Goal: Information Seeking & Learning: Learn about a topic

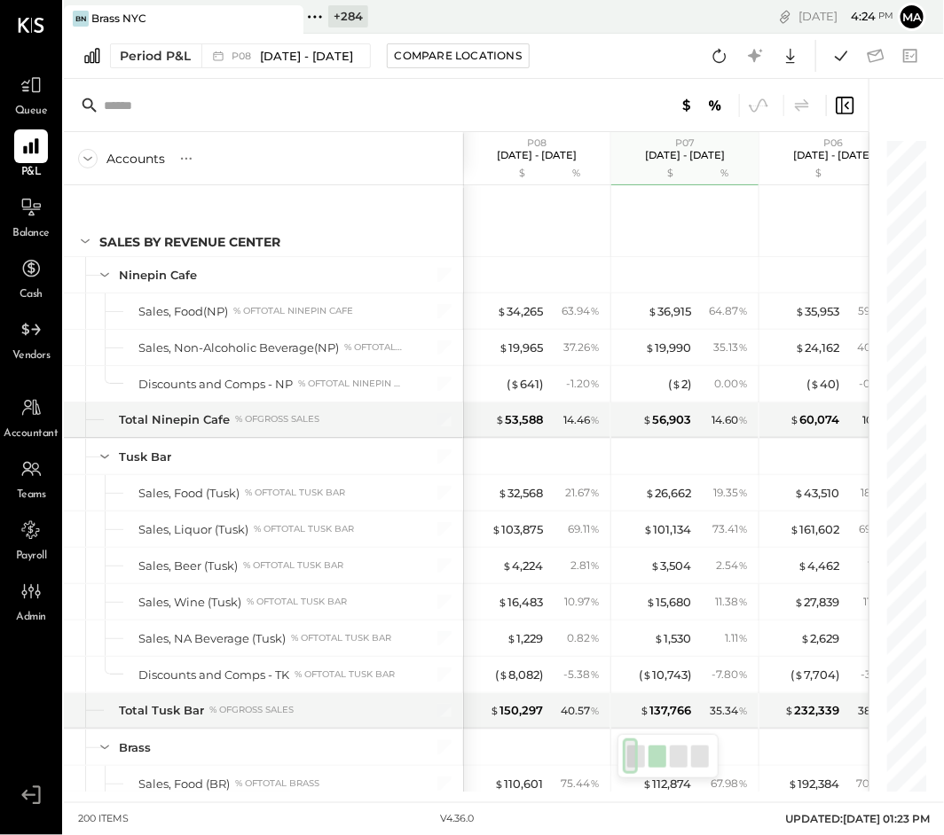
scroll to position [5712, 0]
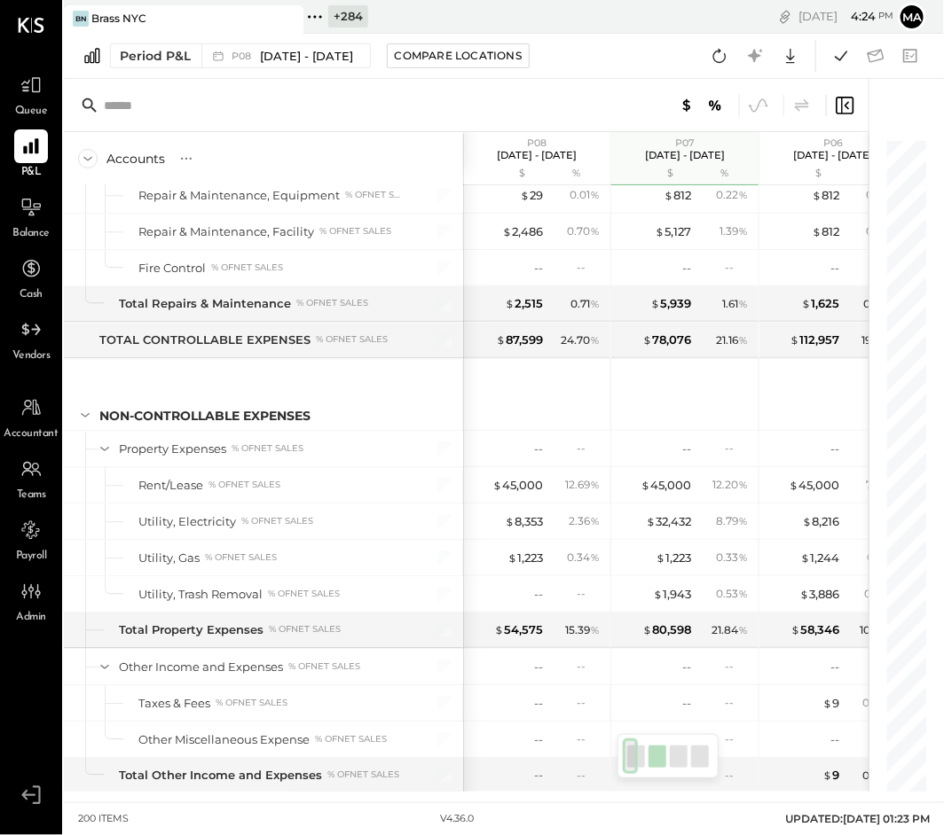
click at [290, 17] on icon at bounding box center [288, 18] width 22 height 21
click at [73, 17] on icon at bounding box center [75, 16] width 23 height 23
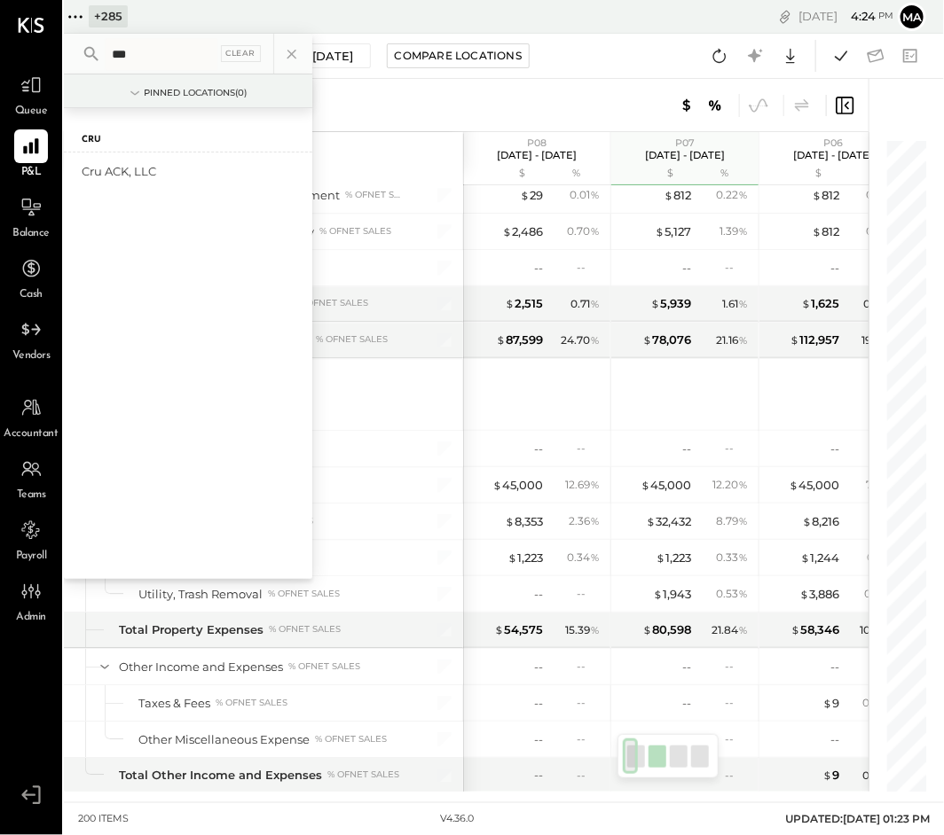
type input "***"
click at [128, 172] on div "Cru ACK, LLC" at bounding box center [178, 171] width 192 height 17
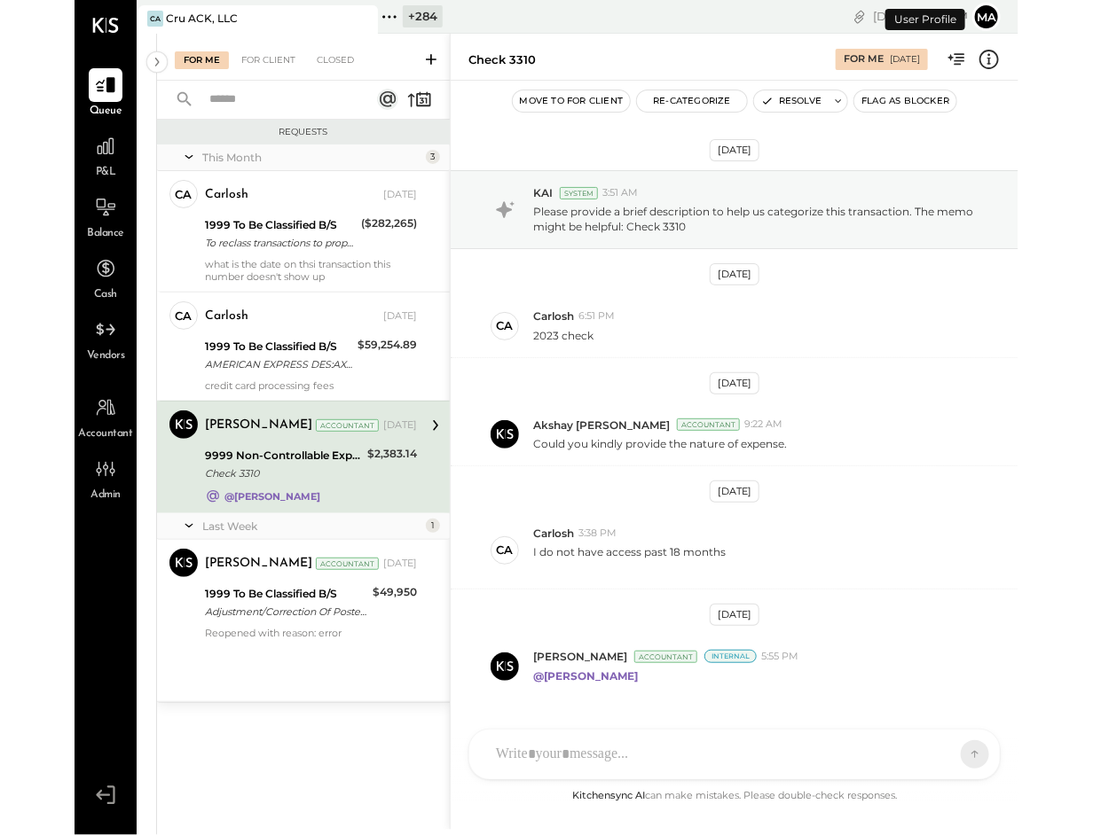
scroll to position [45, 0]
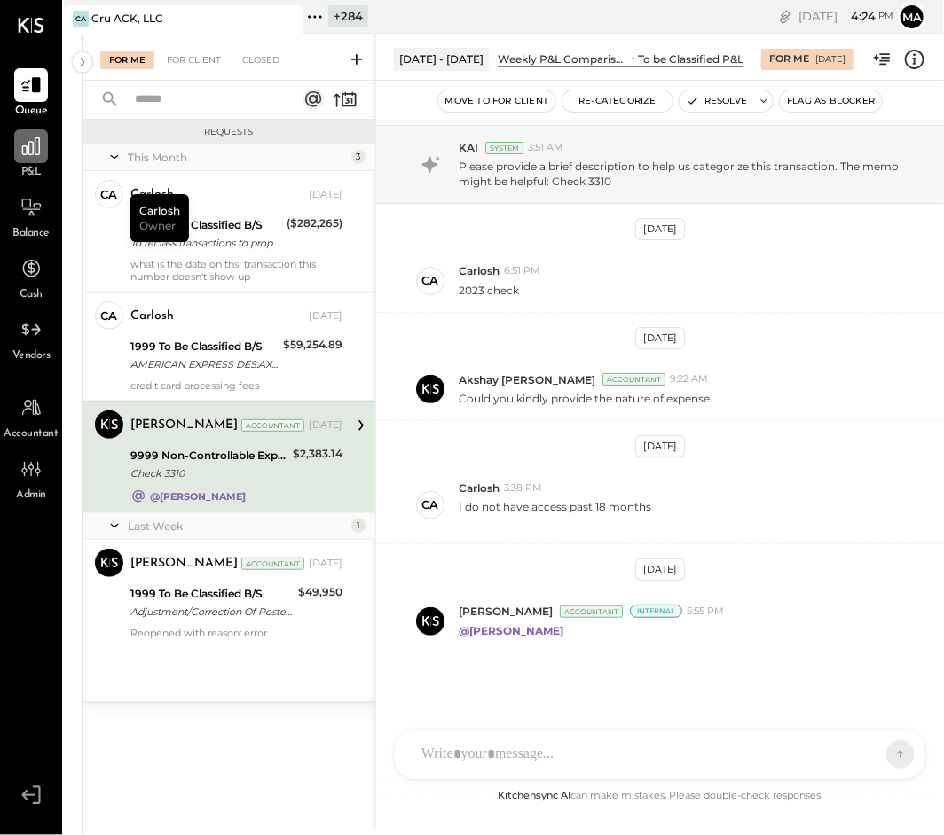
click at [37, 157] on icon at bounding box center [31, 146] width 23 height 23
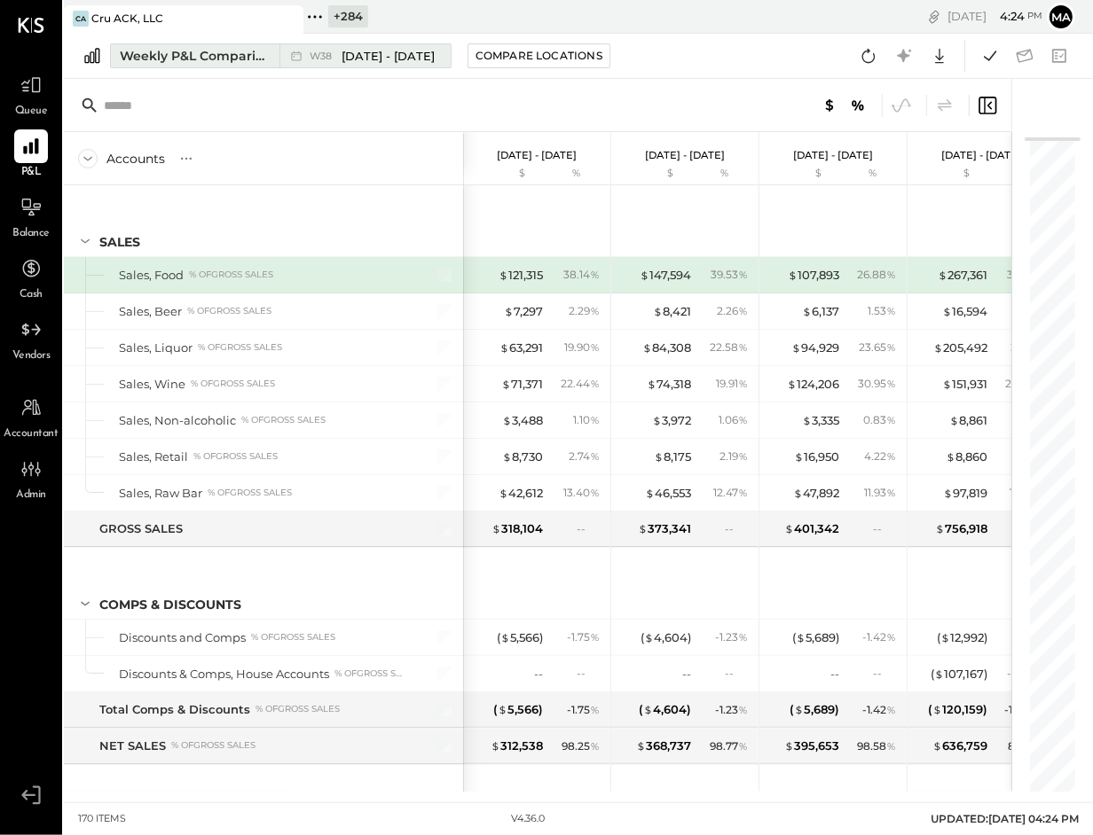
click at [273, 58] on button "Weekly P&L Comparison W38 Sep 15 - 21, 2025" at bounding box center [280, 55] width 341 height 25
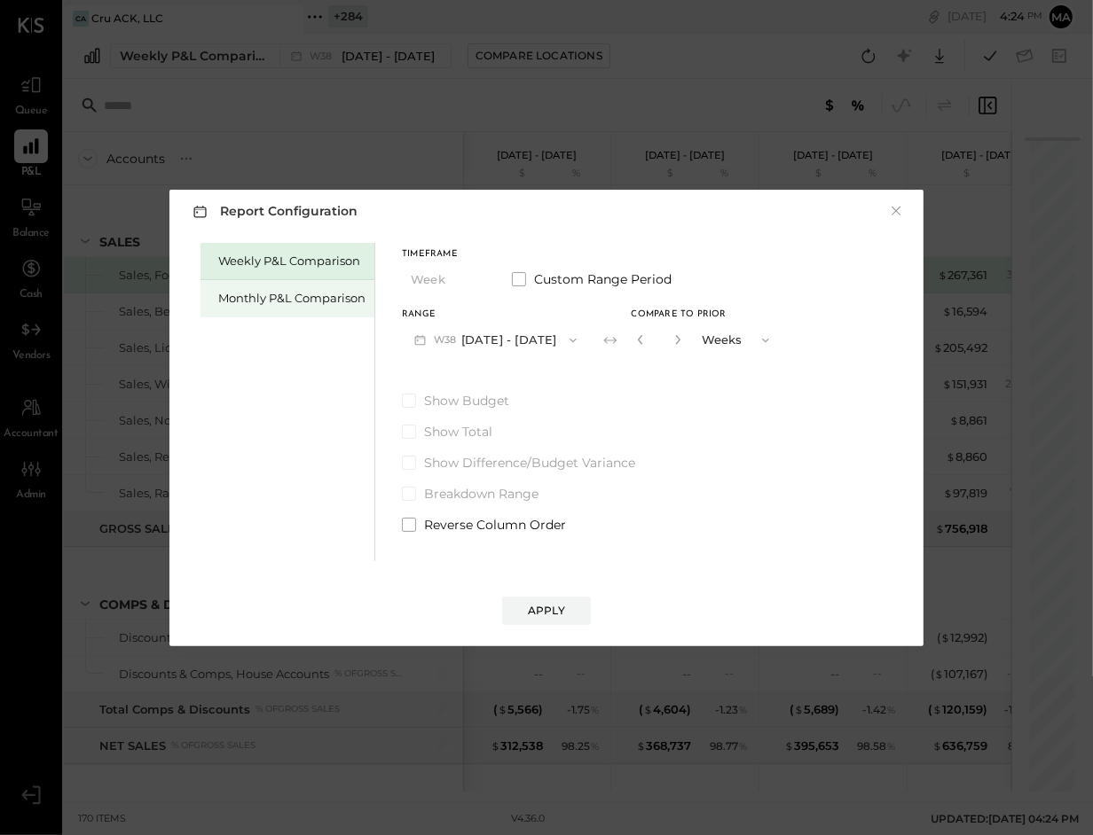
click at [288, 299] on div "Monthly P&L Comparison" at bounding box center [291, 298] width 147 height 17
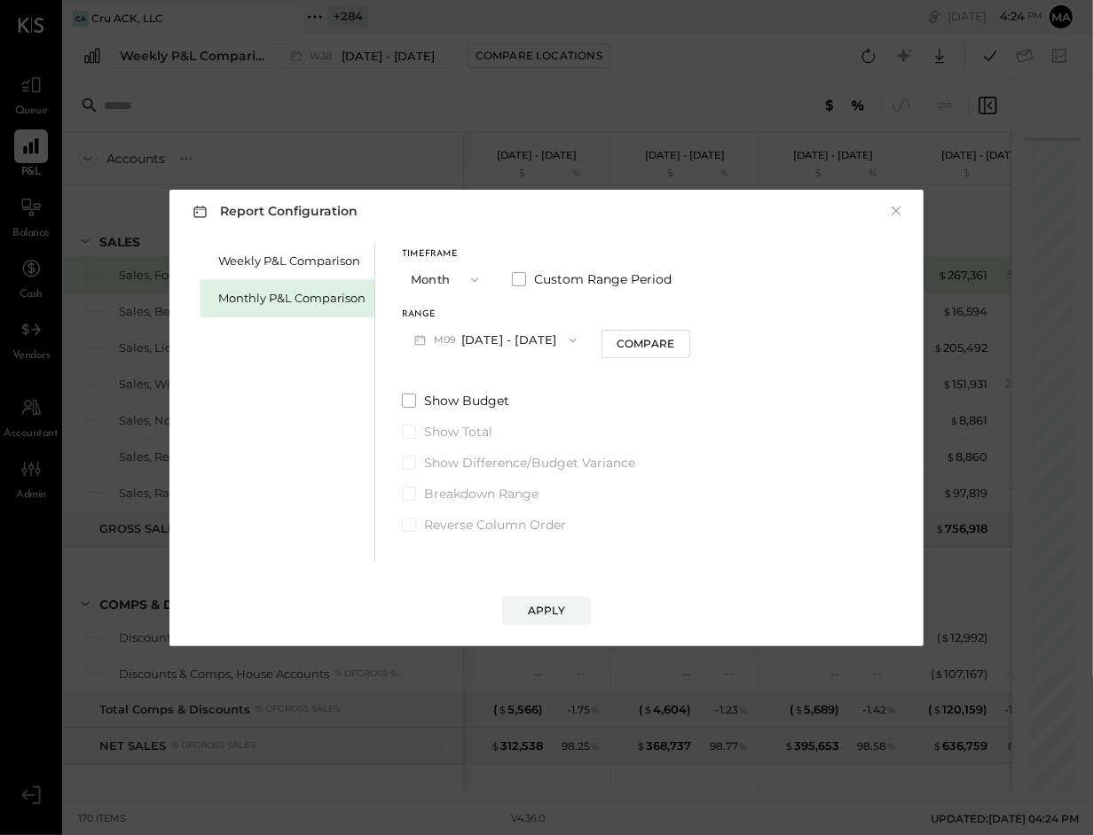
click at [491, 340] on button "M09 Sep 1 - 30, 2025" at bounding box center [495, 340] width 187 height 33
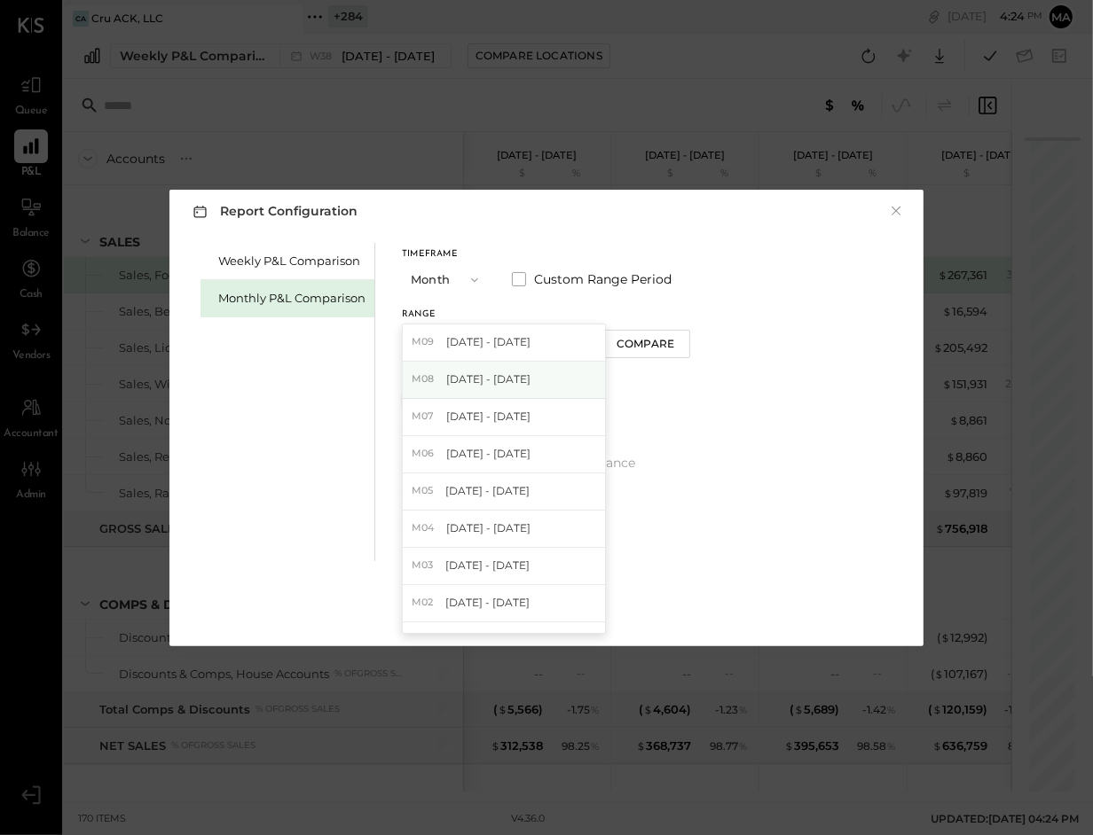
click at [496, 376] on span "Aug 1 - 31, 2025" at bounding box center [488, 379] width 84 height 15
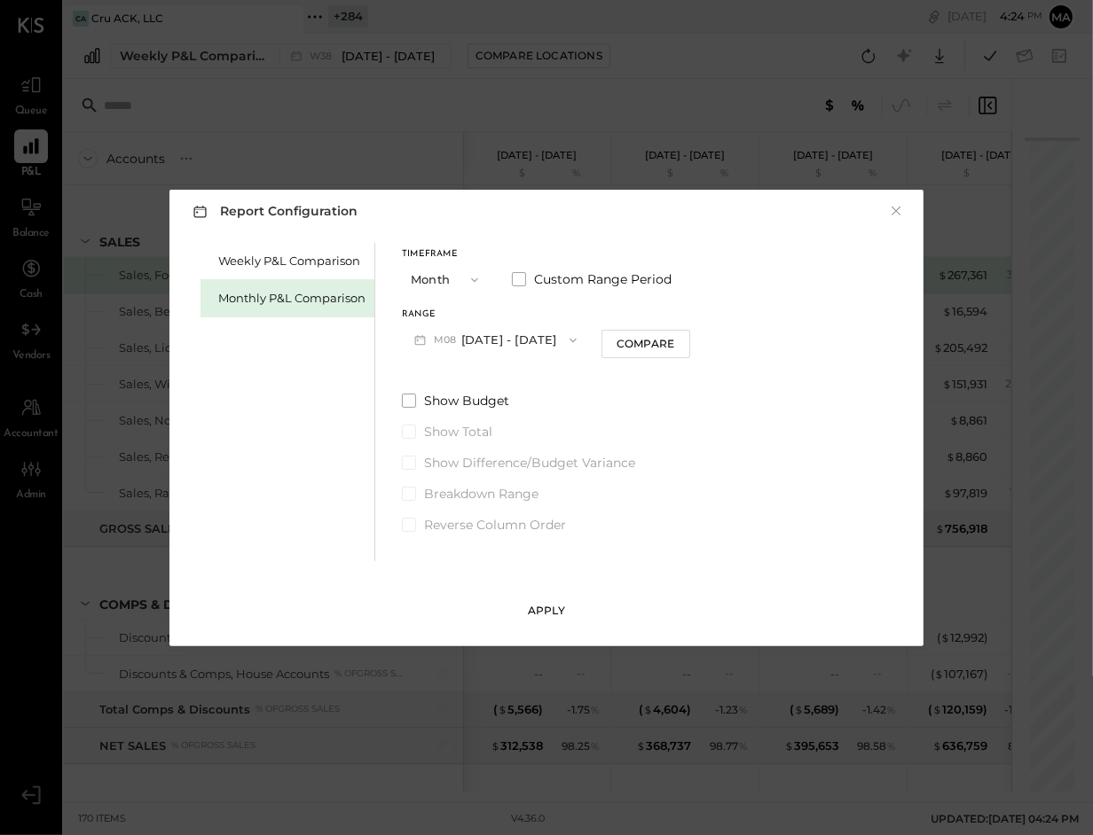
click at [549, 611] on div "Apply" at bounding box center [546, 610] width 37 height 15
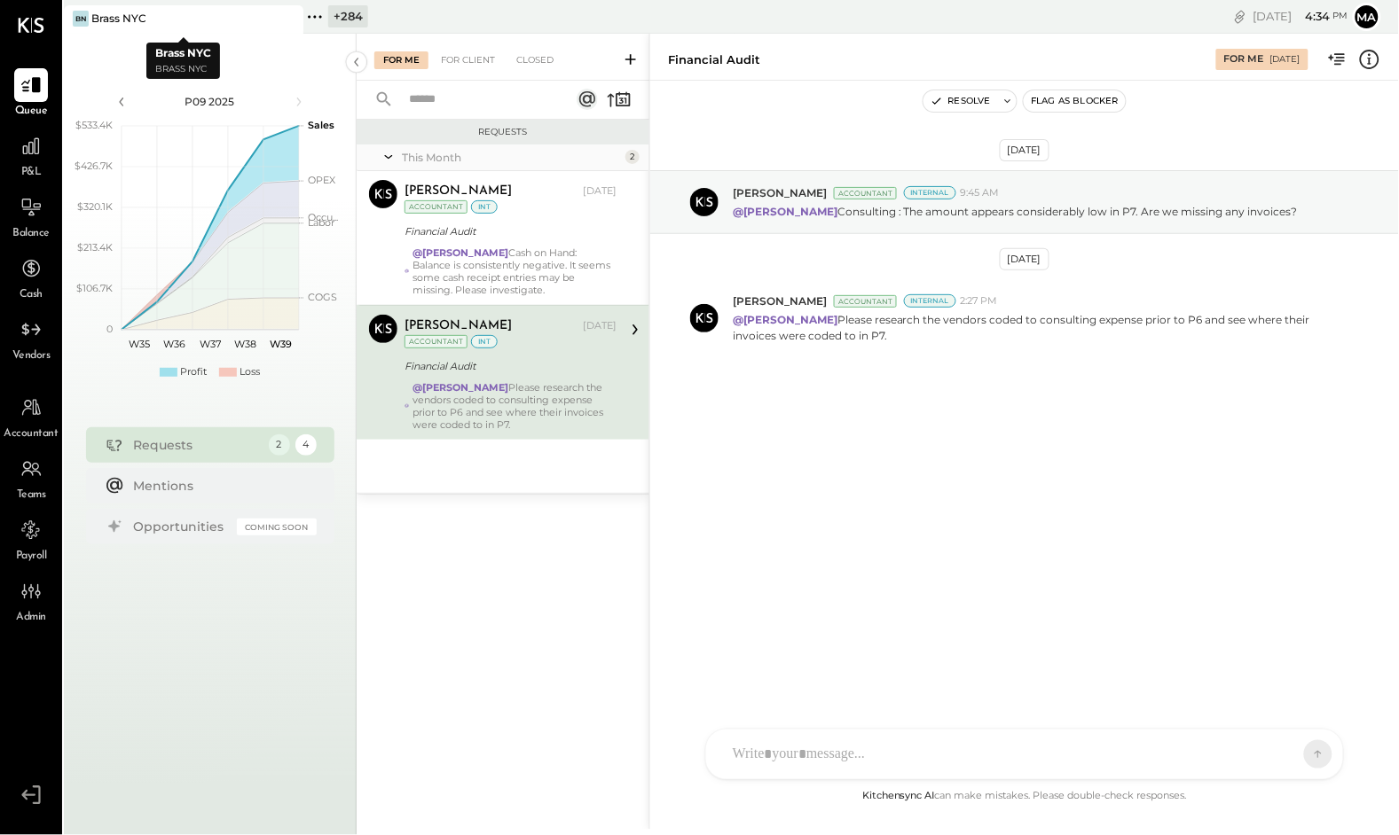
click at [282, 16] on icon at bounding box center [288, 18] width 22 height 21
click at [82, 12] on icon at bounding box center [75, 16] width 23 height 23
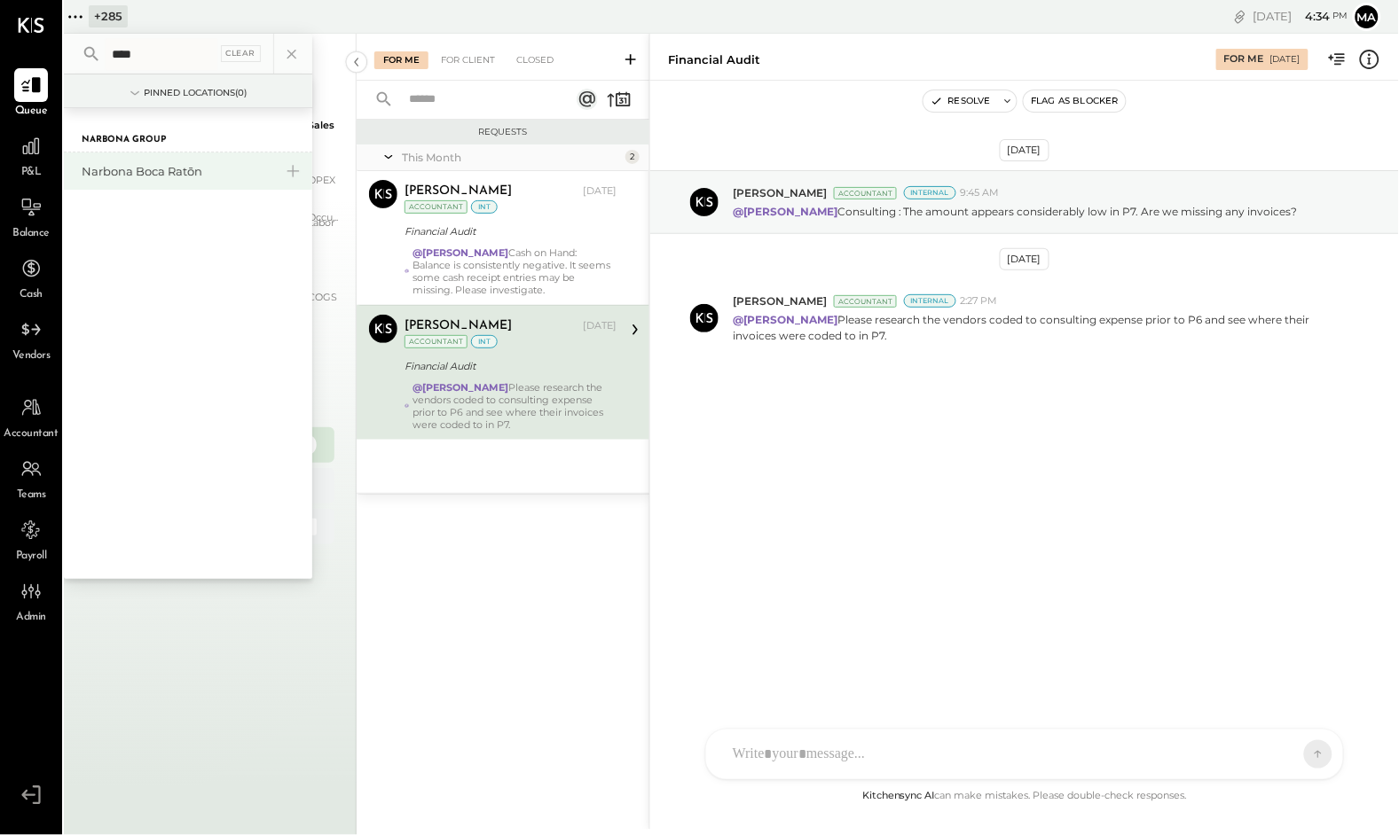
type input "****"
click at [169, 168] on div "Narbona Boca Ratōn" at bounding box center [178, 171] width 192 height 17
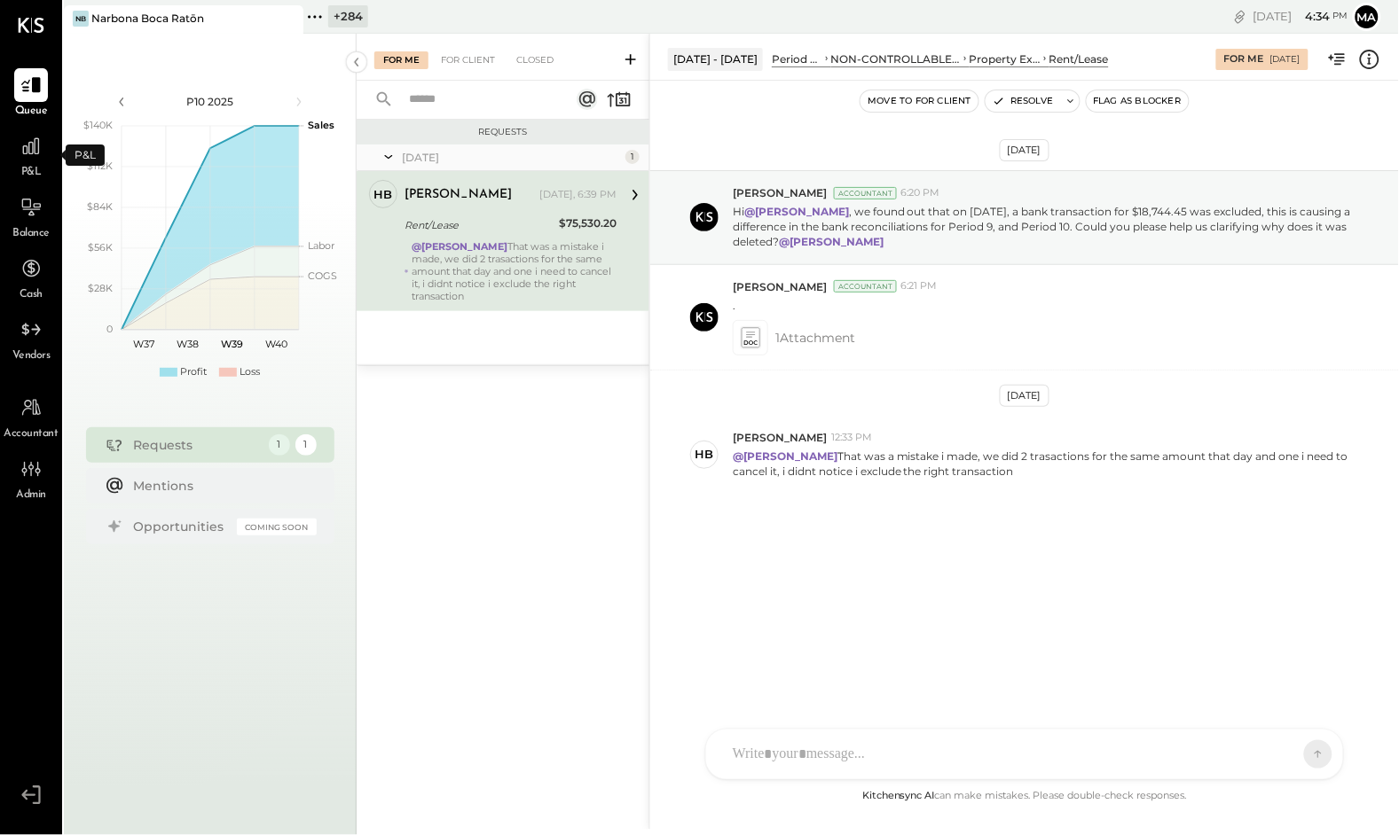
click at [26, 165] on span "P&L" at bounding box center [31, 173] width 20 height 16
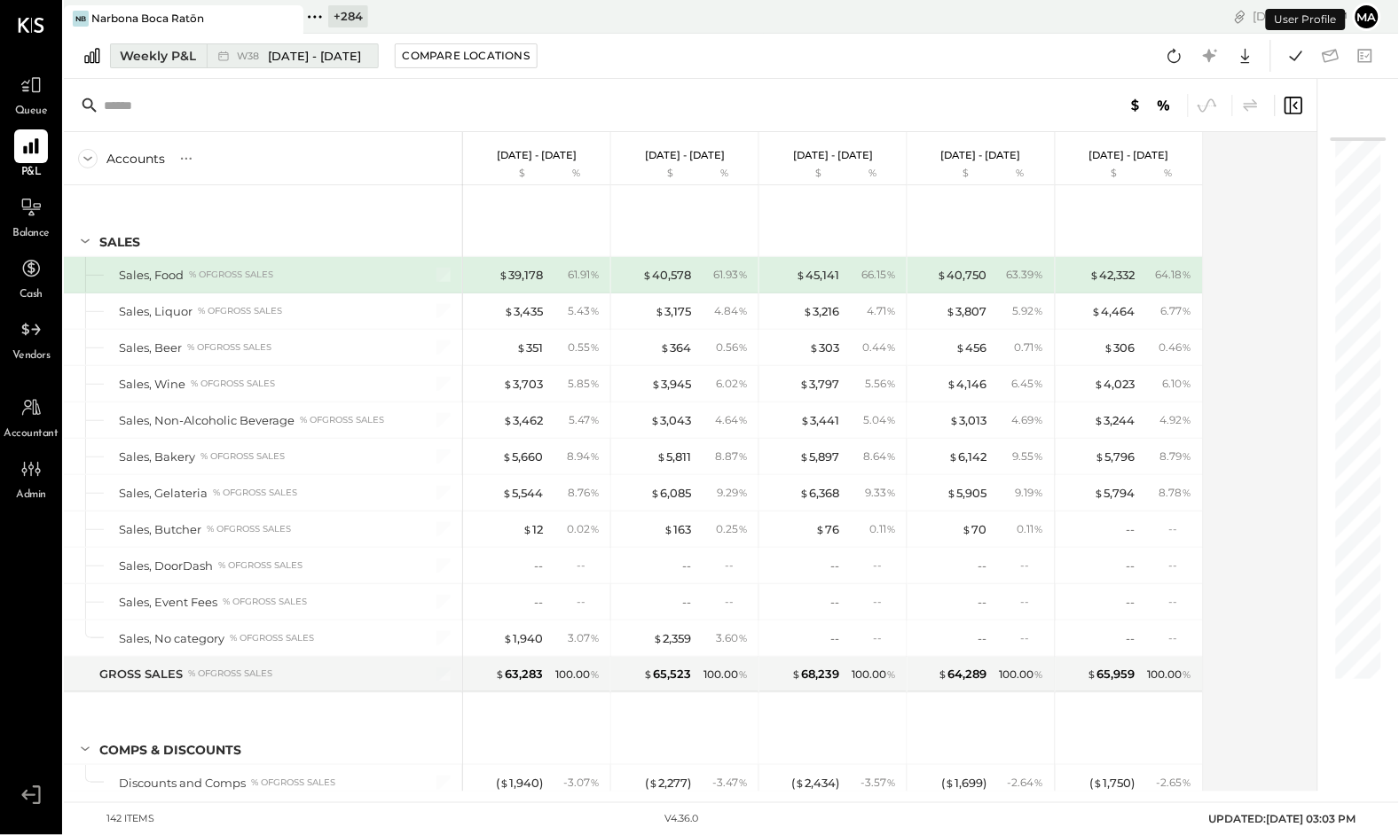
click at [303, 53] on span "[DATE] - [DATE]" at bounding box center [315, 56] width 93 height 17
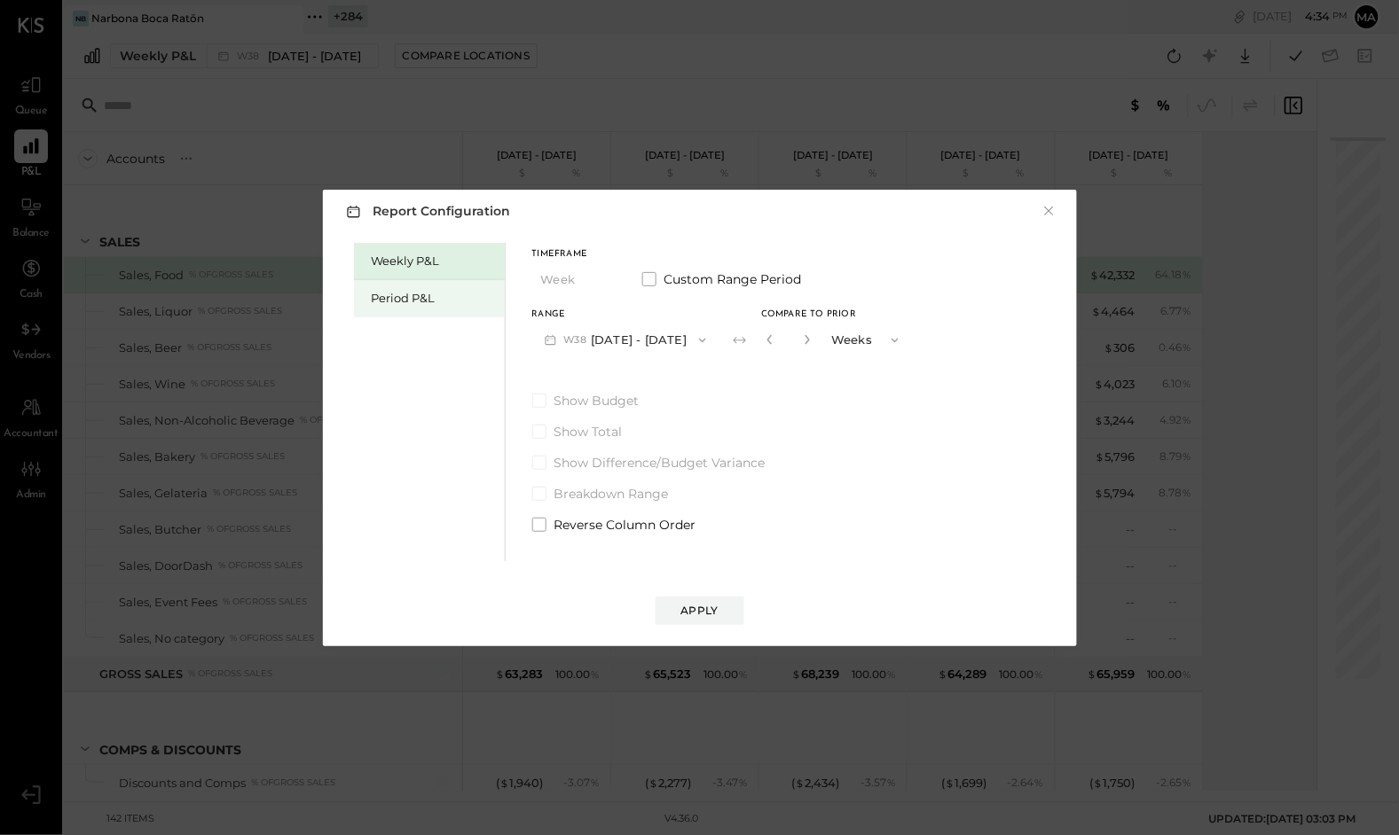
click at [403, 298] on div "Period P&L" at bounding box center [434, 298] width 124 height 17
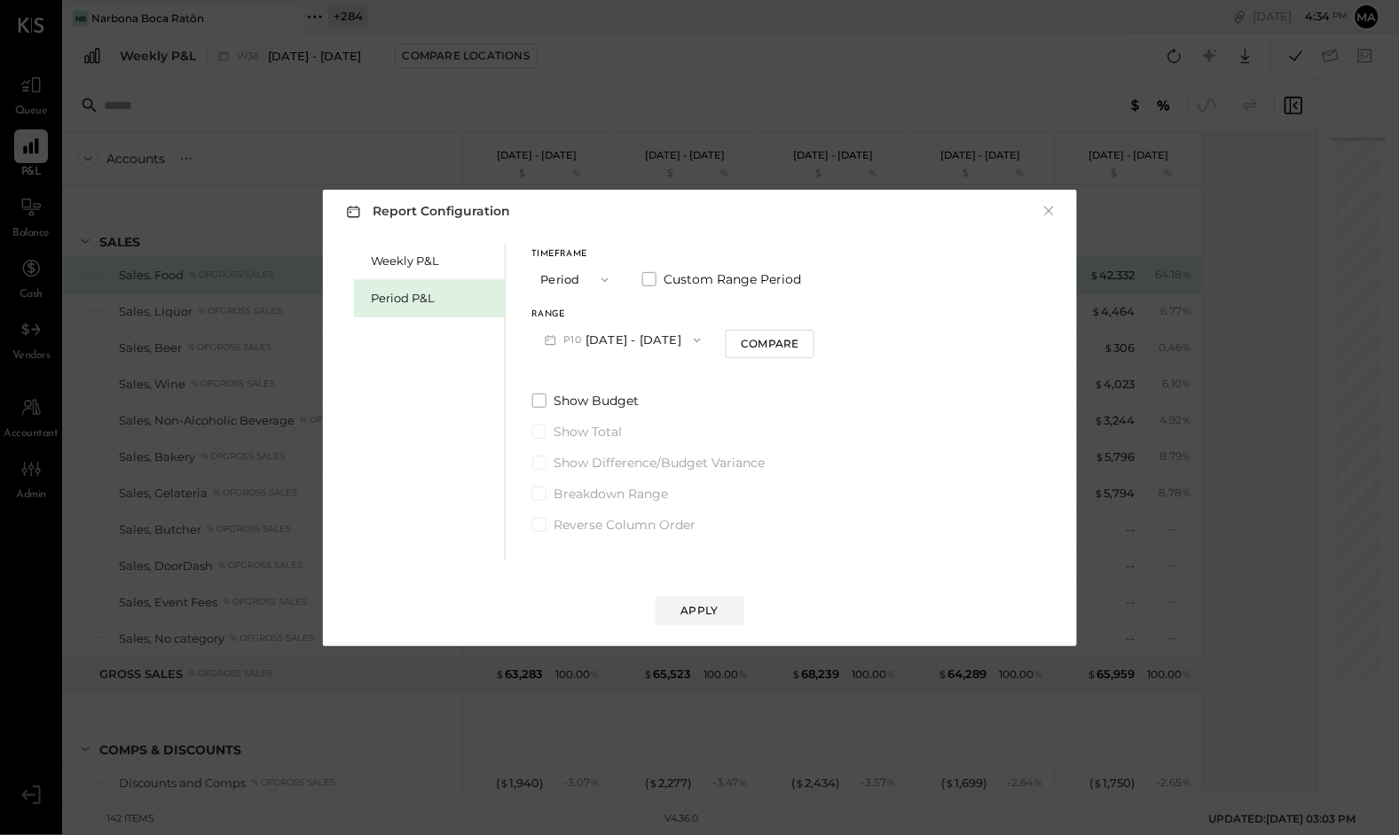
click at [685, 341] on button "P10 [DATE] - [DATE]" at bounding box center [623, 340] width 182 height 33
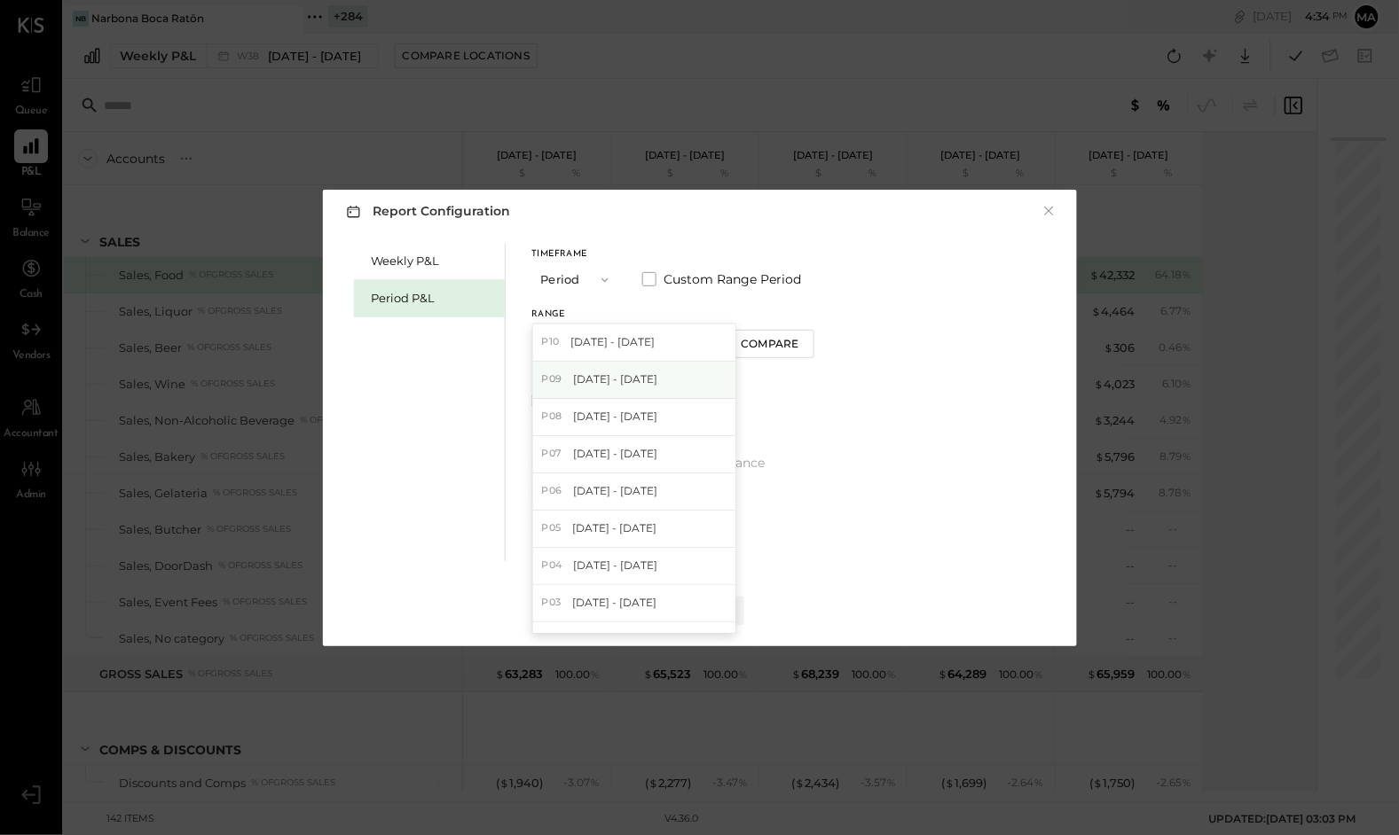
click at [657, 381] on span "[DATE] - [DATE]" at bounding box center [615, 379] width 84 height 15
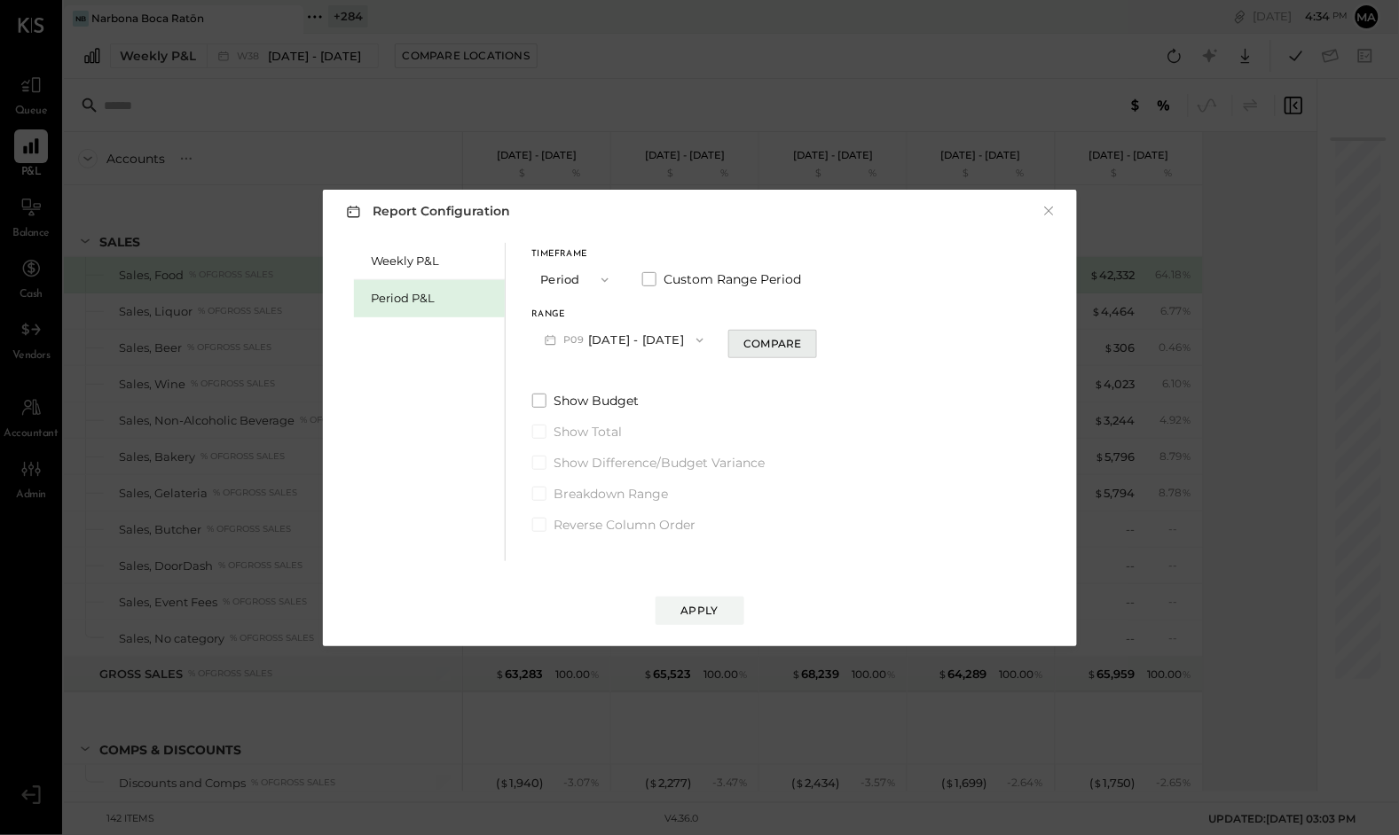
click at [786, 341] on div "Compare" at bounding box center [772, 343] width 58 height 15
click at [810, 340] on icon "button" at bounding box center [804, 339] width 11 height 11
type input "*"
click at [695, 608] on div "Apply" at bounding box center [699, 610] width 37 height 15
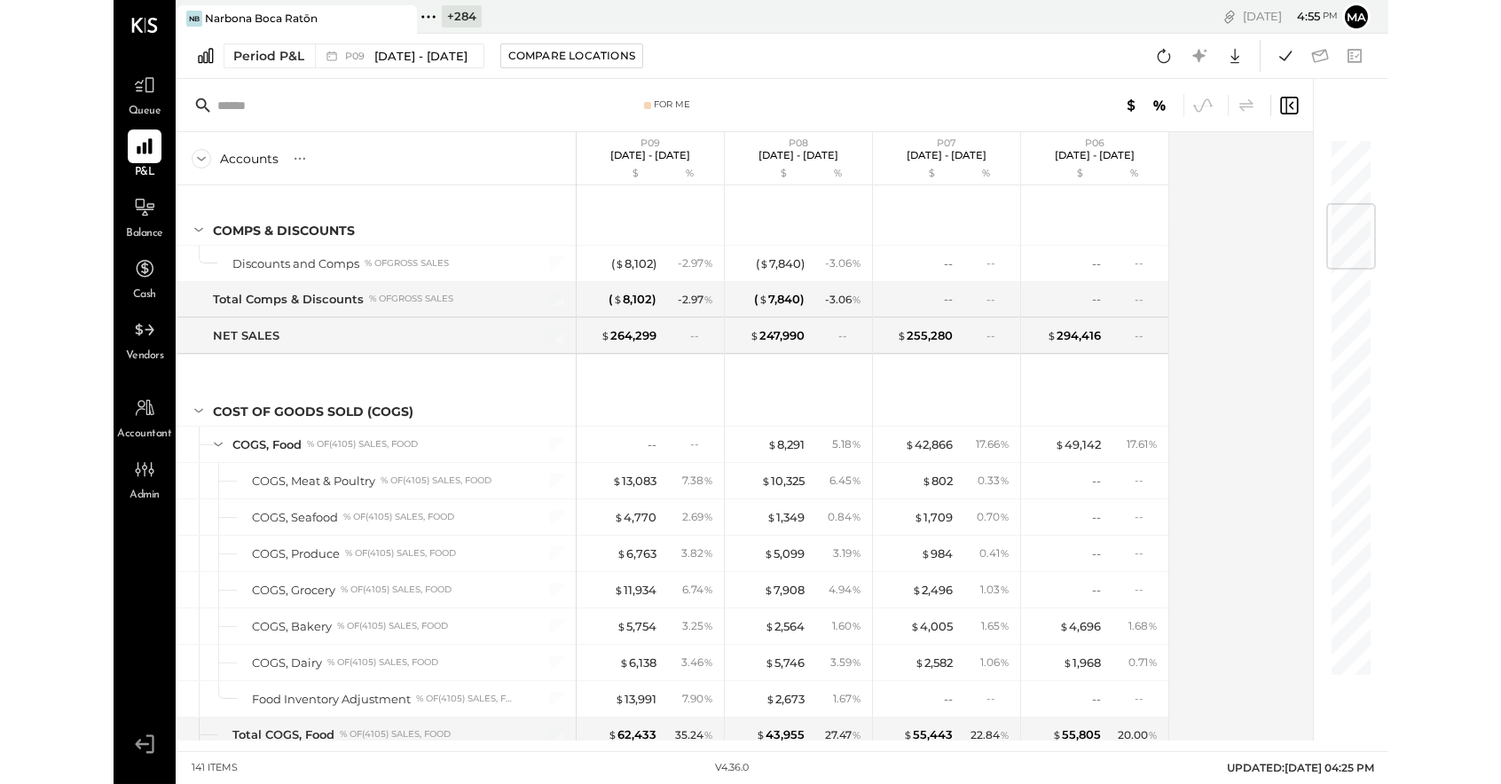
scroll to position [583, 0]
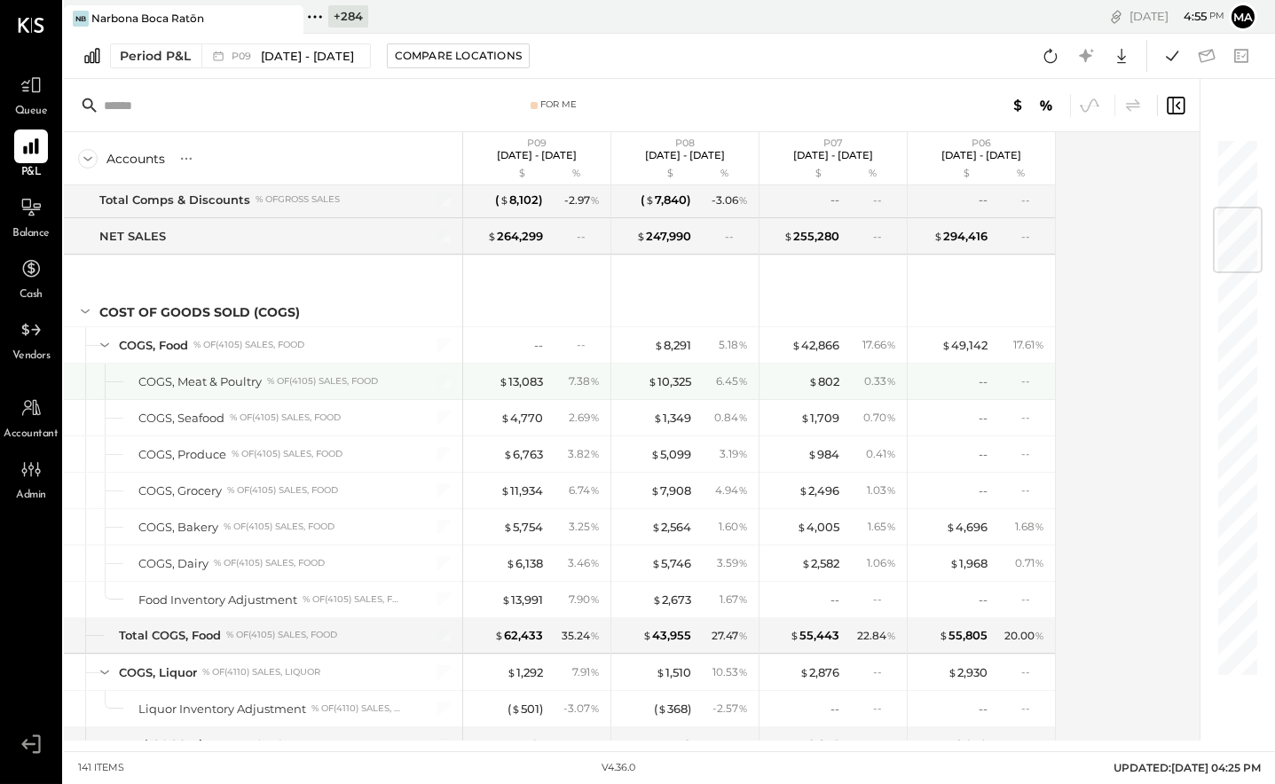
click at [581, 373] on div "7.38 %" at bounding box center [584, 381] width 31 height 16
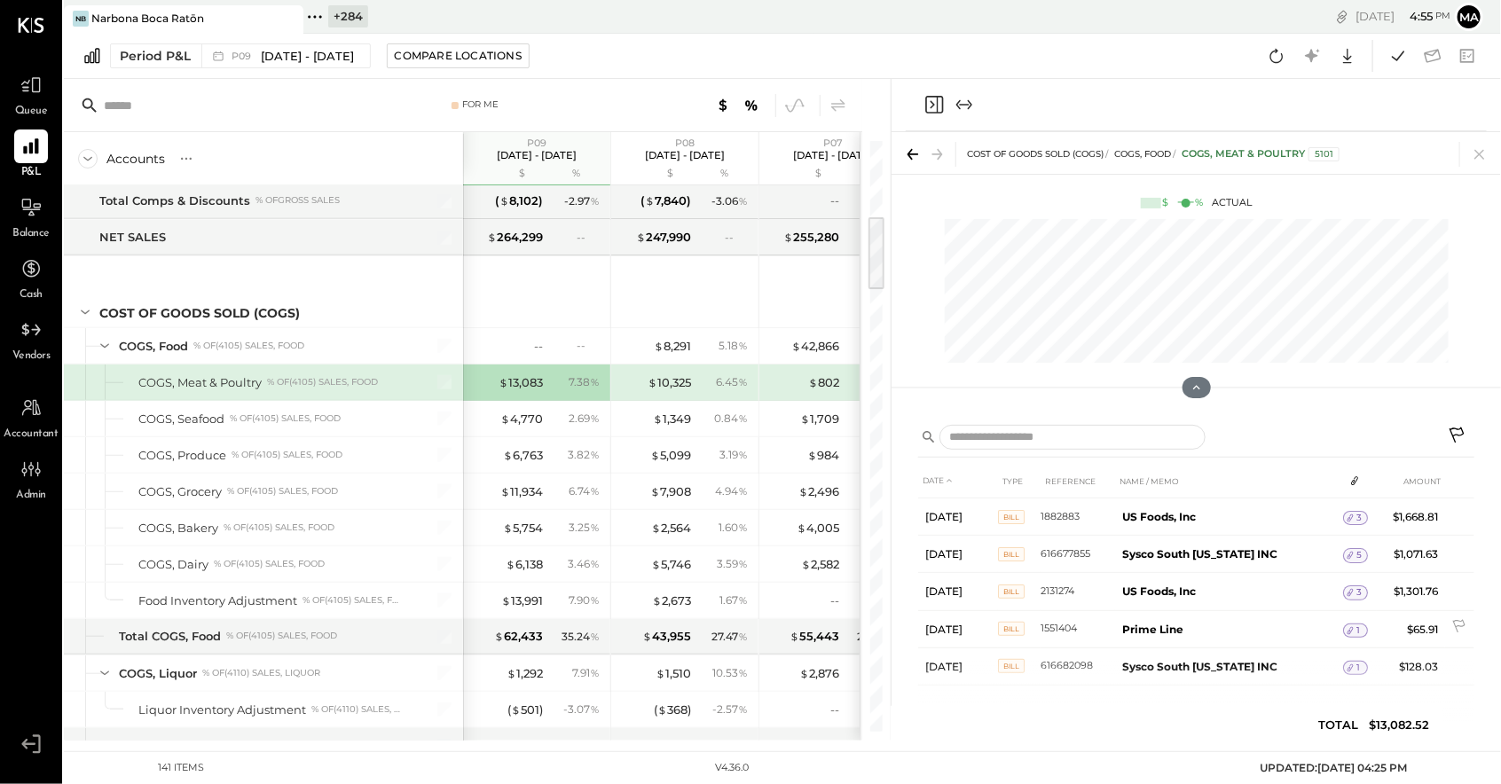
scroll to position [302, 0]
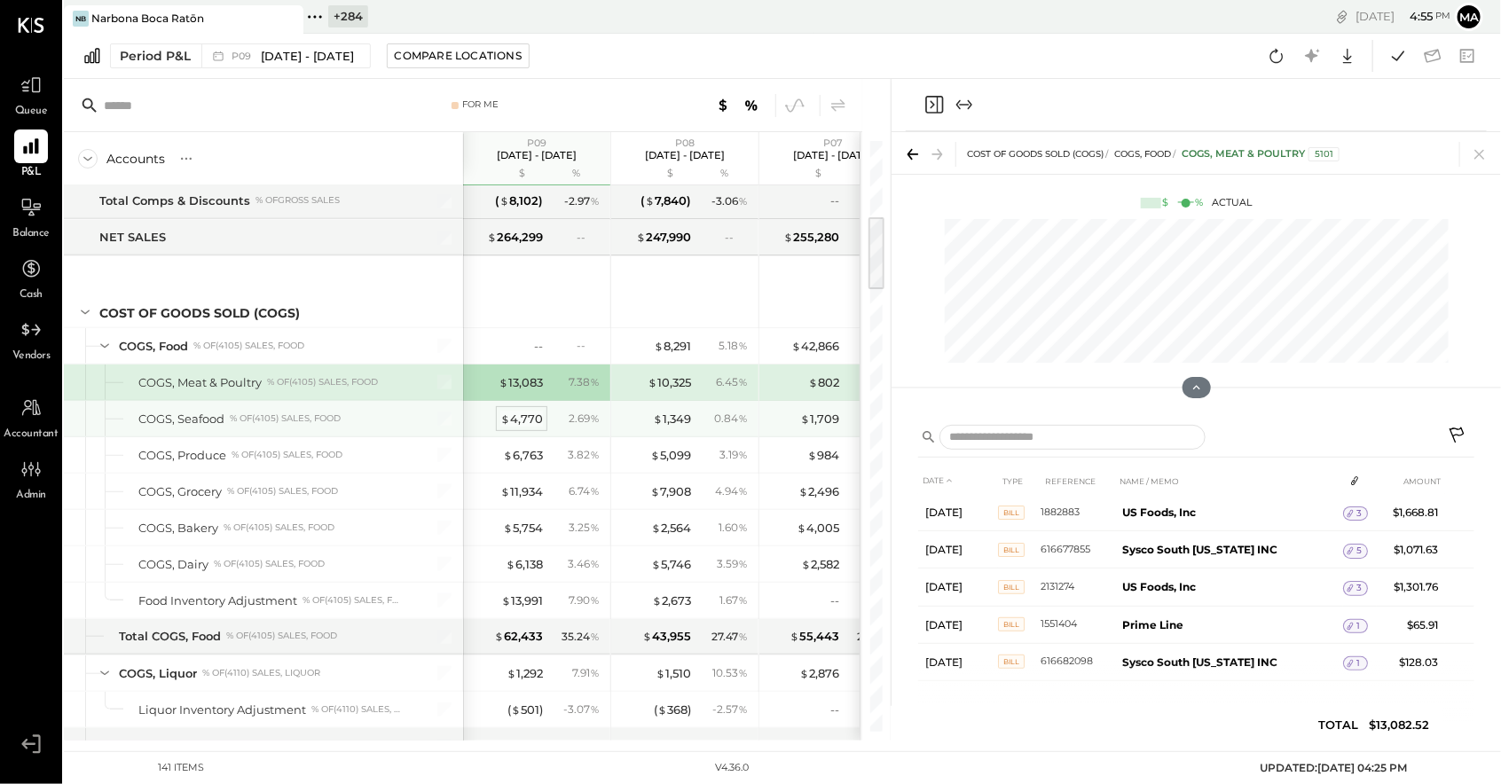
click at [522, 414] on div "$ 4,770" at bounding box center [521, 419] width 43 height 17
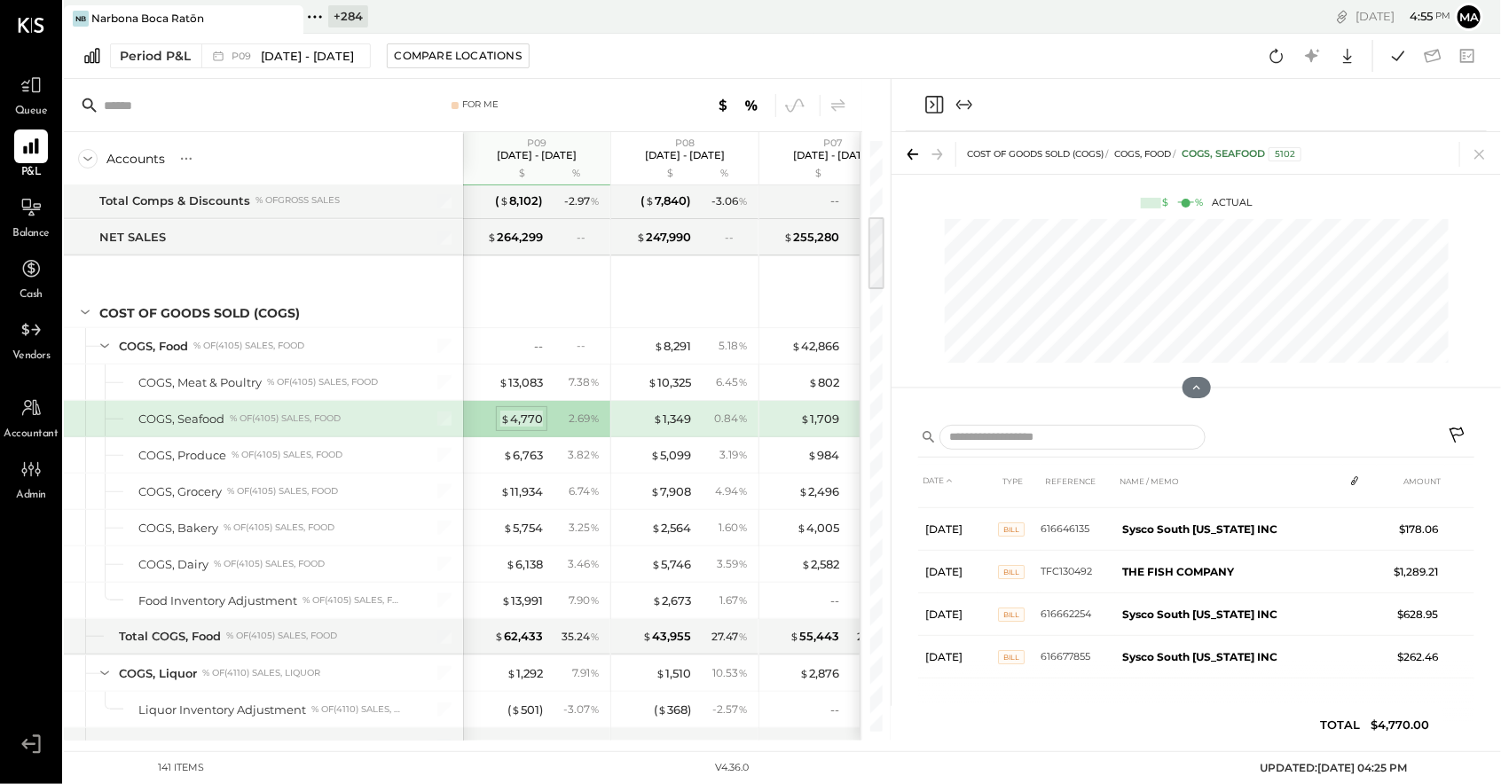
scroll to position [158, 0]
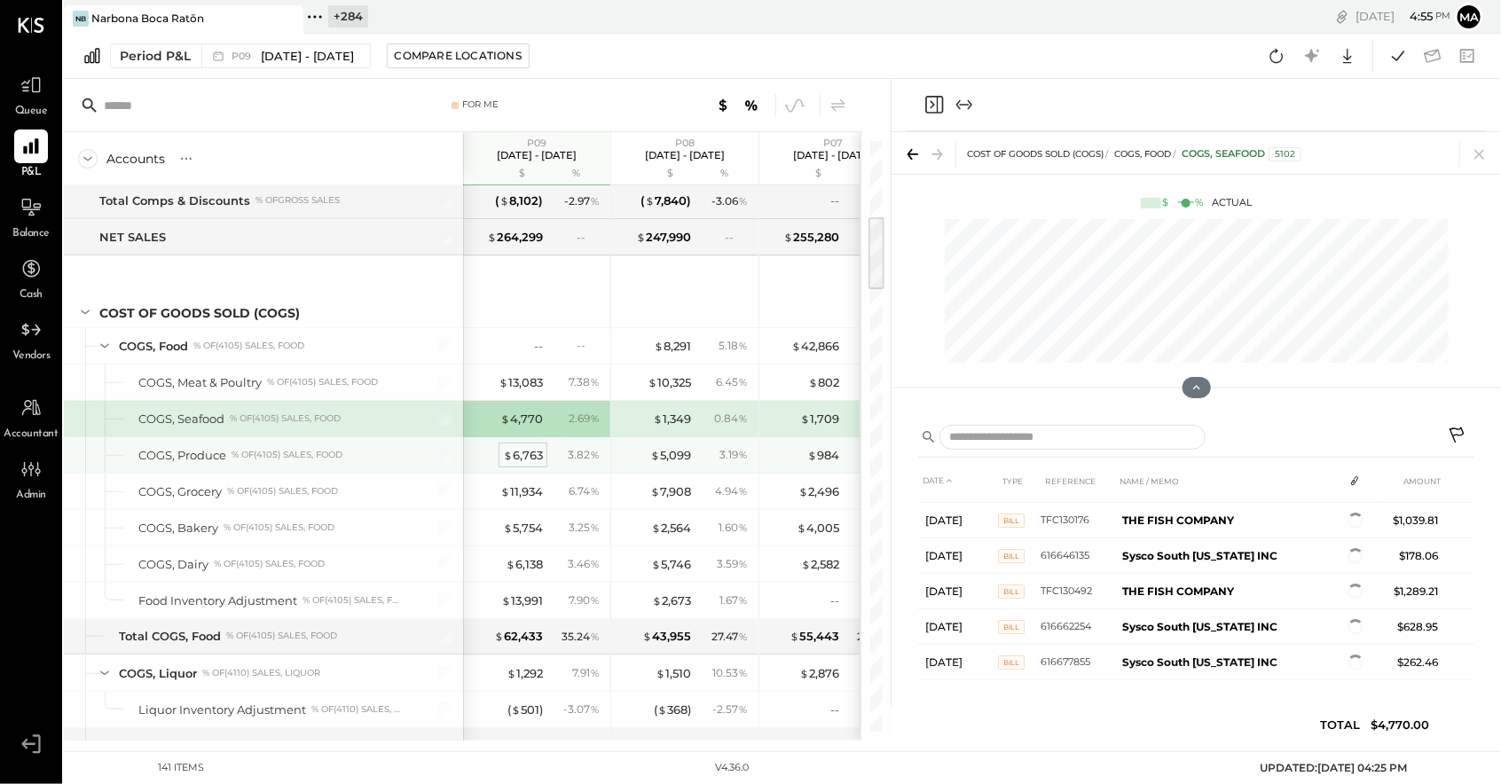
click at [525, 453] on div "$ 6,763" at bounding box center [523, 455] width 40 height 17
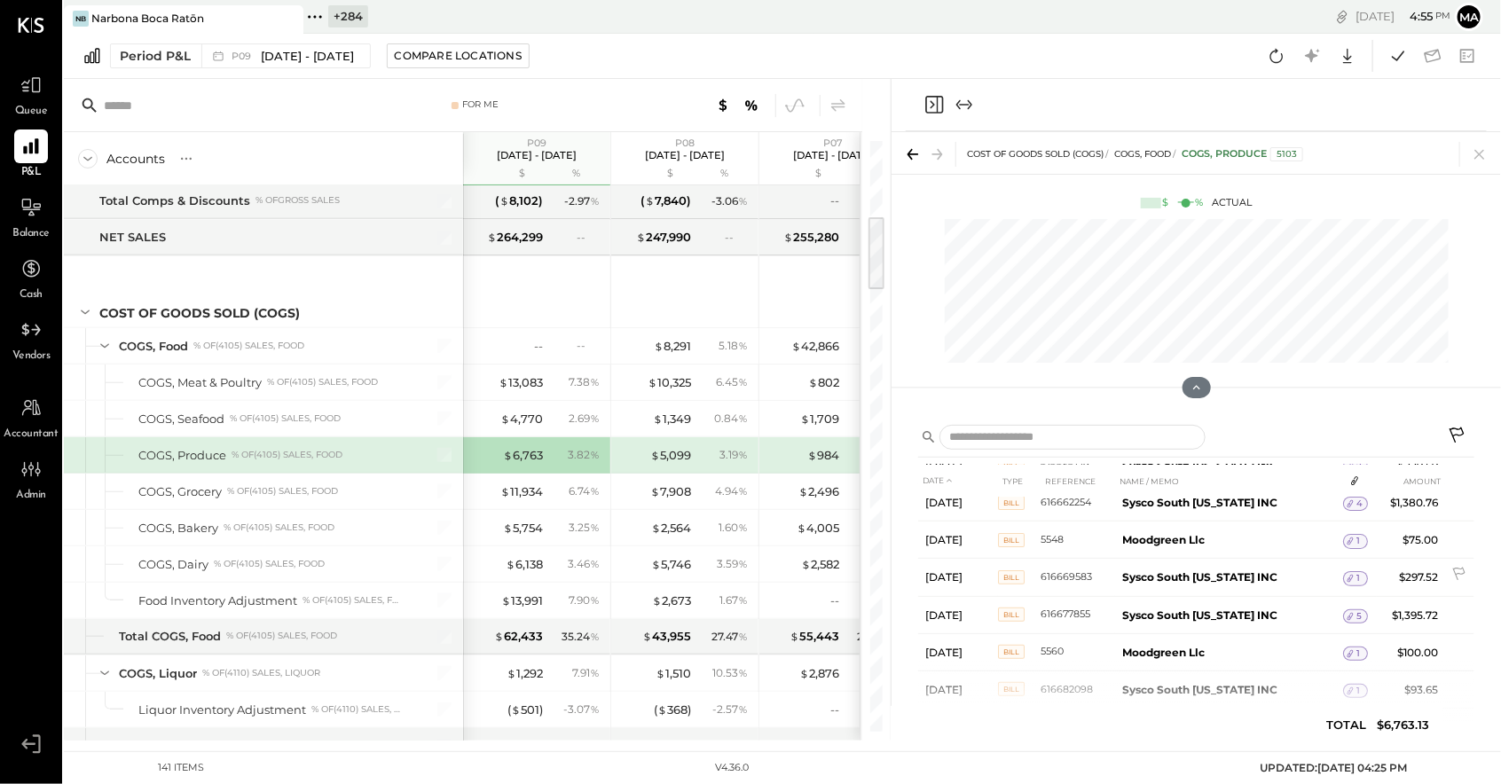
scroll to position [340, 0]
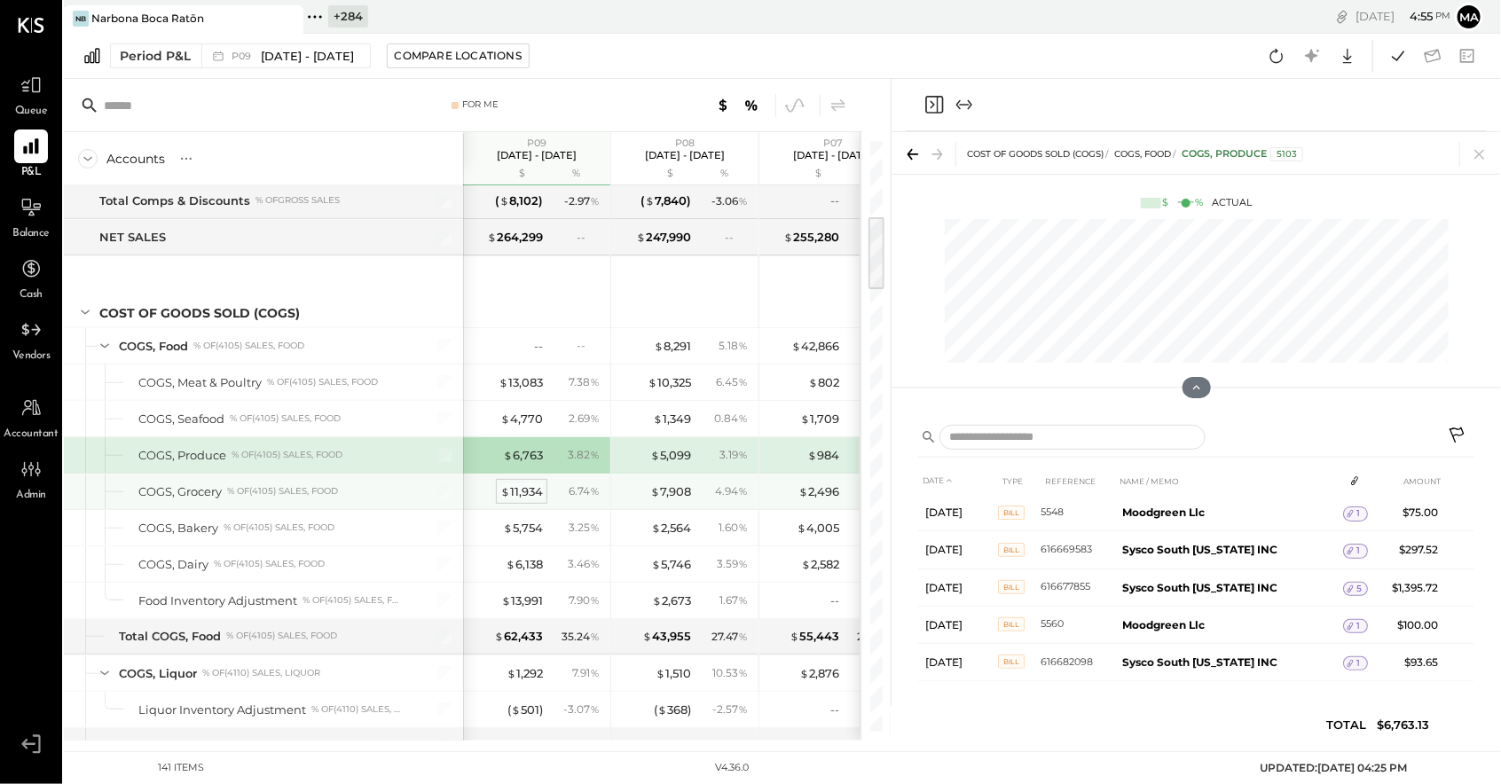
click at [517, 488] on div "$ 11,934" at bounding box center [521, 491] width 43 height 17
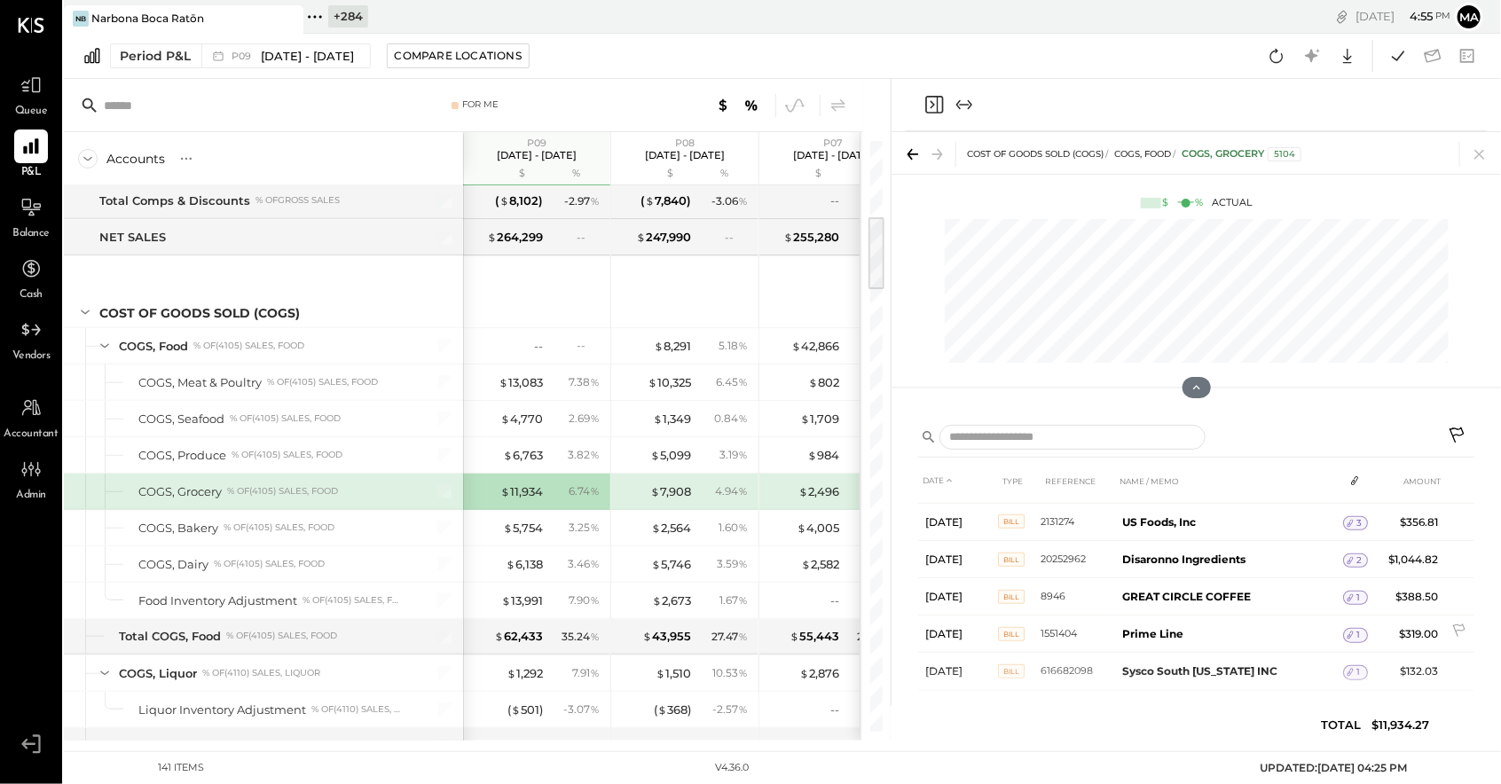
scroll to position [750, 0]
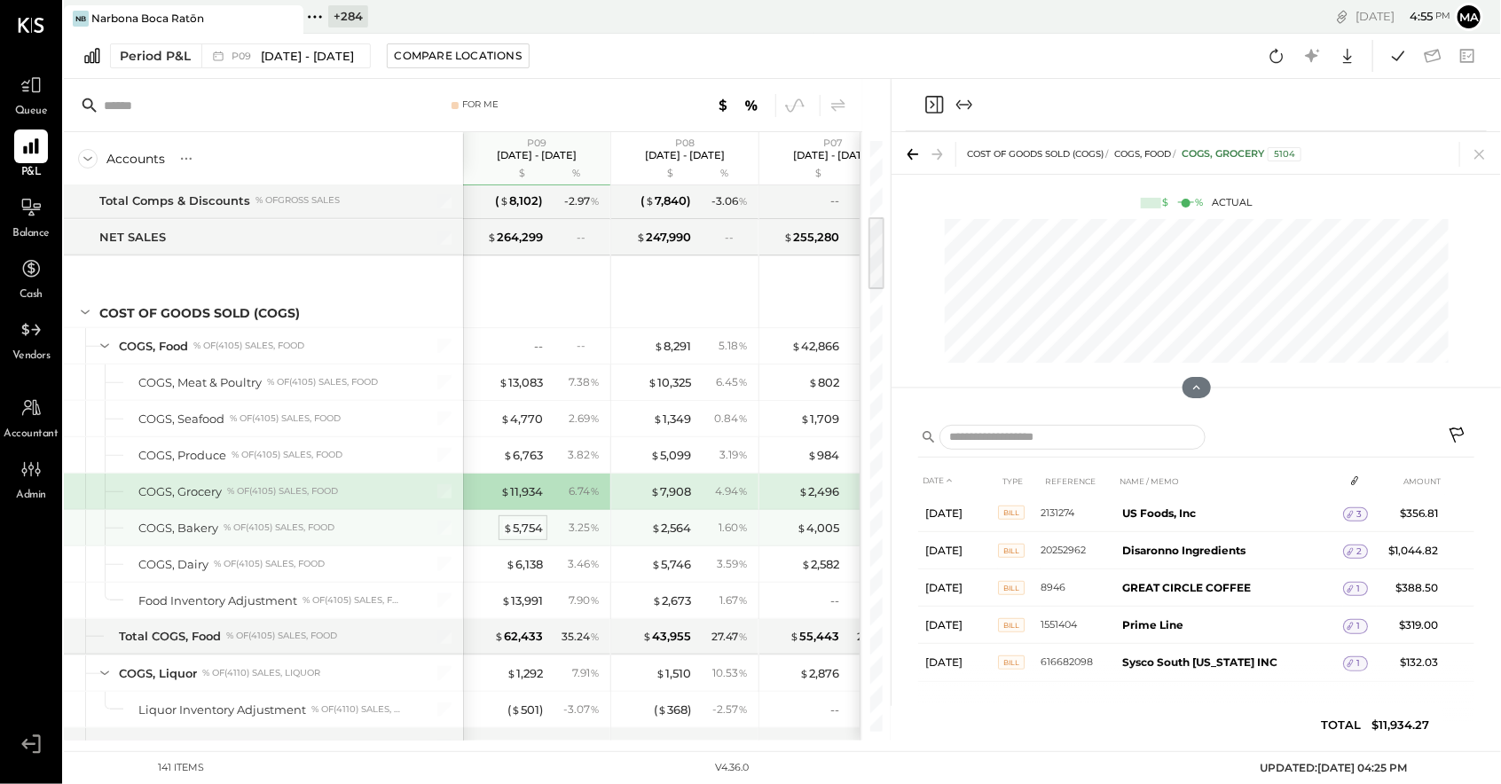
click at [522, 527] on div "$ 5,754" at bounding box center [523, 528] width 40 height 17
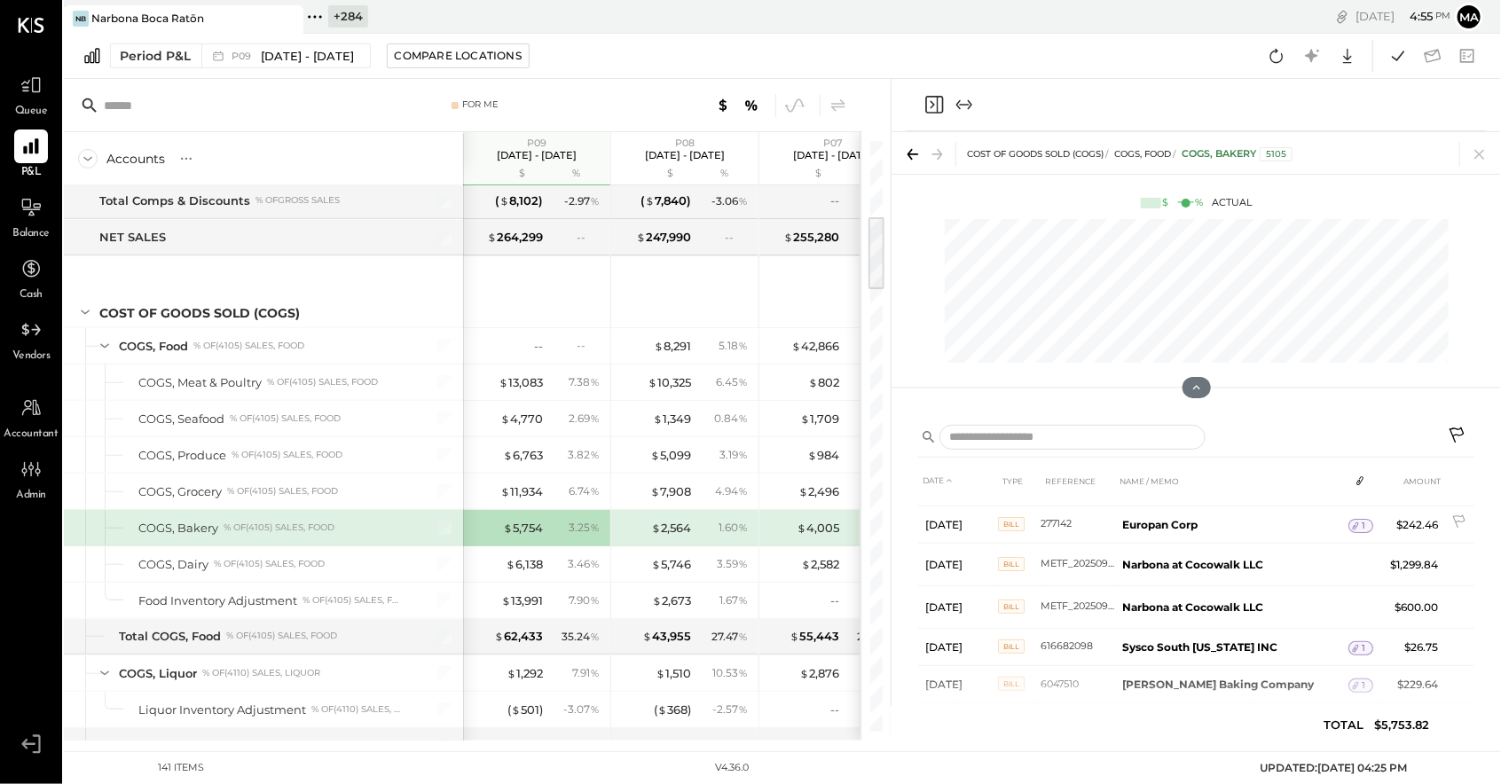
scroll to position [333, 0]
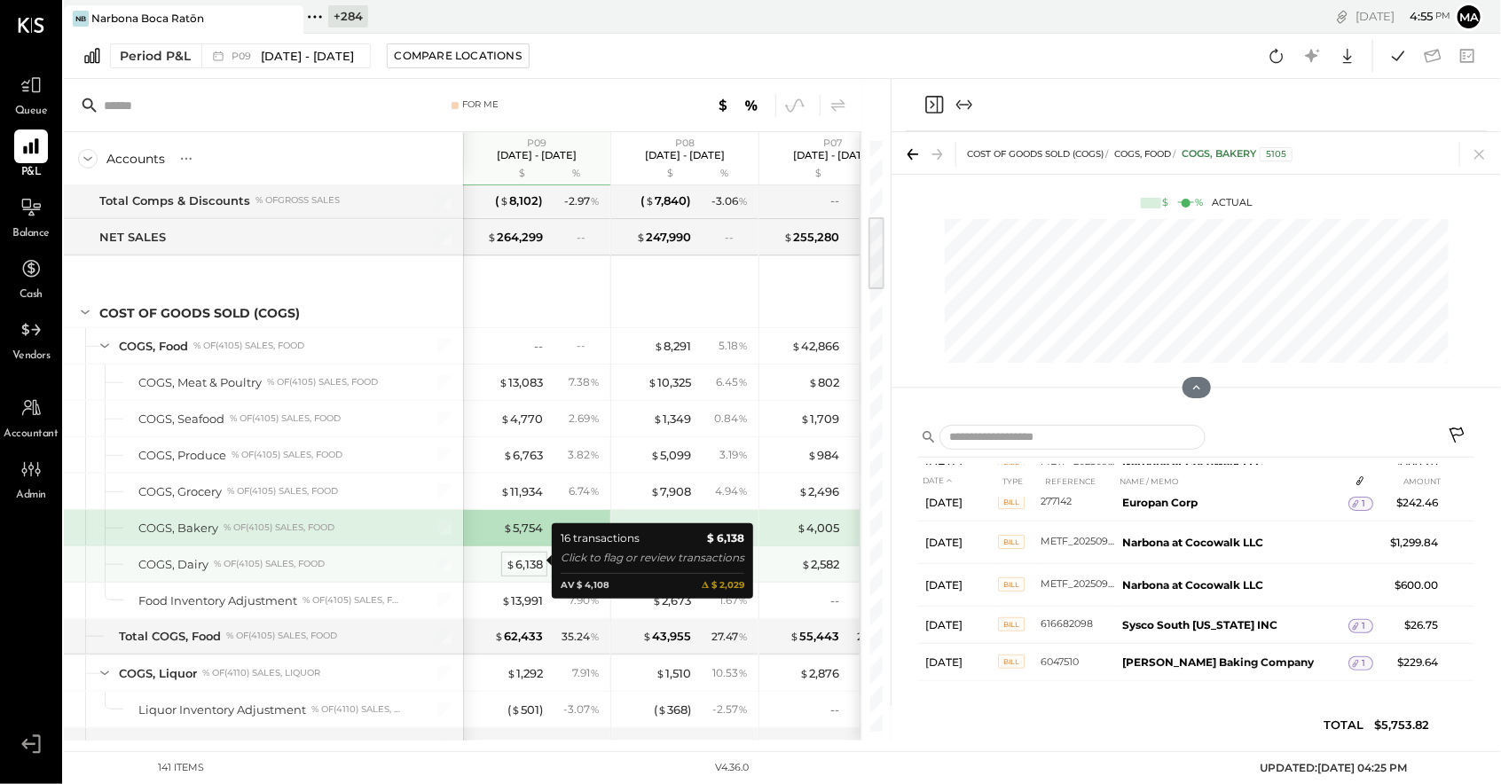
click at [520, 559] on div "$ 6,138" at bounding box center [524, 564] width 37 height 17
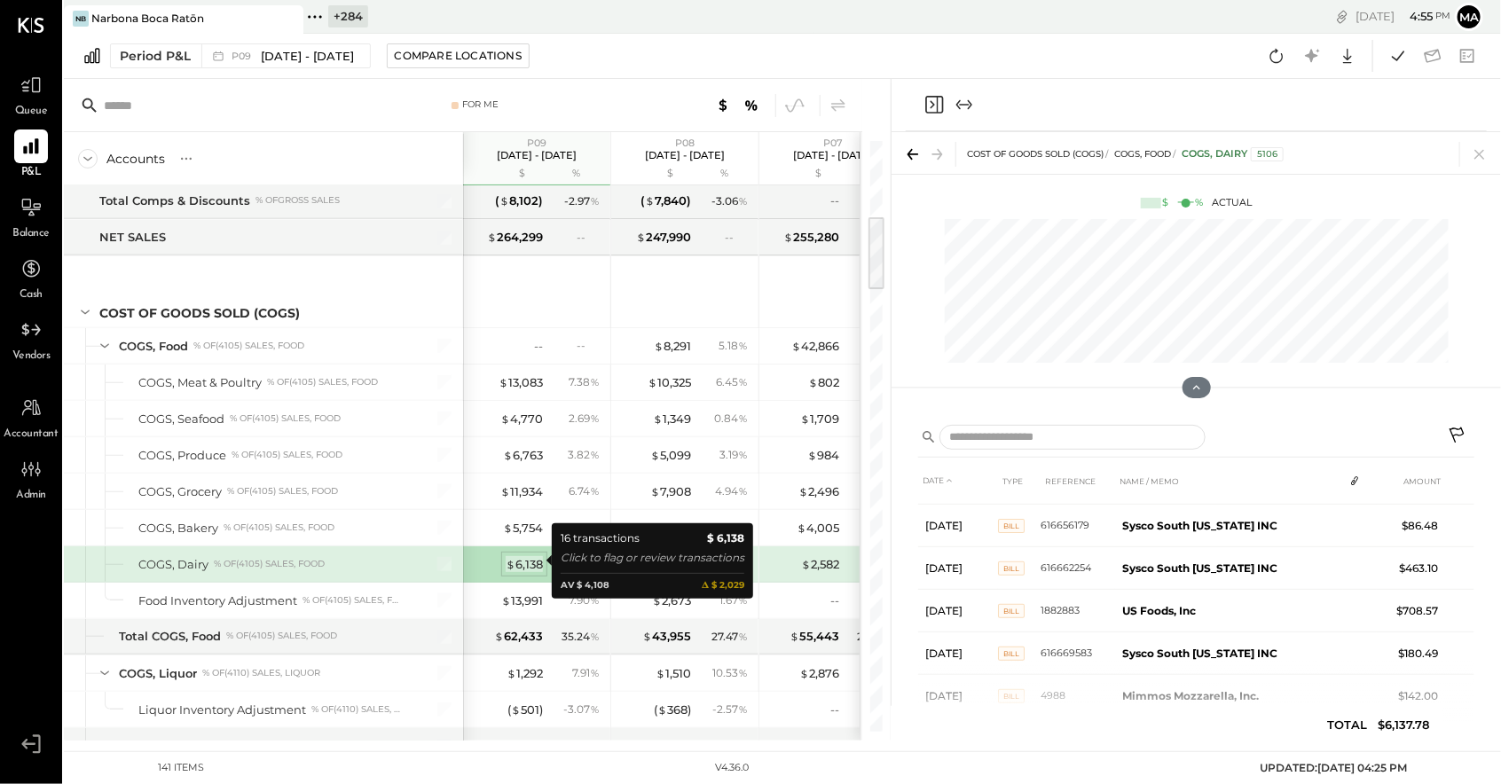
scroll to position [355, 0]
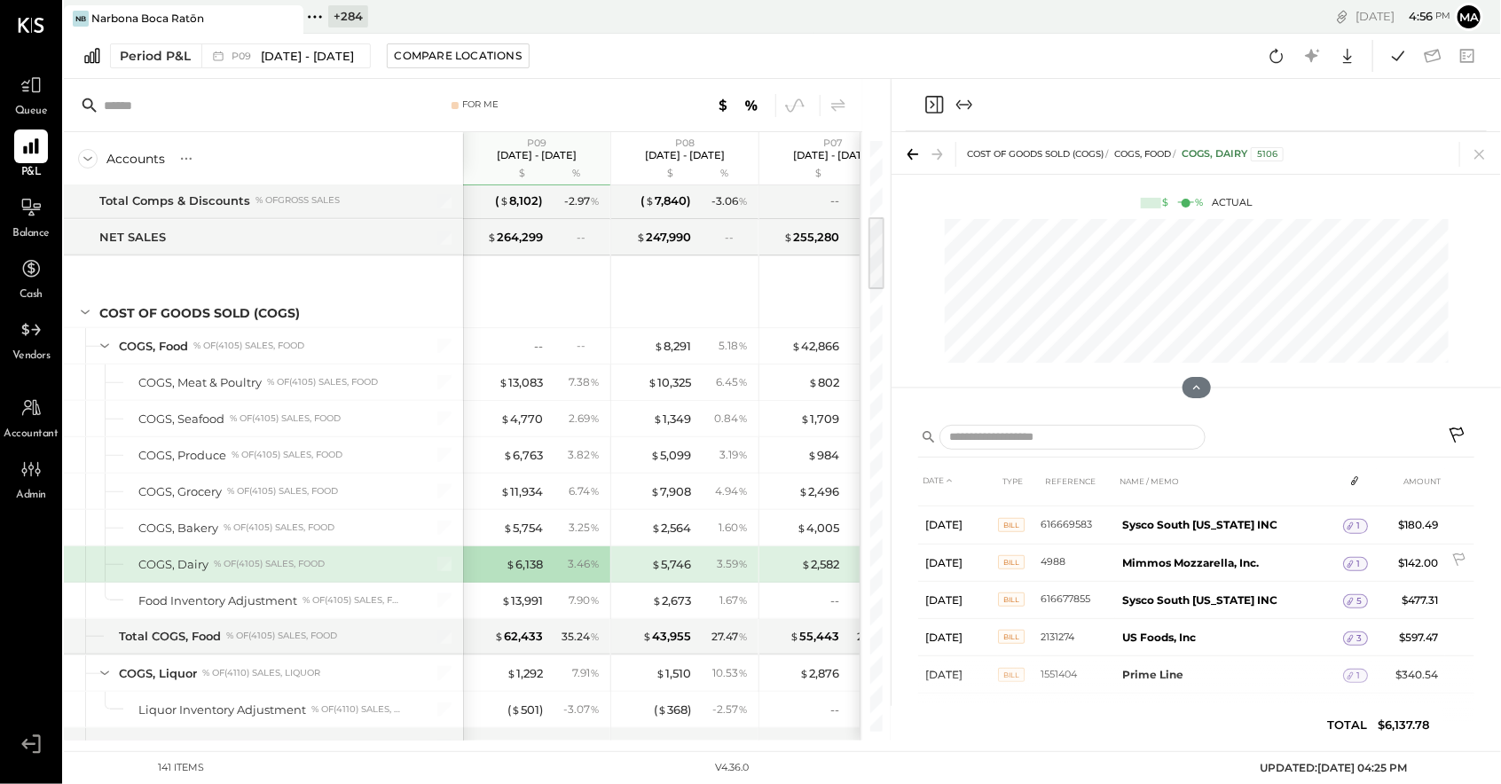
scroll to position [420, 0]
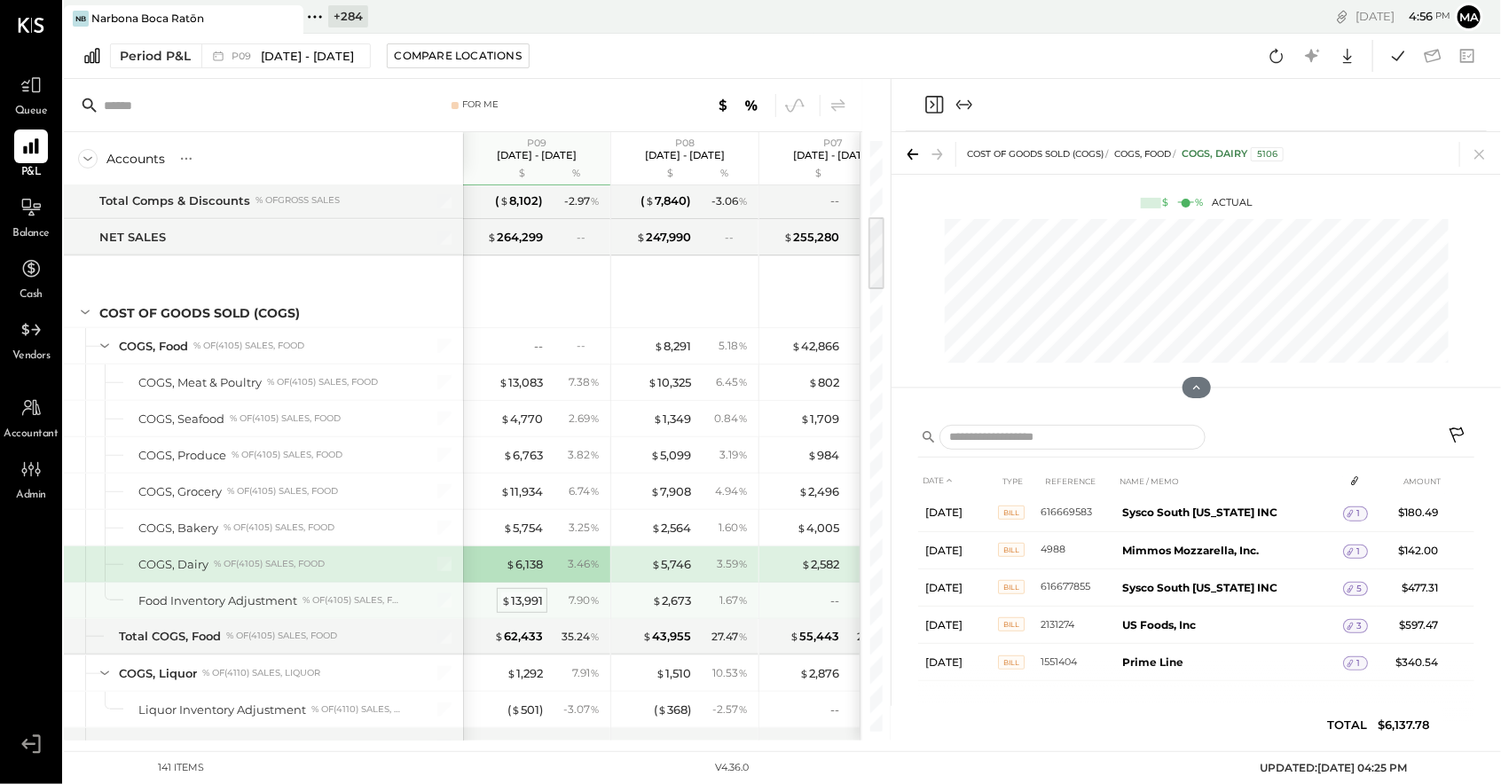
click at [524, 595] on div "$ 13,991" at bounding box center [522, 600] width 42 height 17
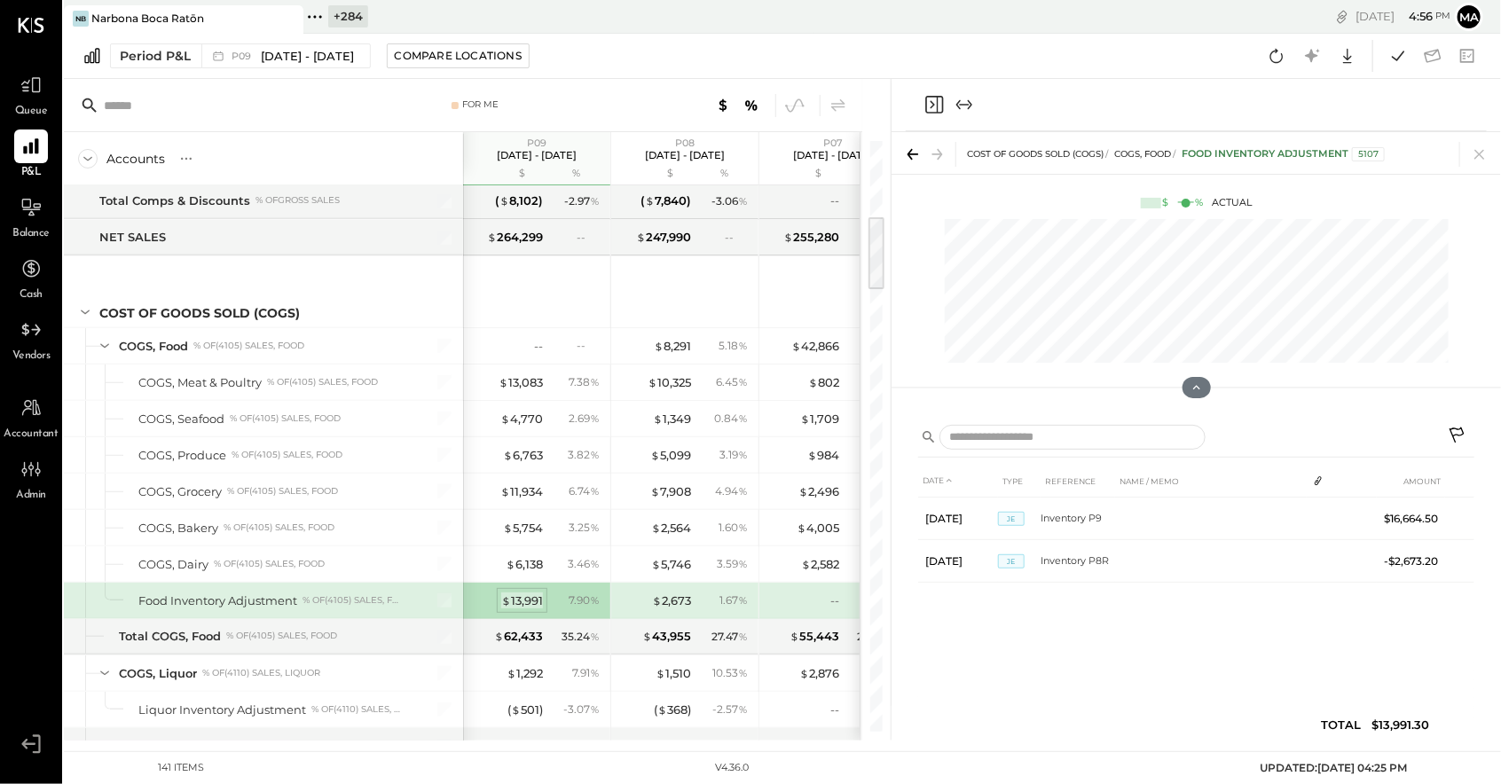
scroll to position [0, 0]
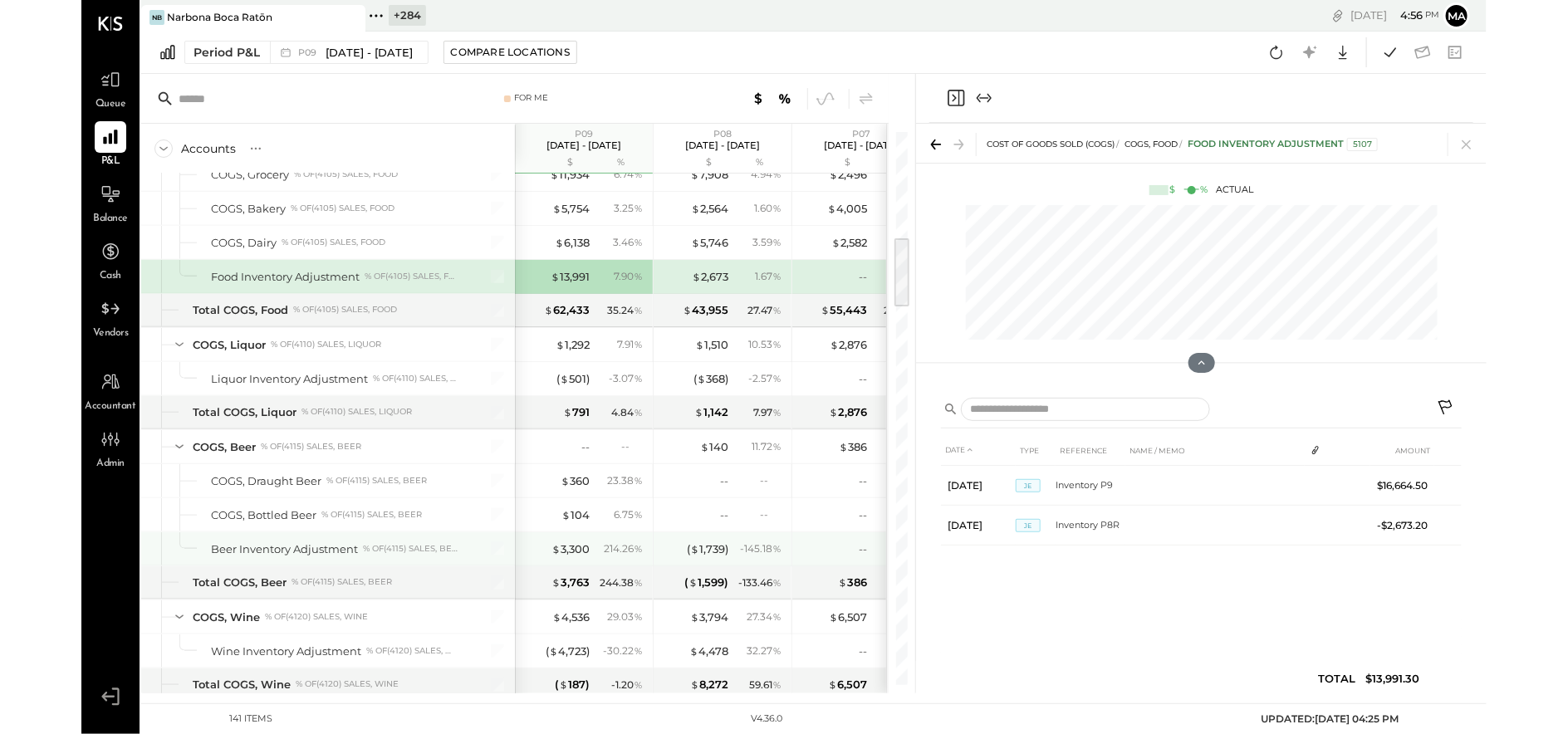
scroll to position [834, 0]
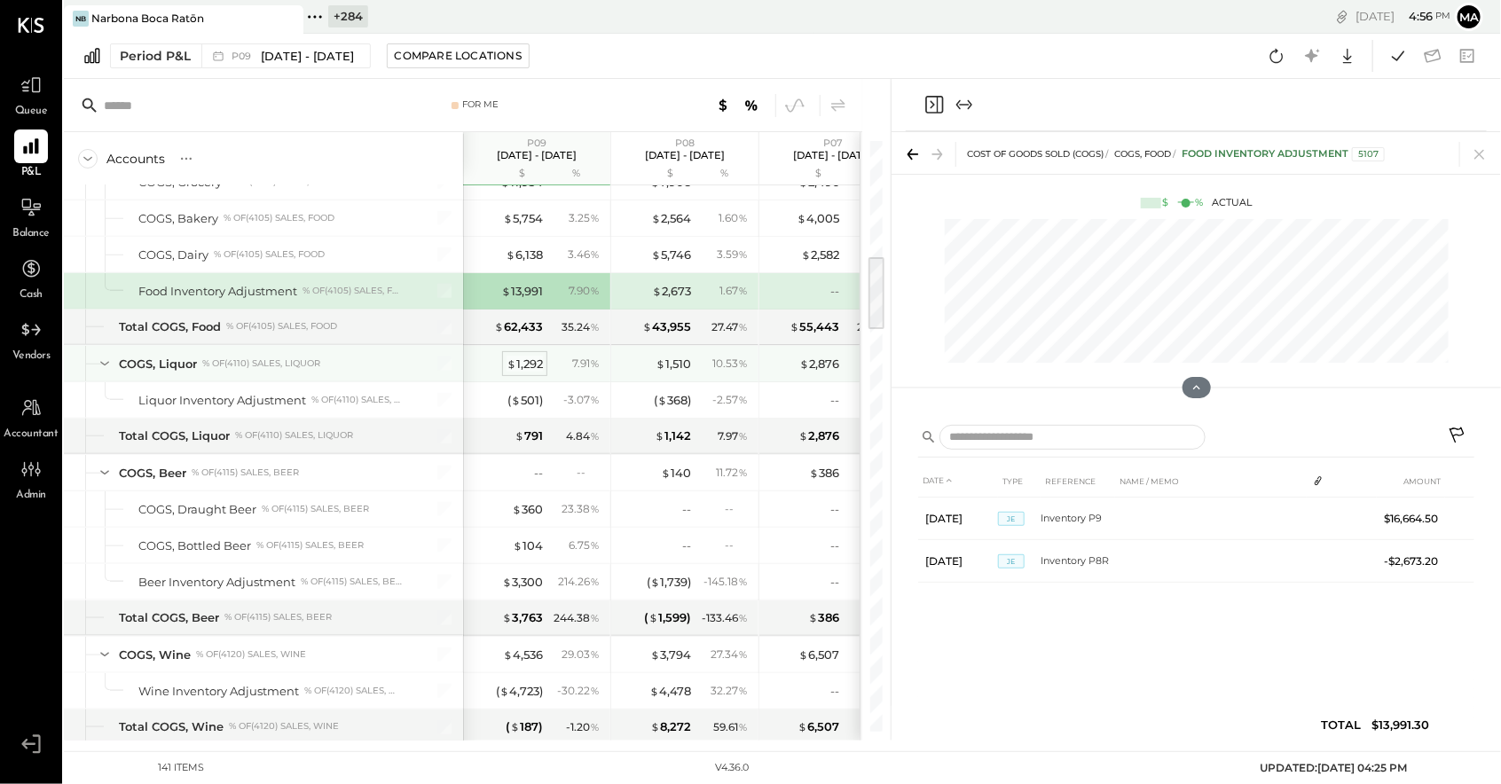
click at [528, 363] on div "$ 1,292" at bounding box center [524, 364] width 36 height 17
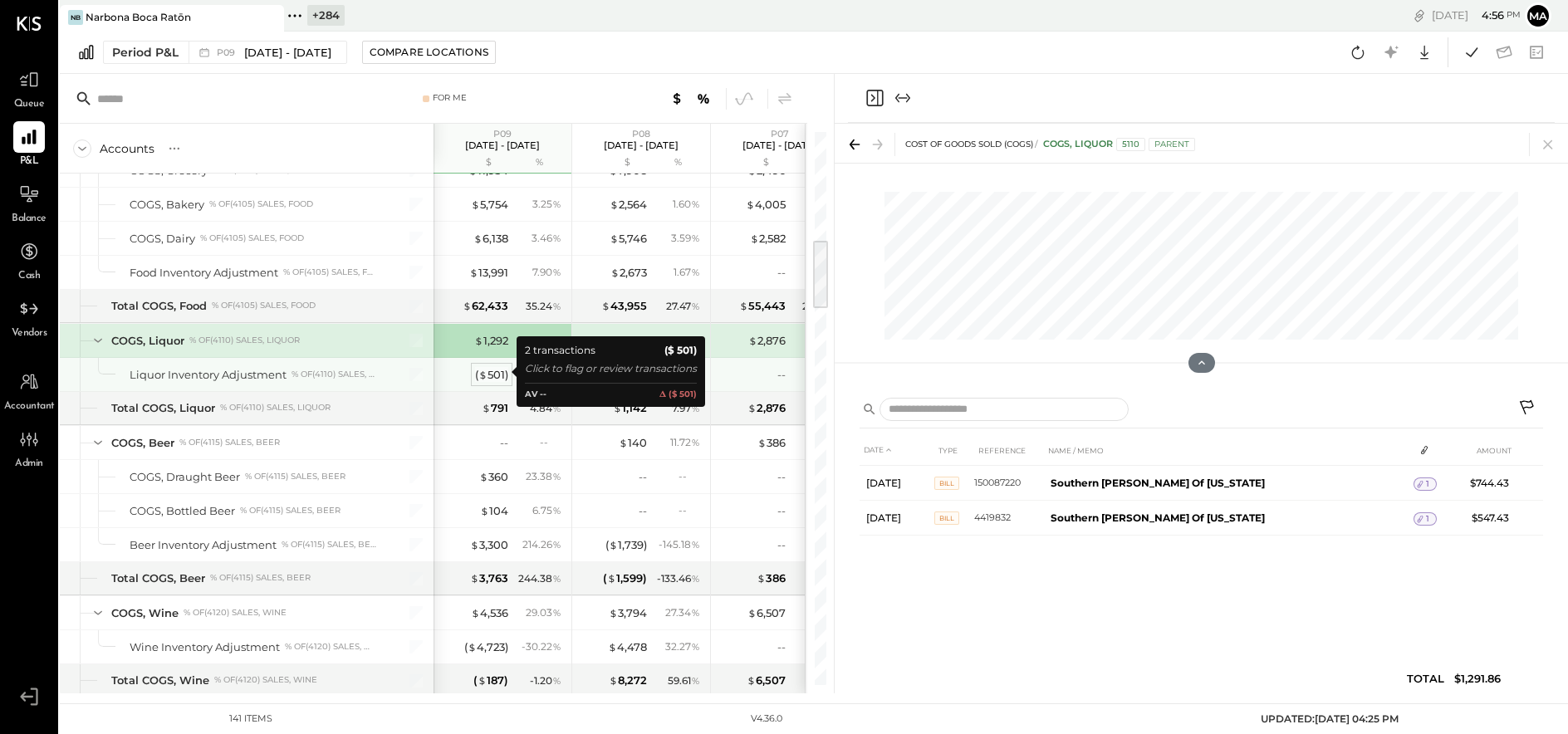
click at [495, 367] on div "( $ 501 )" at bounding box center [491, 374] width 33 height 16
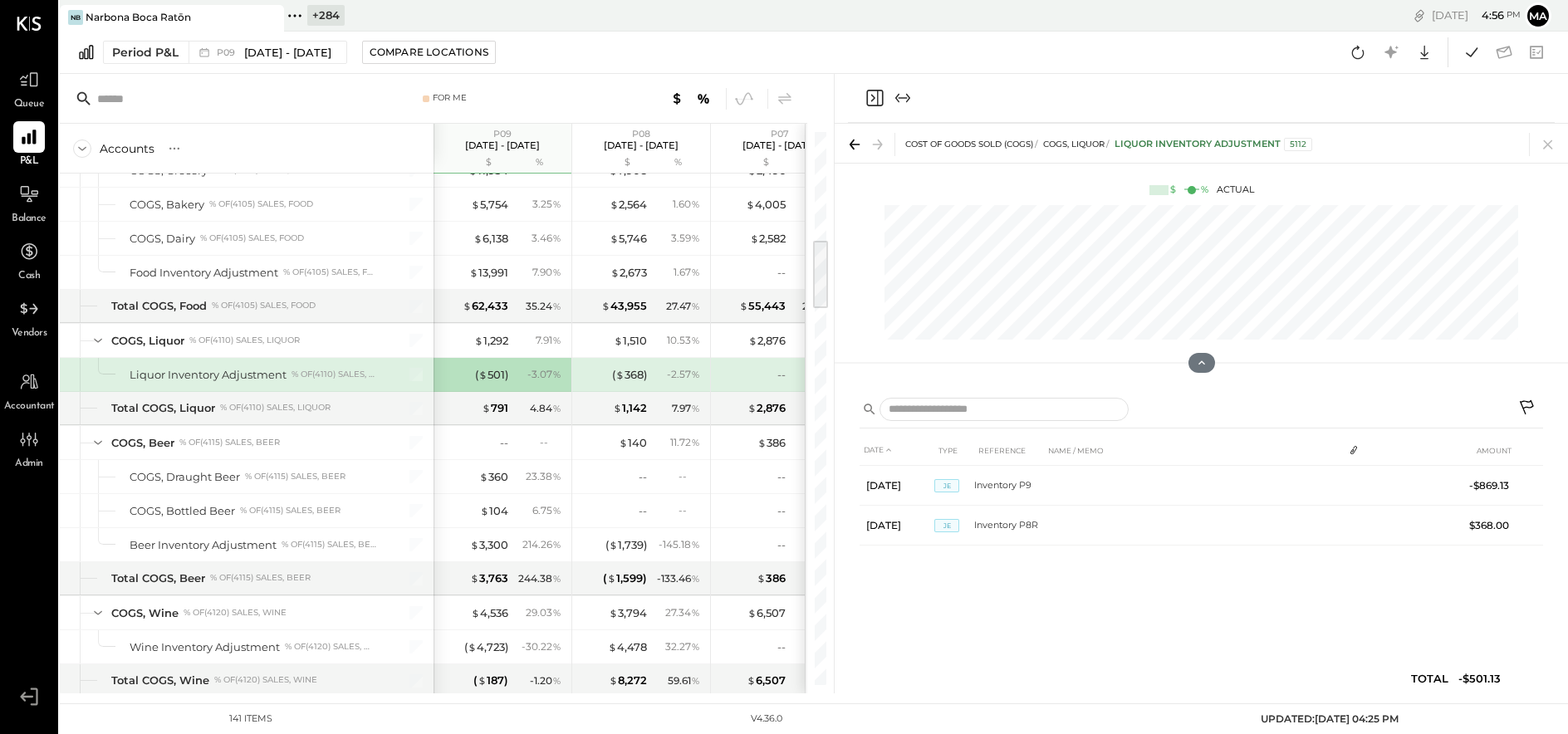
scroll to position [1914, 0]
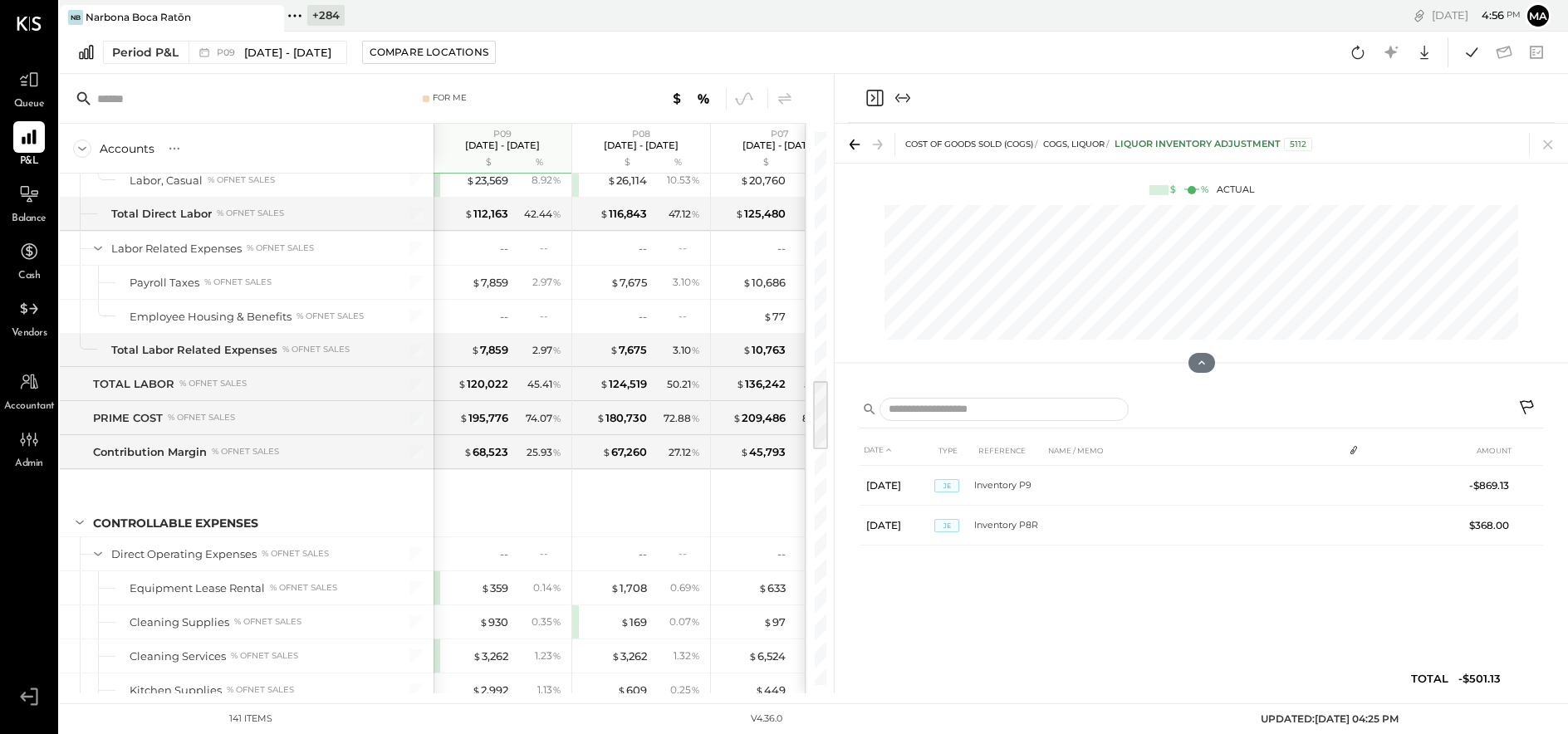
click at [834, 418] on div "DATE TYPE REFERENCE NAME / MEMO AMOUNT [DATE] JE Inventory P9 -$869.13 [DATE] J…" at bounding box center [1200, 539] width 733 height 307
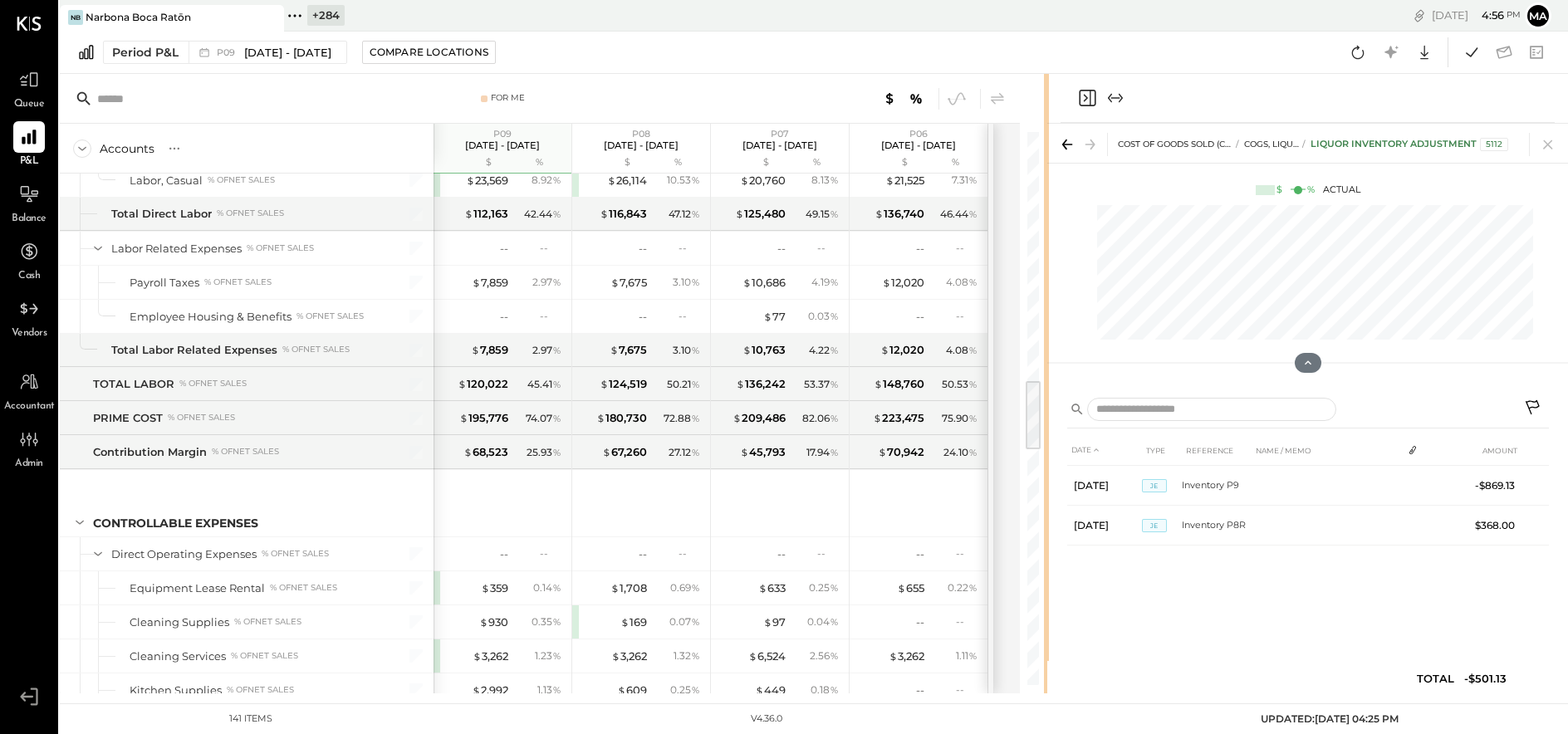
drag, startPoint x: 832, startPoint y: 418, endPoint x: 1047, endPoint y: 414, distance: 215.0
click at [1047, 415] on div "For Me Accounts S % GL P09 [DATE] - [DATE] $ % P08 [DATE] - [DATE] $ % P07 [DAT…" at bounding box center [813, 384] width 1508 height 620
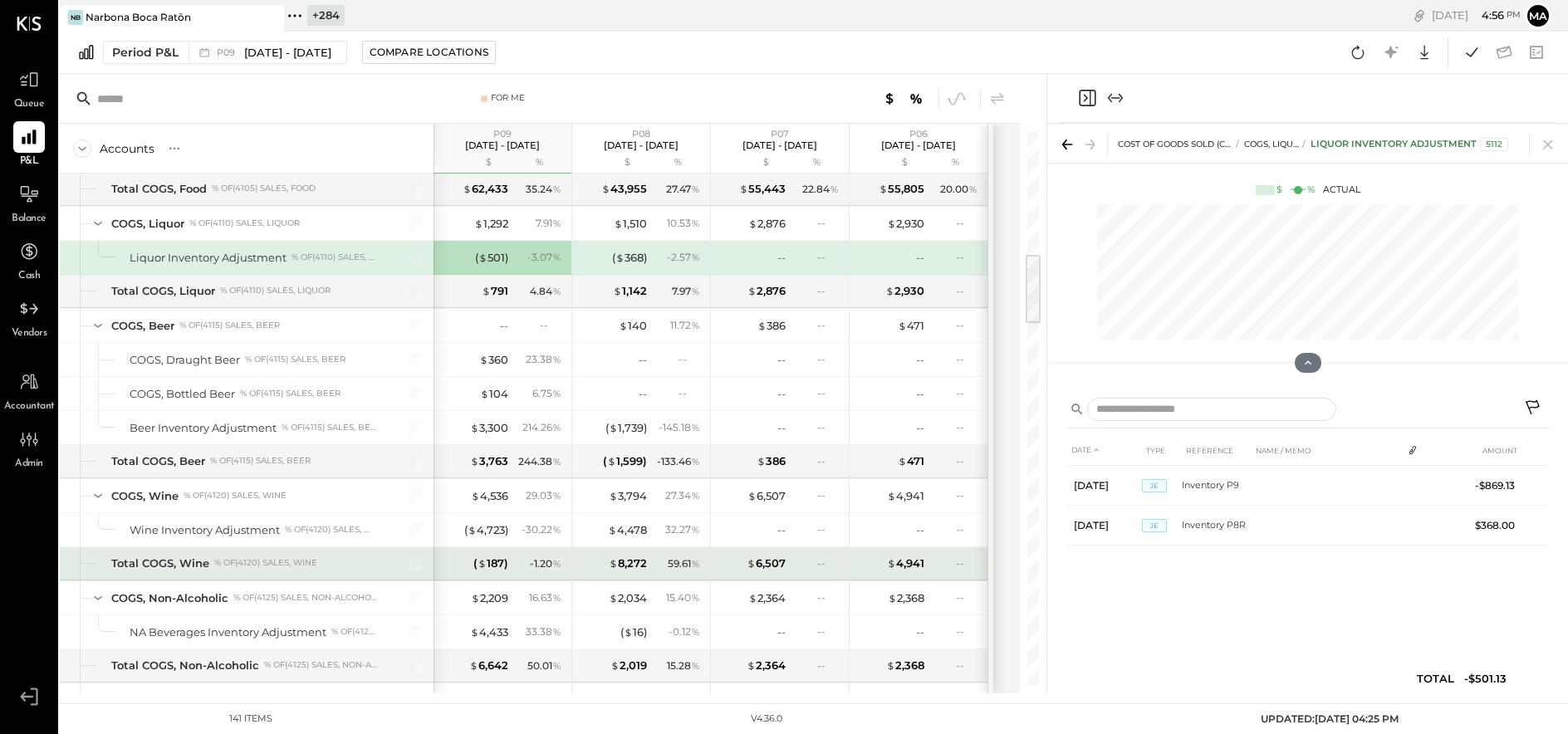
scroll to position [973, 0]
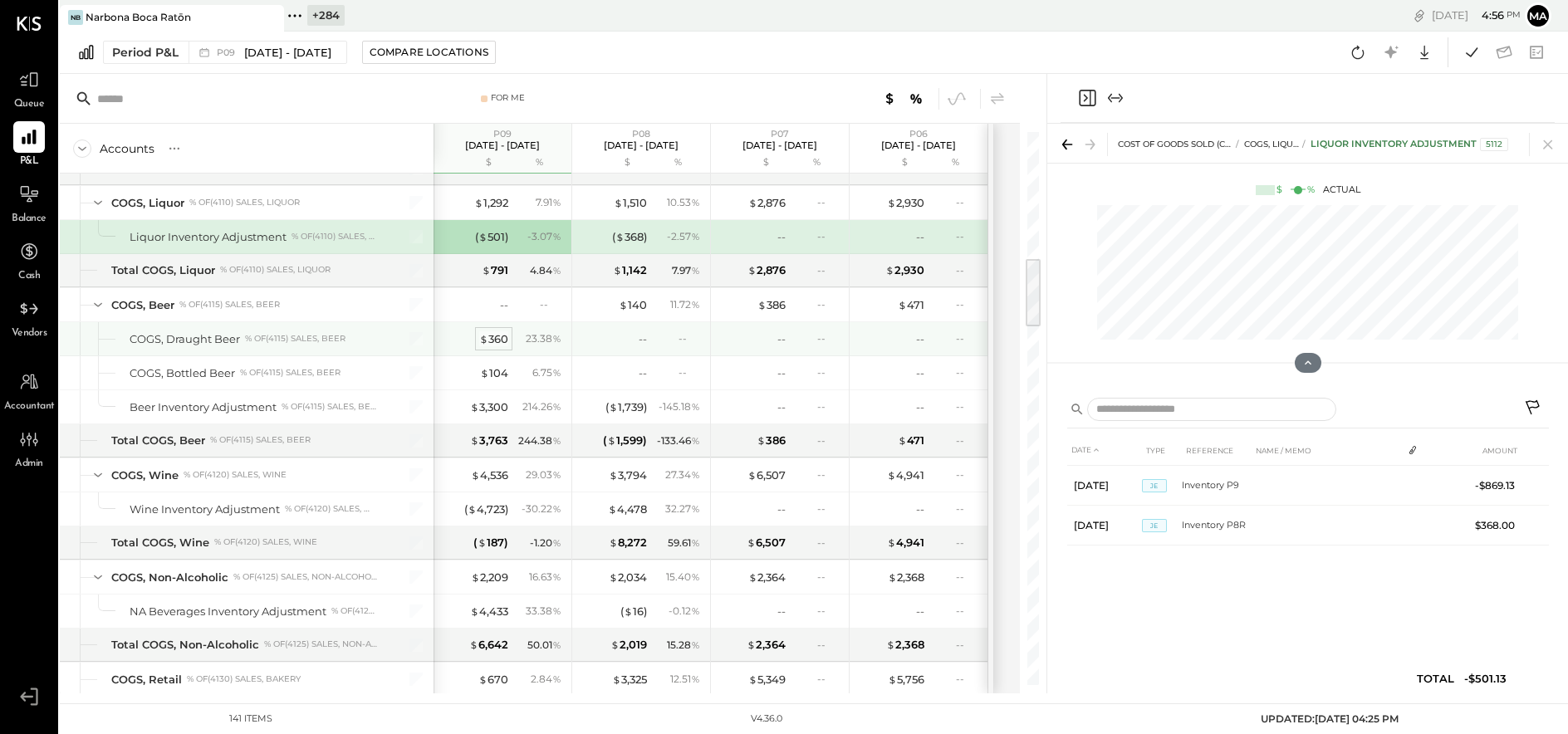
click at [489, 337] on div "$ 360" at bounding box center [493, 339] width 29 height 16
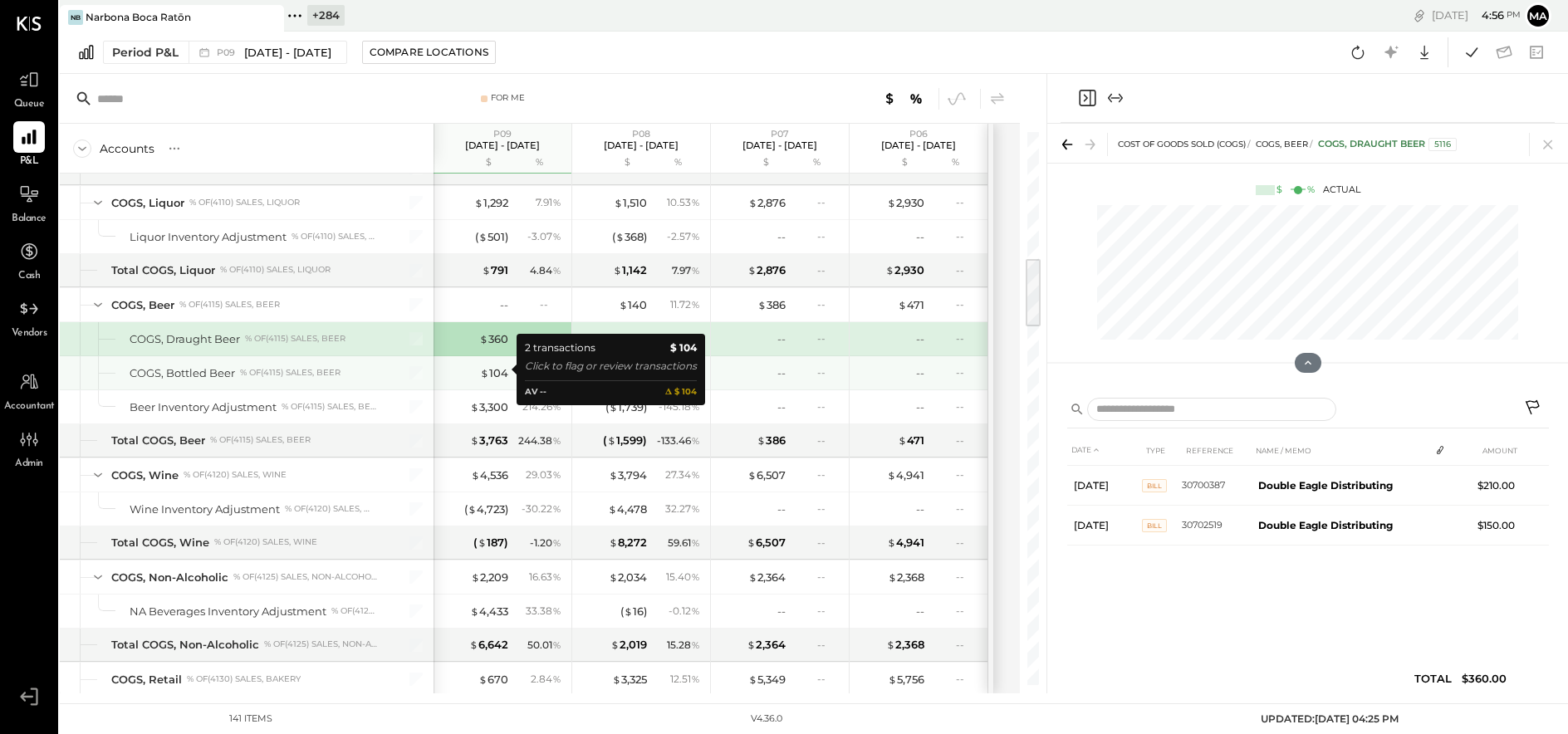
drag, startPoint x: 500, startPoint y: 370, endPoint x: 499, endPoint y: 378, distance: 8.1
click at [499, 370] on div "$ 104" at bounding box center [494, 373] width 28 height 16
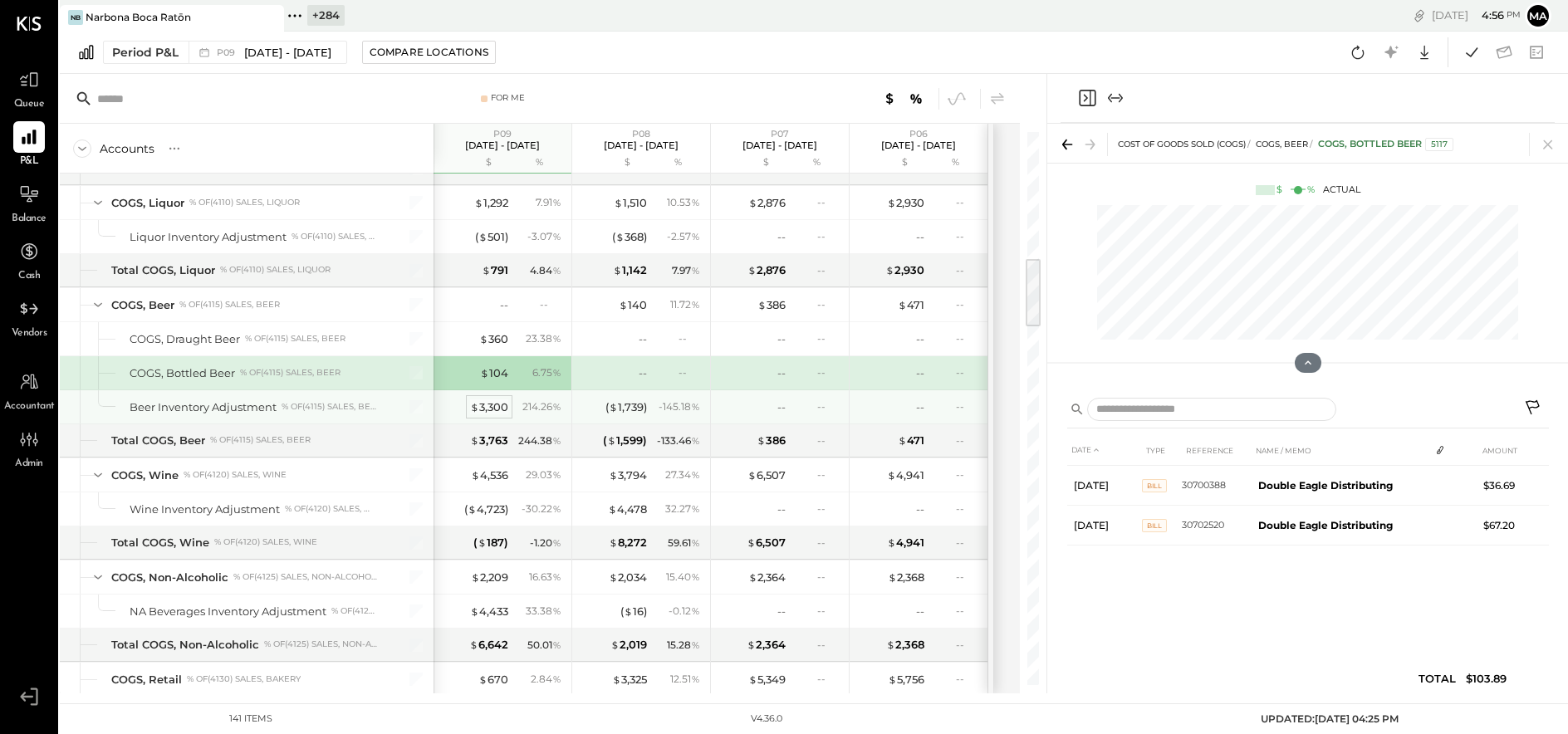
click at [498, 400] on div "$ 3,300" at bounding box center [489, 407] width 38 height 16
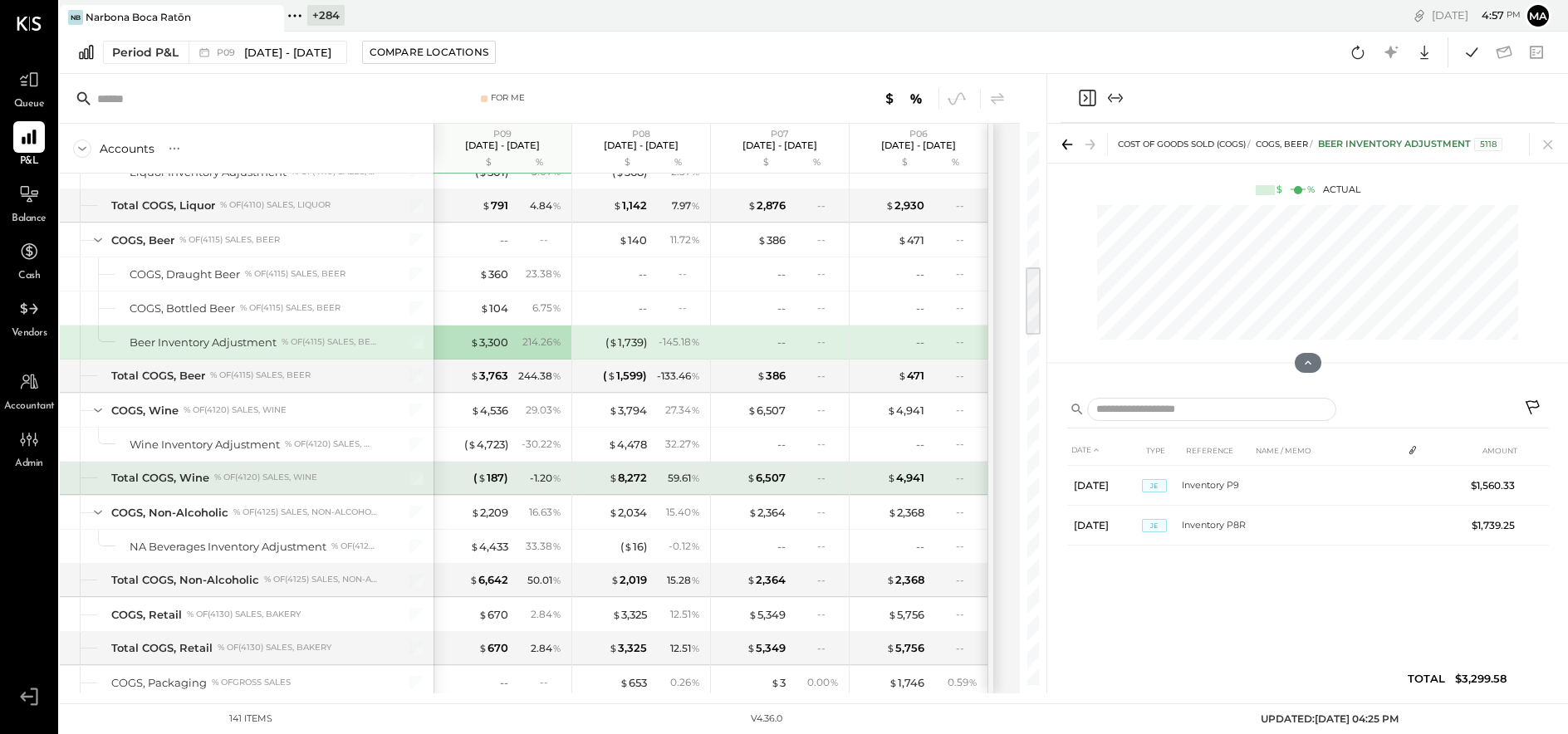
scroll to position [1047, 0]
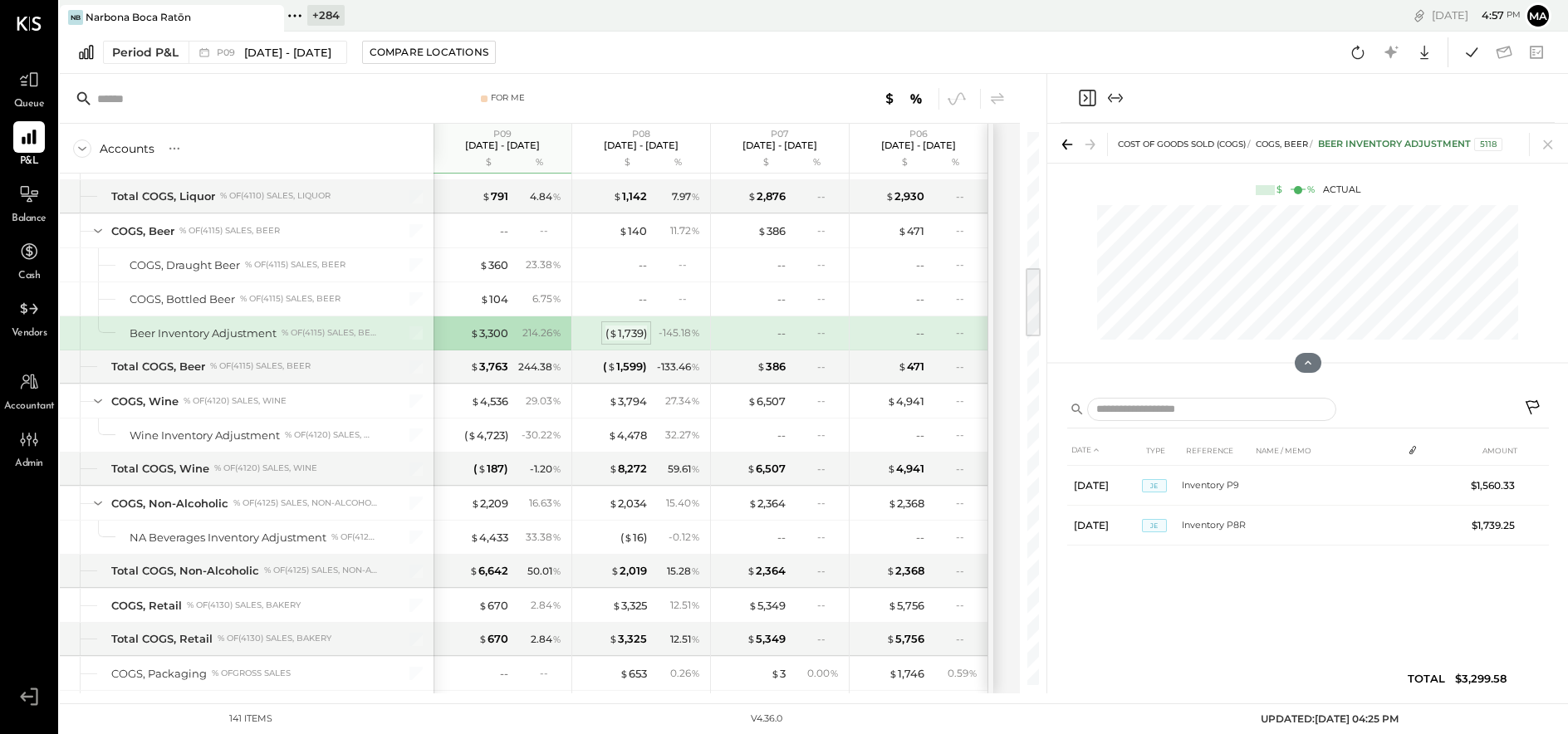
click at [632, 326] on div "( $ 1,739 )" at bounding box center [626, 333] width 41 height 16
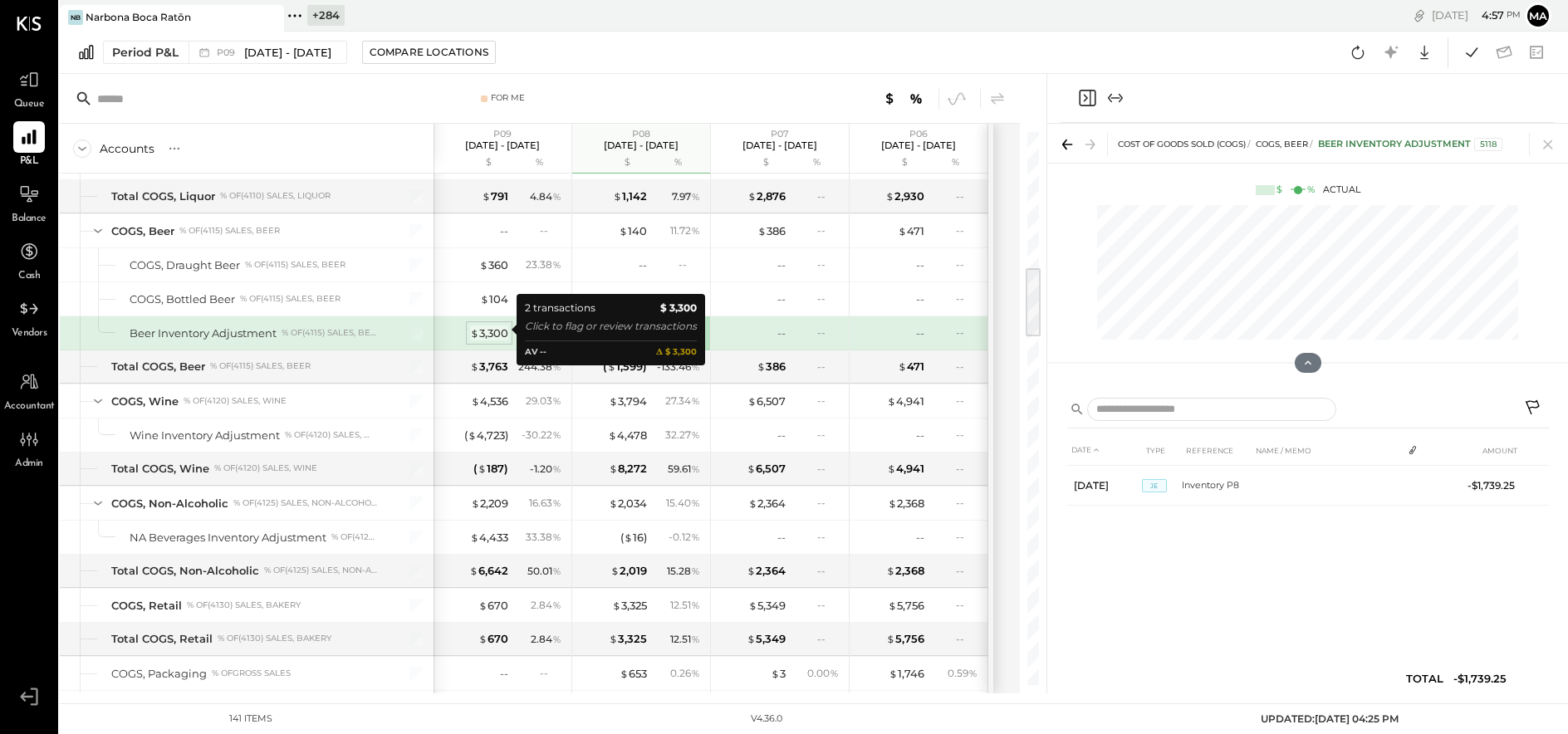
click at [491, 330] on div "$ 3,300" at bounding box center [489, 333] width 38 height 16
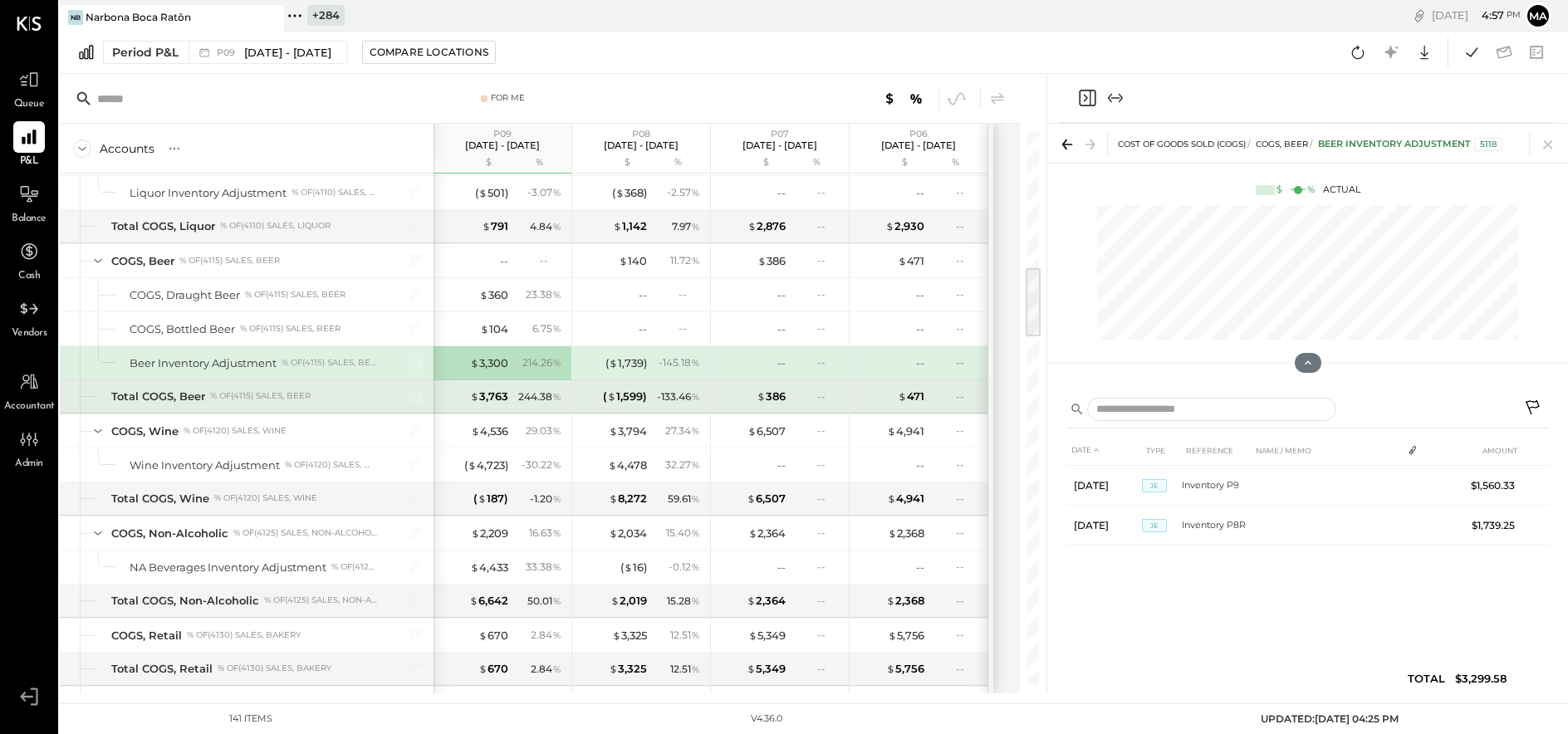
scroll to position [990, 0]
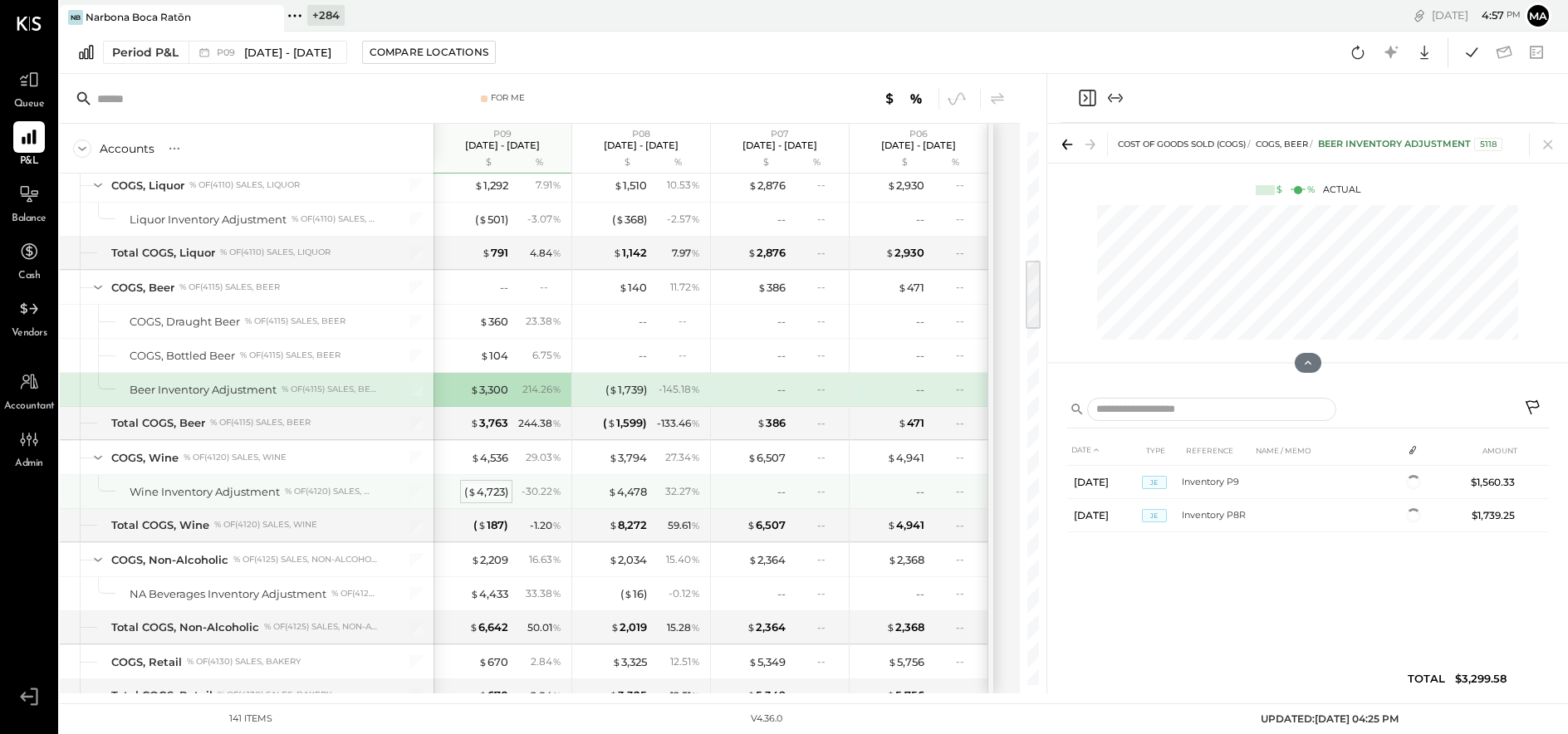
click at [489, 489] on div "( $ 4,723 )" at bounding box center [486, 492] width 44 height 16
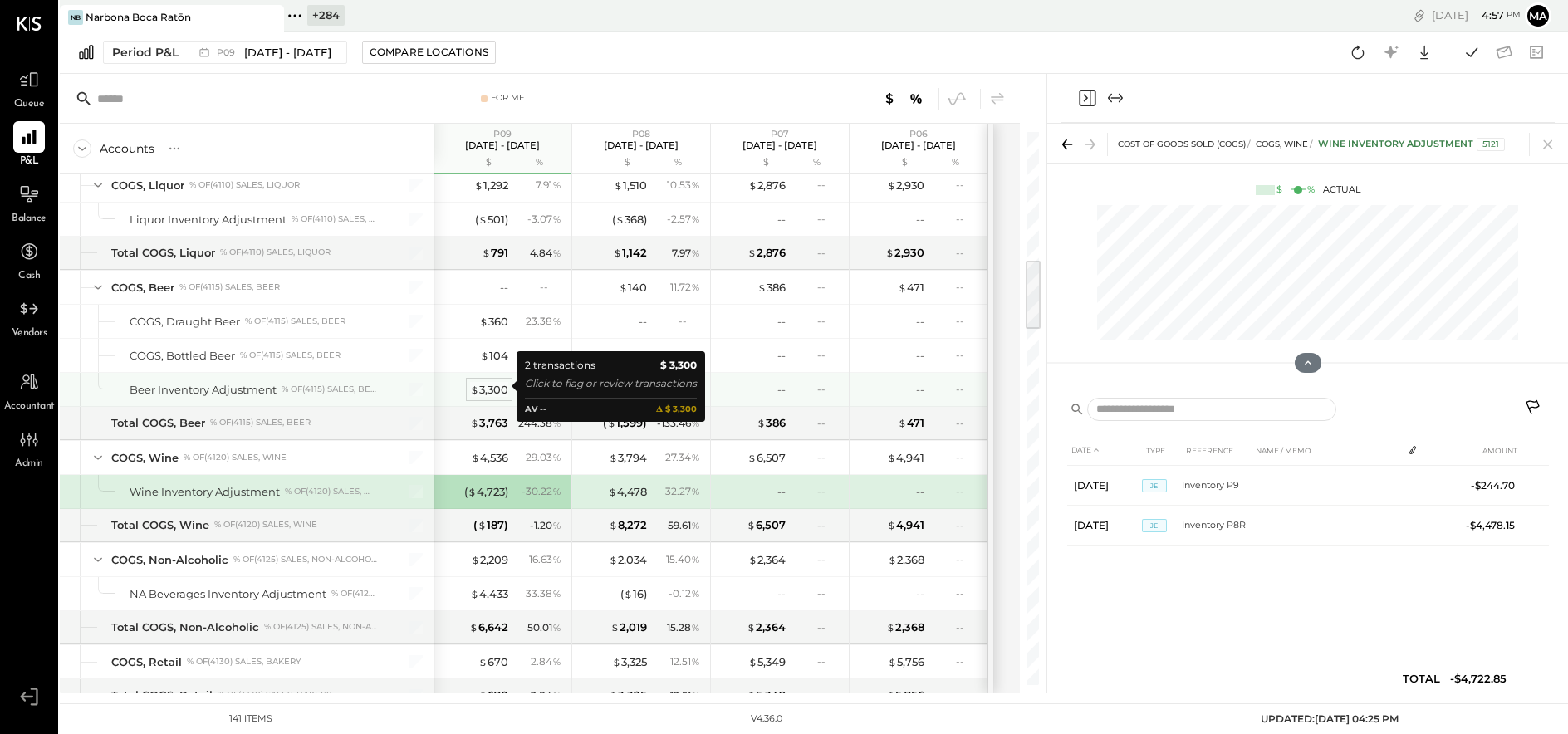
click at [488, 386] on div "$ 3,300" at bounding box center [489, 389] width 38 height 16
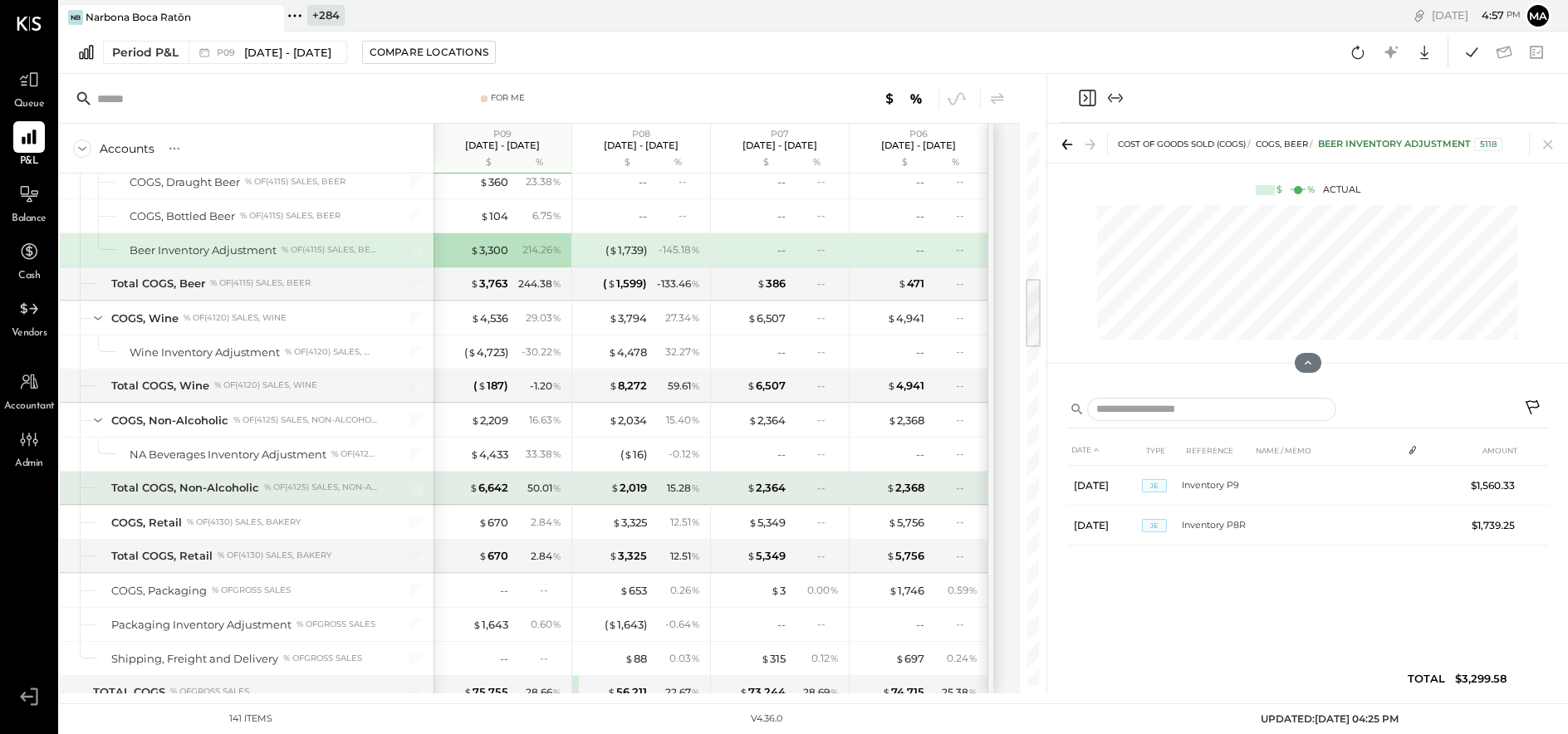
scroll to position [1130, 0]
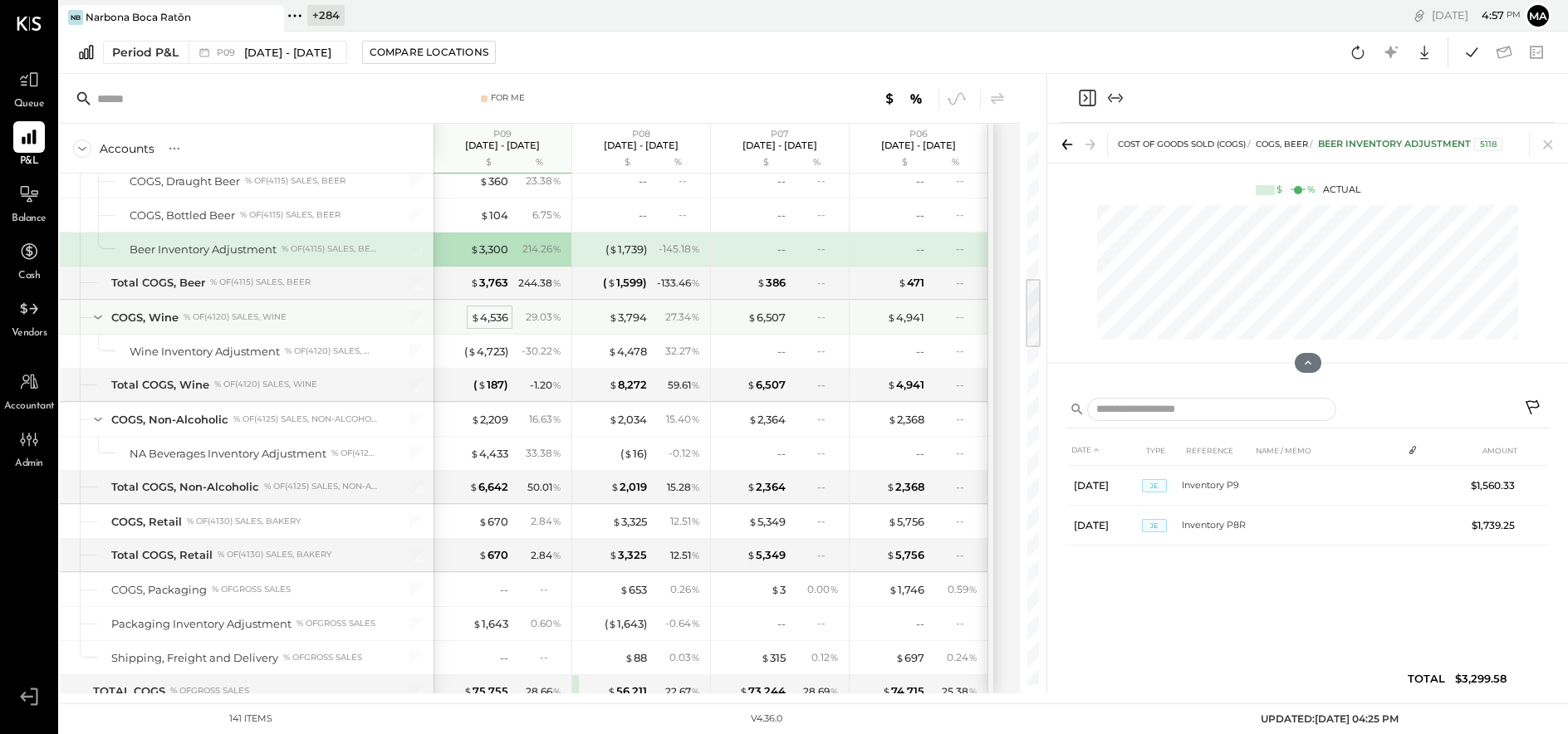
click at [489, 313] on div "$ 4,536" at bounding box center [490, 317] width 37 height 16
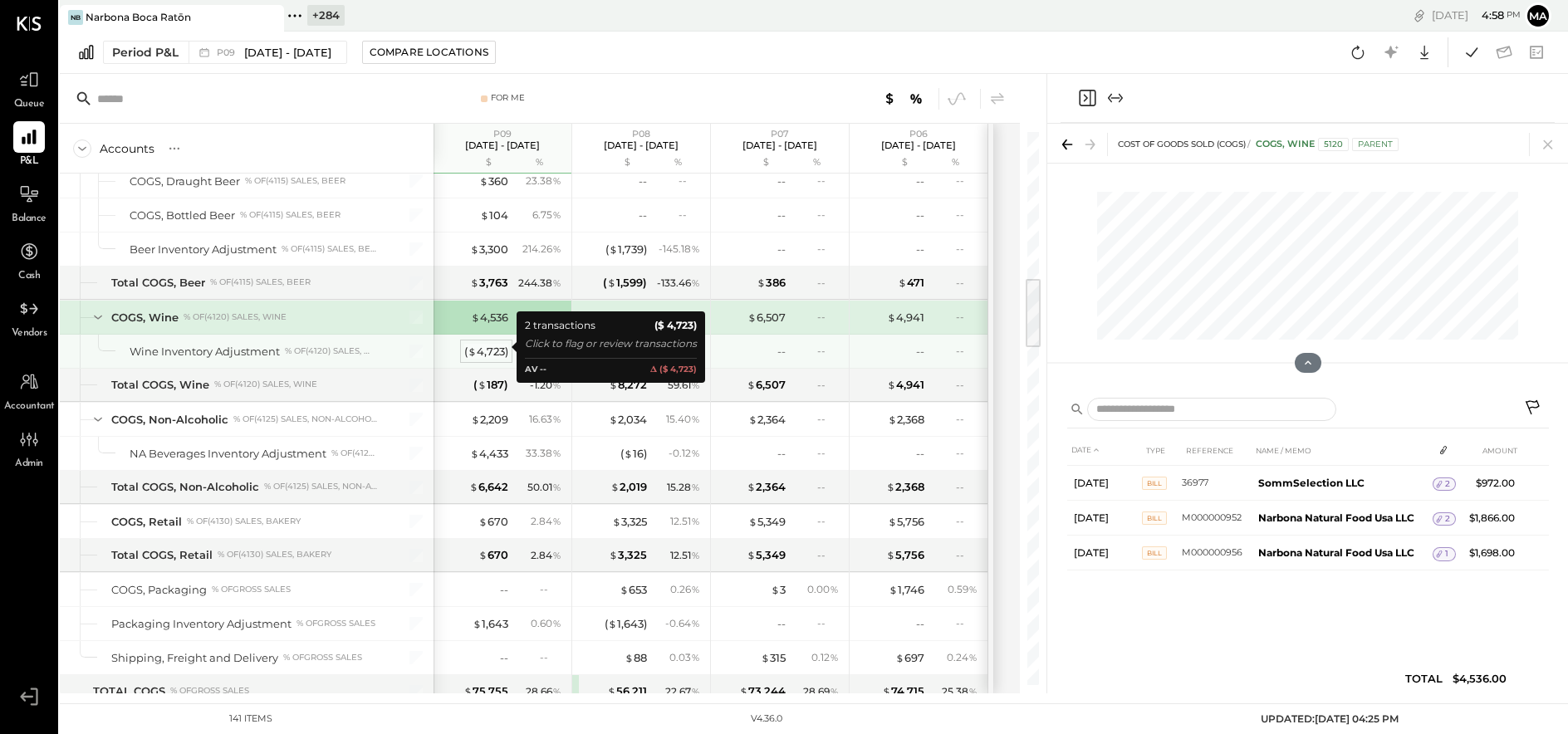
click at [489, 344] on div "( $ 4,723 )" at bounding box center [486, 351] width 44 height 16
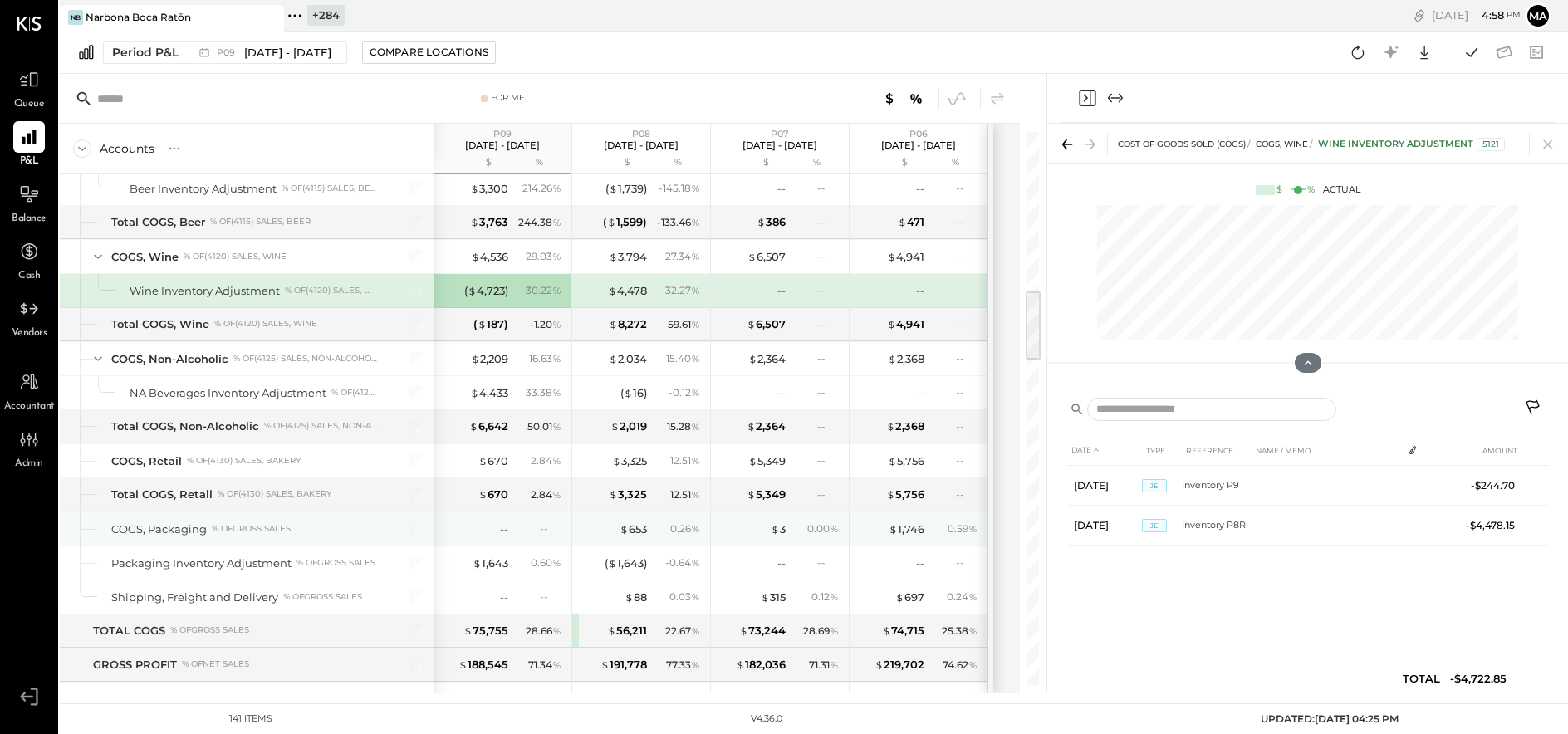
scroll to position [1229, 0]
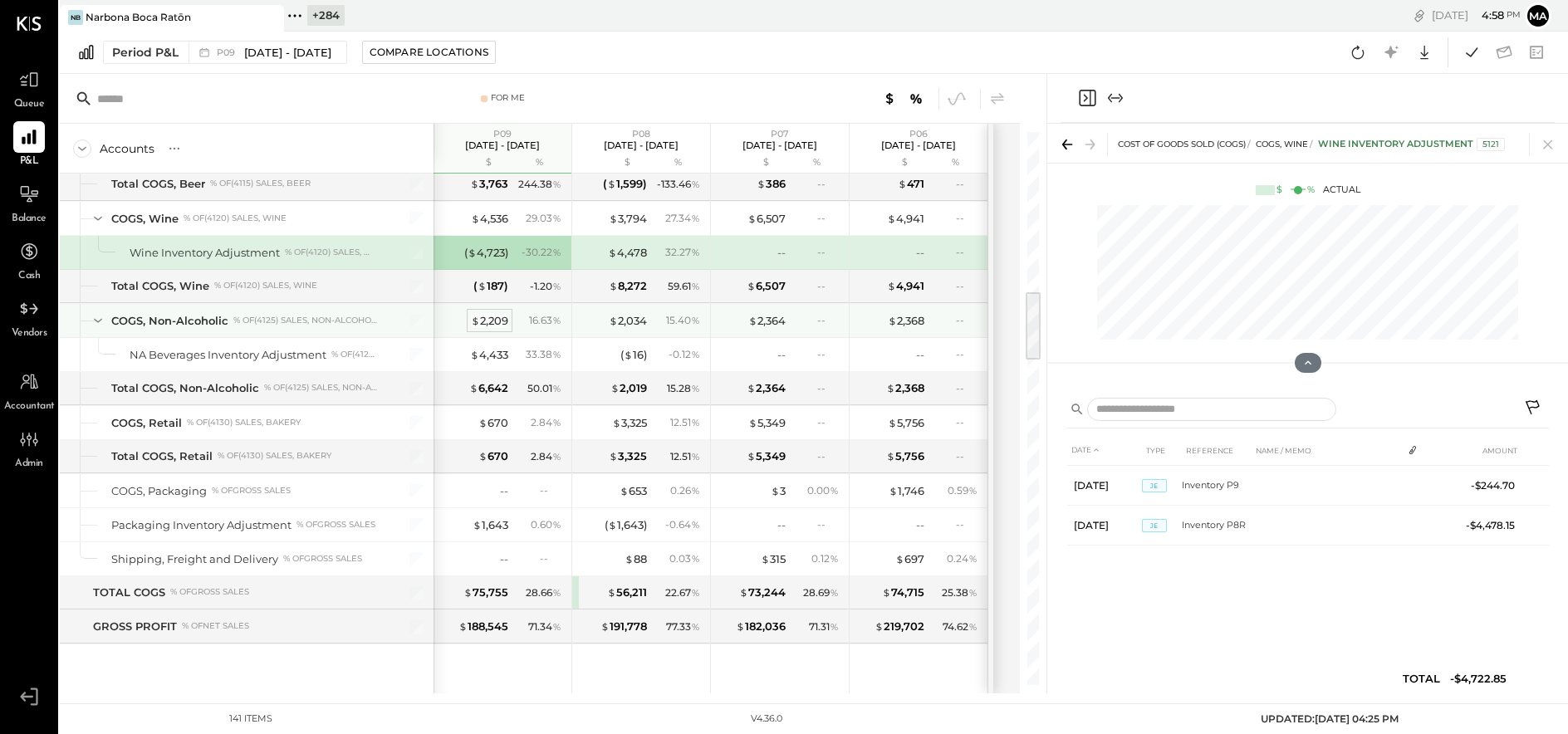
click at [492, 318] on div "$ 2,209" at bounding box center [490, 320] width 37 height 16
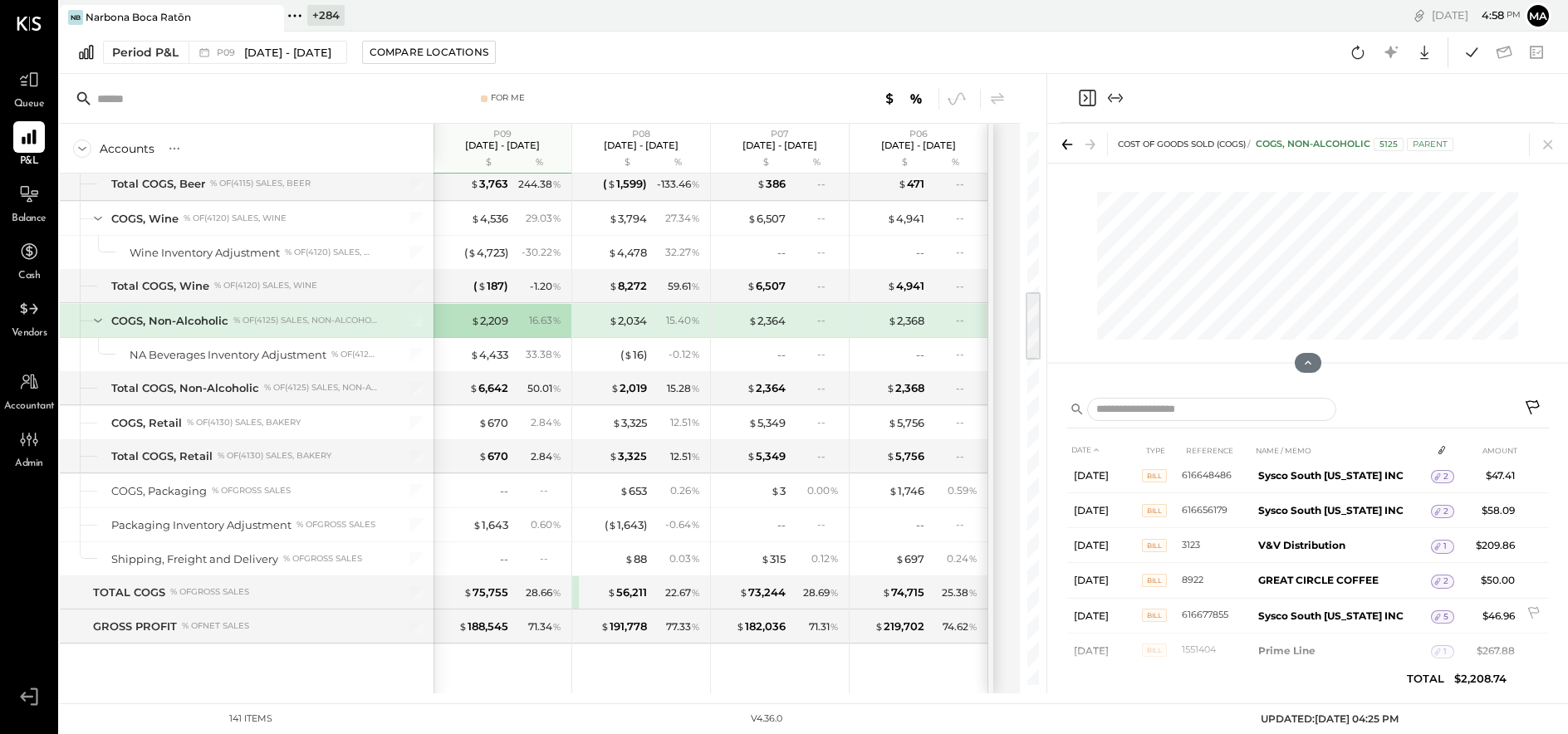
scroll to position [283, 0]
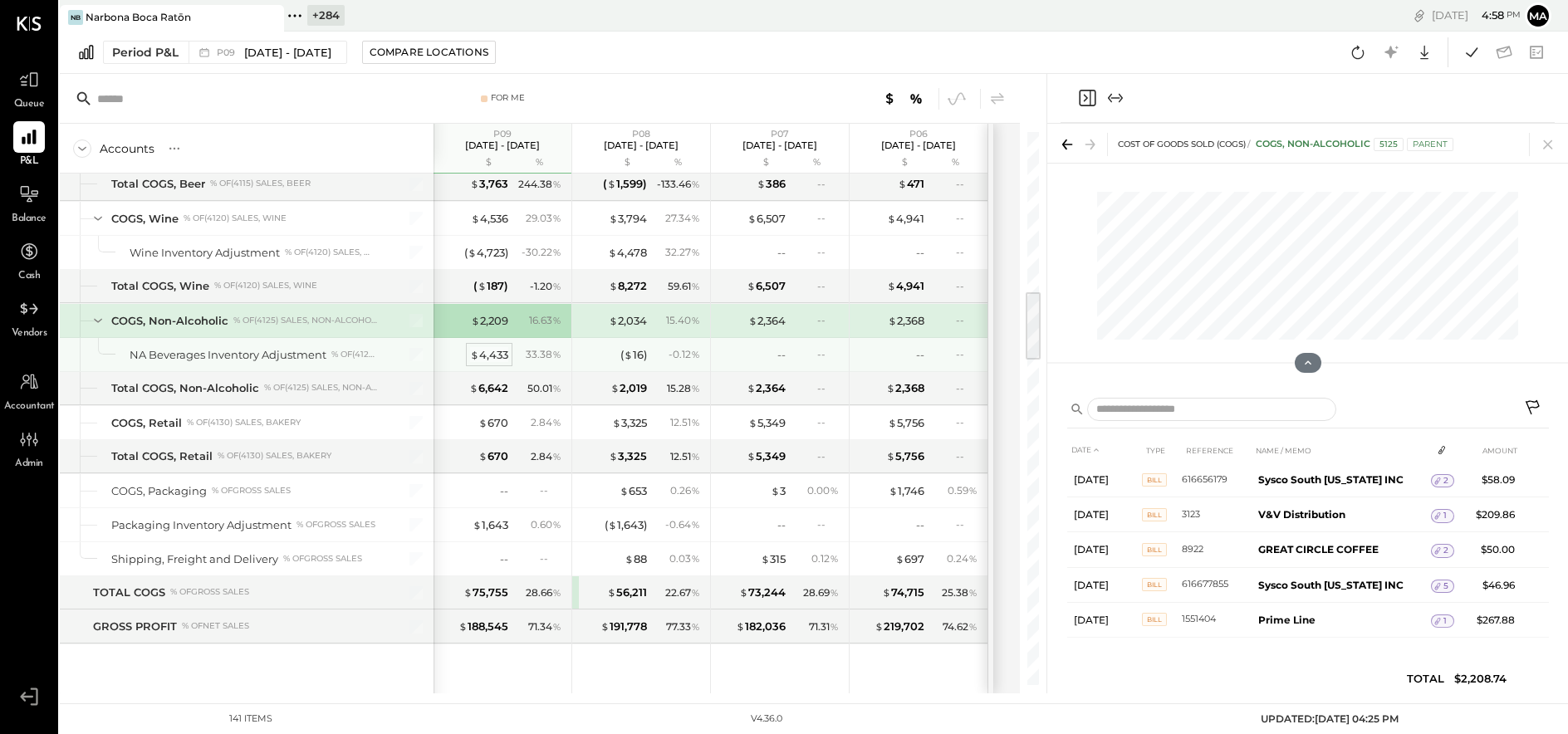
click at [492, 347] on div "$ 4,433" at bounding box center [489, 355] width 38 height 16
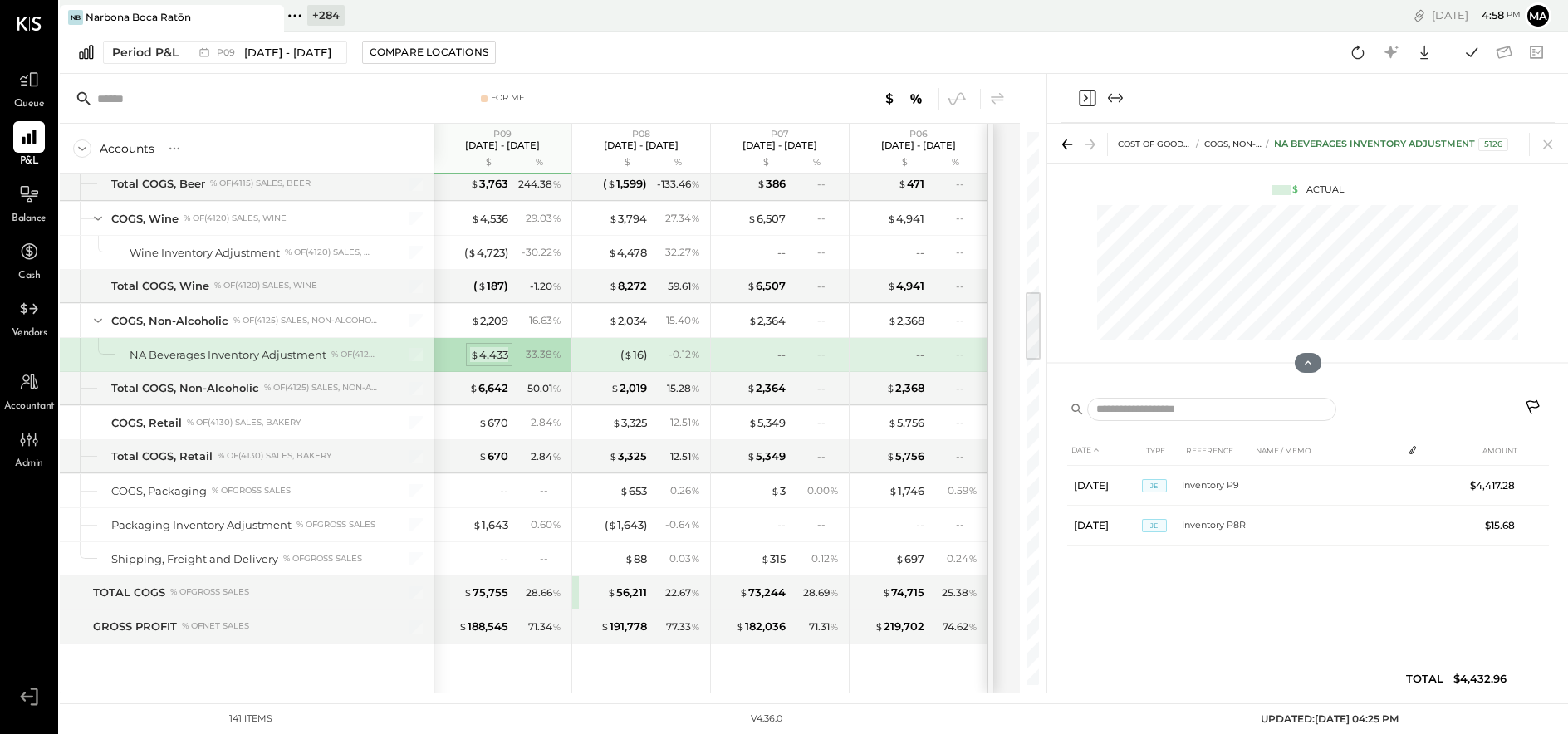
scroll to position [0, 0]
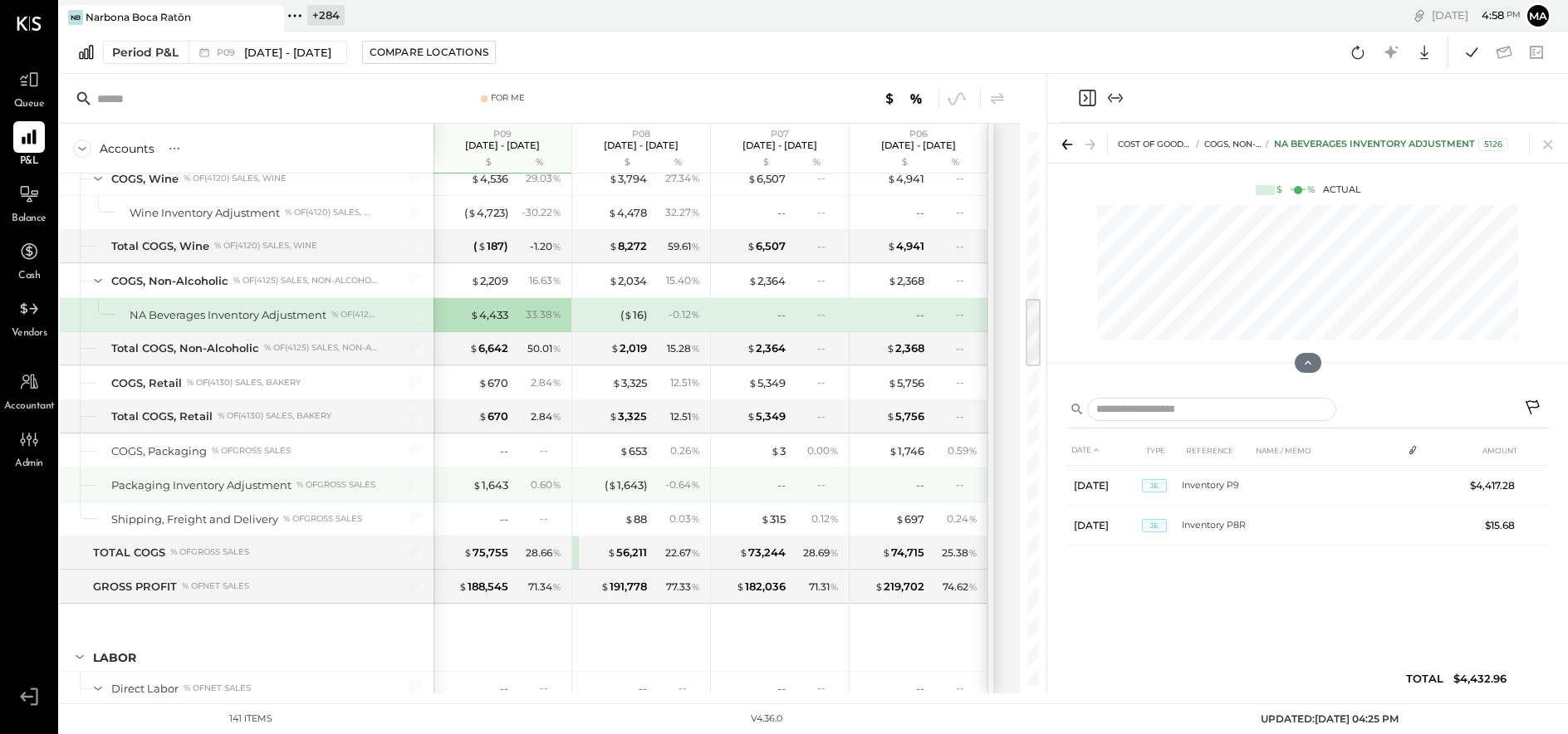
scroll to position [1289, 0]
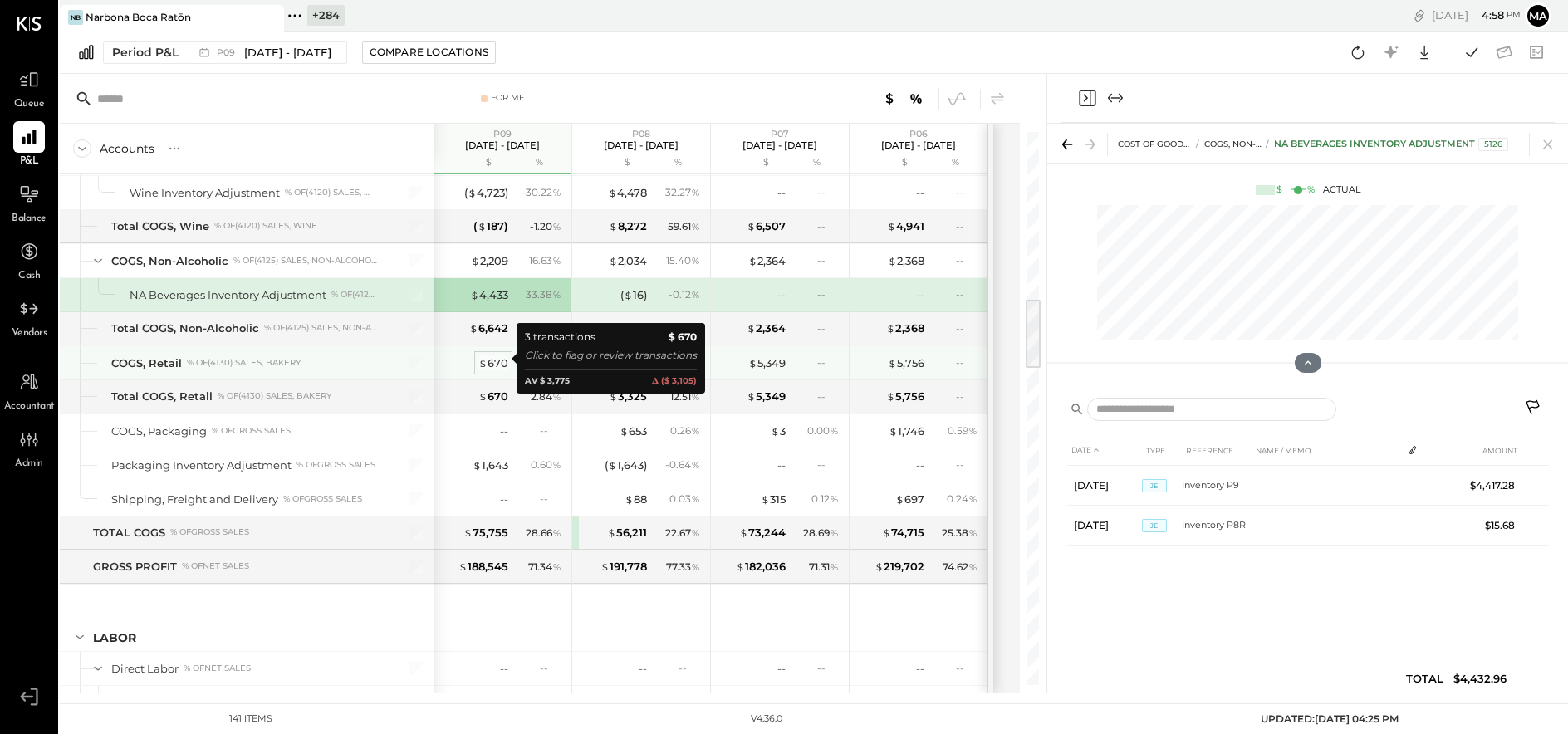
click at [489, 358] on div "$ 670" at bounding box center [493, 363] width 30 height 16
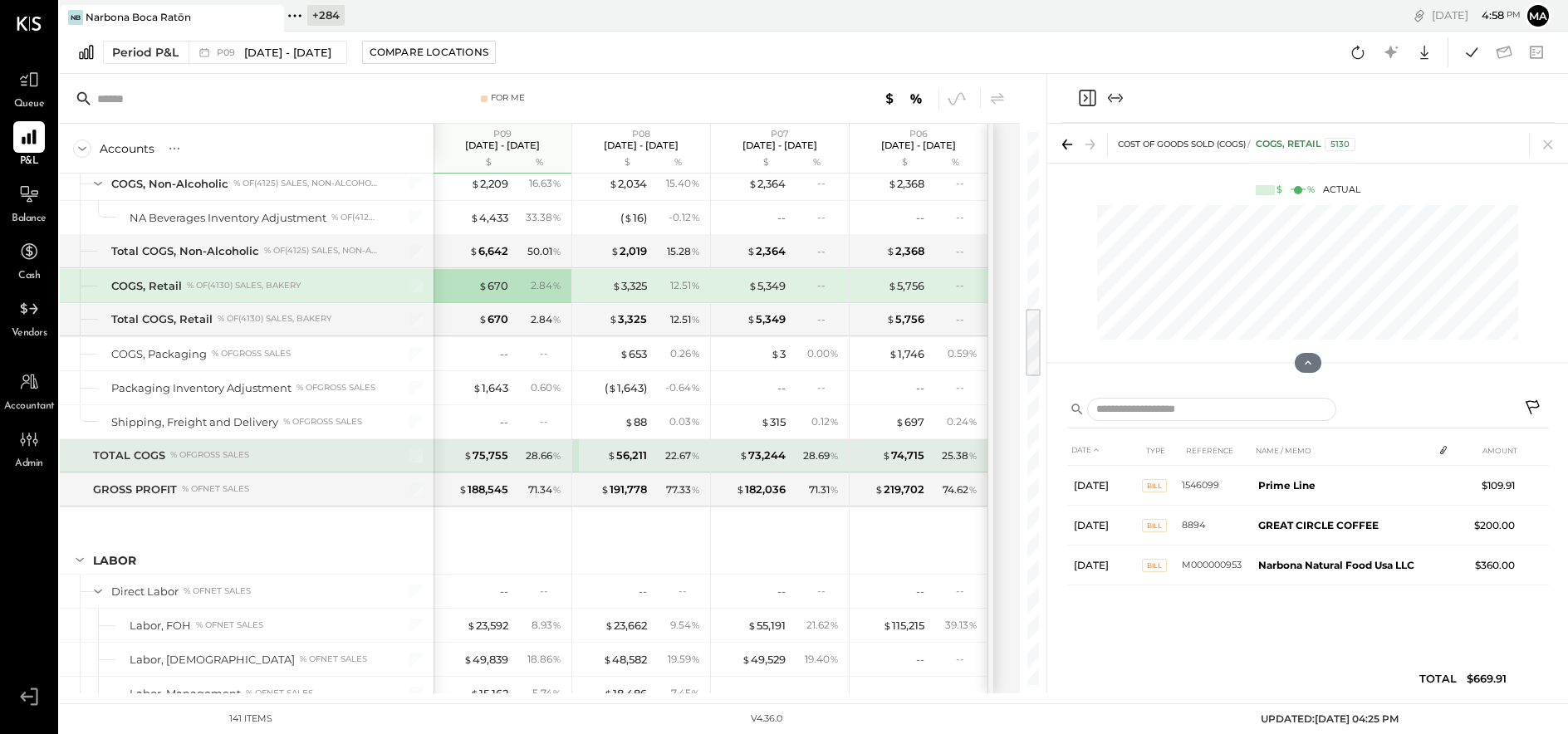
scroll to position [1375, 0]
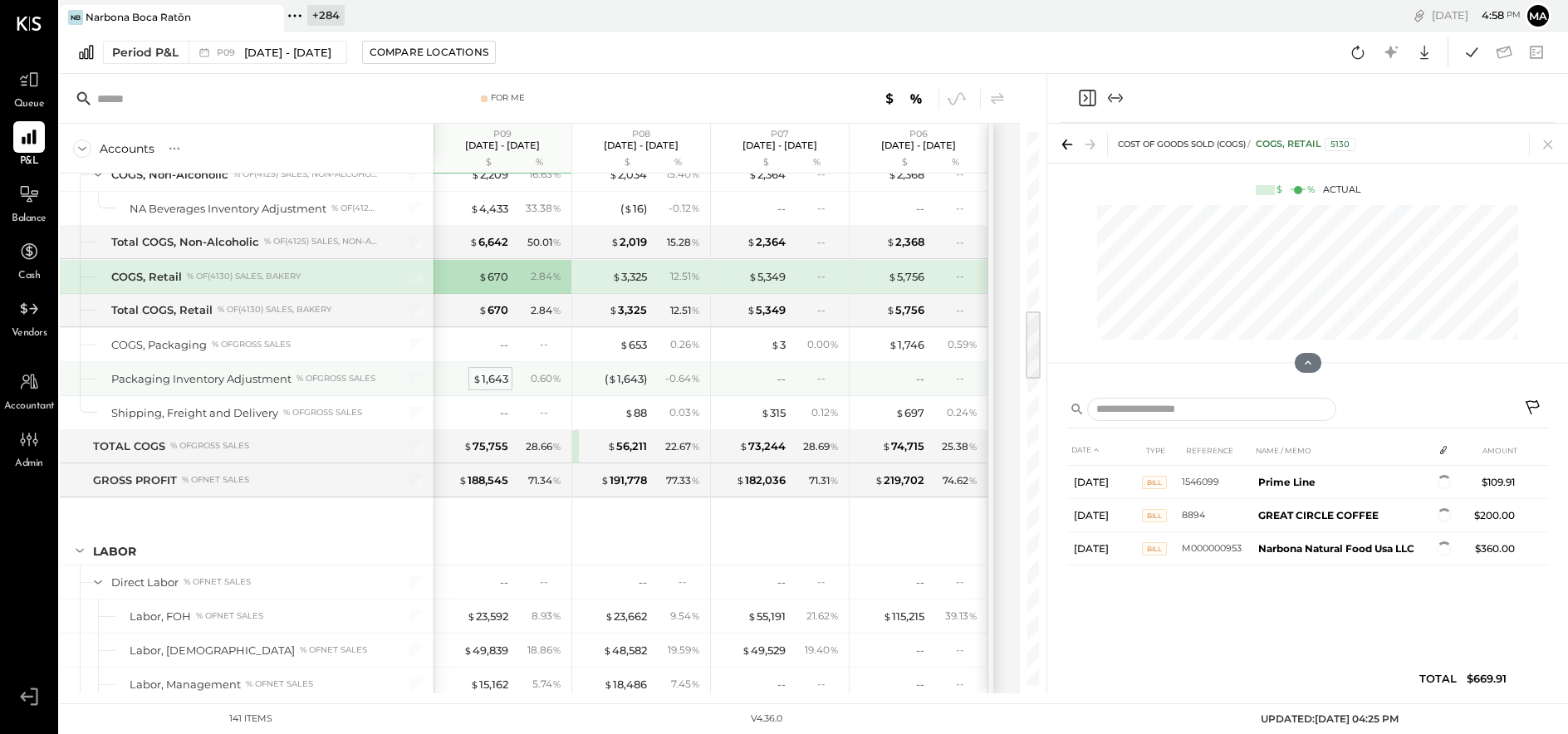
click at [495, 372] on div "$ 1,643" at bounding box center [491, 378] width 36 height 16
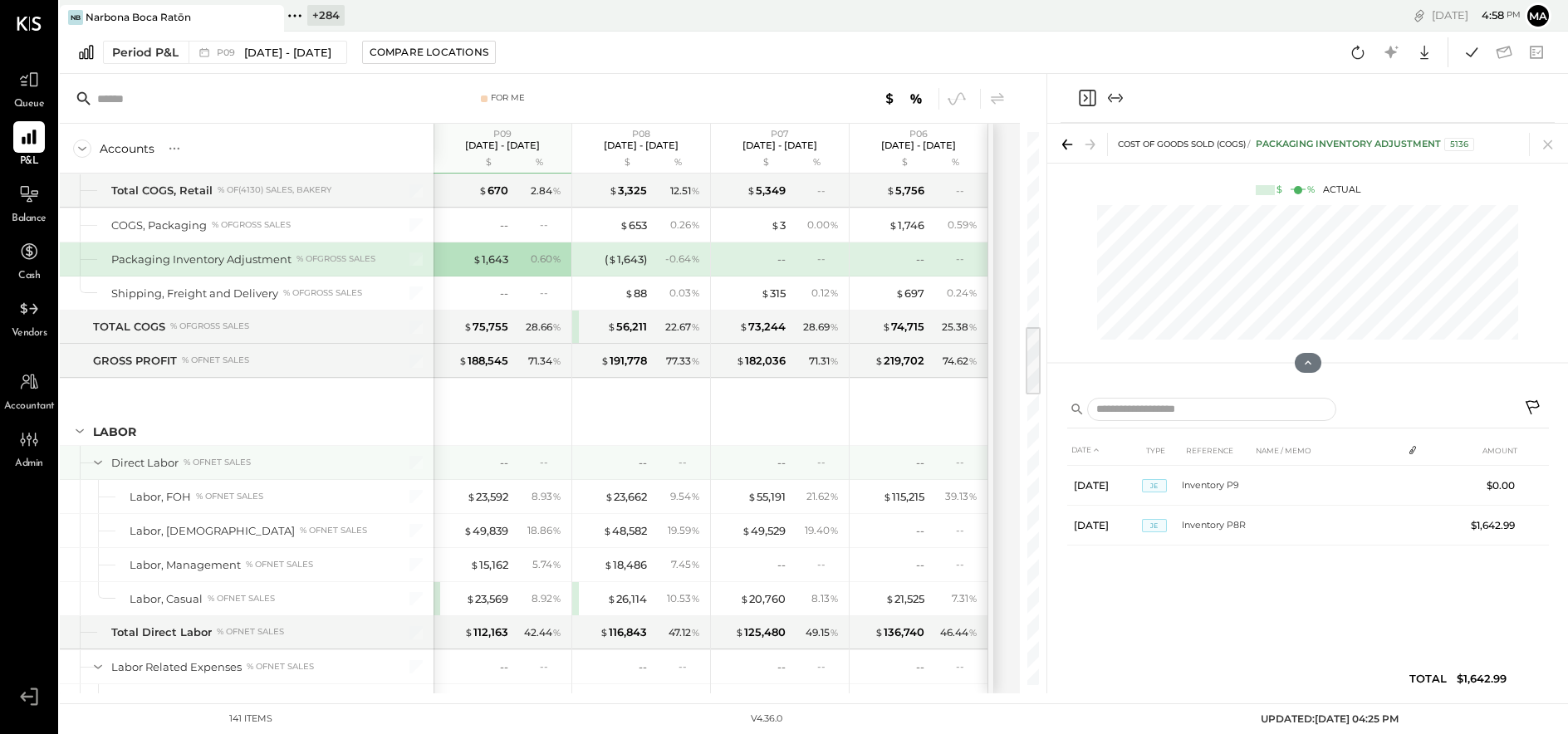
scroll to position [1495, 0]
click at [621, 251] on div "( $ 1,643 )" at bounding box center [625, 258] width 42 height 16
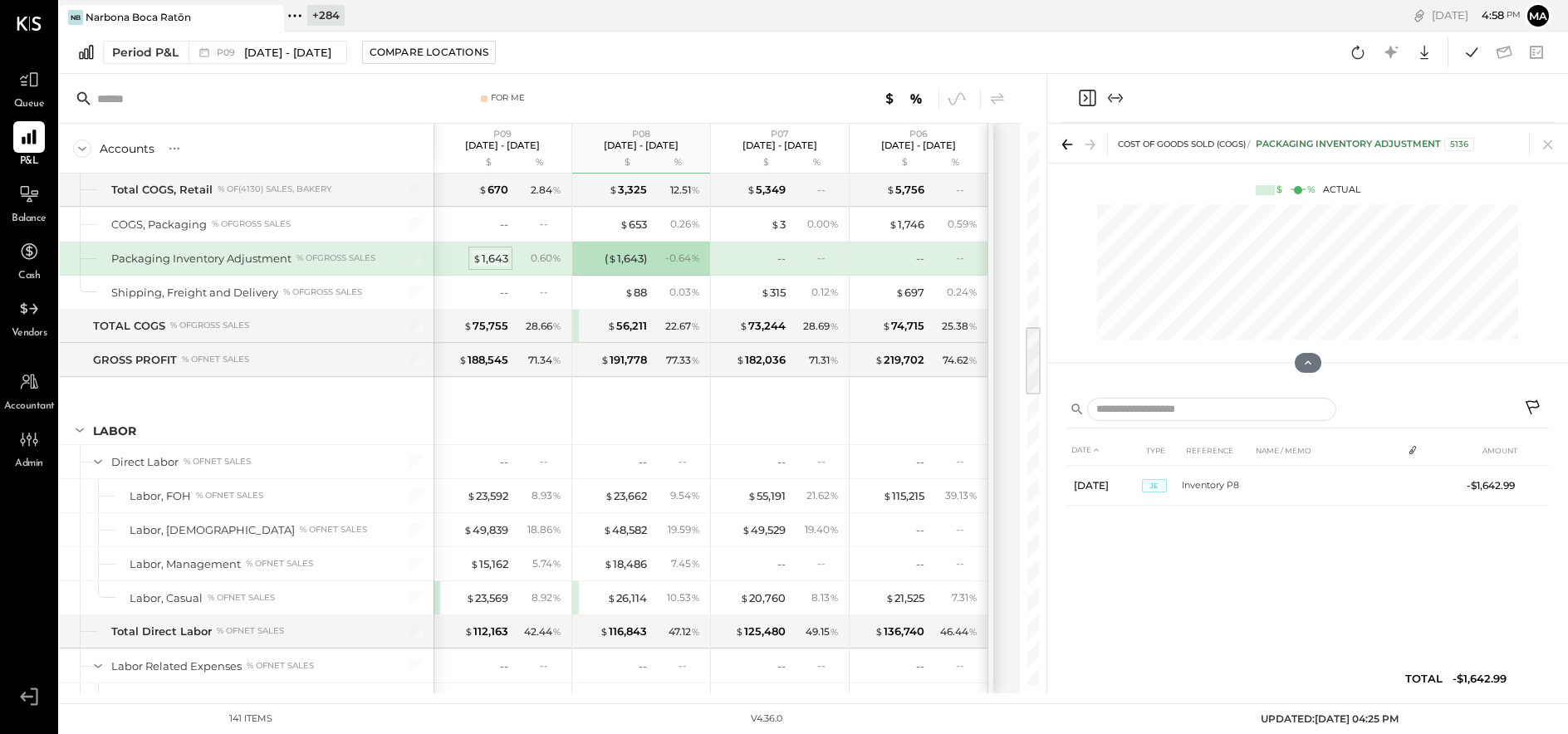
click at [478, 252] on span "$" at bounding box center [477, 258] width 9 height 13
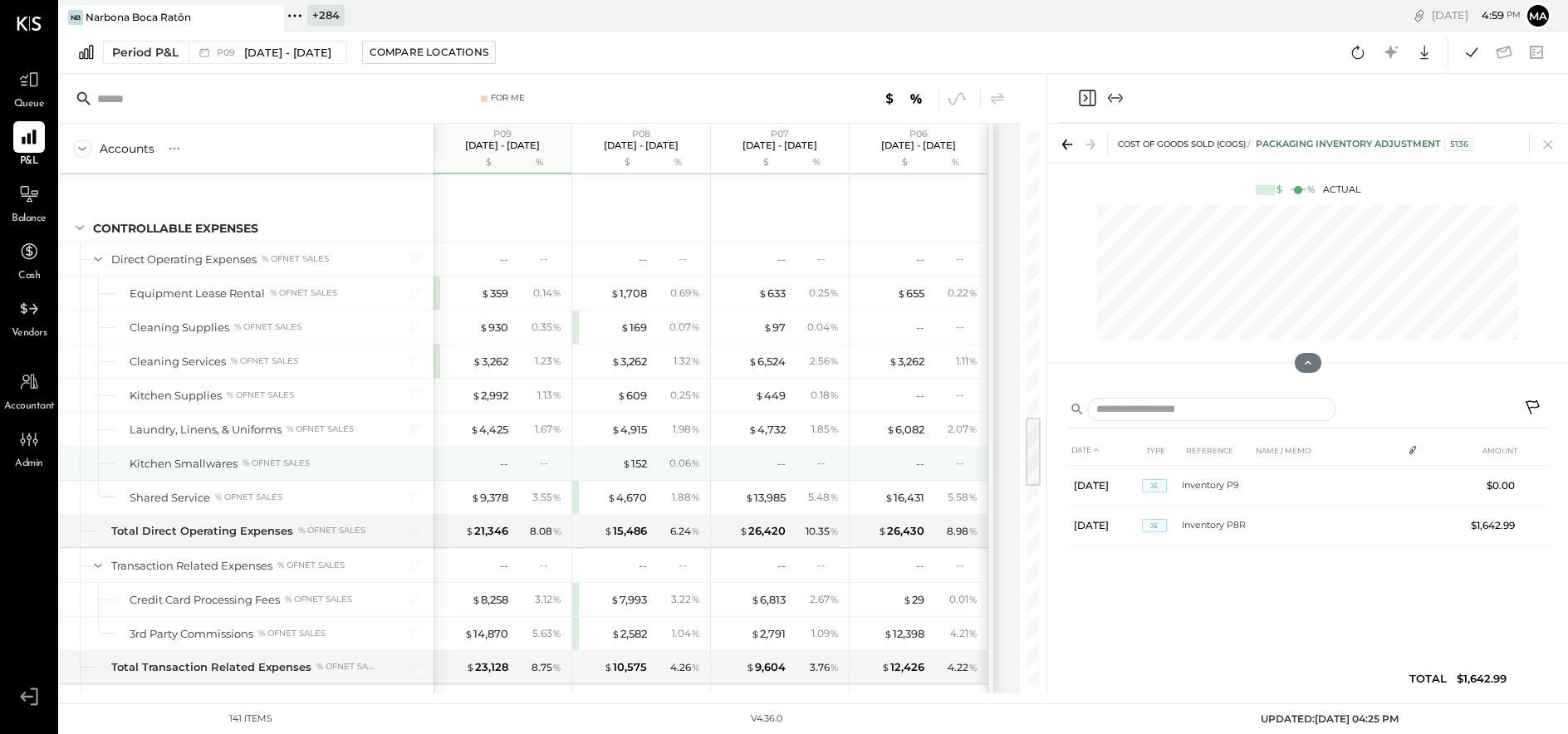
scroll to position [2216, 0]
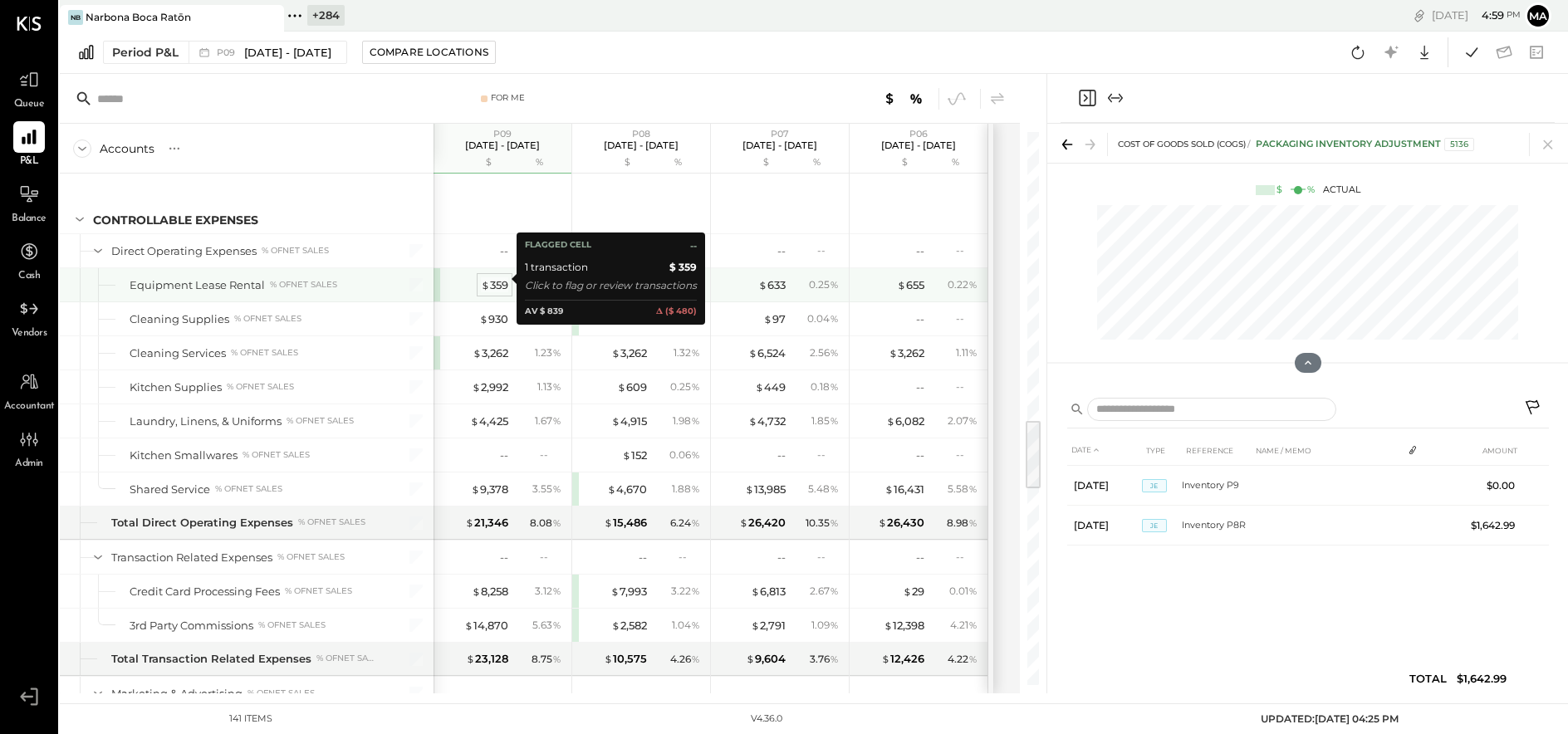
click at [502, 277] on div "$ 359" at bounding box center [494, 285] width 27 height 16
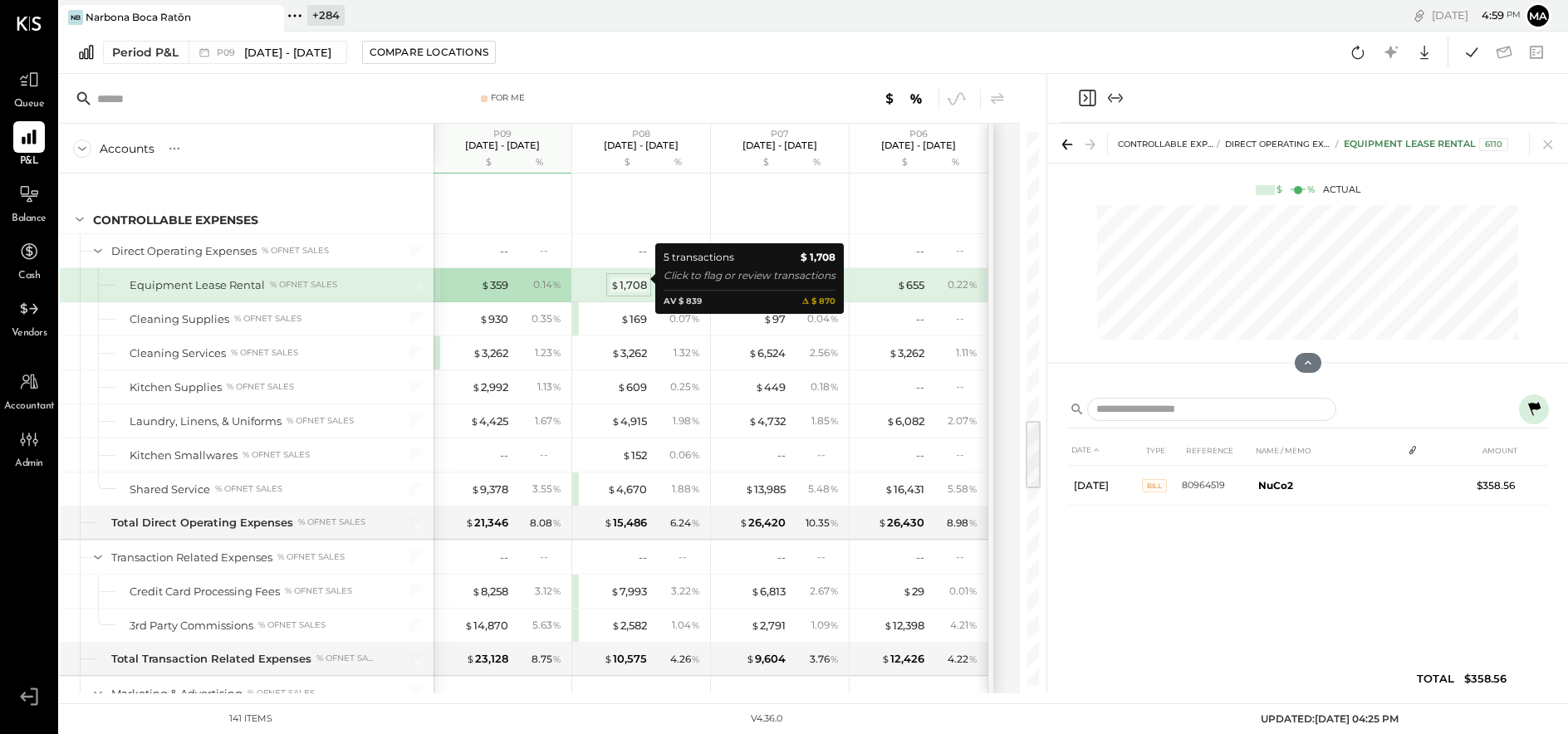
click at [642, 278] on div "$ 1,708" at bounding box center [628, 285] width 37 height 16
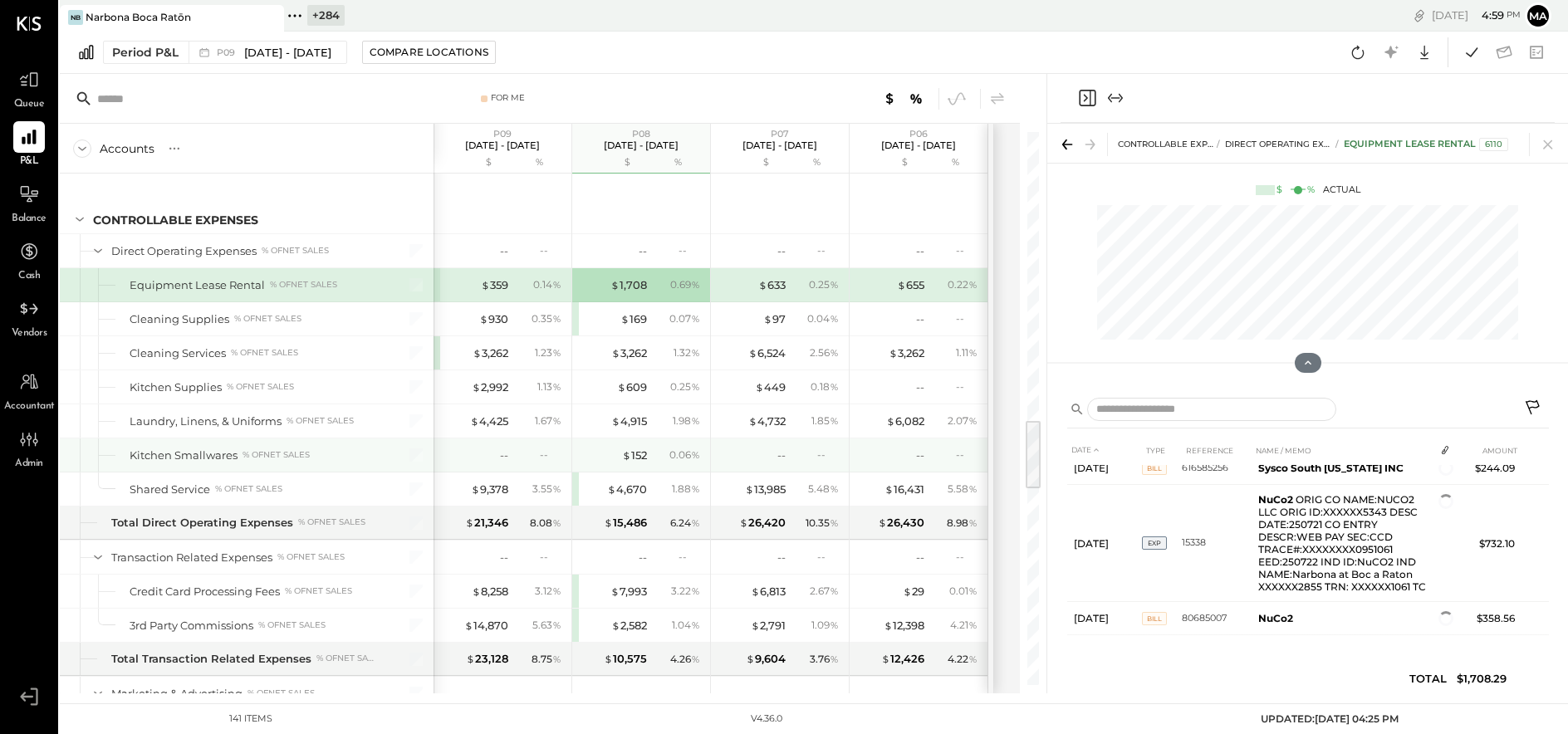
scroll to position [74, 0]
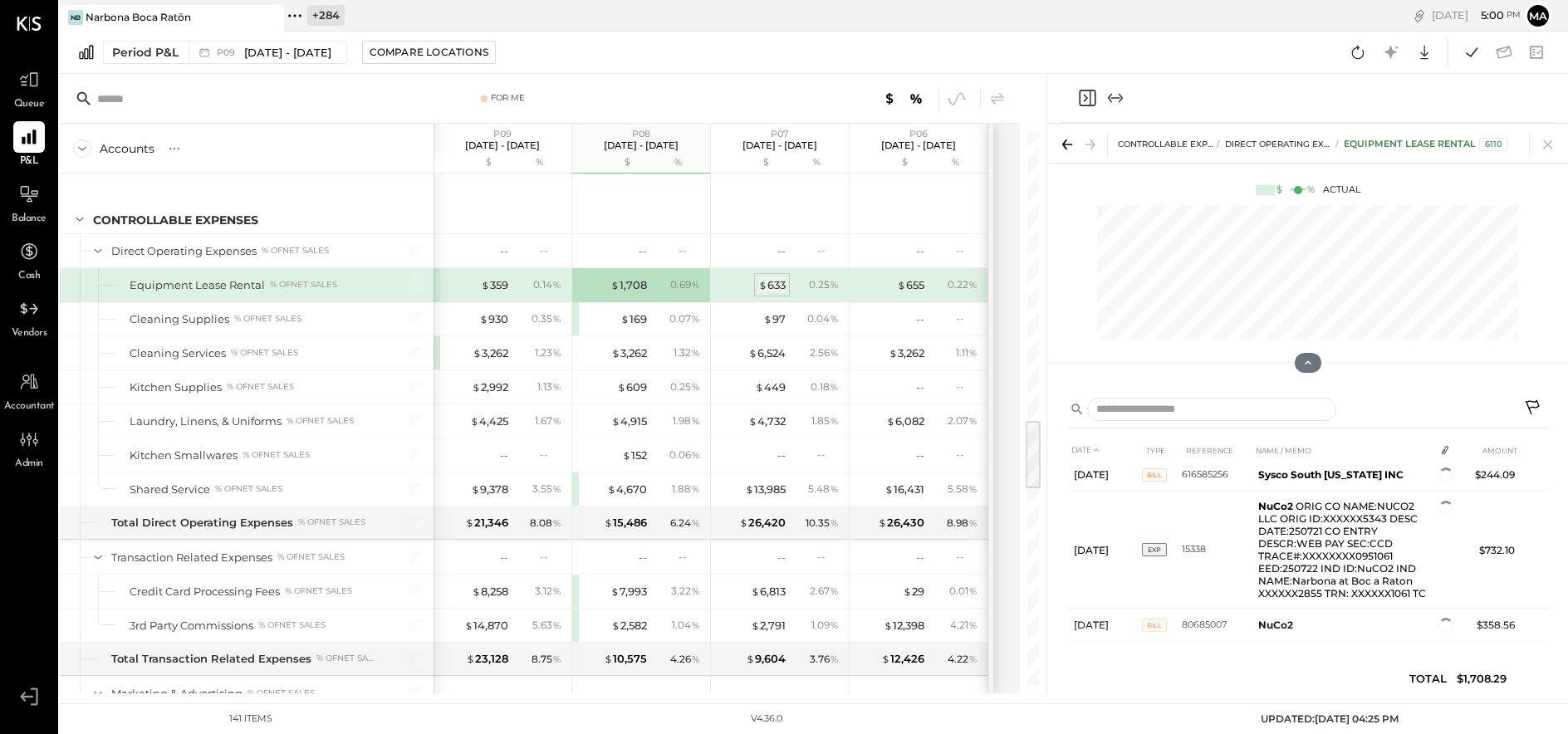
click at [769, 277] on div "$ 633" at bounding box center [771, 285] width 27 height 16
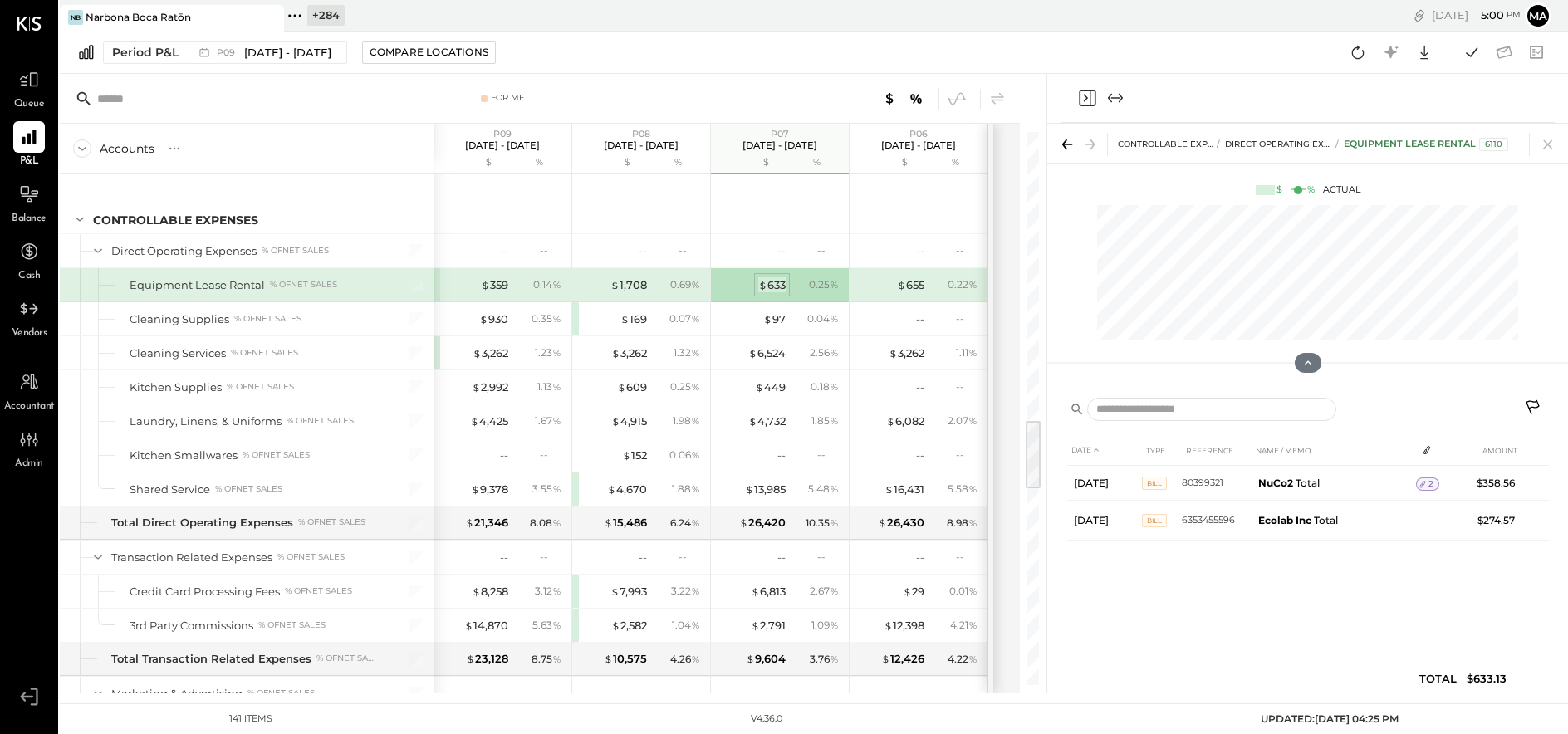
scroll to position [0, 0]
click at [506, 277] on div "$ 359" at bounding box center [494, 285] width 27 height 16
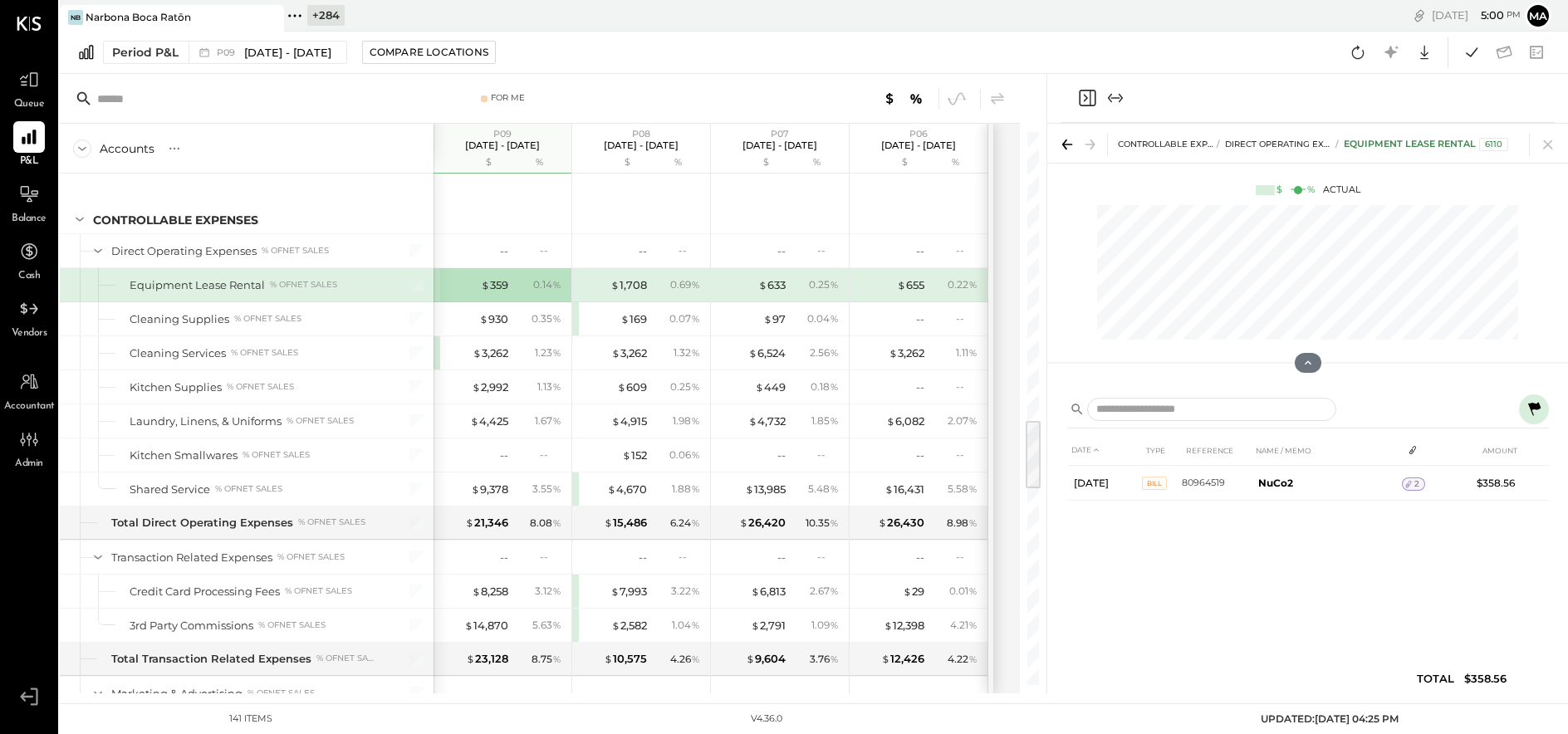
click at [1309, 402] on icon at bounding box center [1533, 409] width 20 height 20
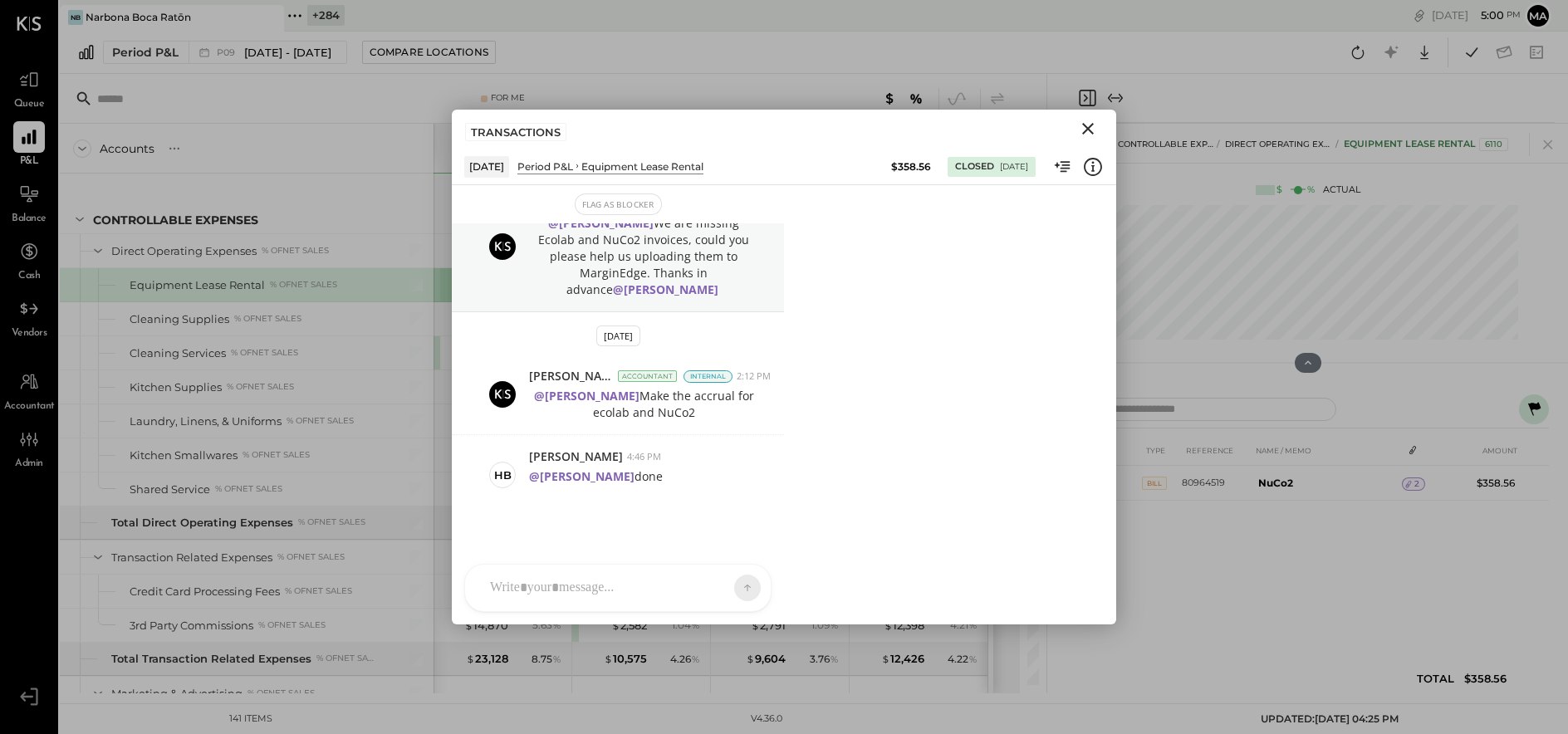
scroll to position [19, 0]
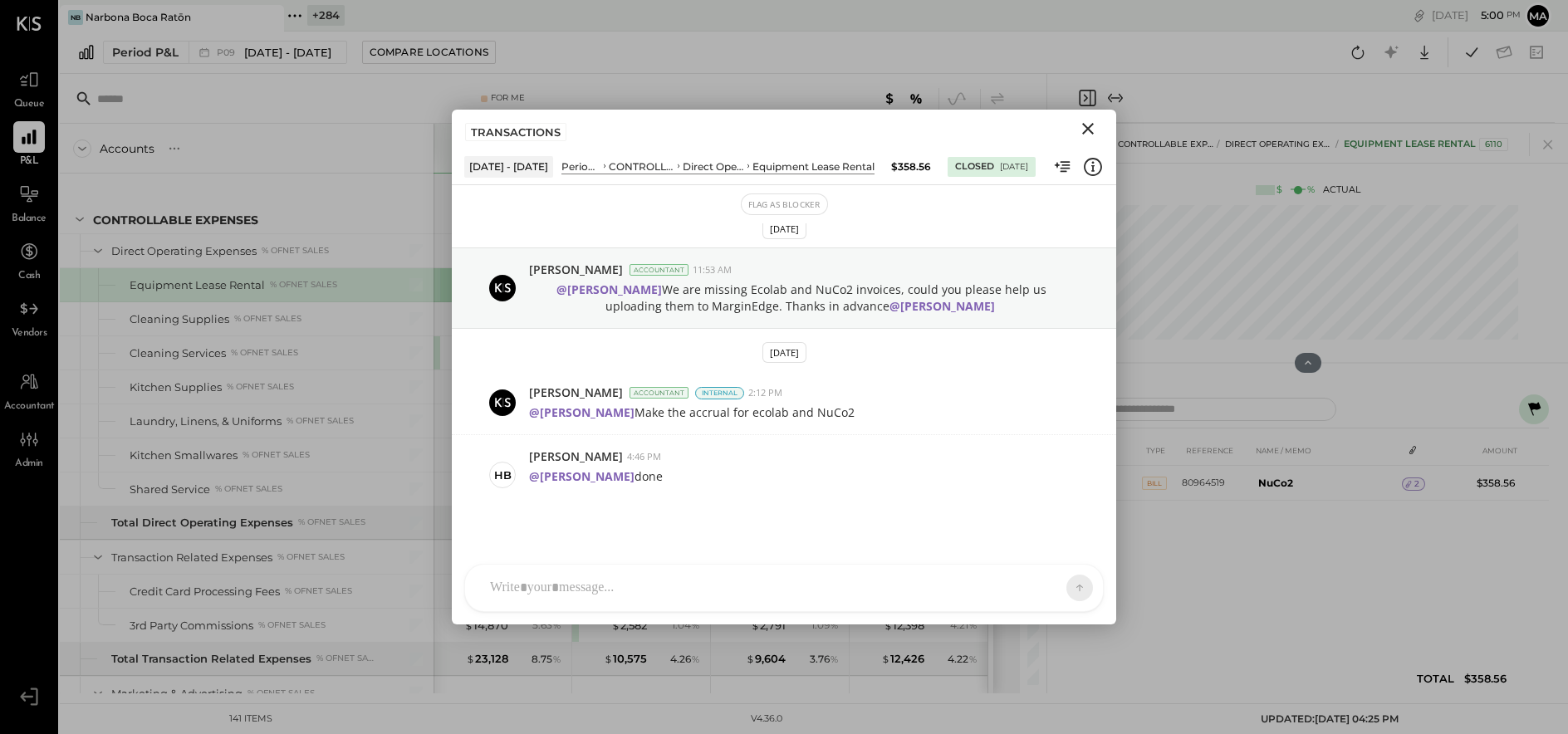
click at [1091, 131] on icon "Close" at bounding box center [1088, 128] width 11 height 11
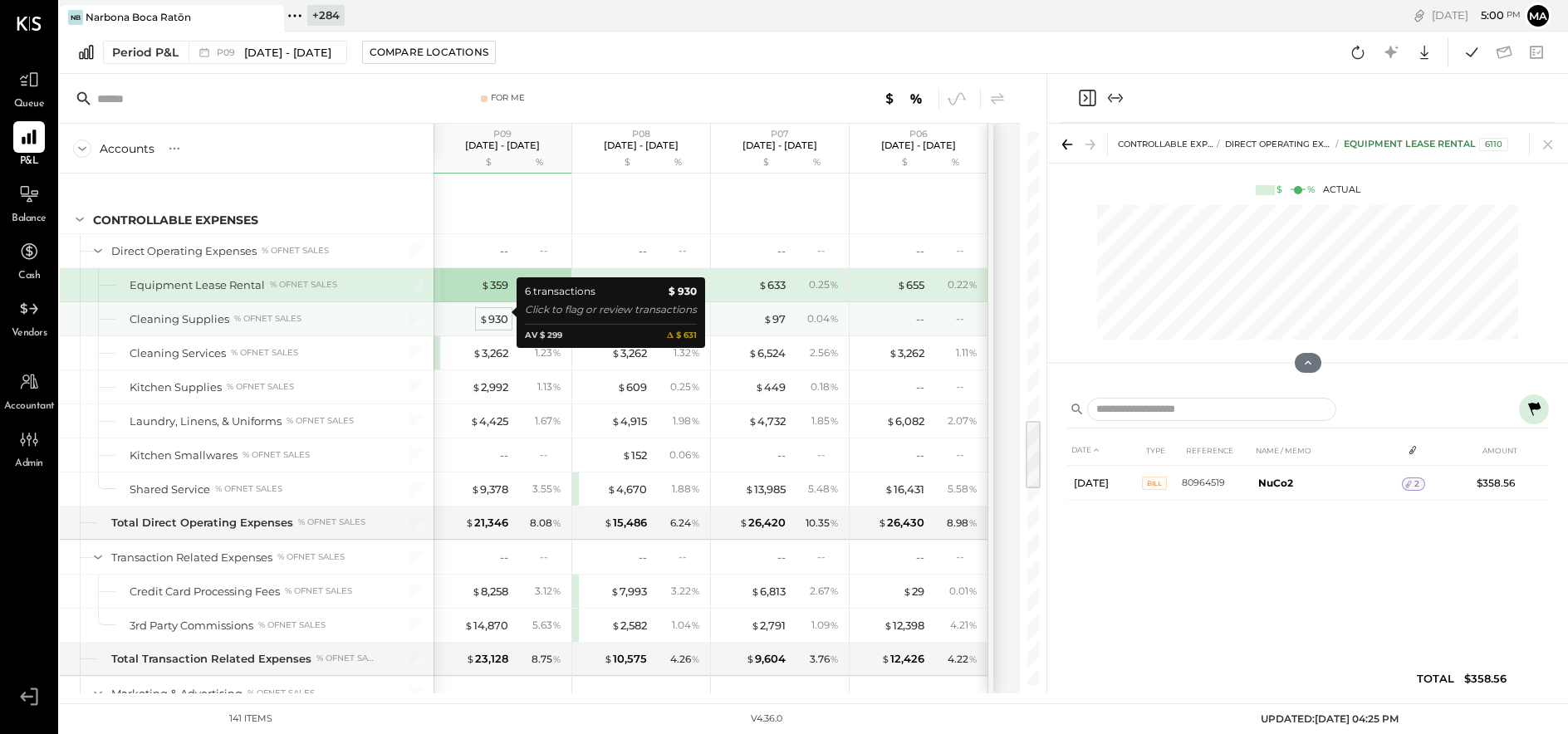
click at [492, 313] on div "$ 930" at bounding box center [493, 319] width 29 height 16
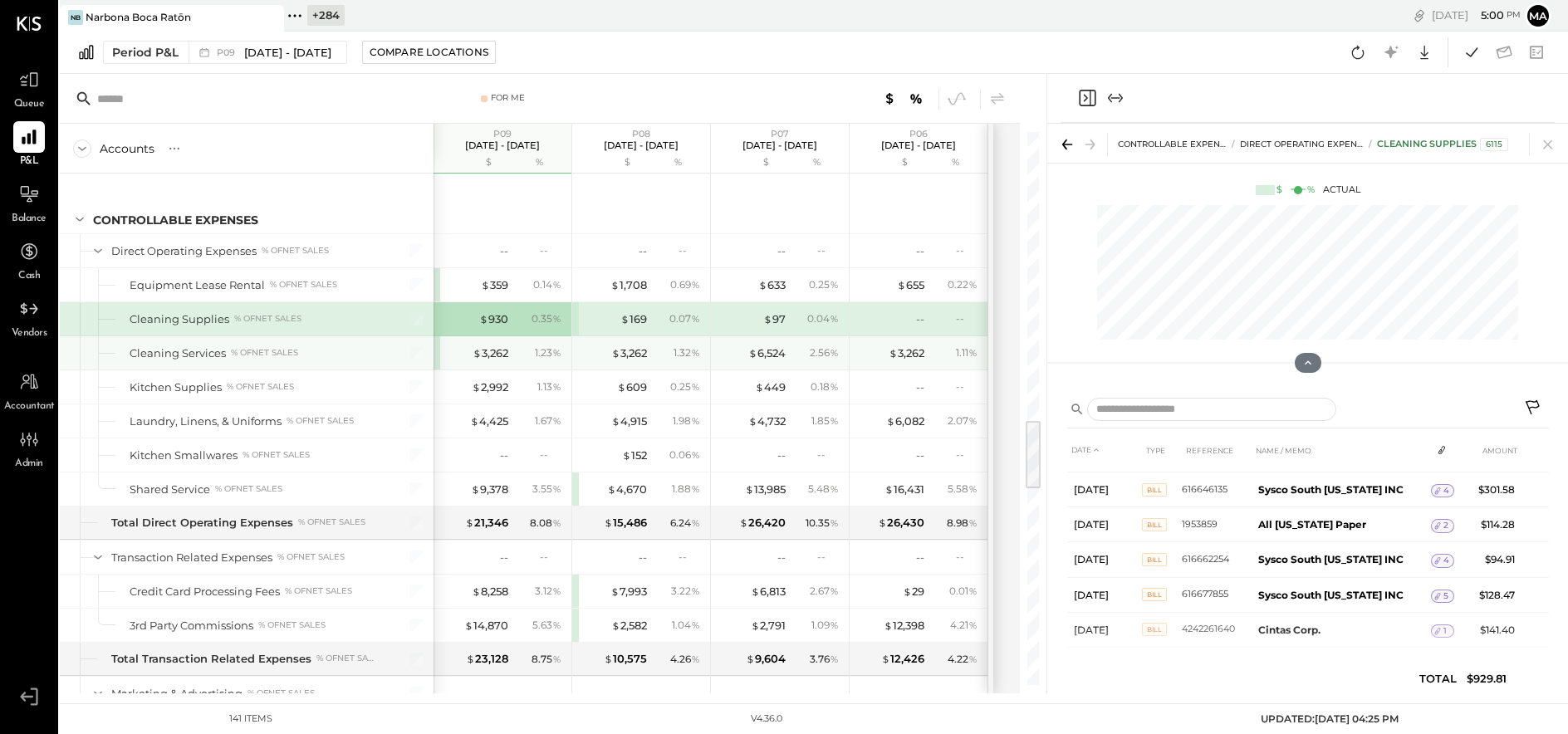
scroll to position [39, 0]
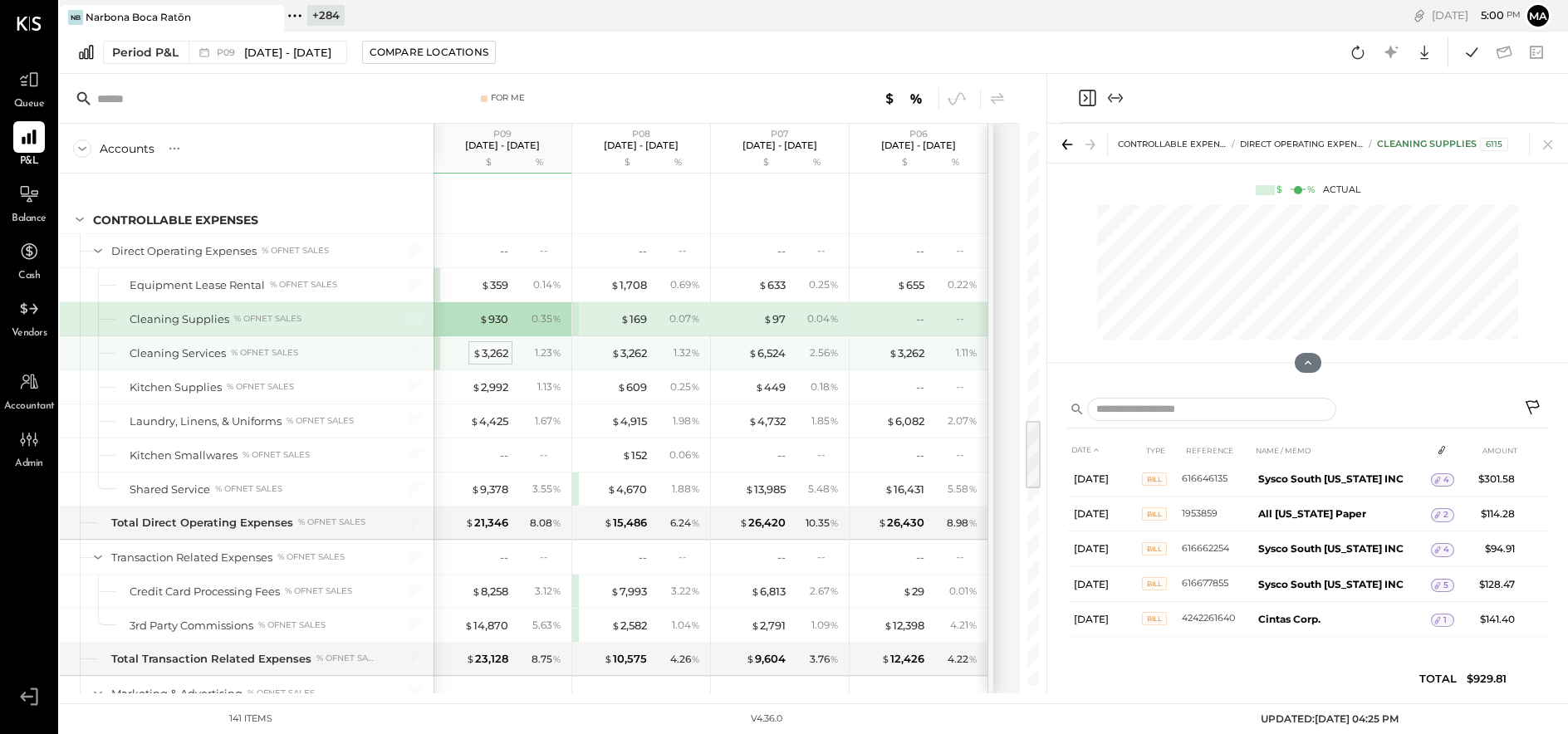
click at [491, 345] on div "$ 3,262" at bounding box center [491, 353] width 36 height 16
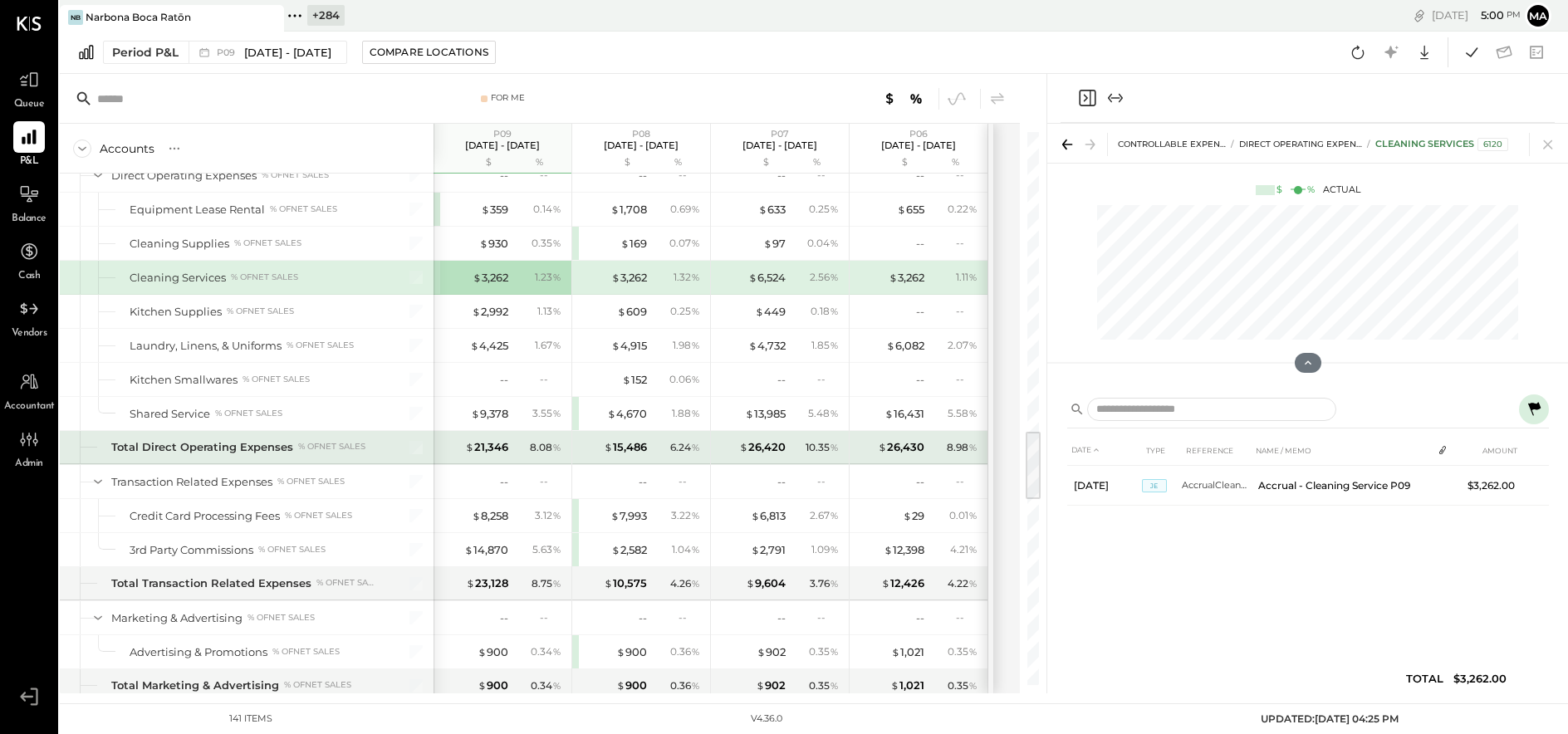
scroll to position [2301, 0]
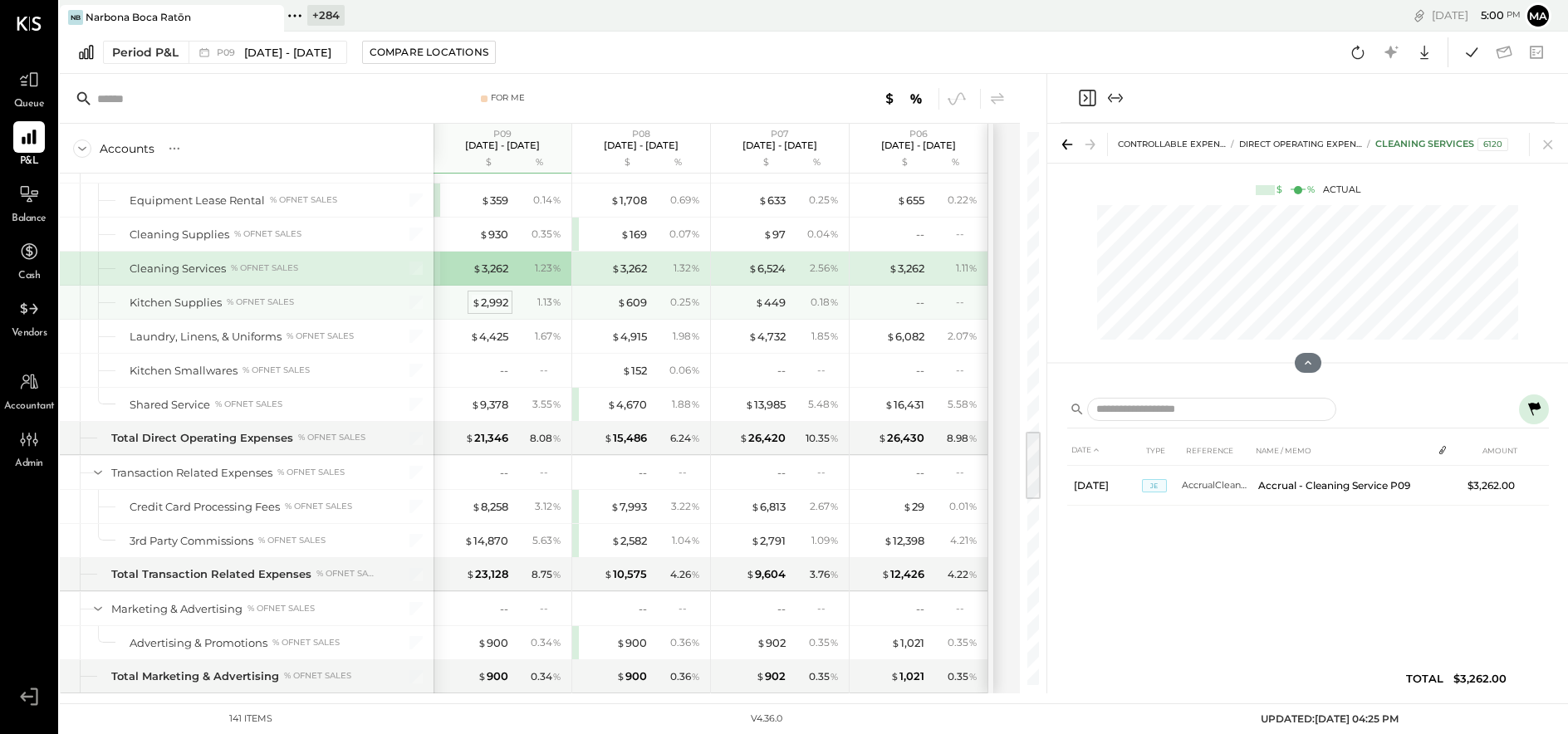
click at [489, 300] on div "$ 2,992" at bounding box center [490, 302] width 37 height 16
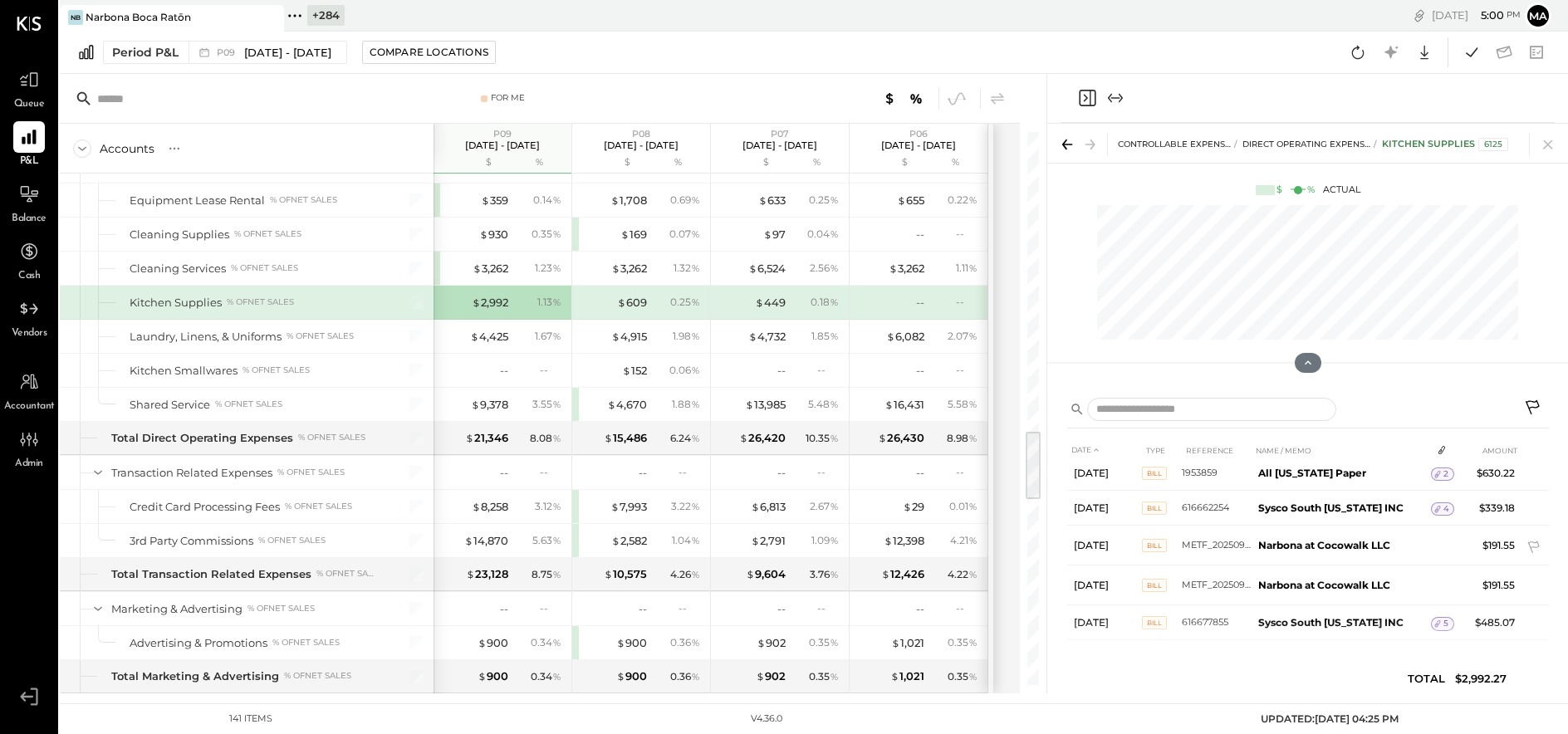
scroll to position [258, 0]
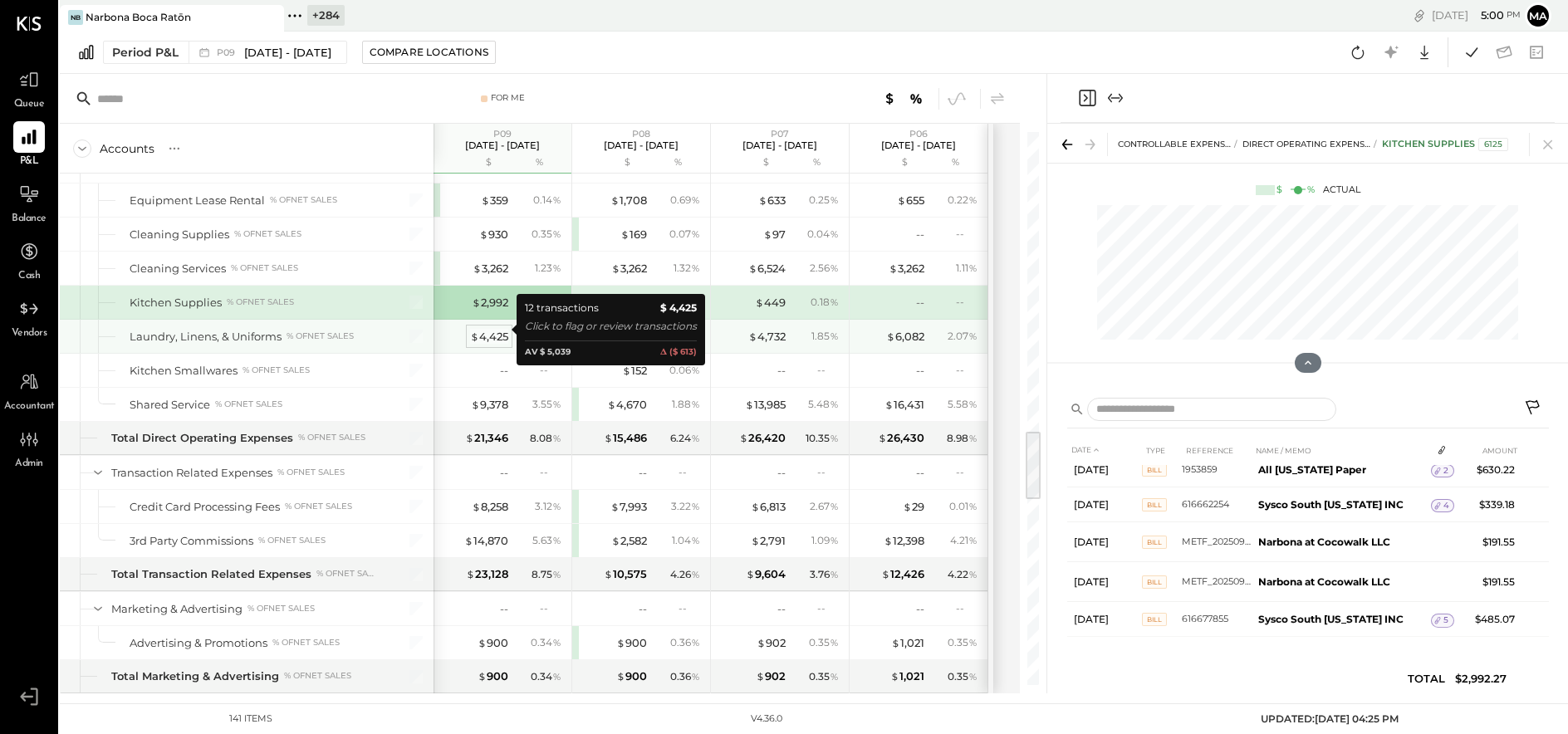
click at [490, 329] on div "$ 4,425" at bounding box center [489, 336] width 38 height 16
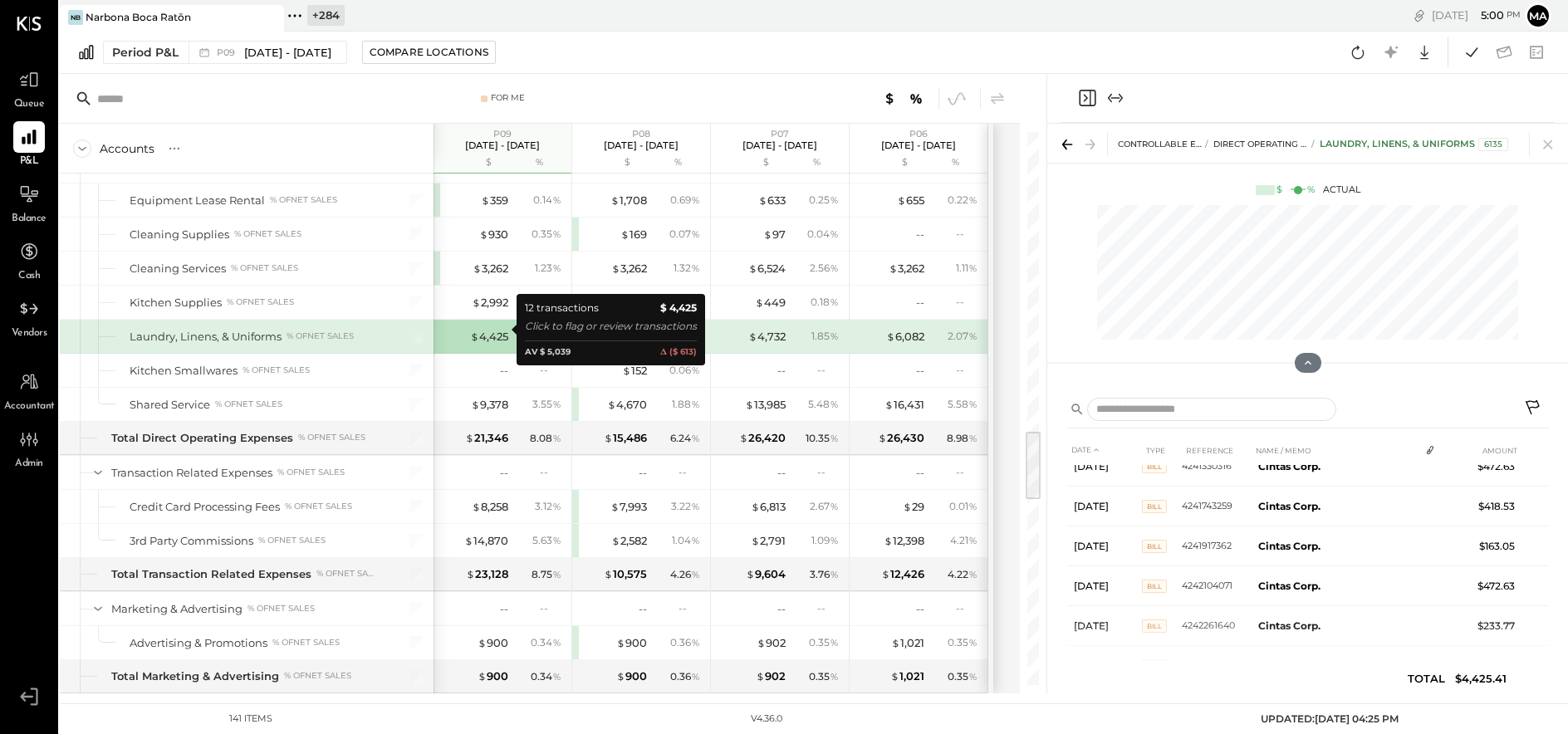
scroll to position [290, 0]
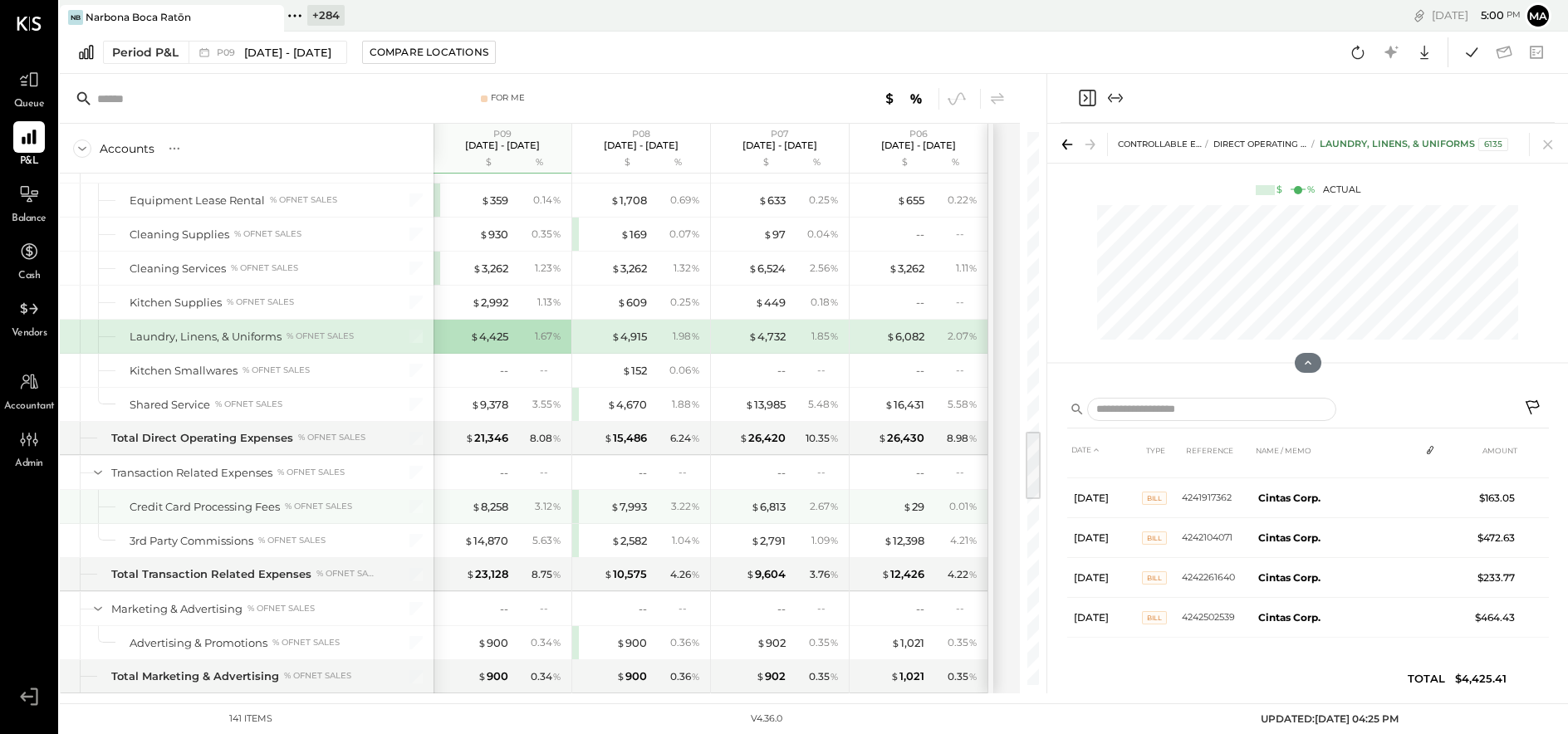
scroll to position [227, 0]
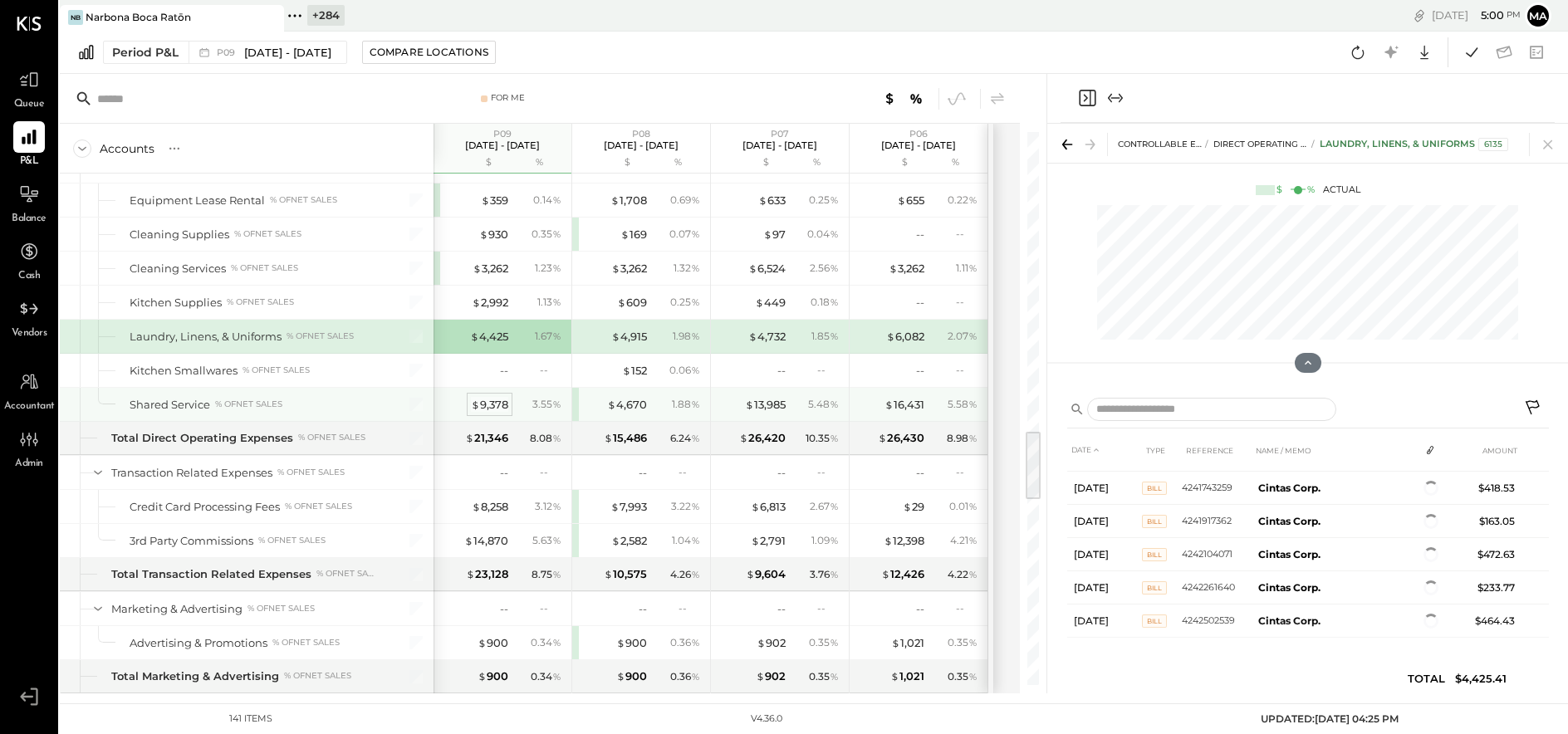
click at [486, 397] on div "$ 9,378" at bounding box center [490, 404] width 37 height 16
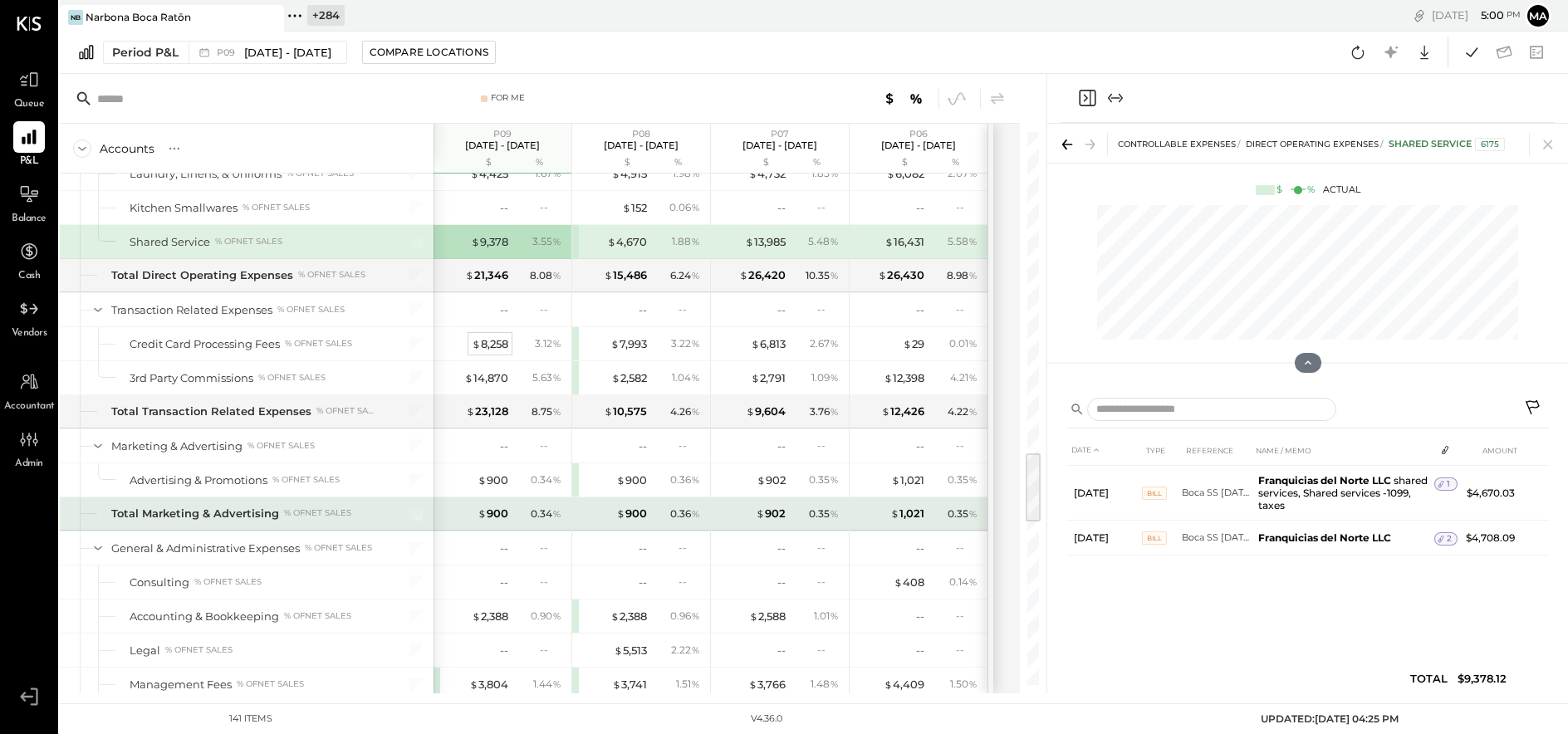
scroll to position [2472, 0]
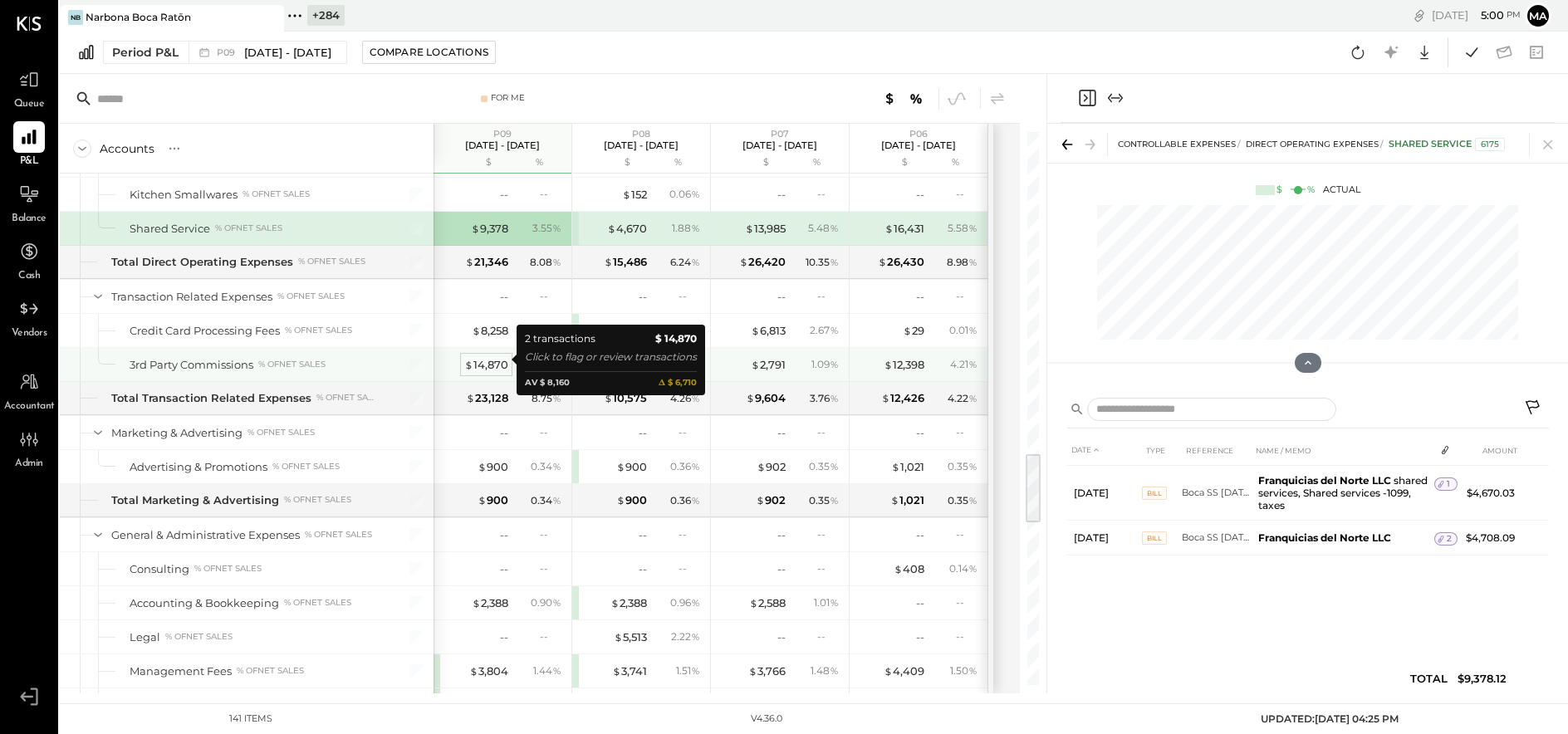
click at [481, 360] on div "$ 14,870" at bounding box center [486, 364] width 44 height 16
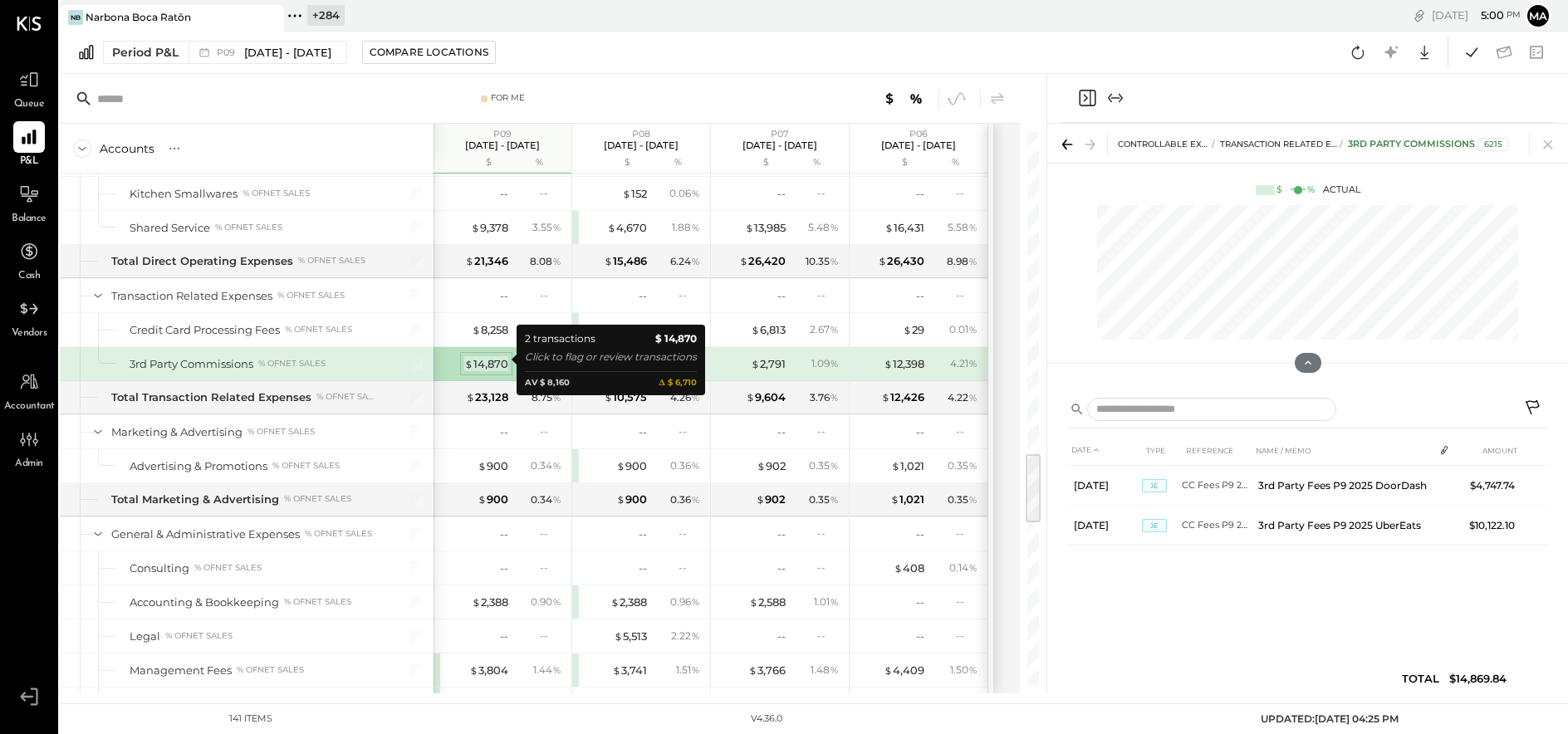
scroll to position [2475, 0]
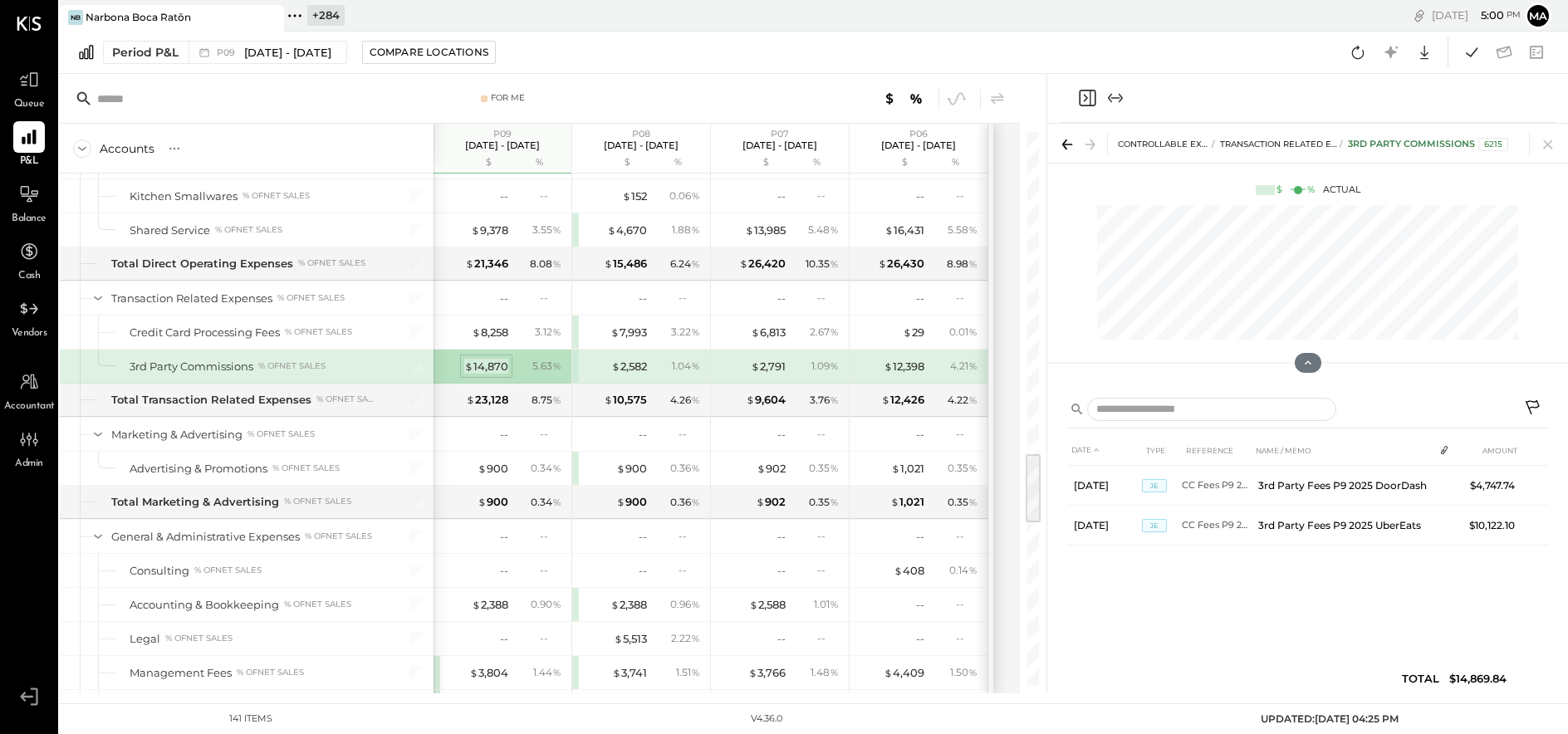
click at [493, 361] on div "$ 14,870" at bounding box center [486, 366] width 44 height 16
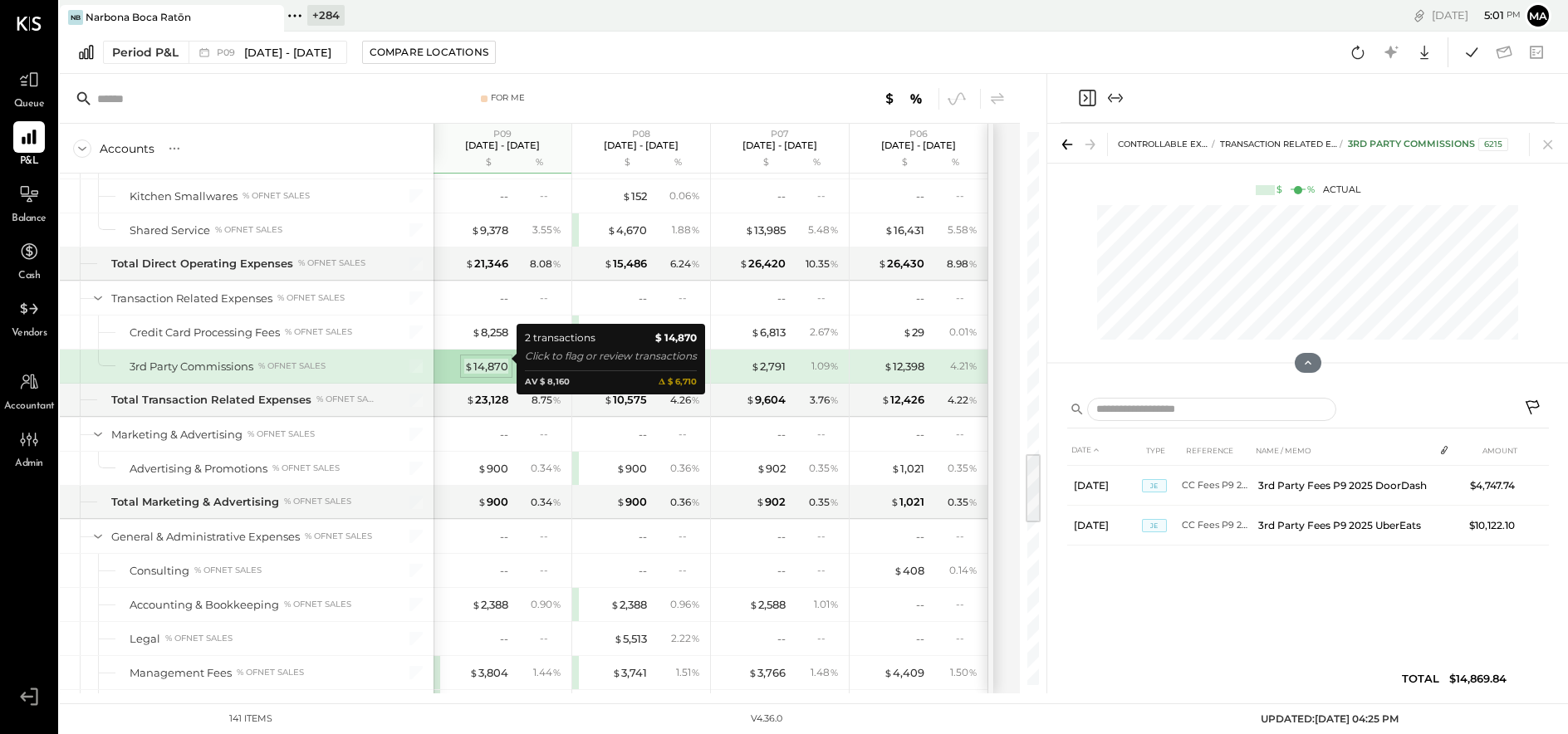
scroll to position [2479, 0]
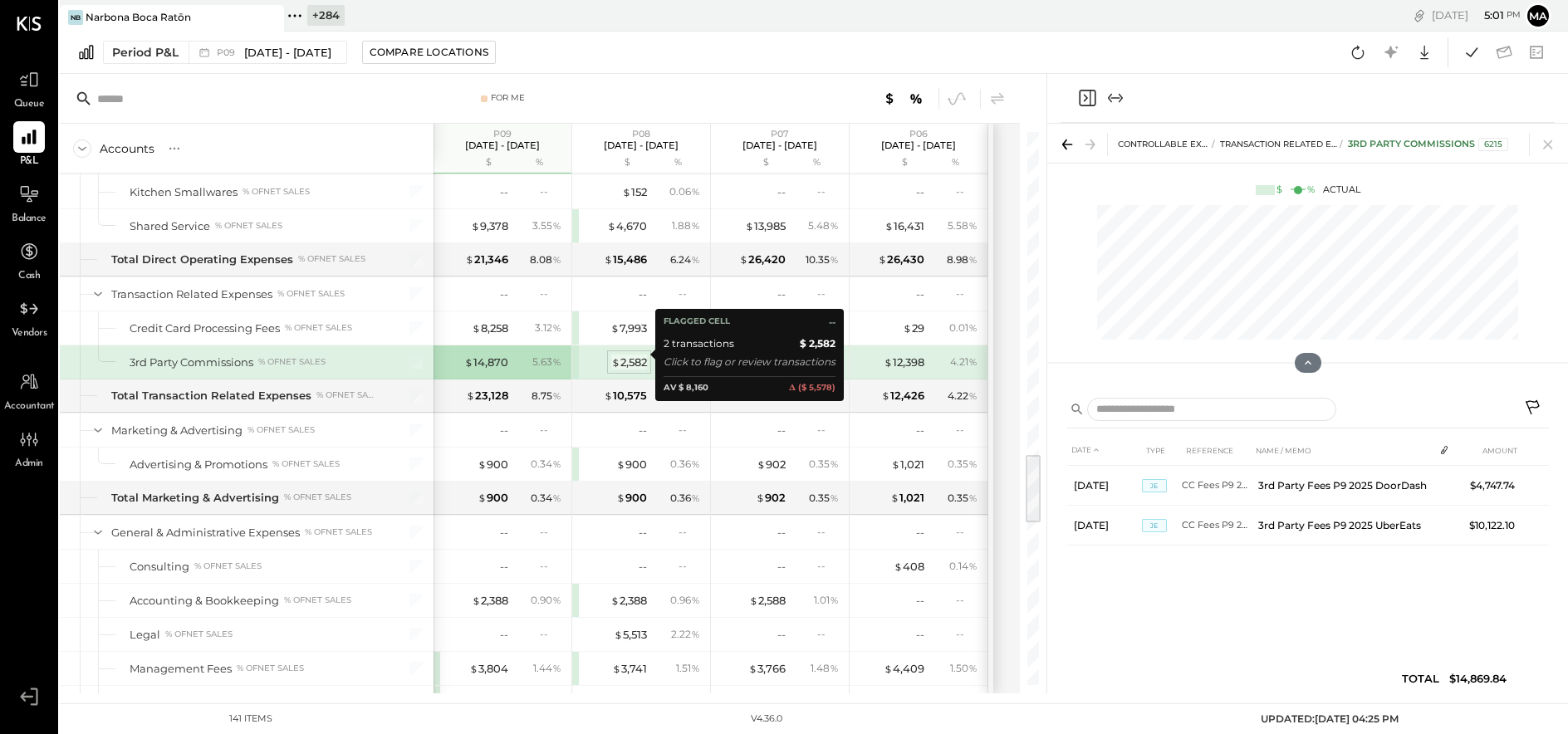
click at [637, 355] on div "$ 2,582" at bounding box center [629, 362] width 36 height 16
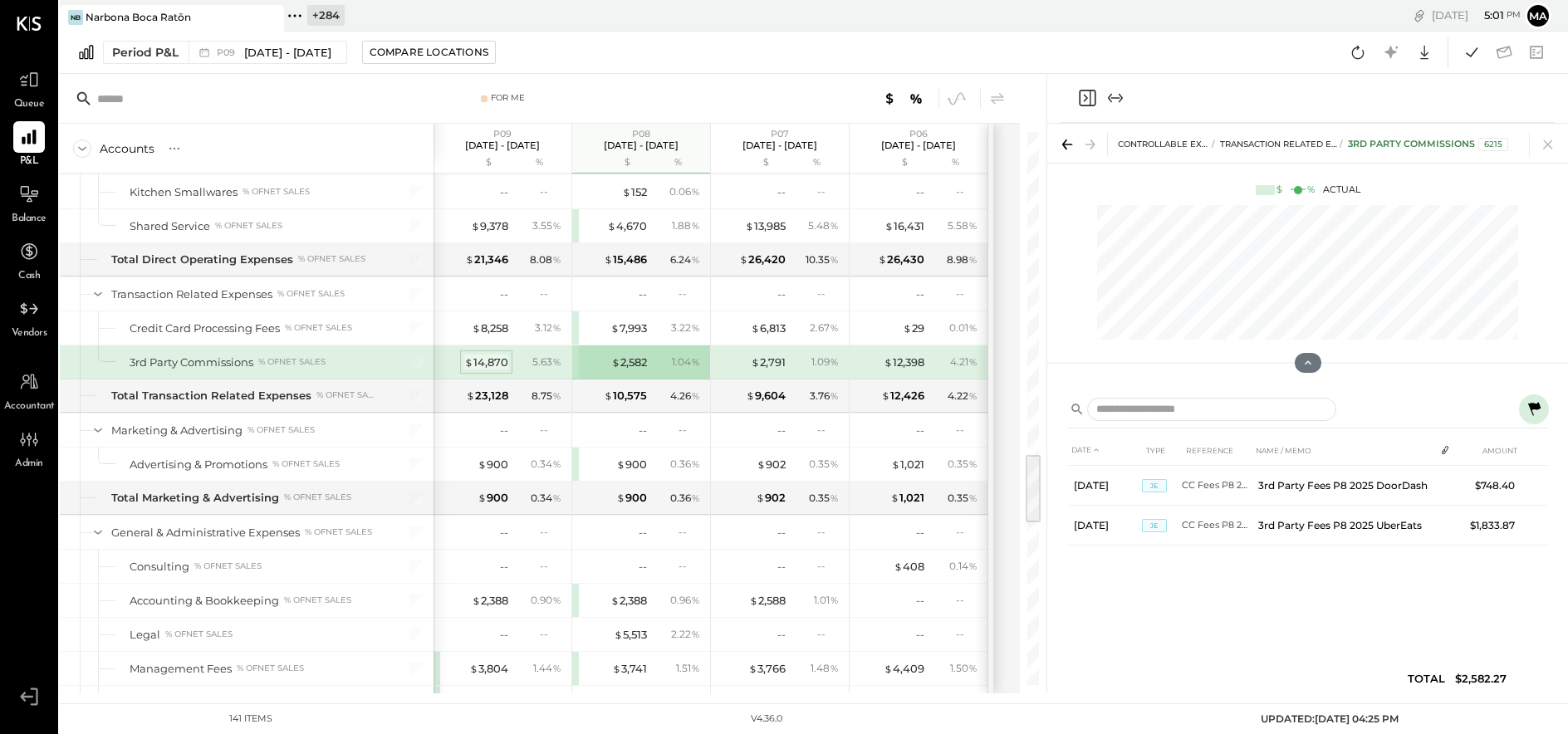
click at [496, 355] on div "$ 14,870" at bounding box center [486, 362] width 44 height 16
click at [1309, 404] on icon at bounding box center [1533, 409] width 20 height 20
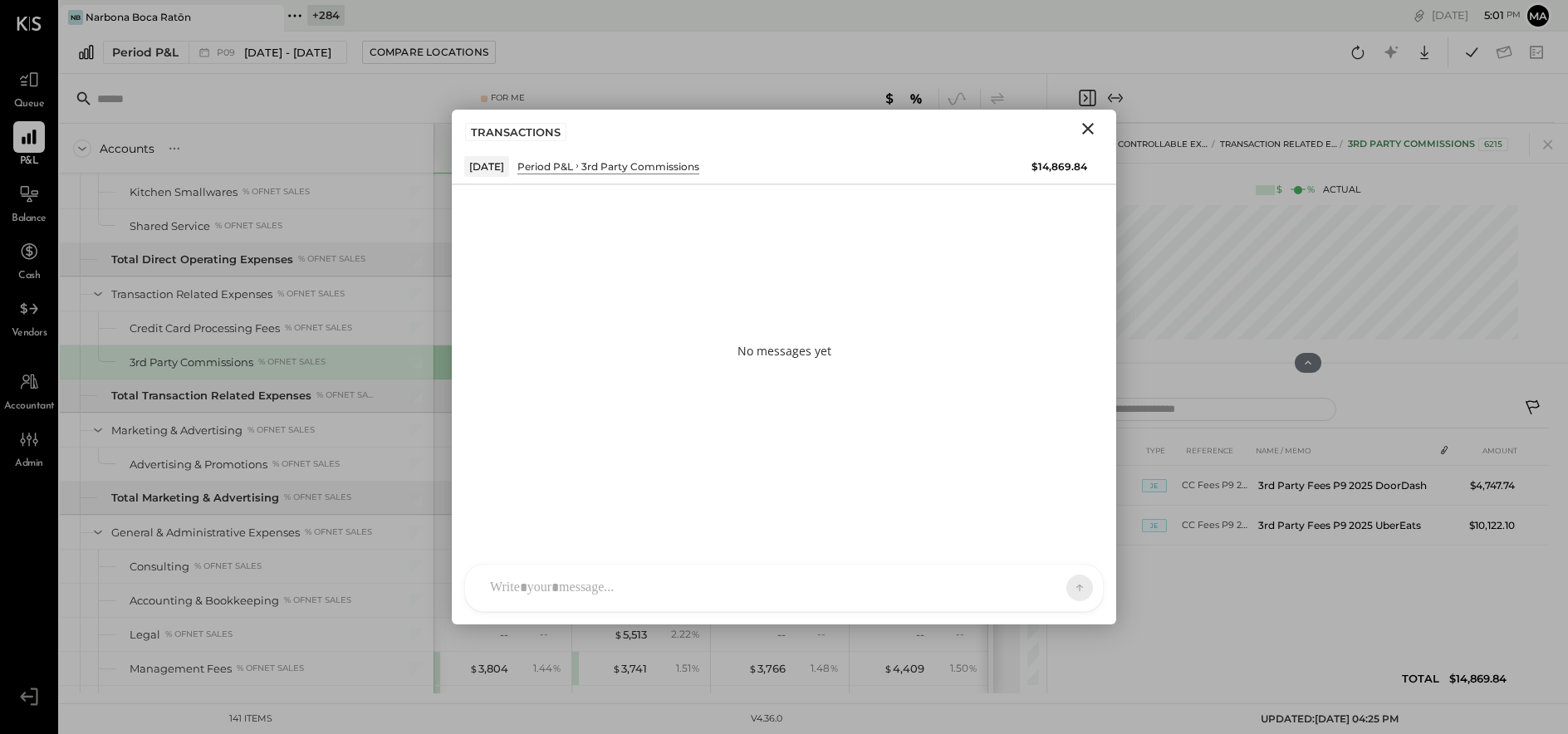
click at [885, 593] on div at bounding box center [784, 588] width 637 height 47
type input "*****"
click at [1085, 128] on icon "Close" at bounding box center [1087, 128] width 20 height 20
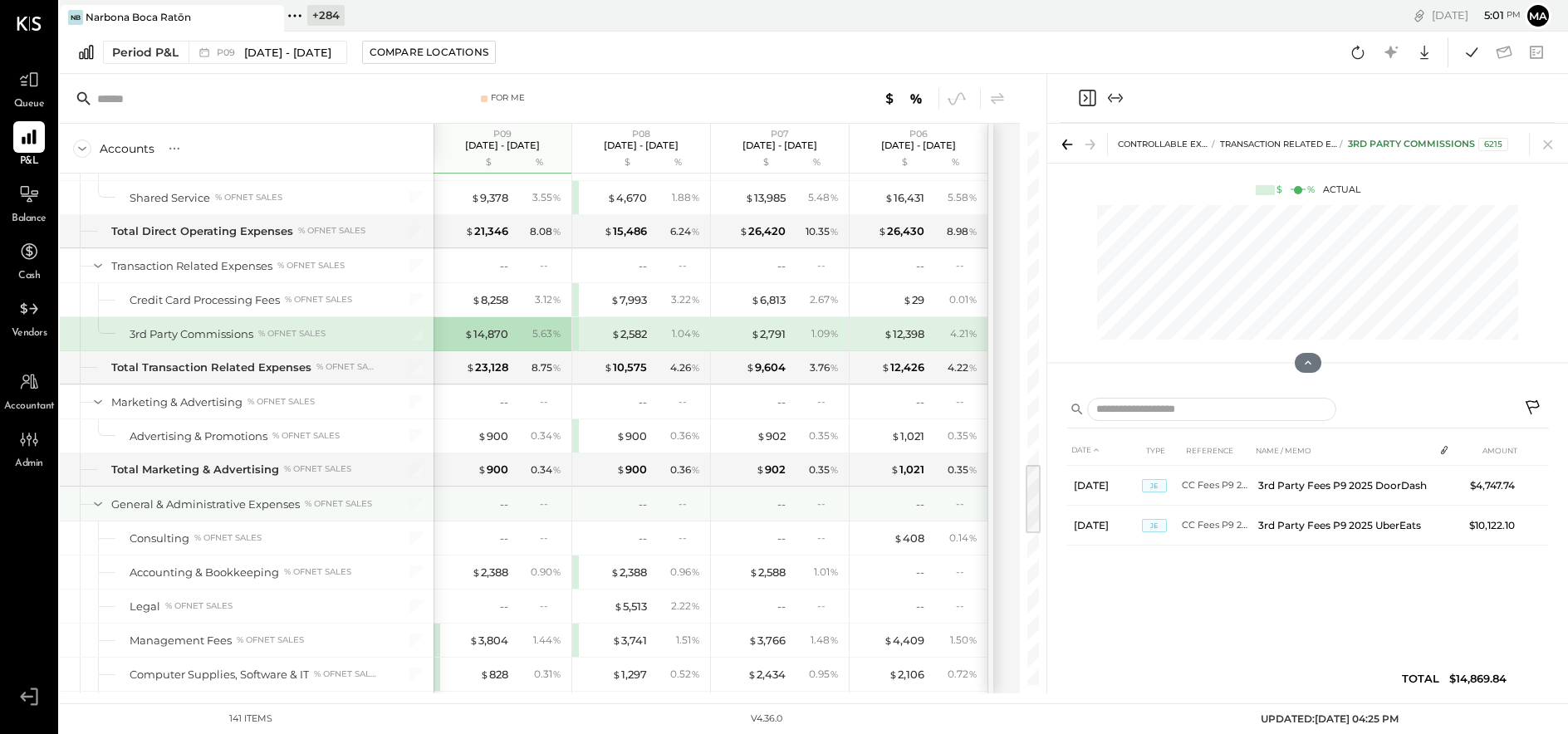
scroll to position [2575, 0]
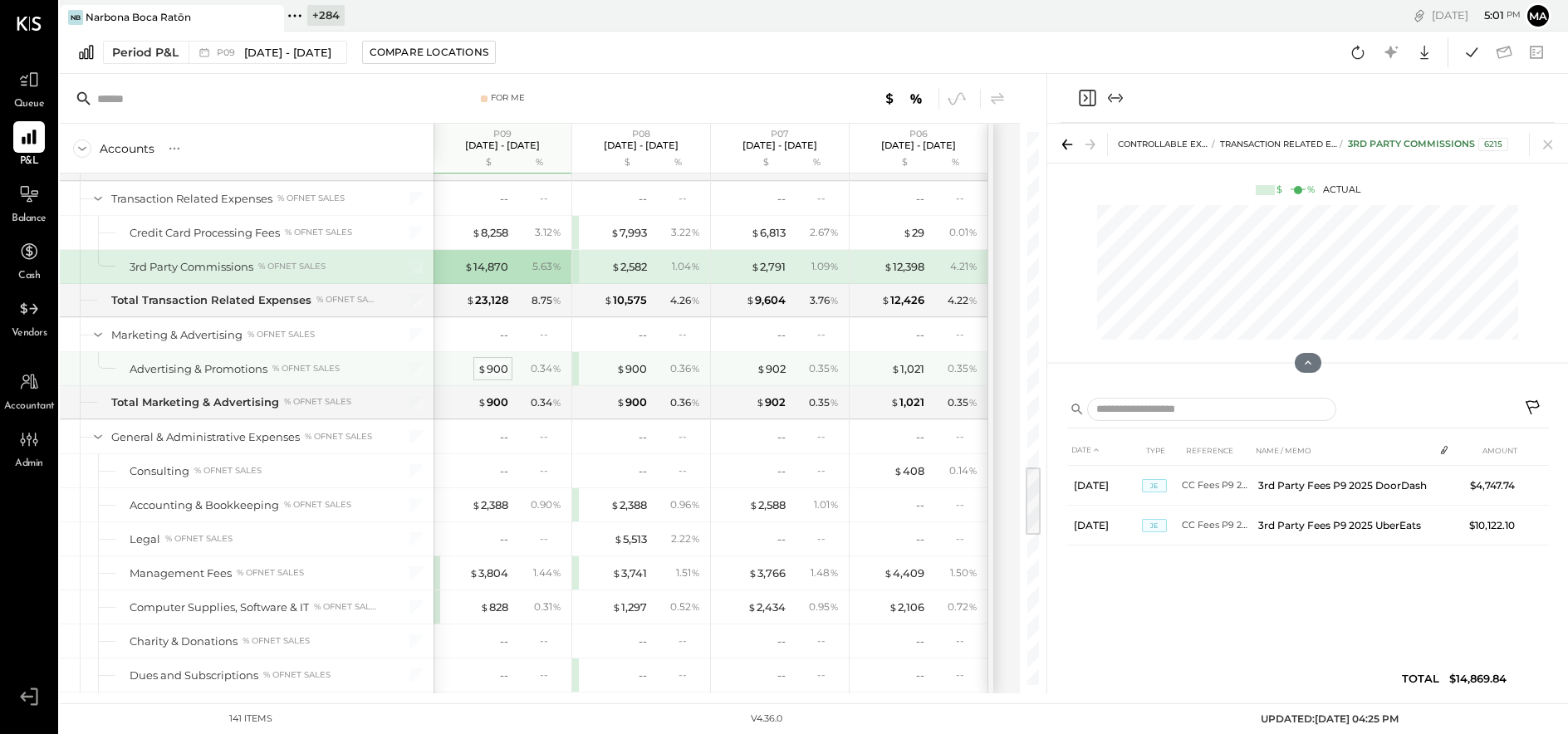
click at [500, 361] on div "$ 900" at bounding box center [492, 369] width 31 height 16
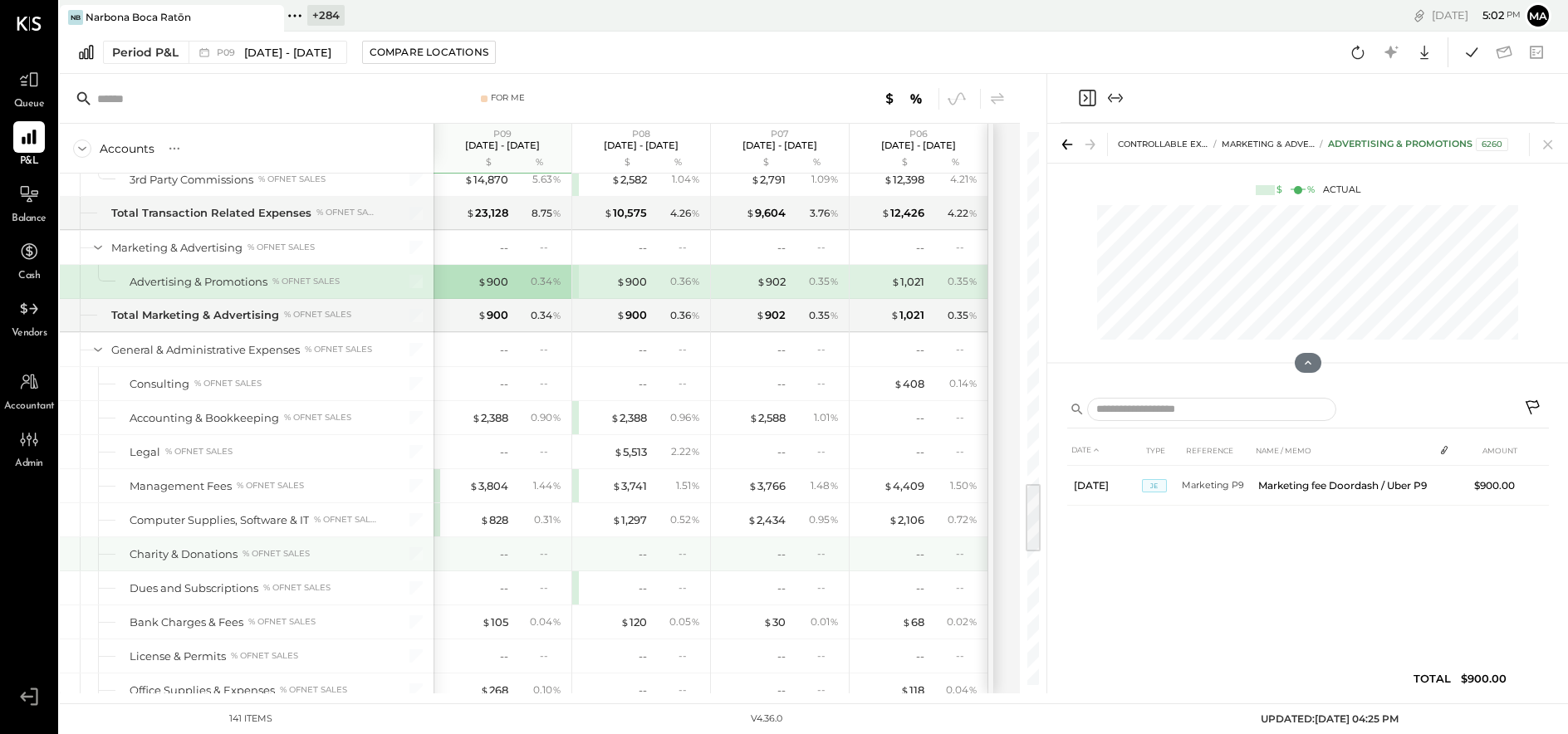
scroll to position [2701, 0]
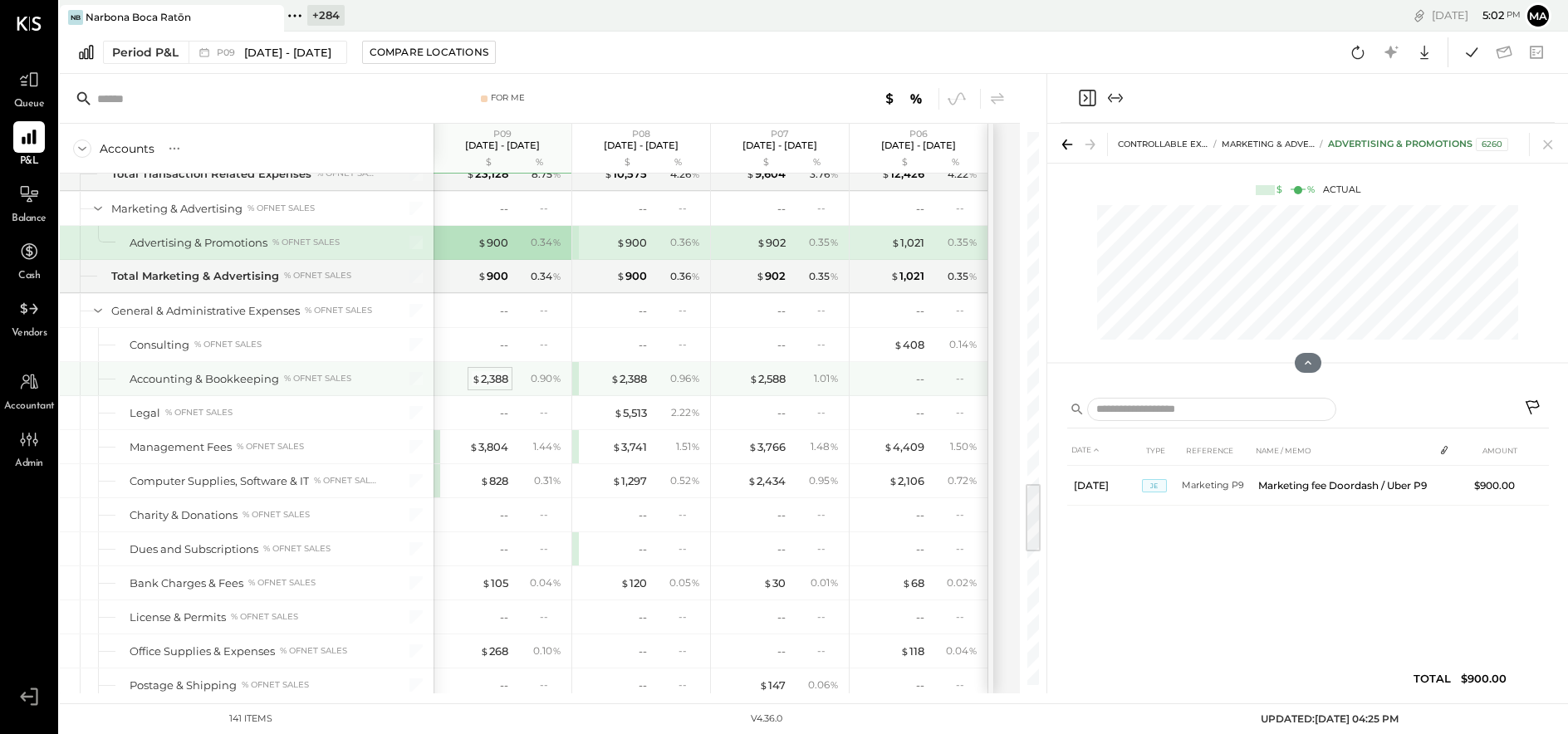
click at [496, 371] on div "$ 2,388" at bounding box center [490, 378] width 37 height 16
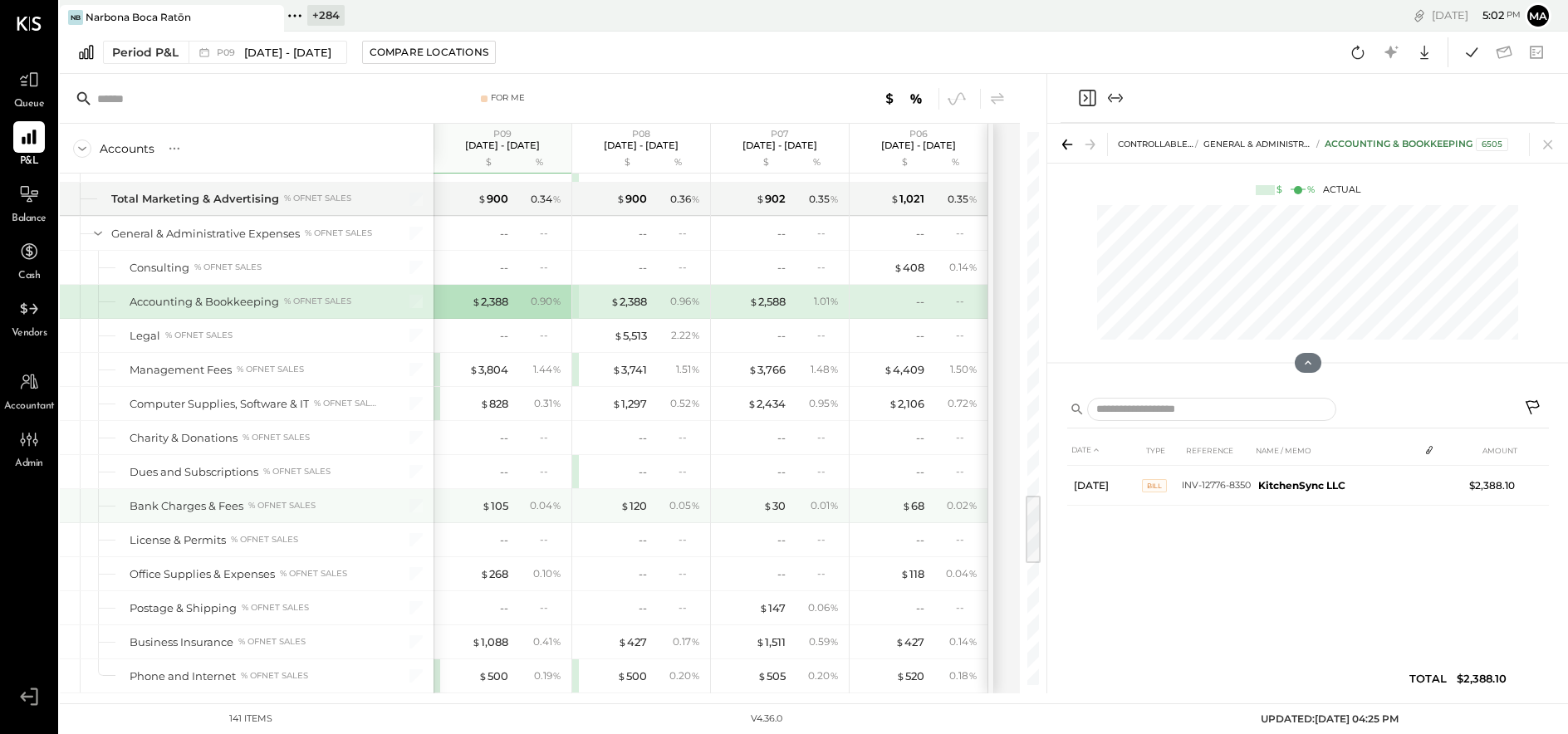
scroll to position [2807, 0]
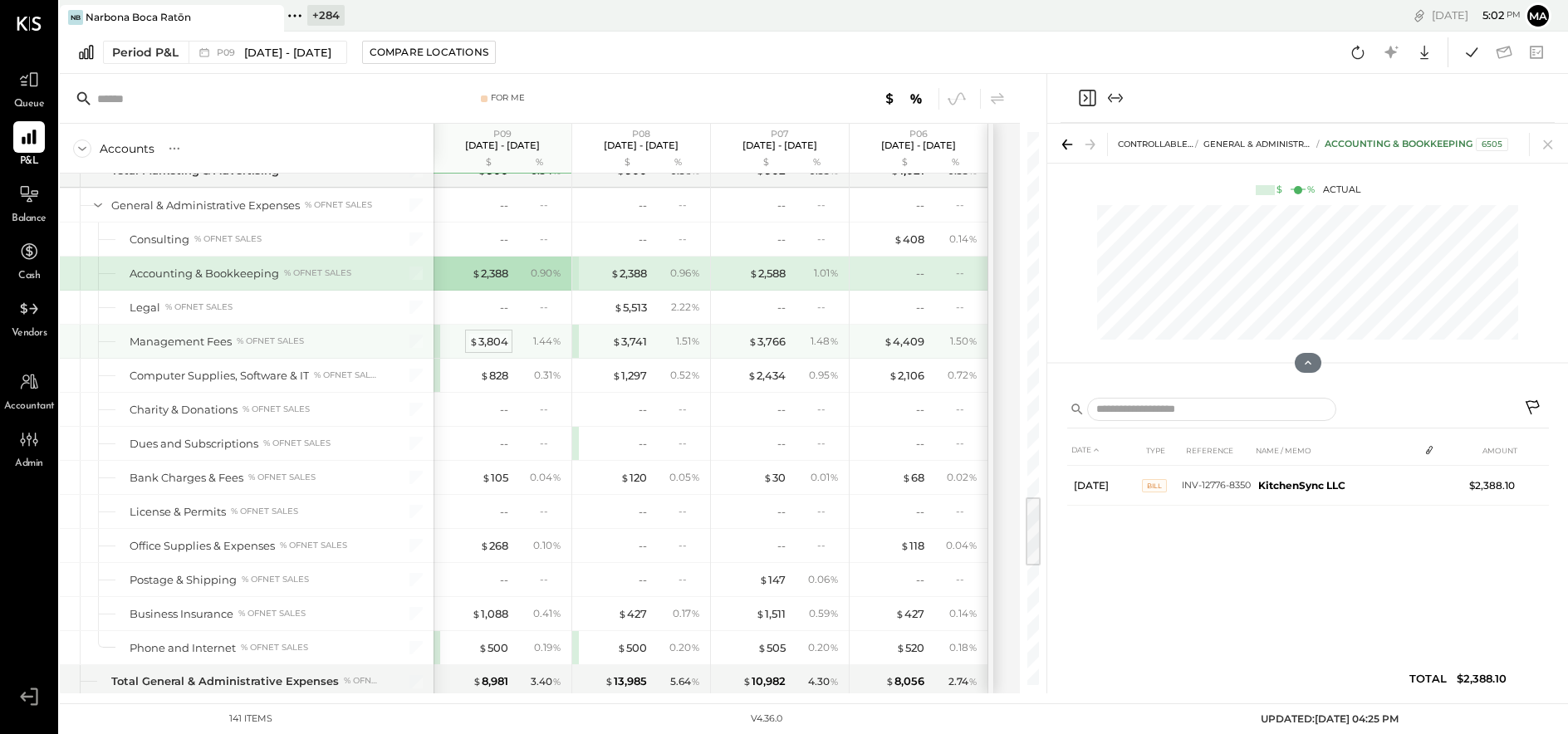
click at [493, 334] on div "$ 3,804" at bounding box center [489, 342] width 39 height 16
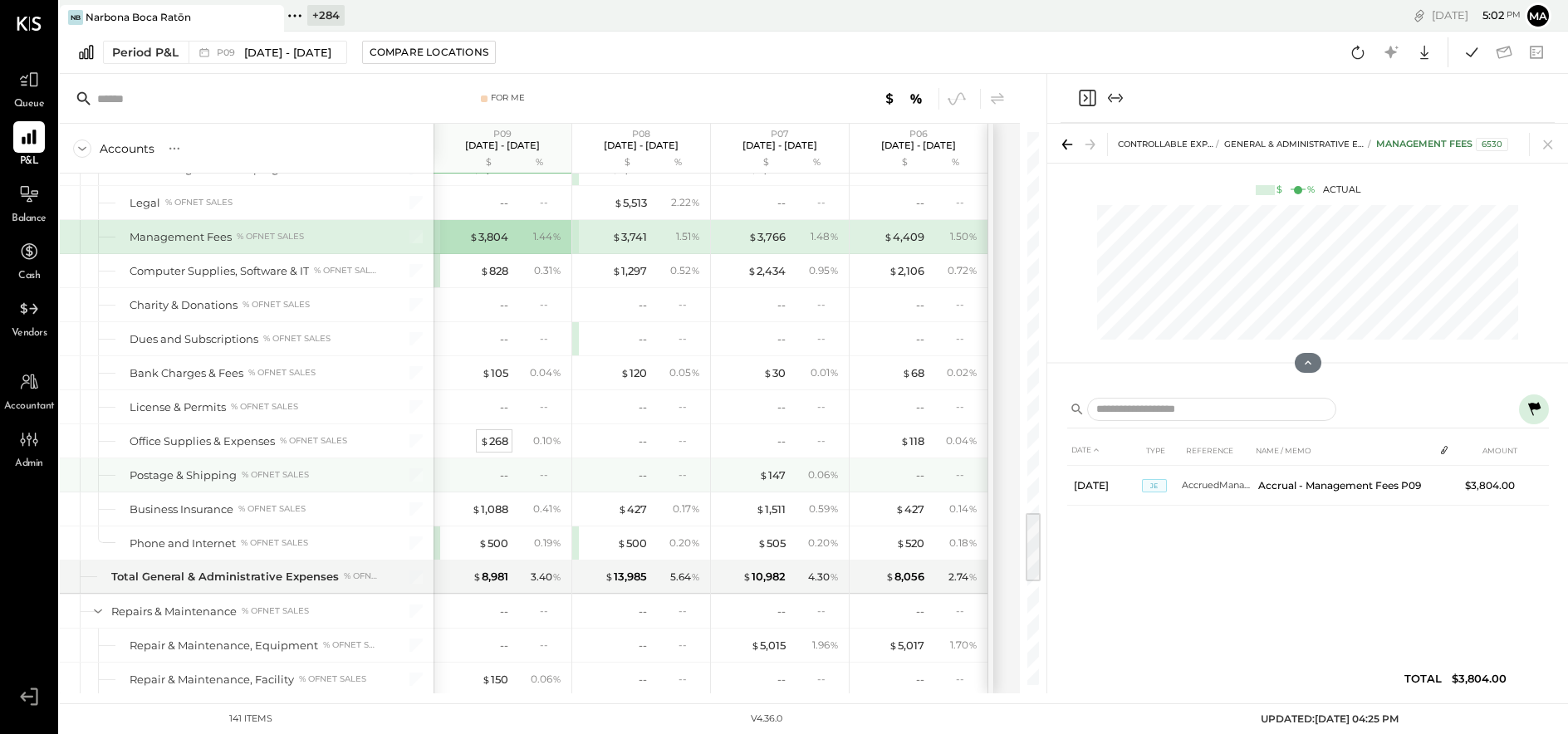
scroll to position [2976, 0]
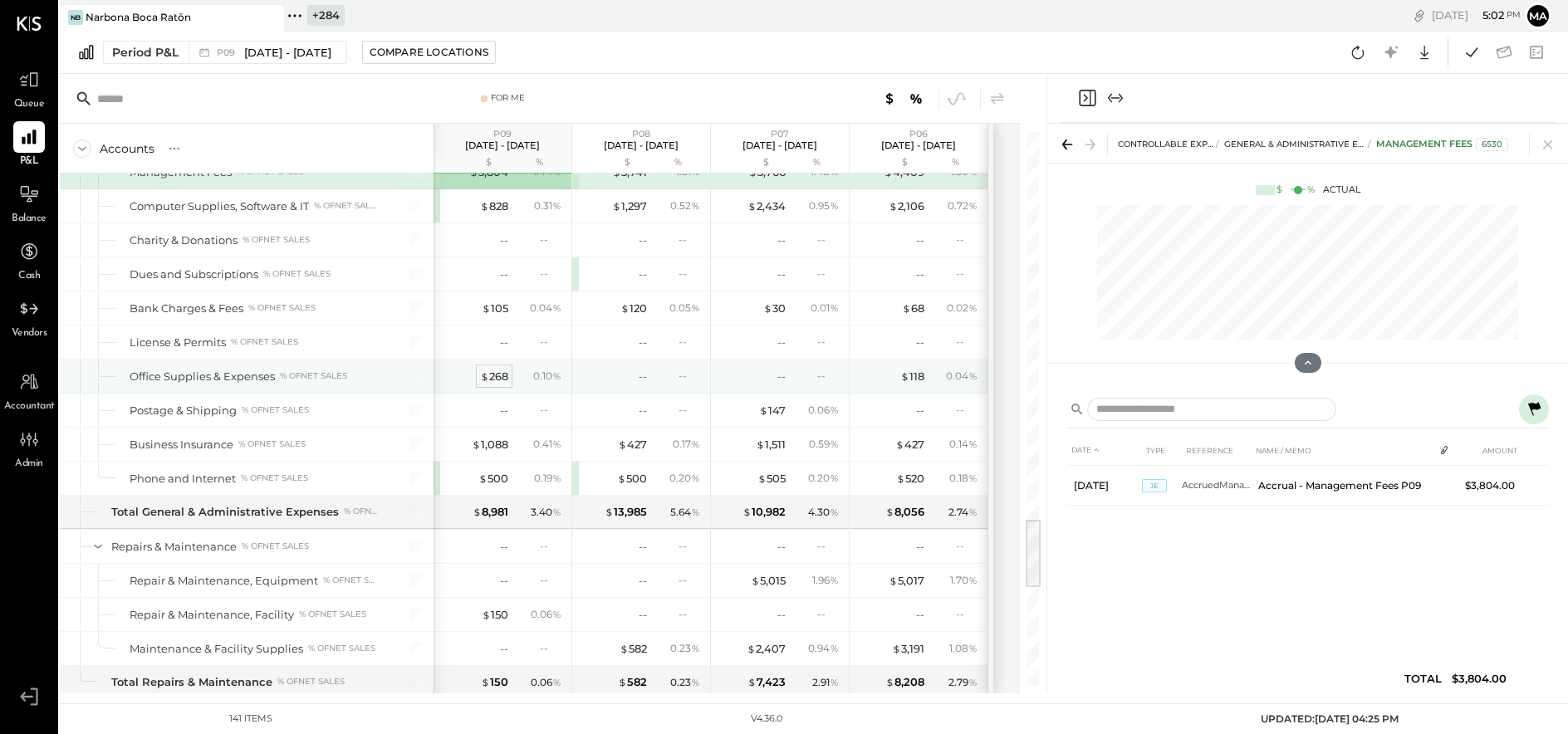
click at [498, 369] on div "$ 268" at bounding box center [494, 376] width 28 height 16
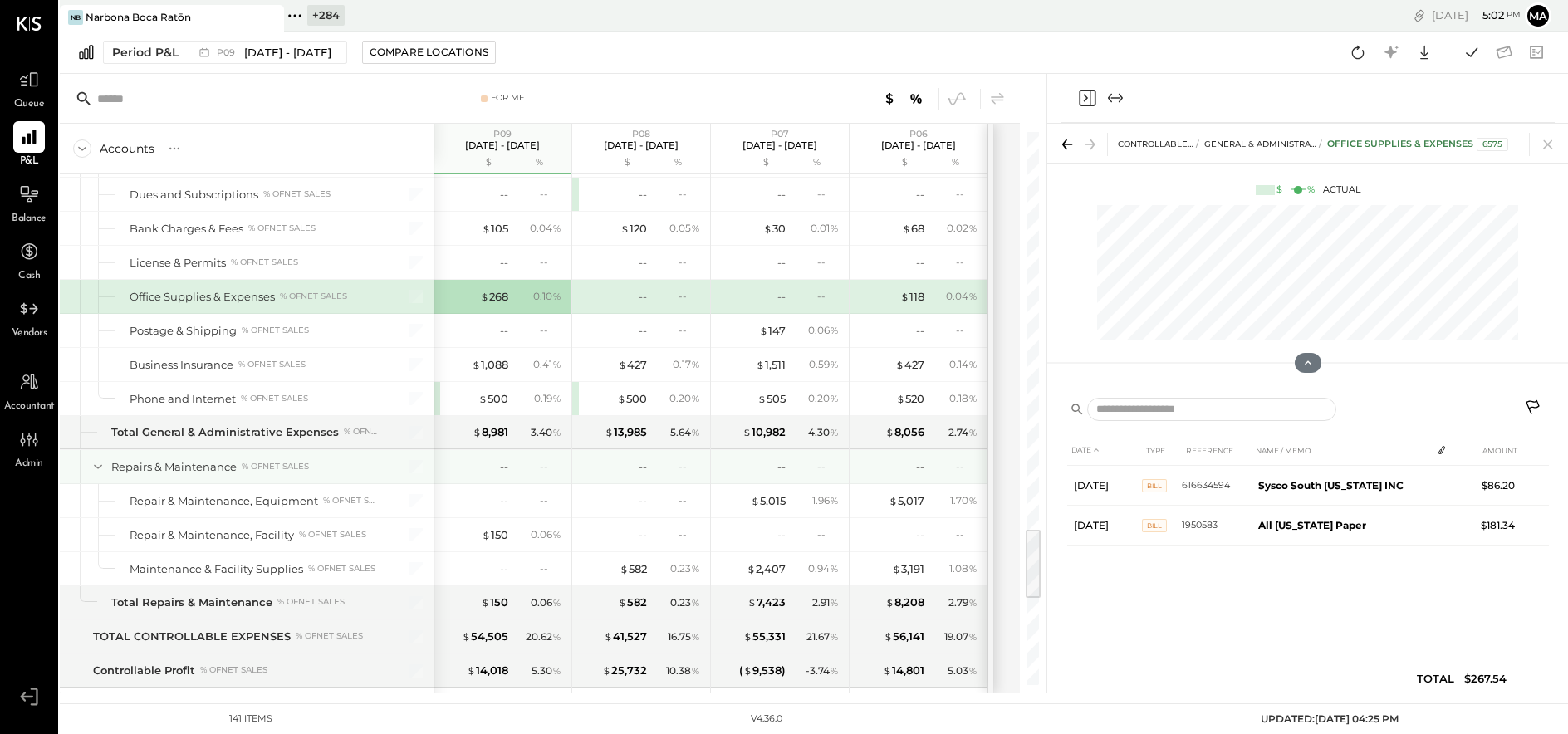
scroll to position [3078, 0]
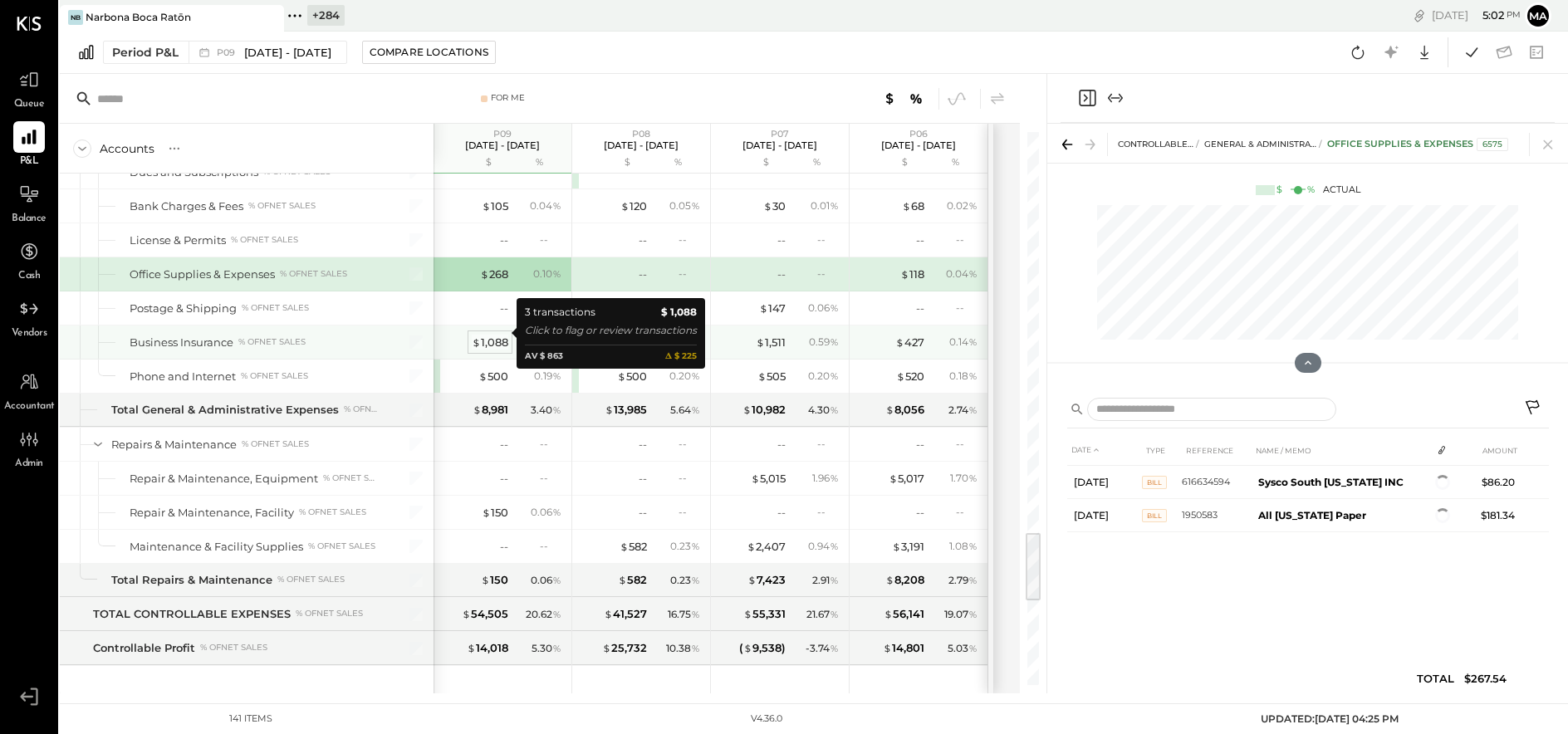
click at [486, 334] on div "$ 1,088" at bounding box center [490, 342] width 37 height 16
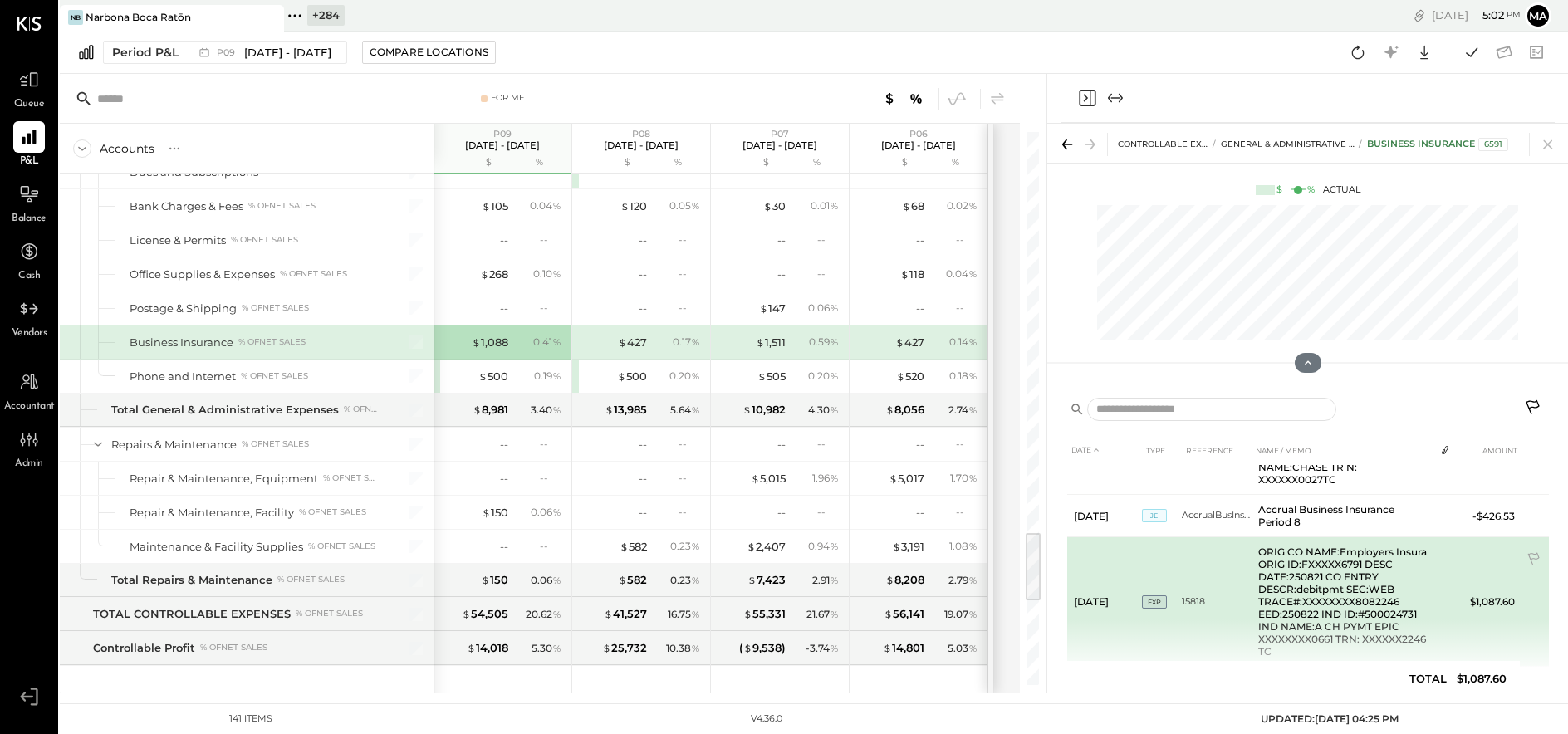
scroll to position [107, 0]
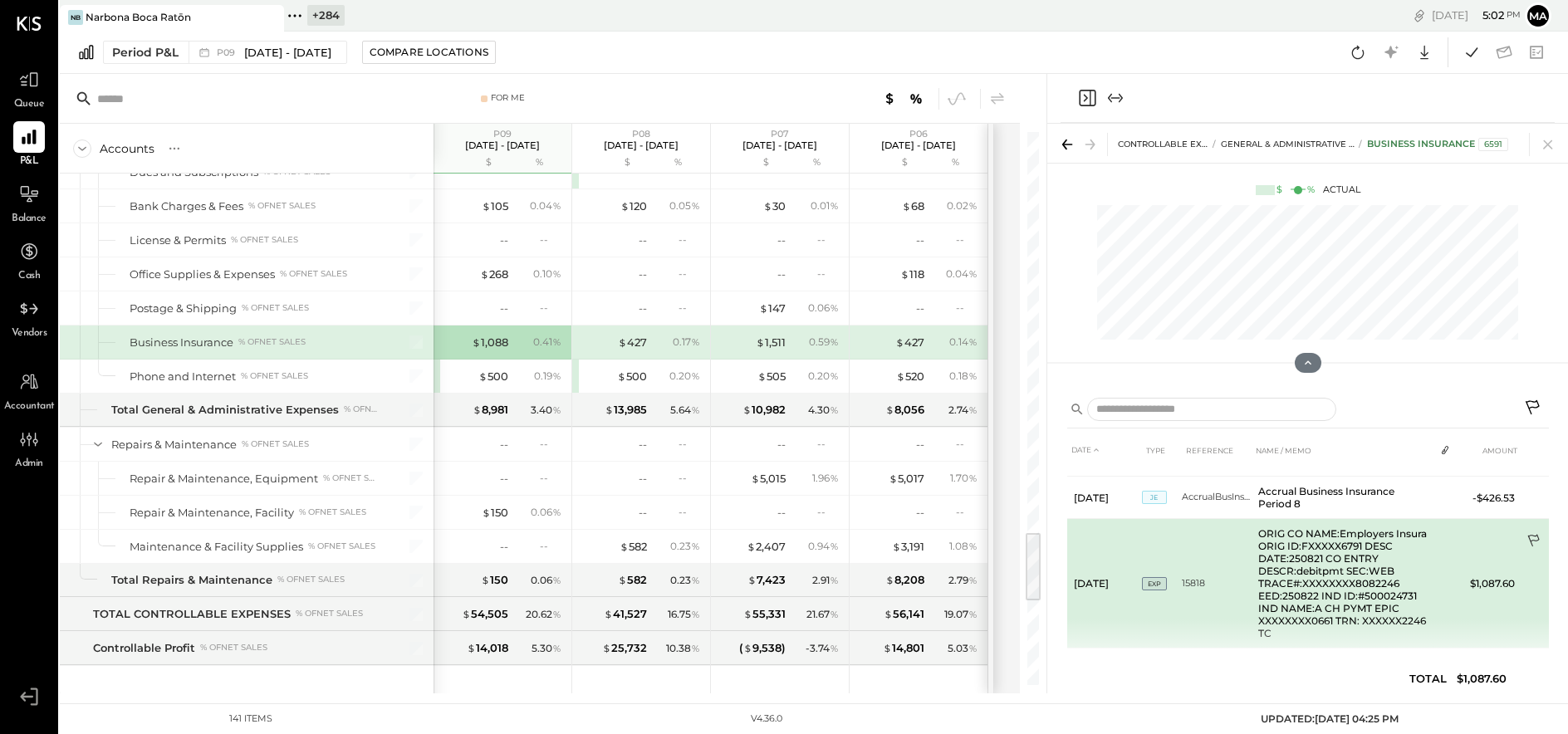
click at [1309, 535] on icon at bounding box center [1533, 540] width 11 height 12
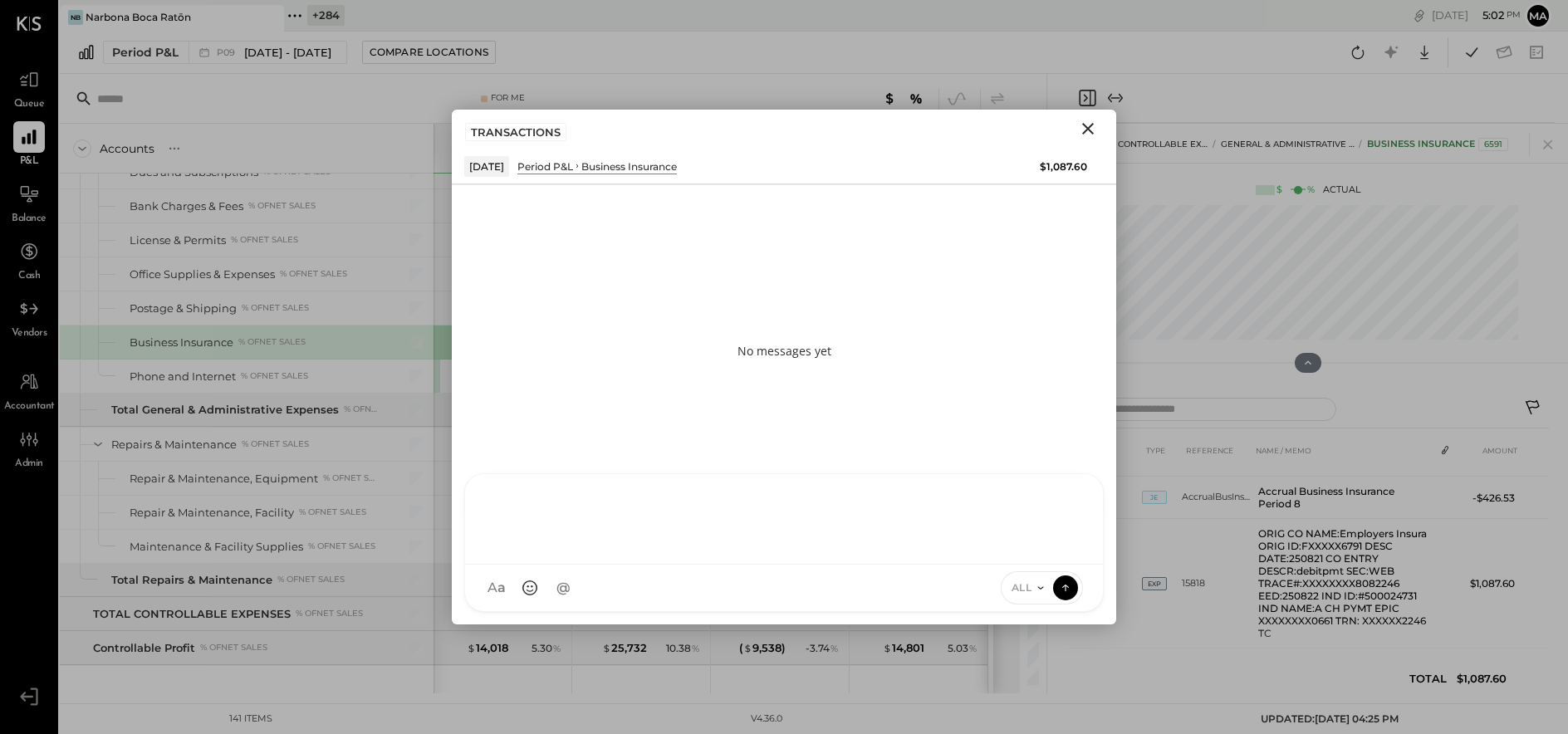
click at [907, 550] on div at bounding box center [784, 517] width 605 height 66
type input "*****"
click at [1068, 588] on icon at bounding box center [1065, 587] width 15 height 17
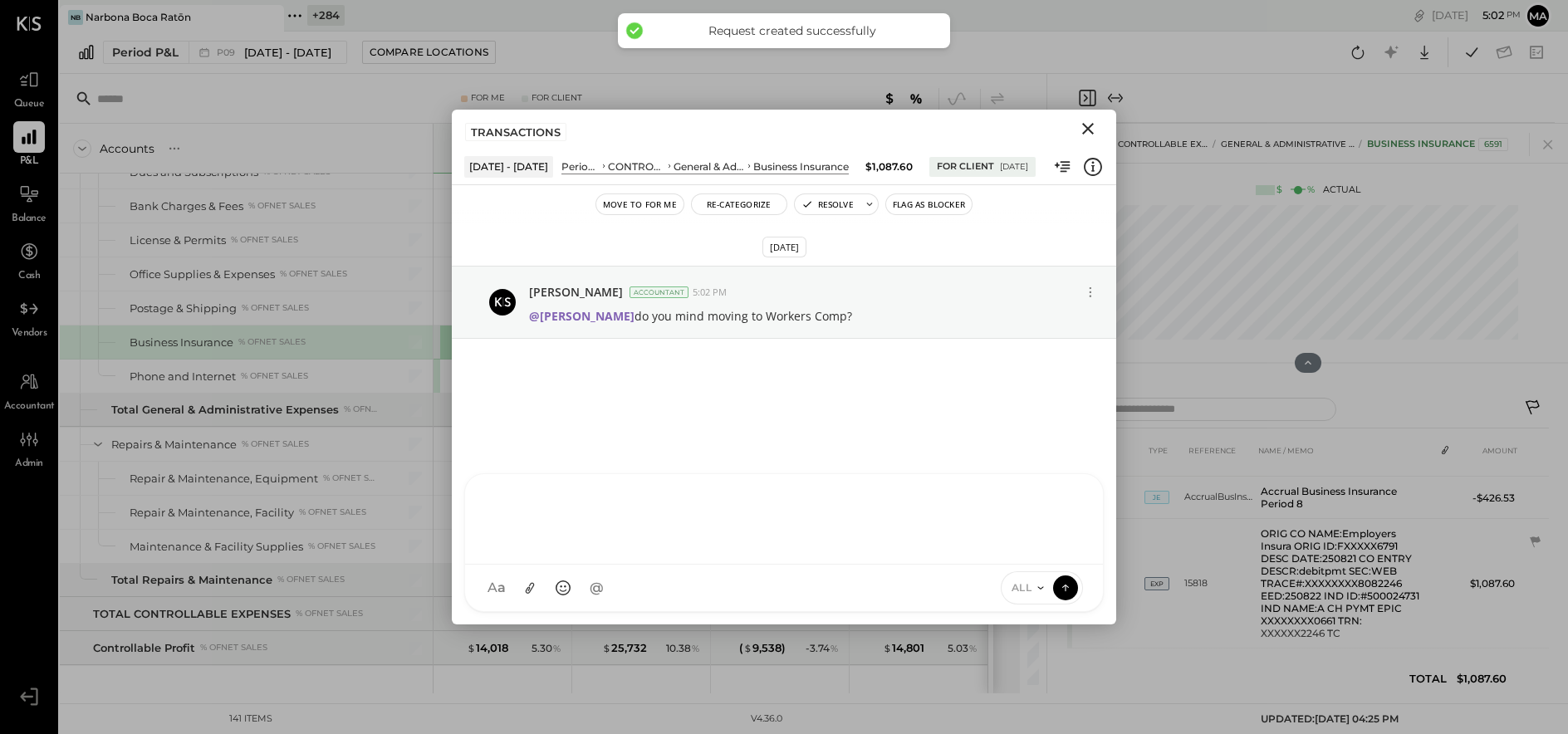
click at [1083, 129] on icon "Close" at bounding box center [1087, 128] width 20 height 20
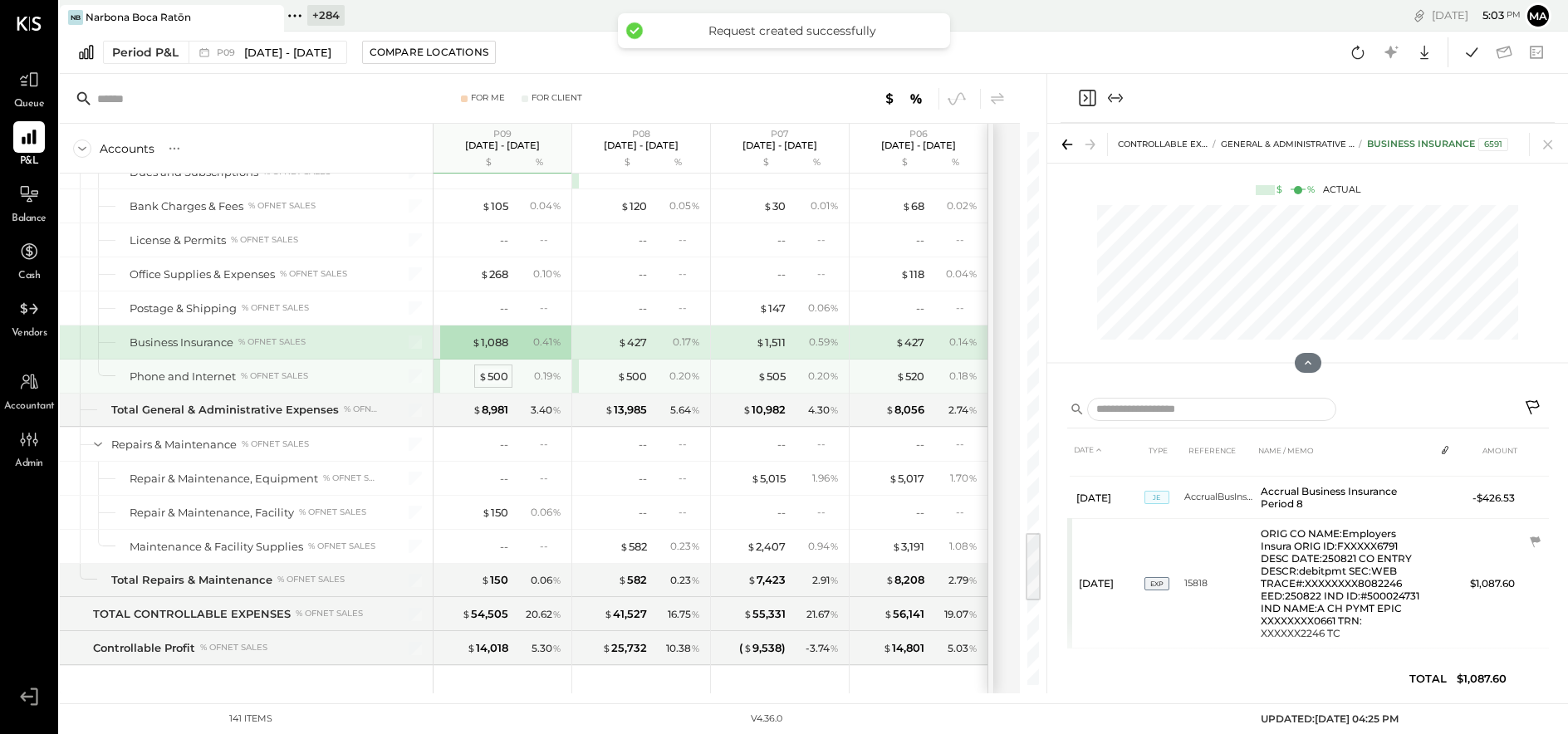
click at [501, 369] on div "$ 500" at bounding box center [493, 376] width 30 height 16
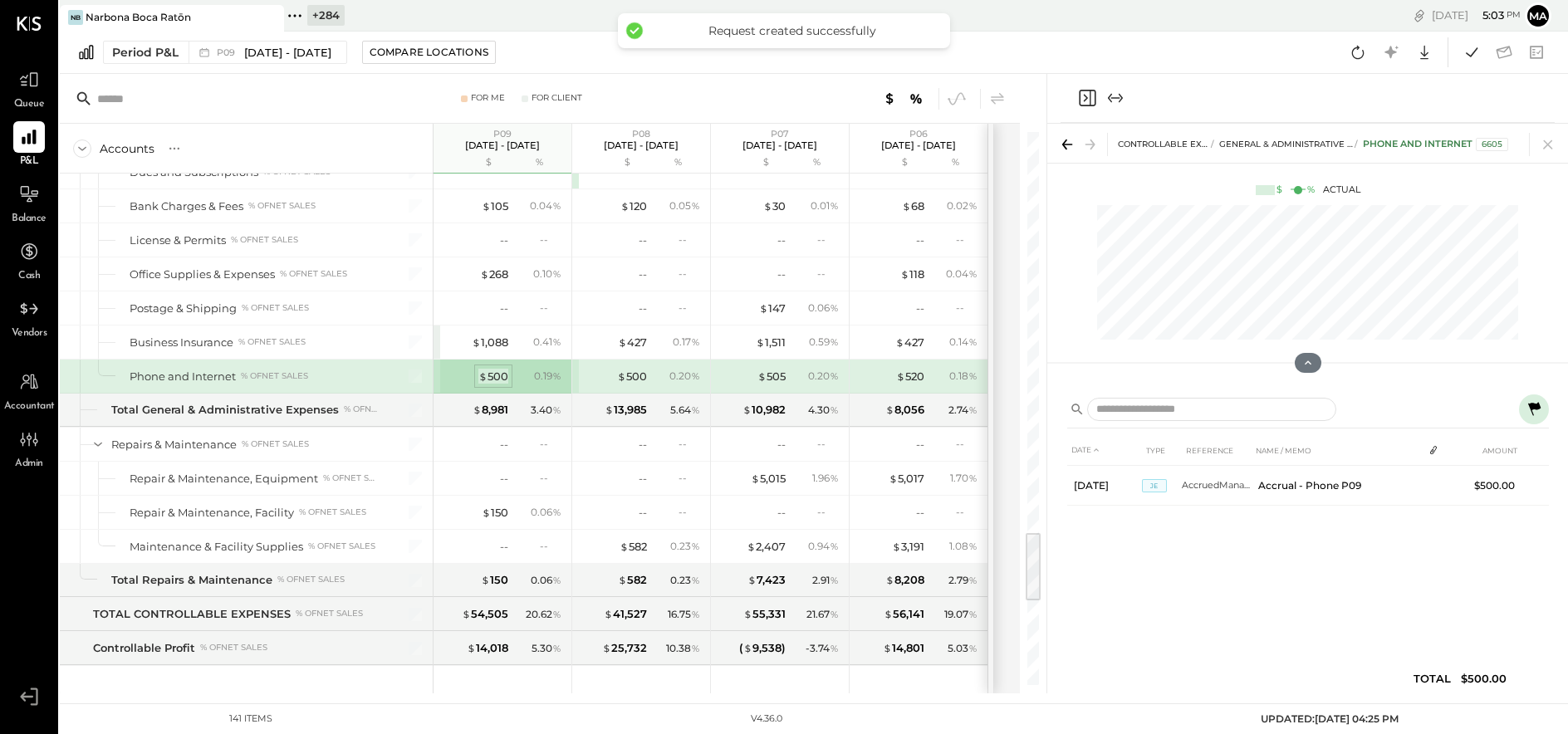
scroll to position [0, 0]
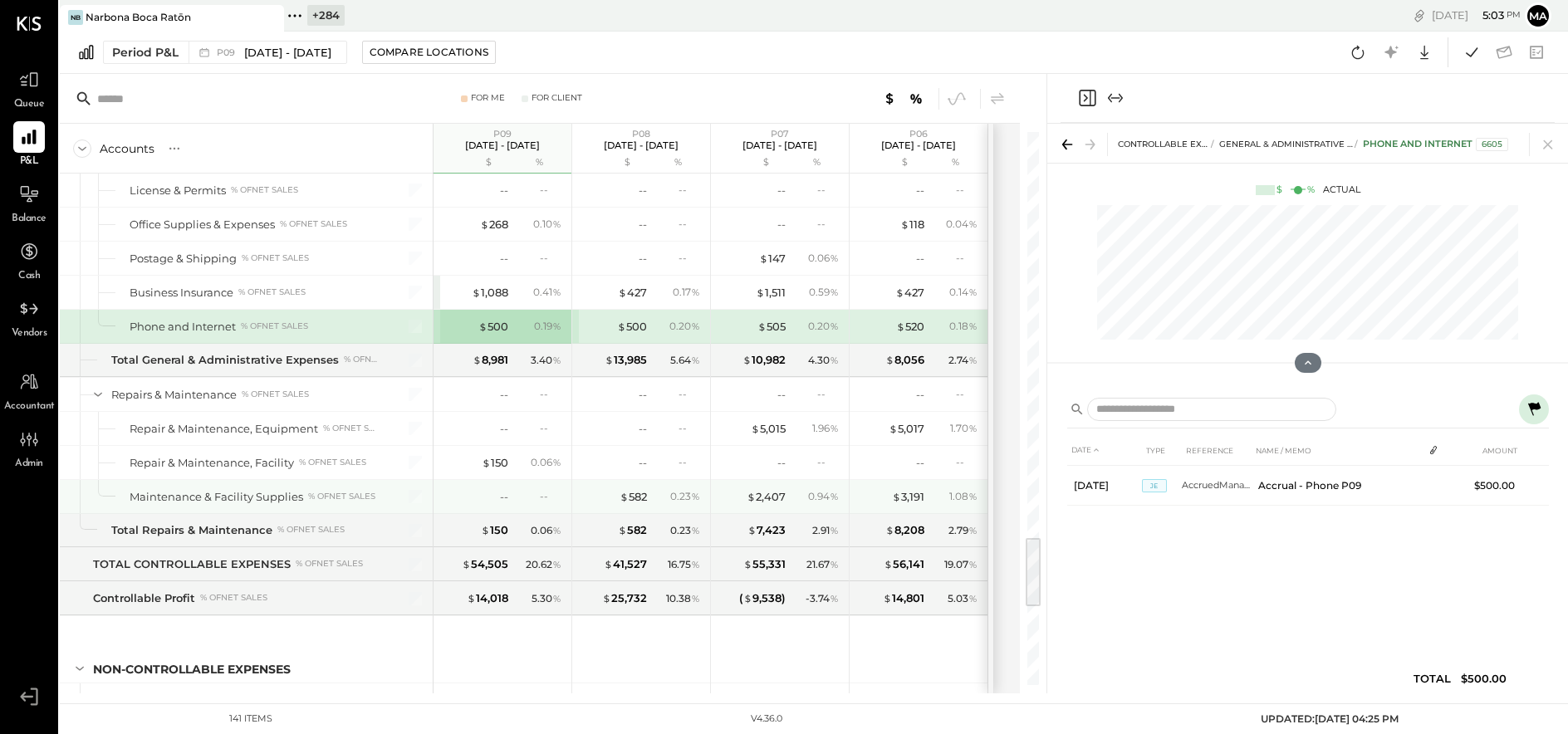
scroll to position [3164, 0]
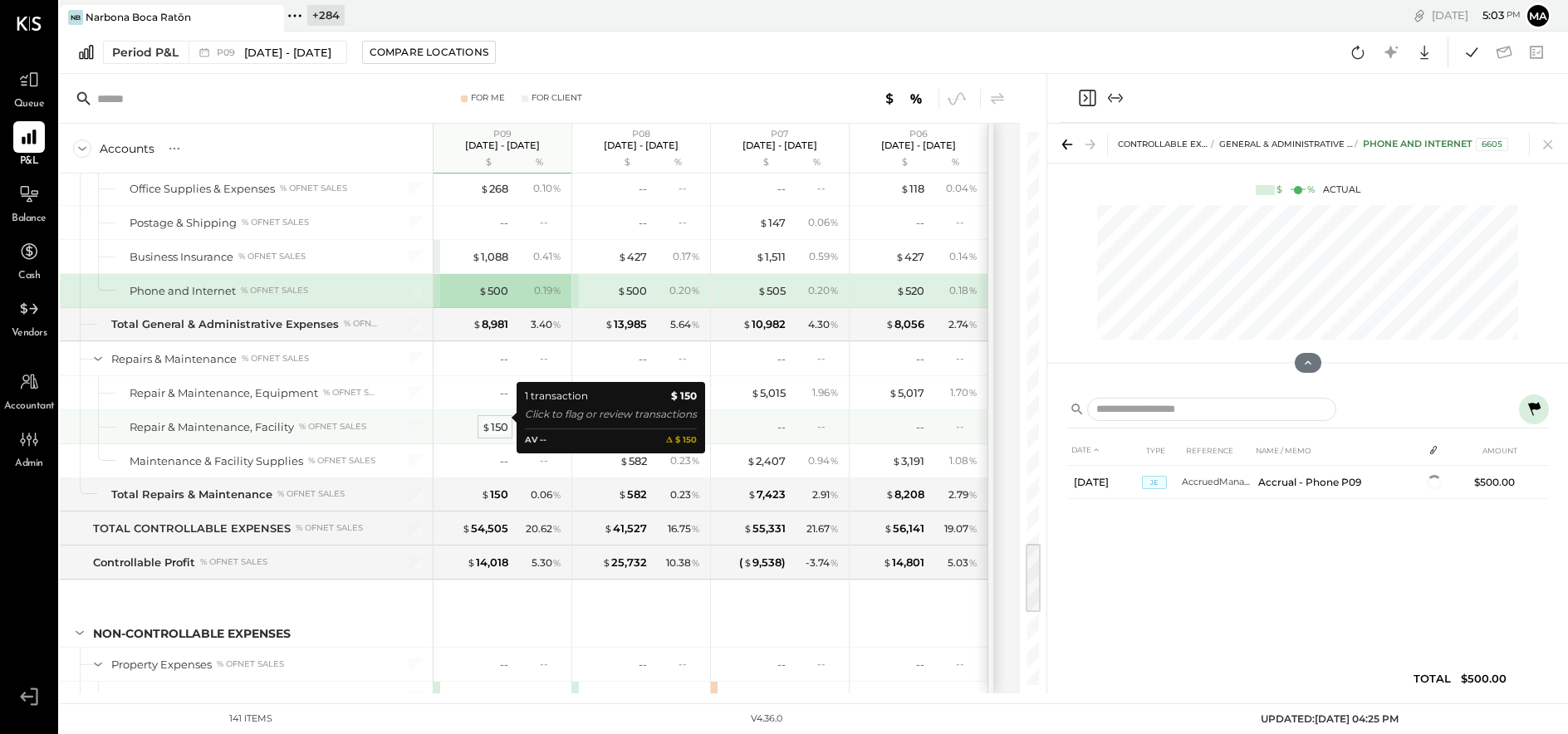
click at [502, 419] on div "$ 150" at bounding box center [494, 427] width 26 height 16
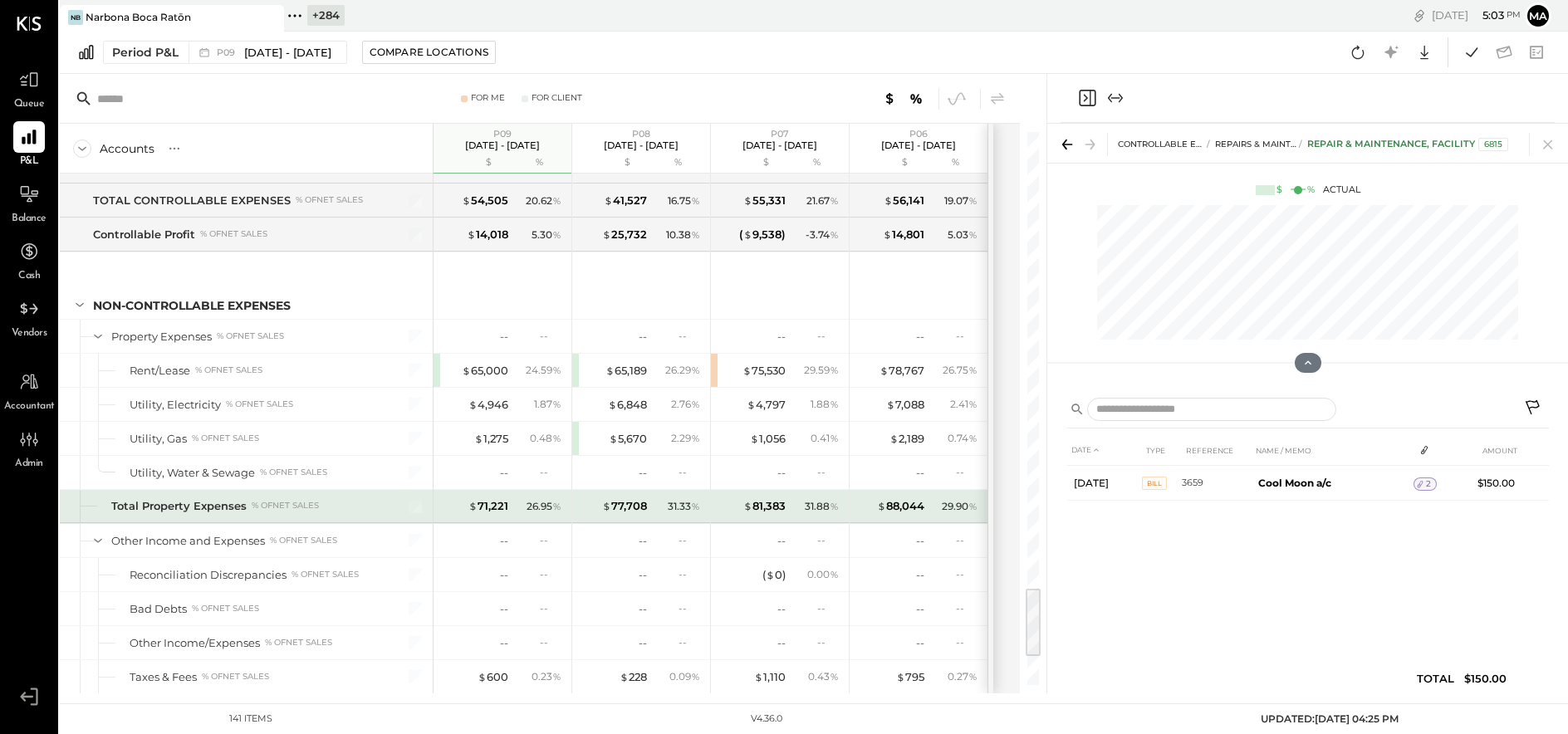
scroll to position [3507, 0]
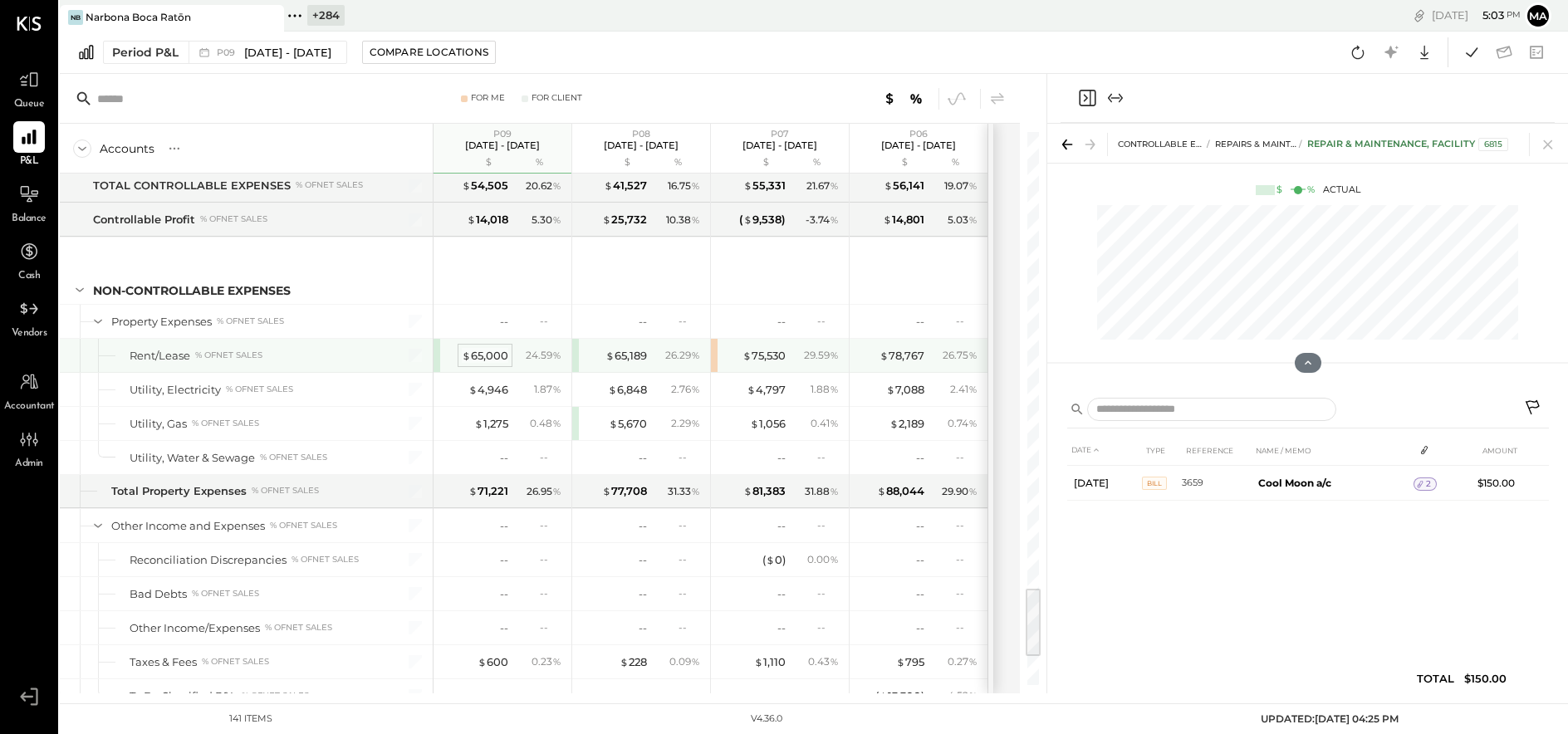
click at [489, 348] on div "$ 65,000" at bounding box center [485, 356] width 47 height 16
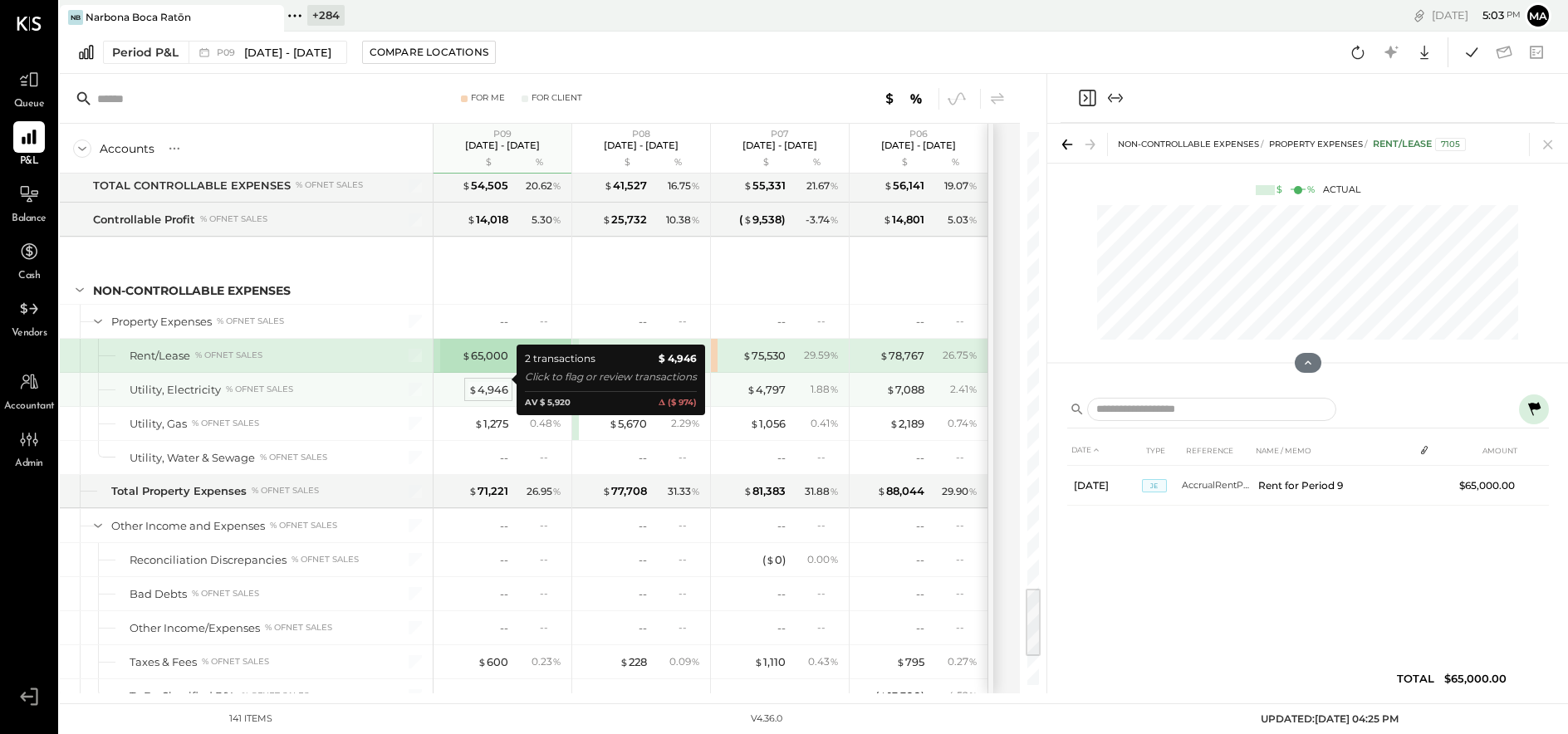
click at [486, 382] on div "$ 4,946" at bounding box center [488, 389] width 40 height 16
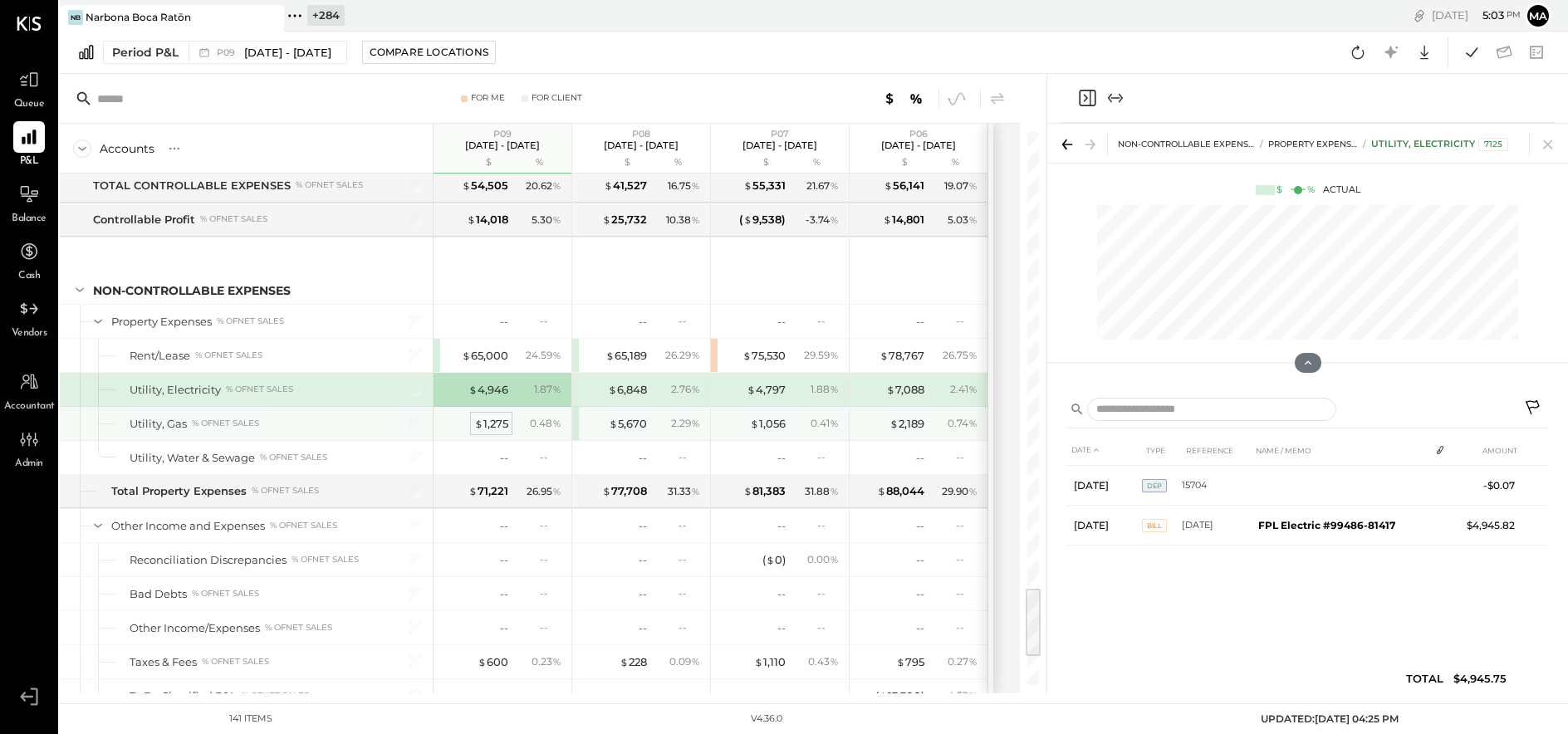
click at [488, 416] on div "$ 1,275" at bounding box center [491, 423] width 34 height 16
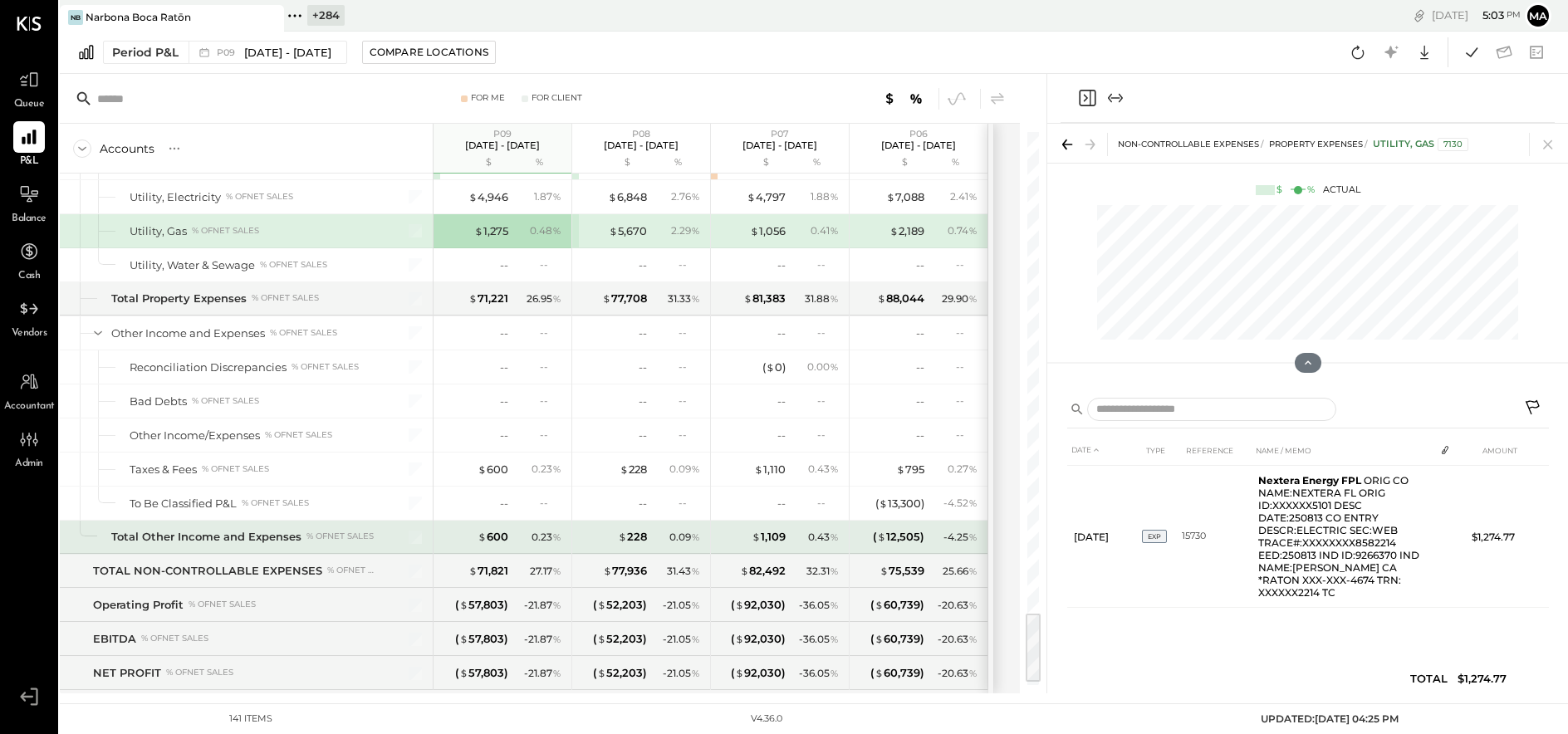
scroll to position [3726, 0]
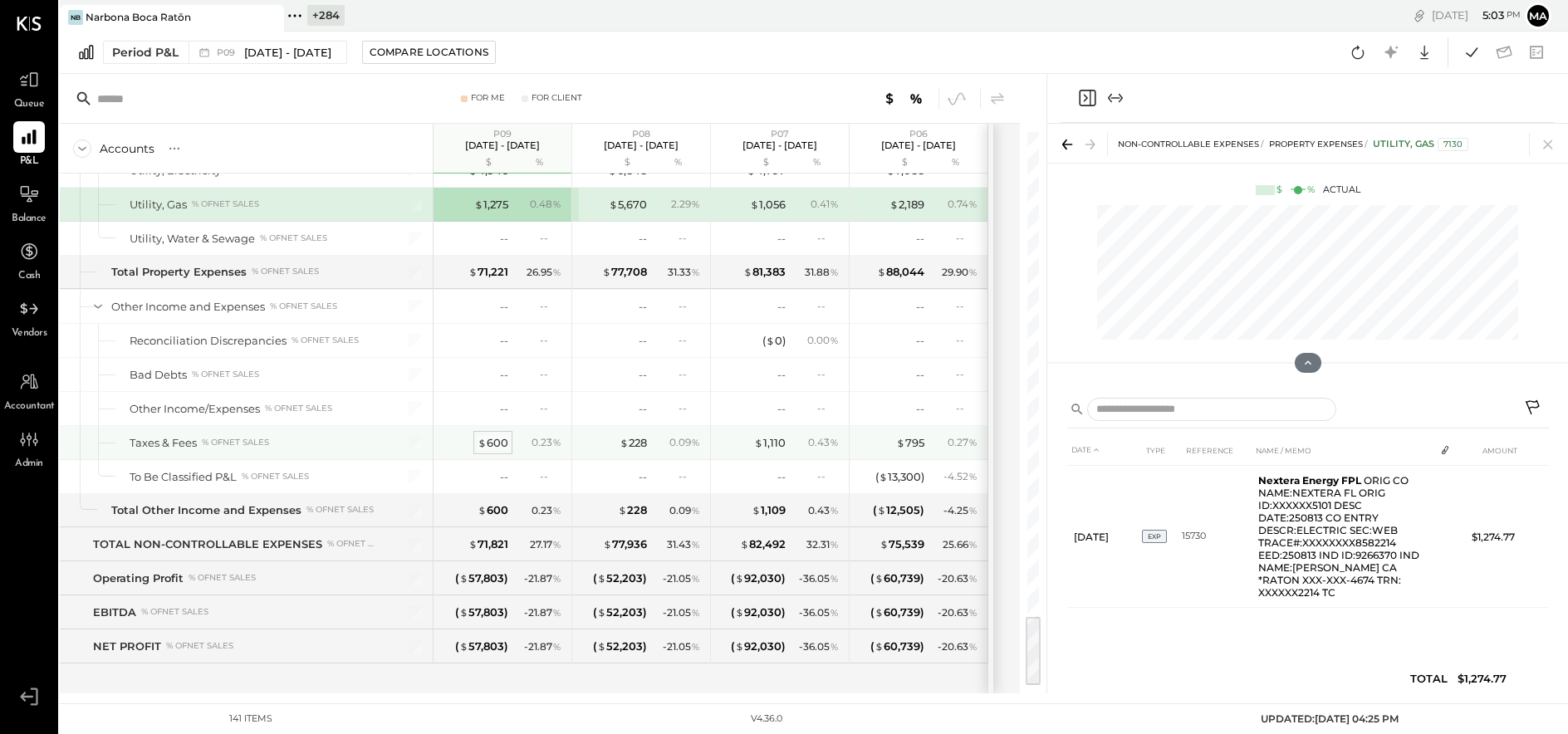
click at [491, 435] on div "$ 600" at bounding box center [492, 443] width 31 height 16
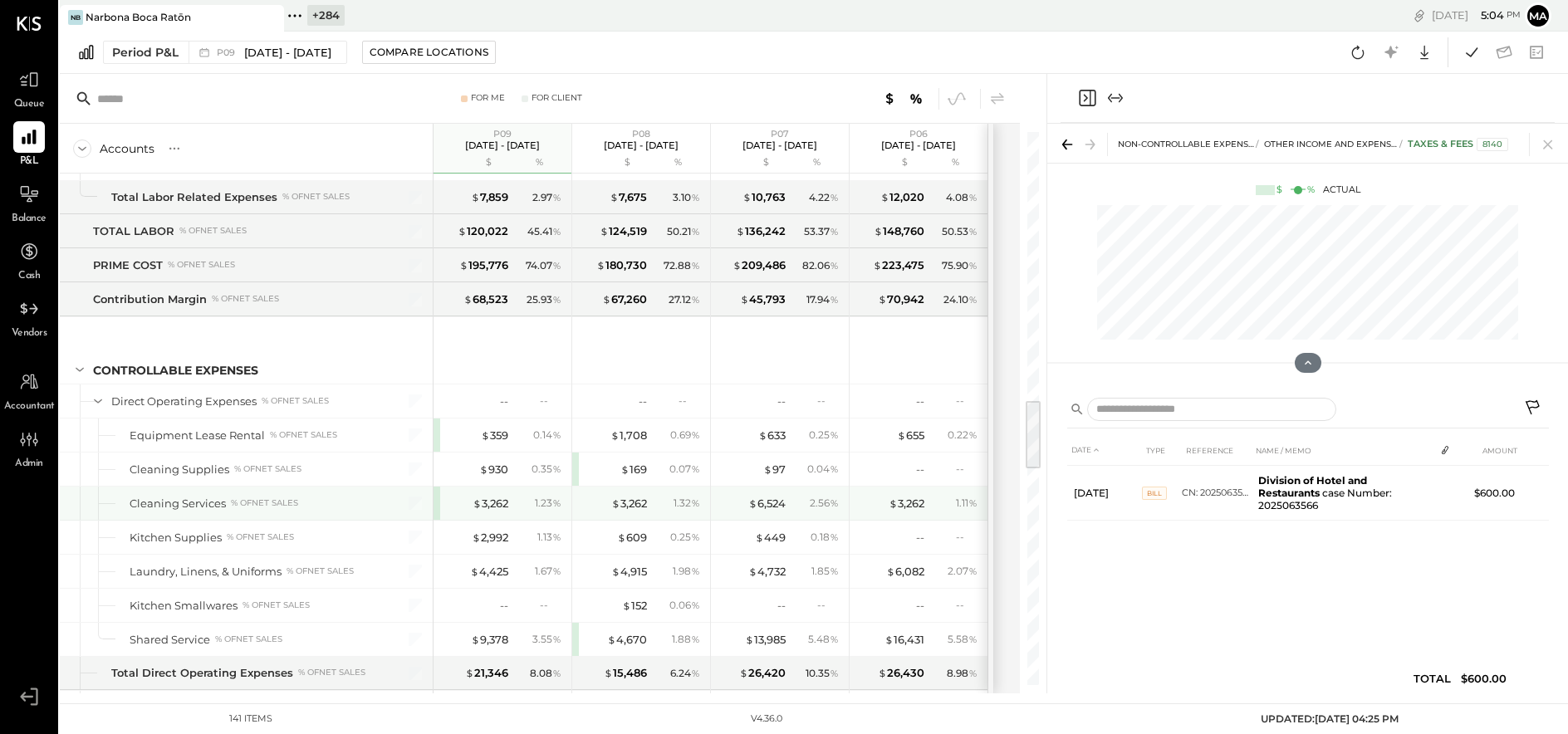
scroll to position [2063, 0]
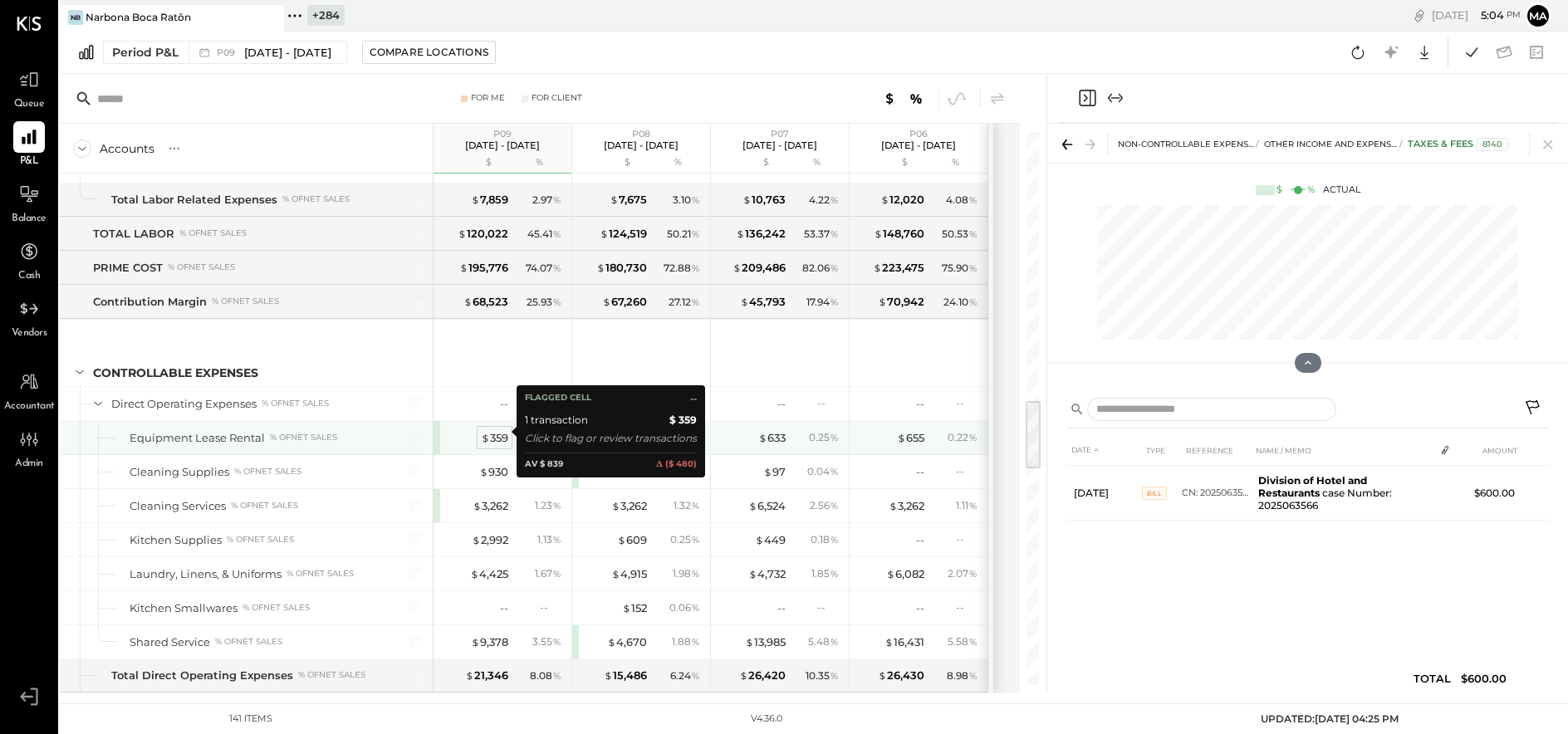
click at [495, 430] on div "$ 359" at bounding box center [494, 437] width 27 height 16
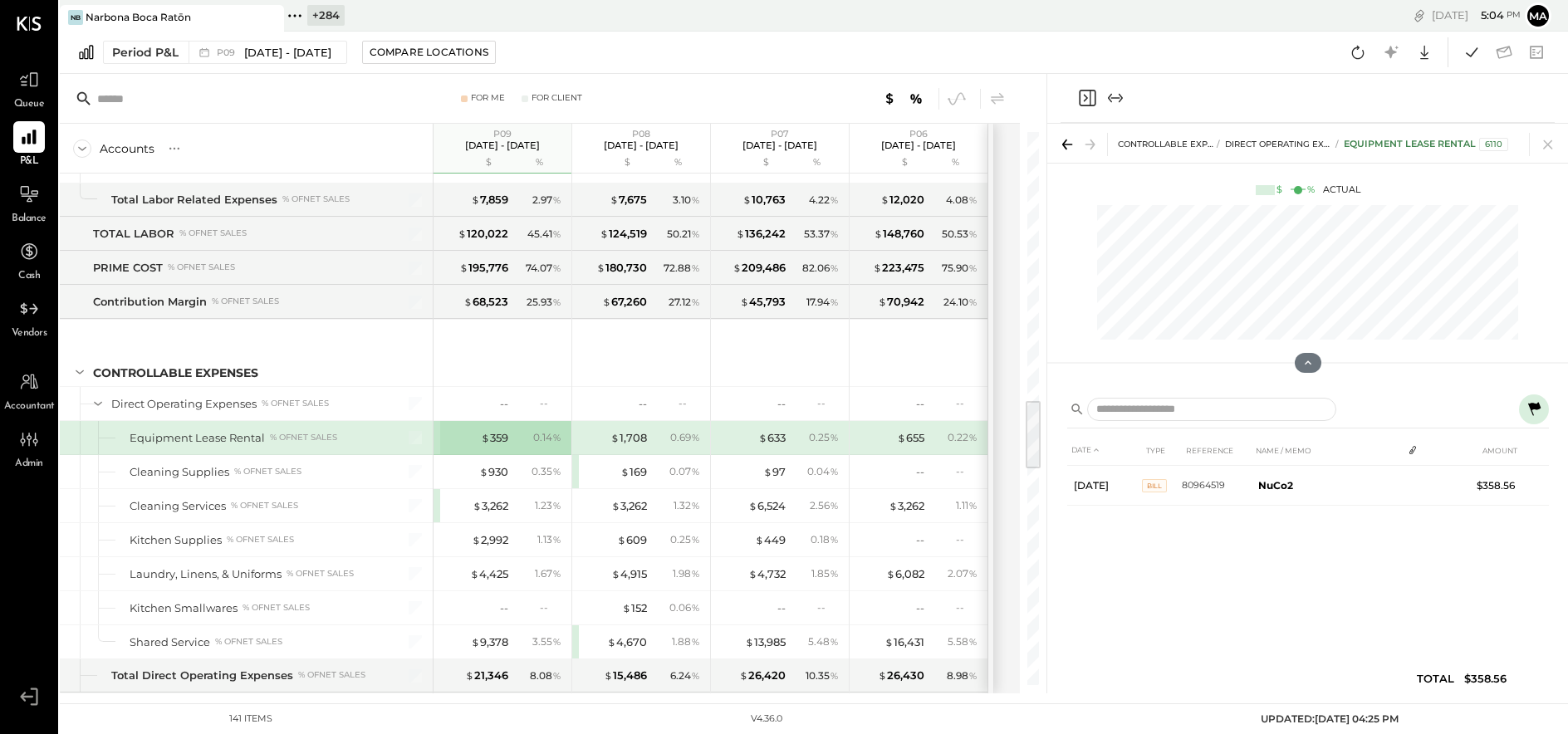
click at [1309, 403] on icon at bounding box center [1533, 408] width 12 height 13
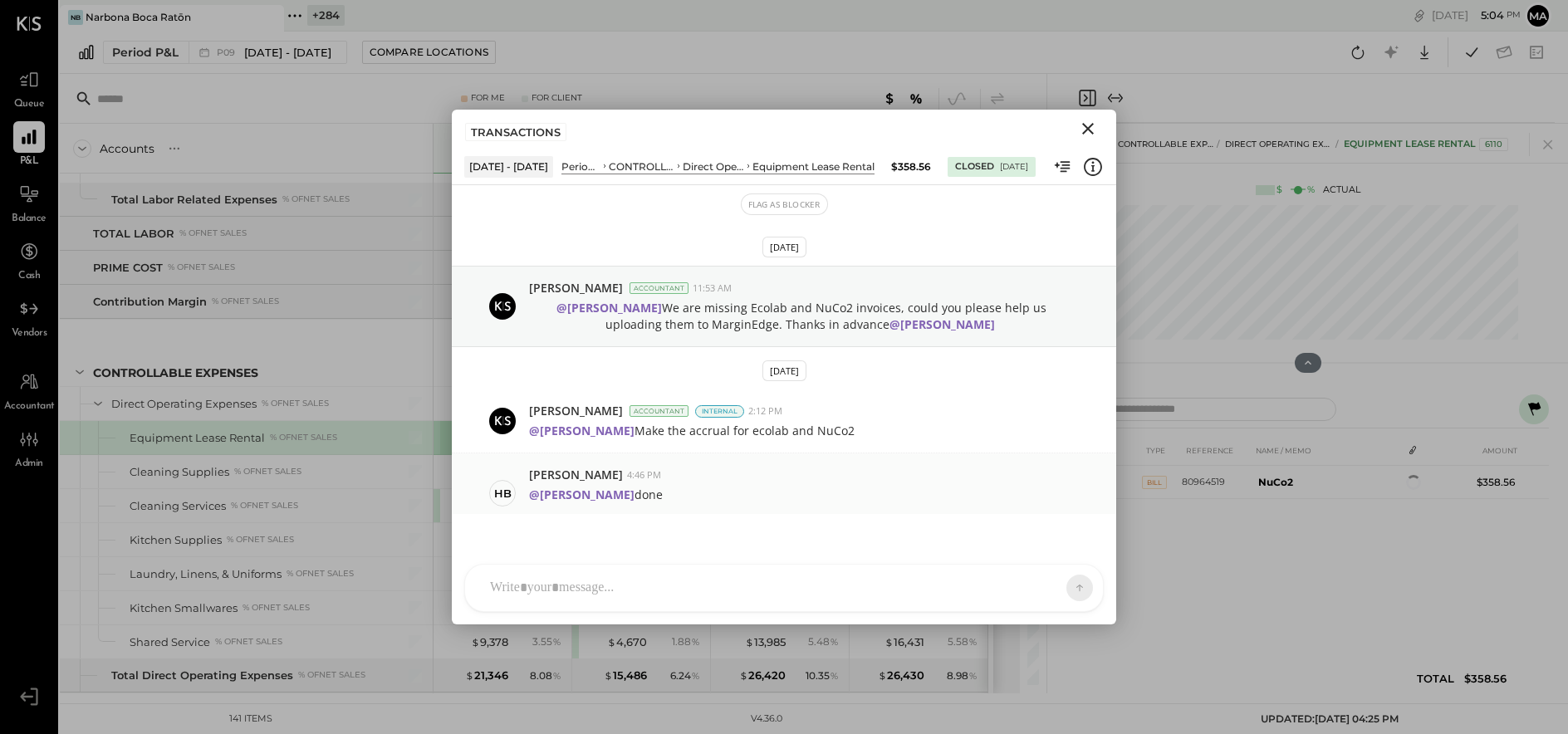
scroll to position [19, 0]
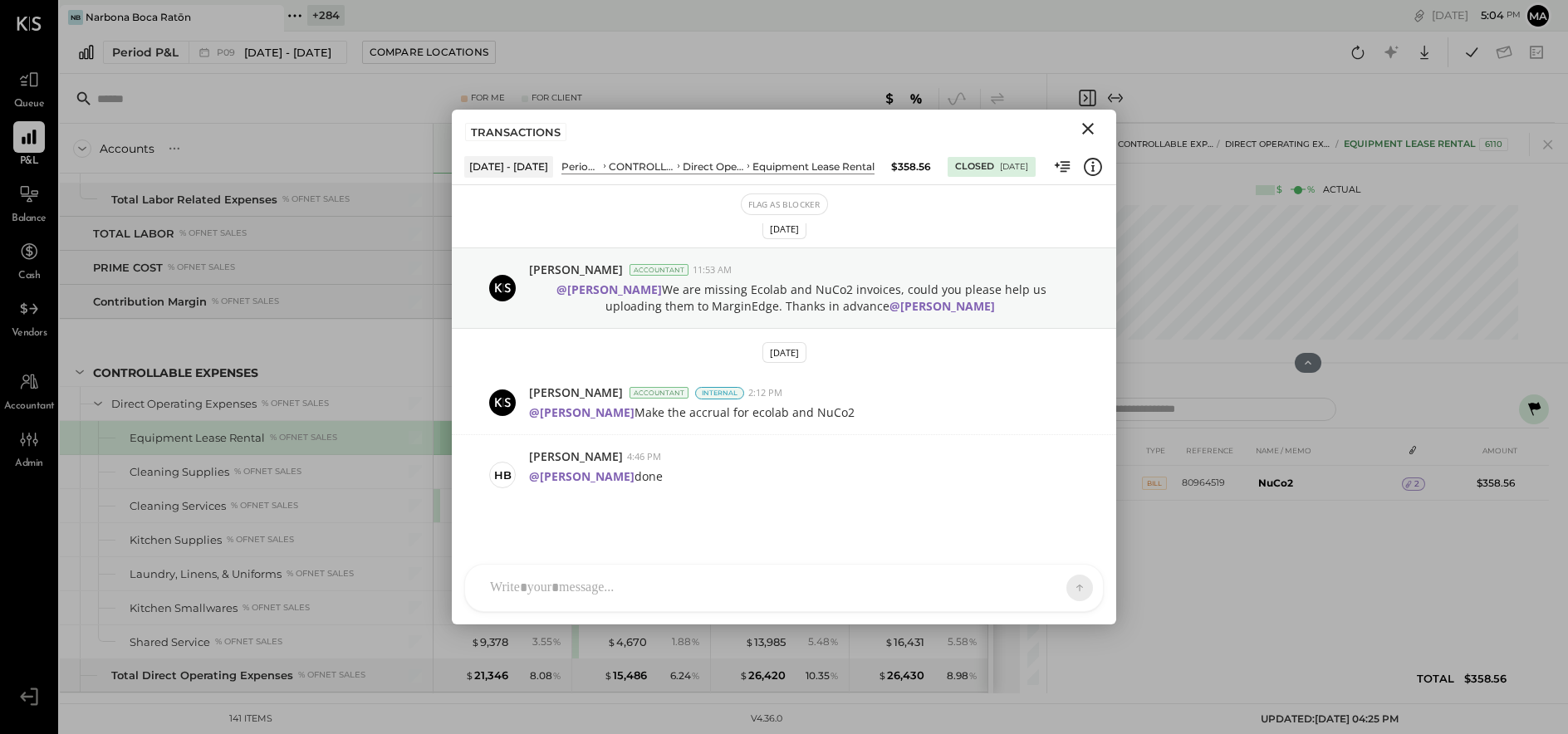
click at [1086, 126] on icon "Close" at bounding box center [1088, 128] width 11 height 11
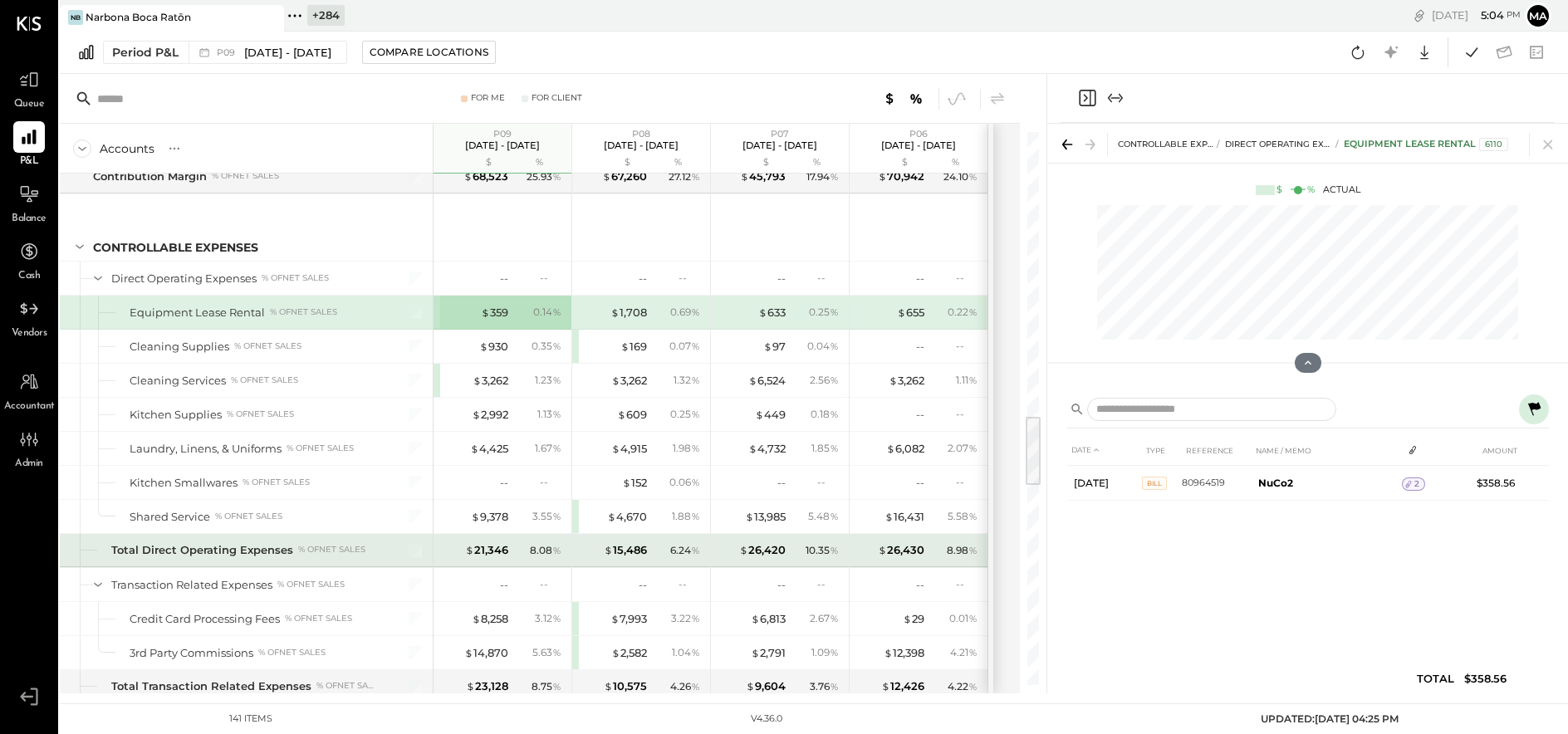
scroll to position [2213, 0]
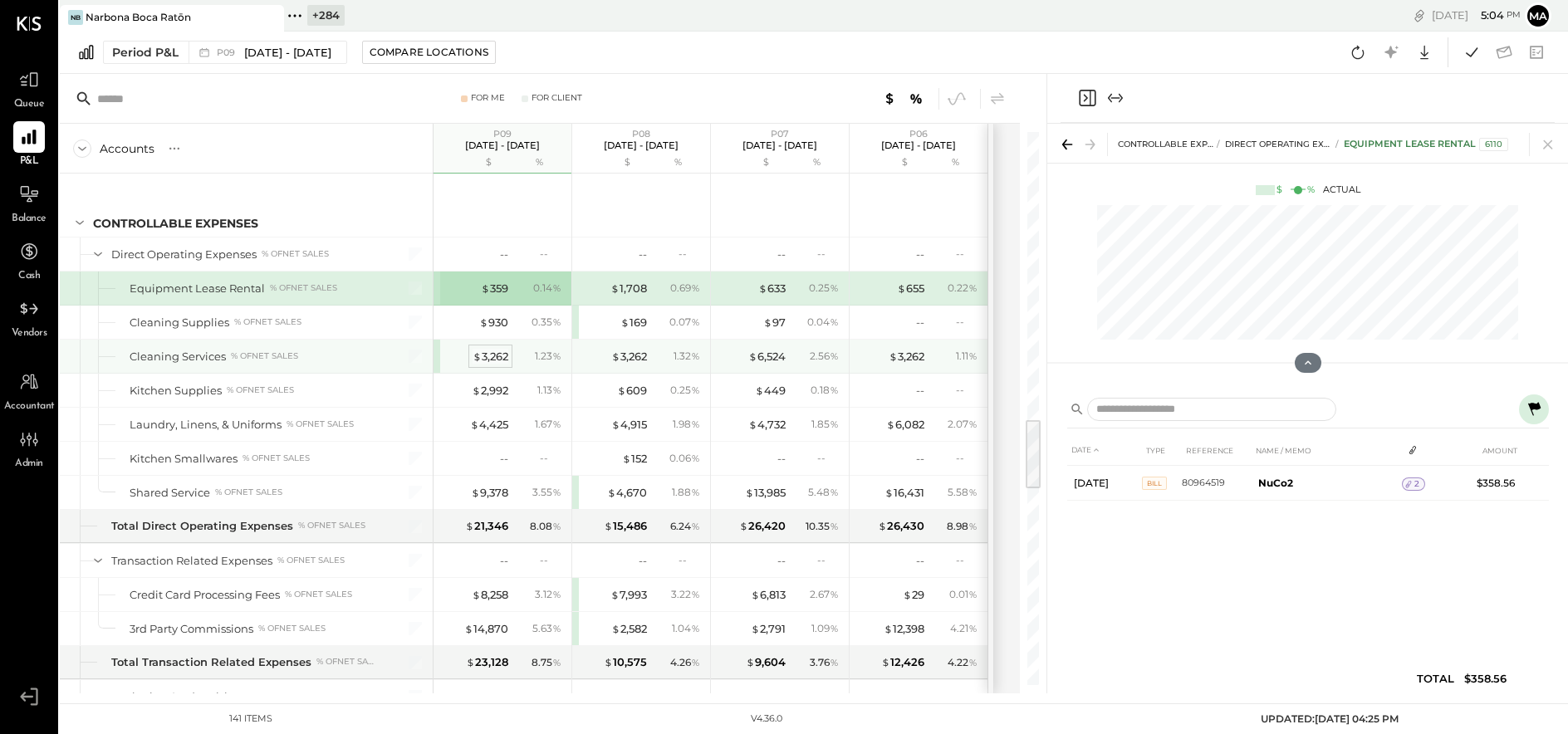
click at [496, 351] on div "$ 3,262" at bounding box center [491, 357] width 36 height 16
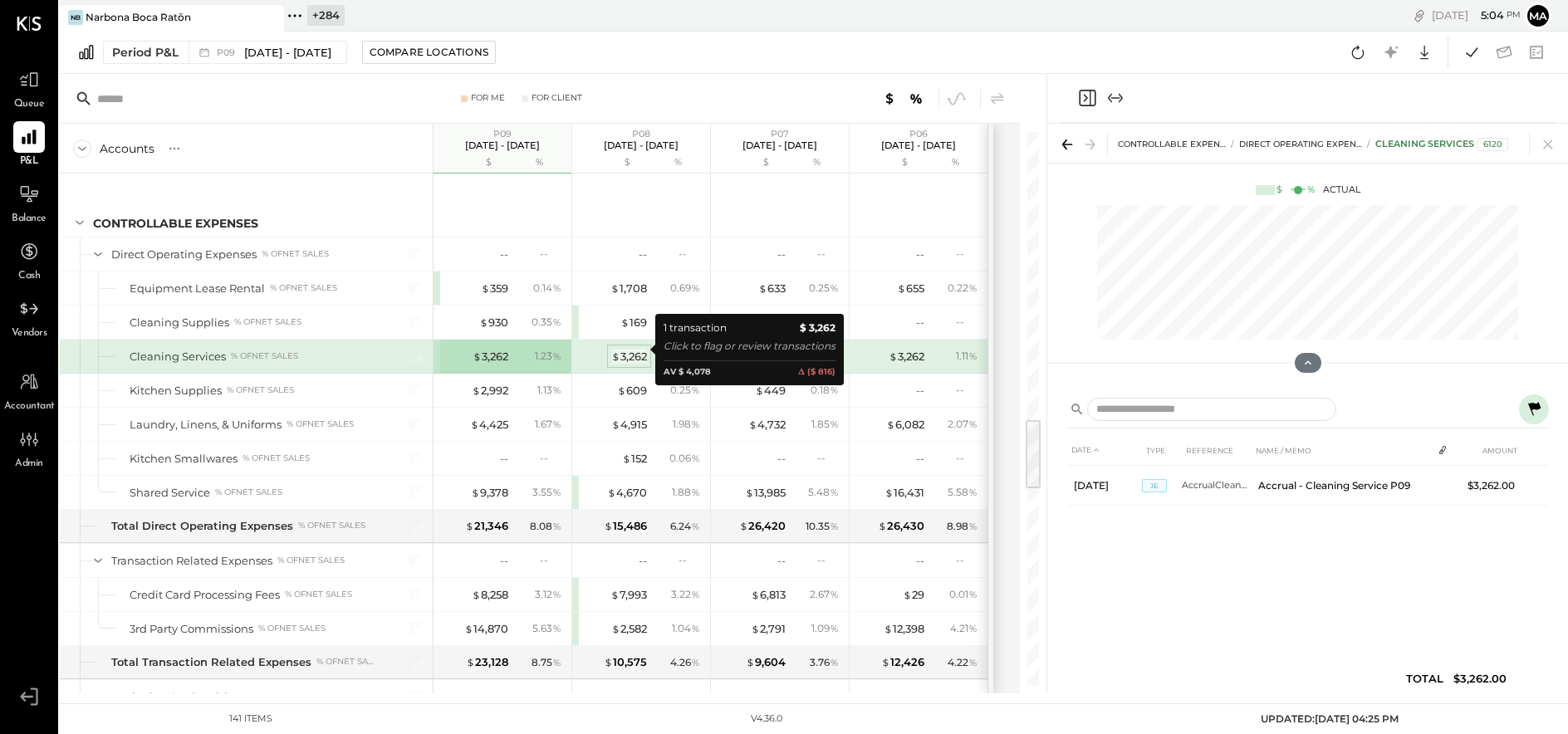
click at [635, 349] on div "$ 3,262" at bounding box center [629, 357] width 36 height 16
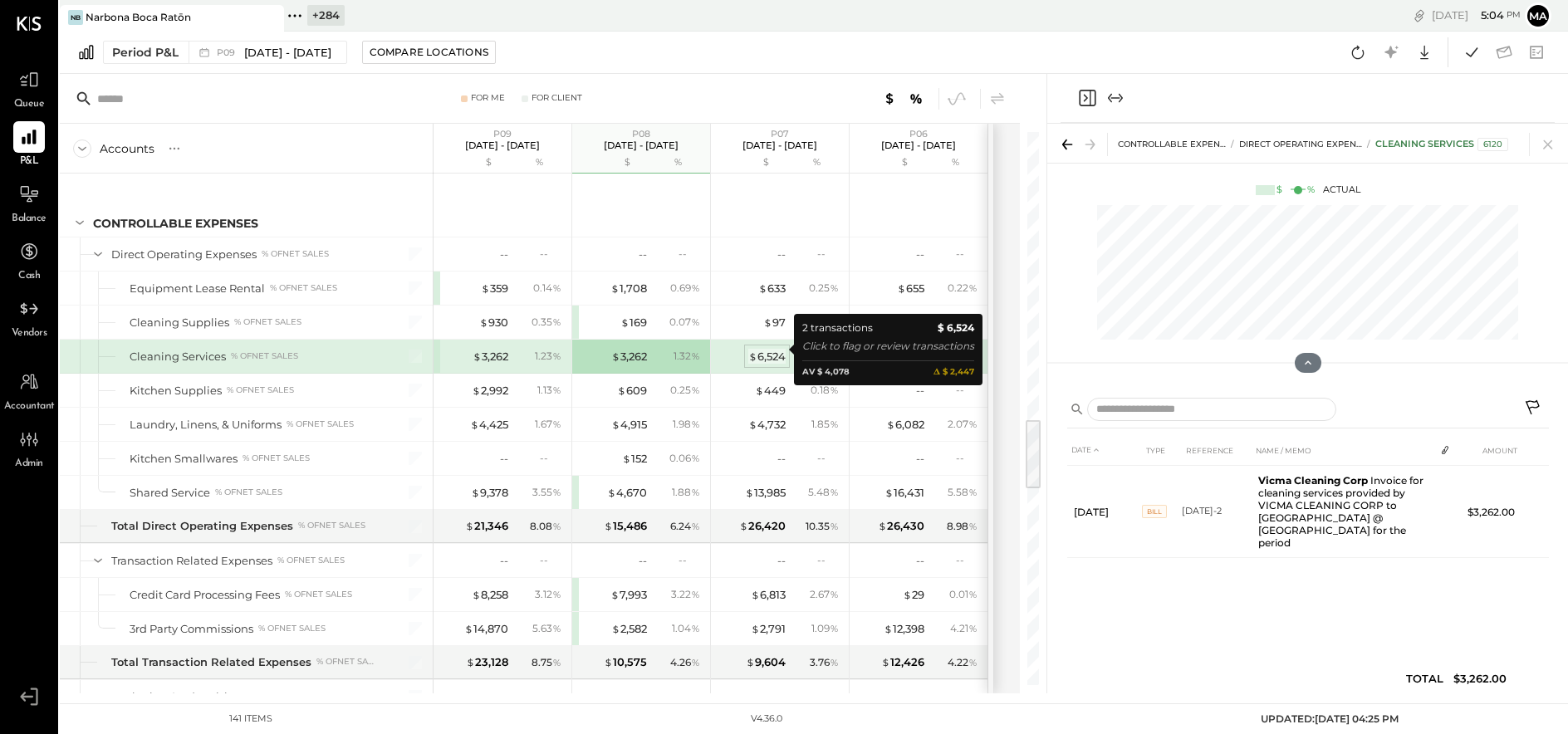
click at [768, 349] on div "$ 6,524" at bounding box center [767, 357] width 37 height 16
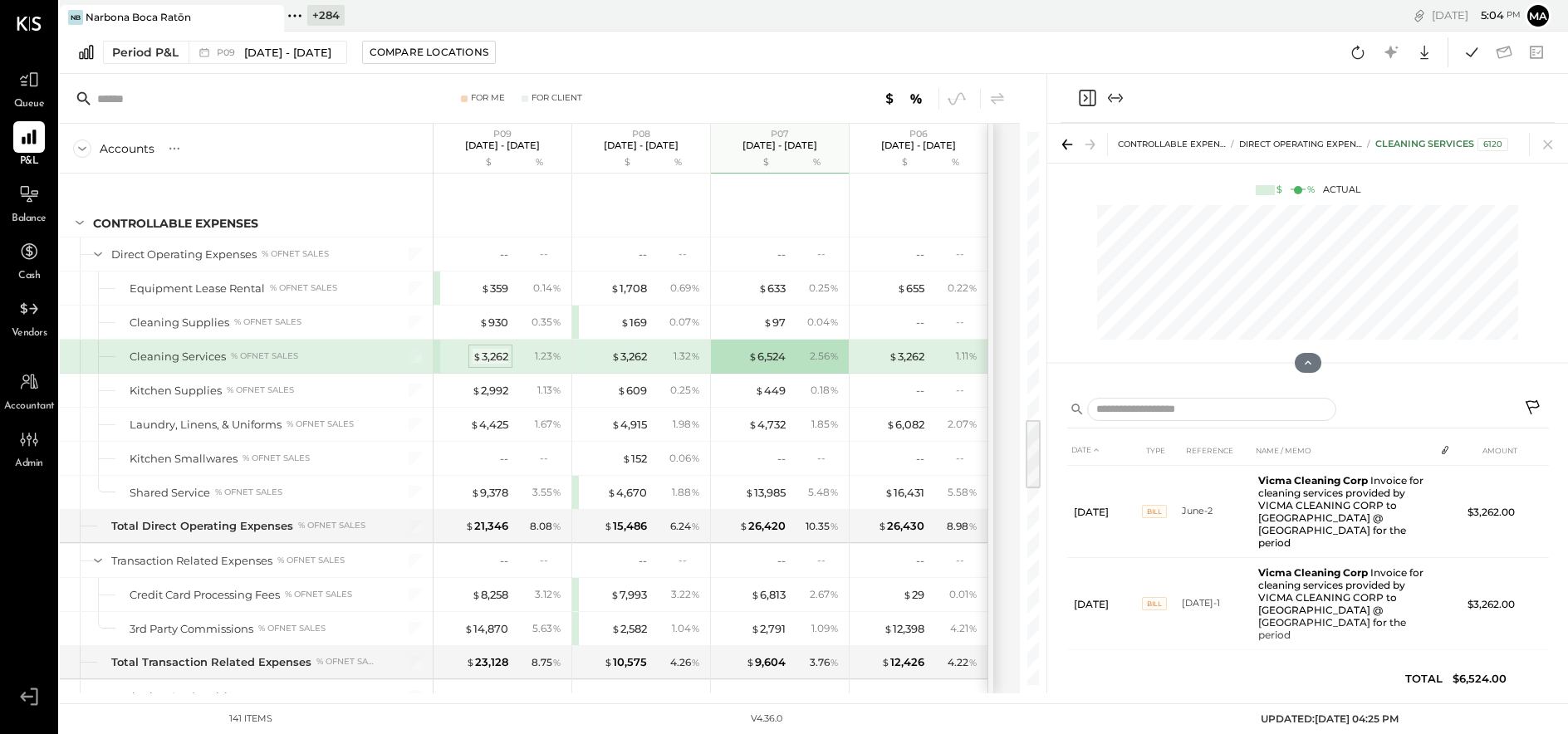
click at [484, 353] on div "$ 3,262" at bounding box center [491, 357] width 36 height 16
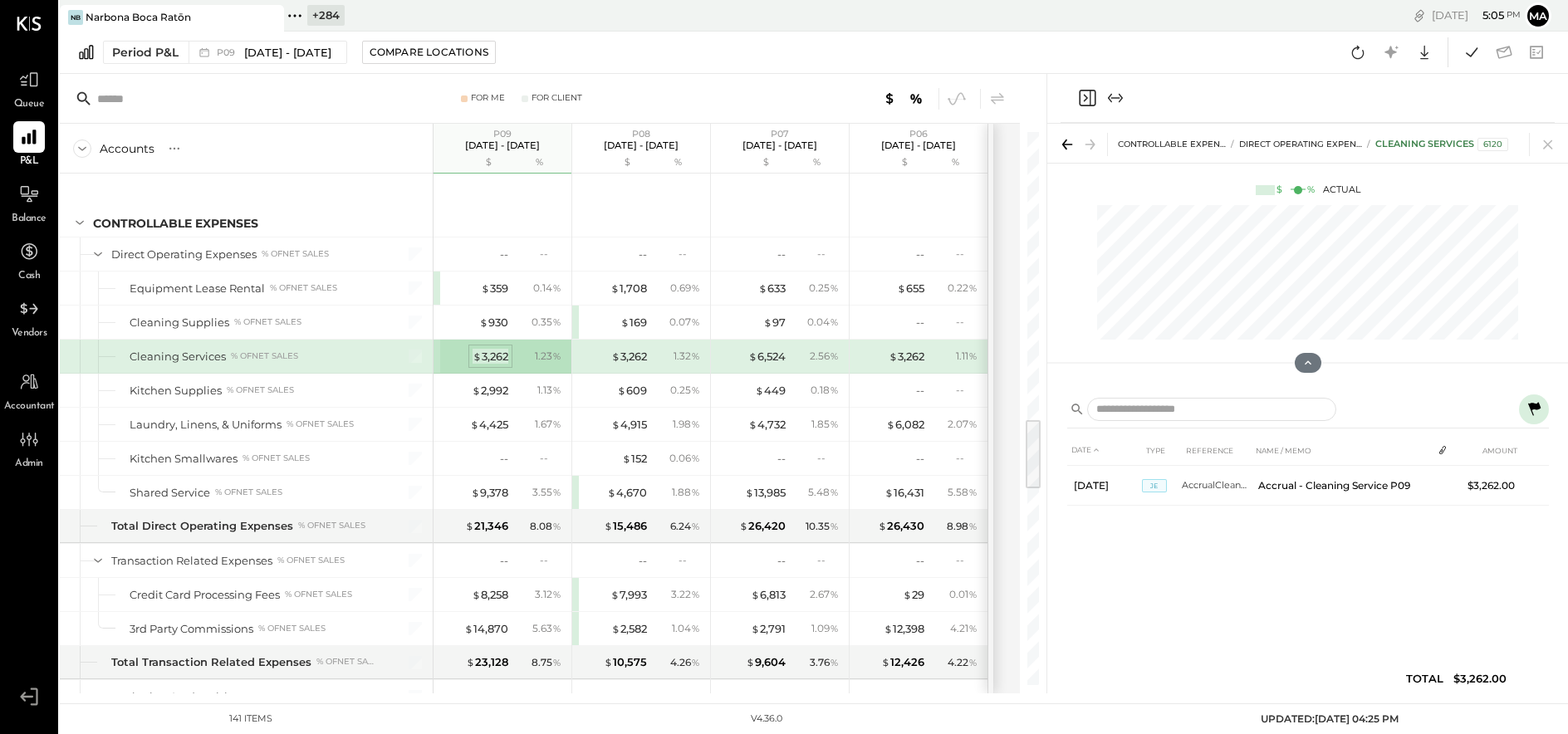
click at [491, 349] on div "$ 3,262" at bounding box center [491, 357] width 36 height 16
click at [1309, 404] on icon at bounding box center [1533, 408] width 12 height 13
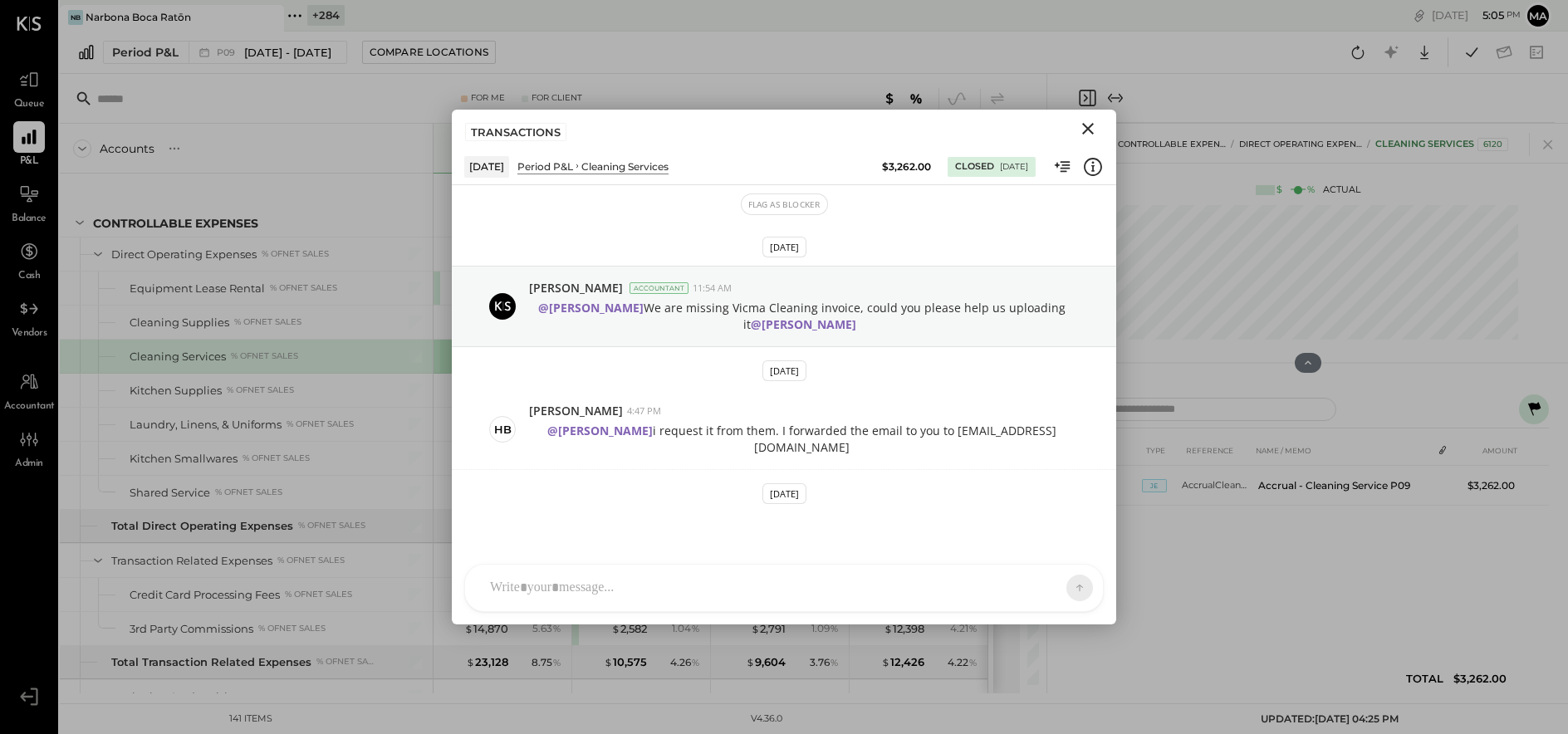
scroll to position [60, 0]
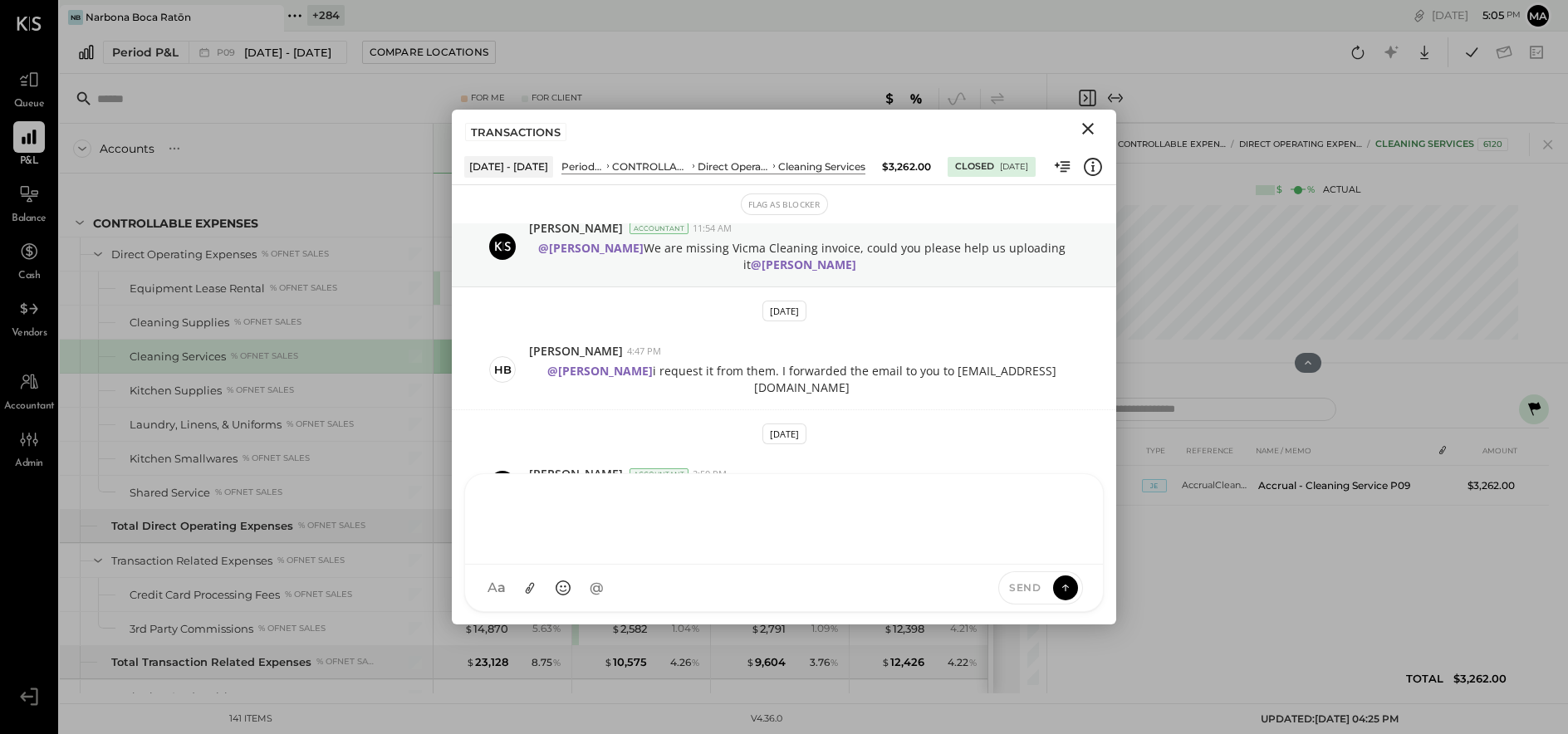
click at [711, 586] on div "[PERSON_NAME].[PERSON_NAME] [PERSON_NAME] [PERSON_NAME] EM [PERSON_NAME] KS [PE…" at bounding box center [784, 543] width 639 height 139
type input "*****"
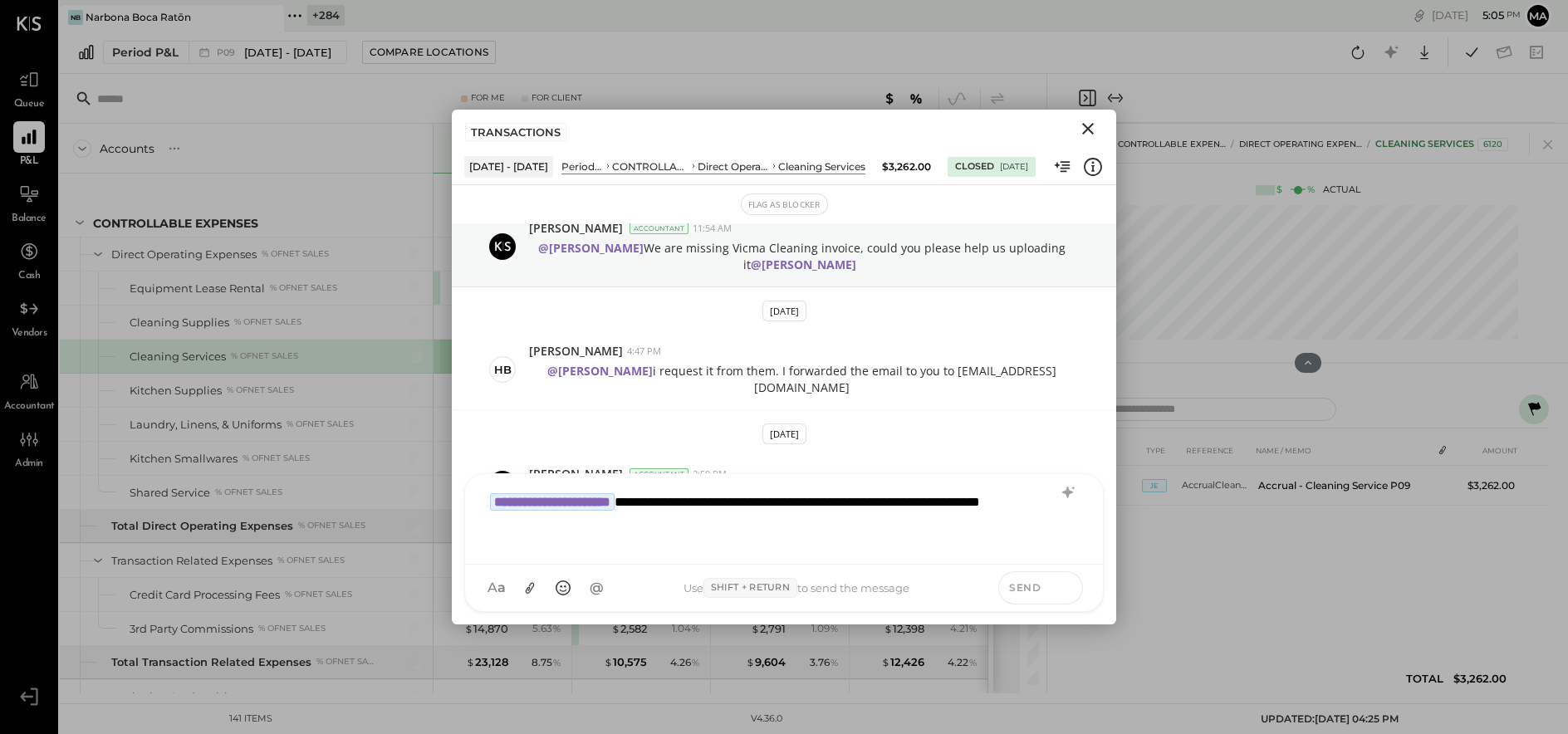
click at [1064, 586] on icon at bounding box center [1064, 587] width 1 height 7
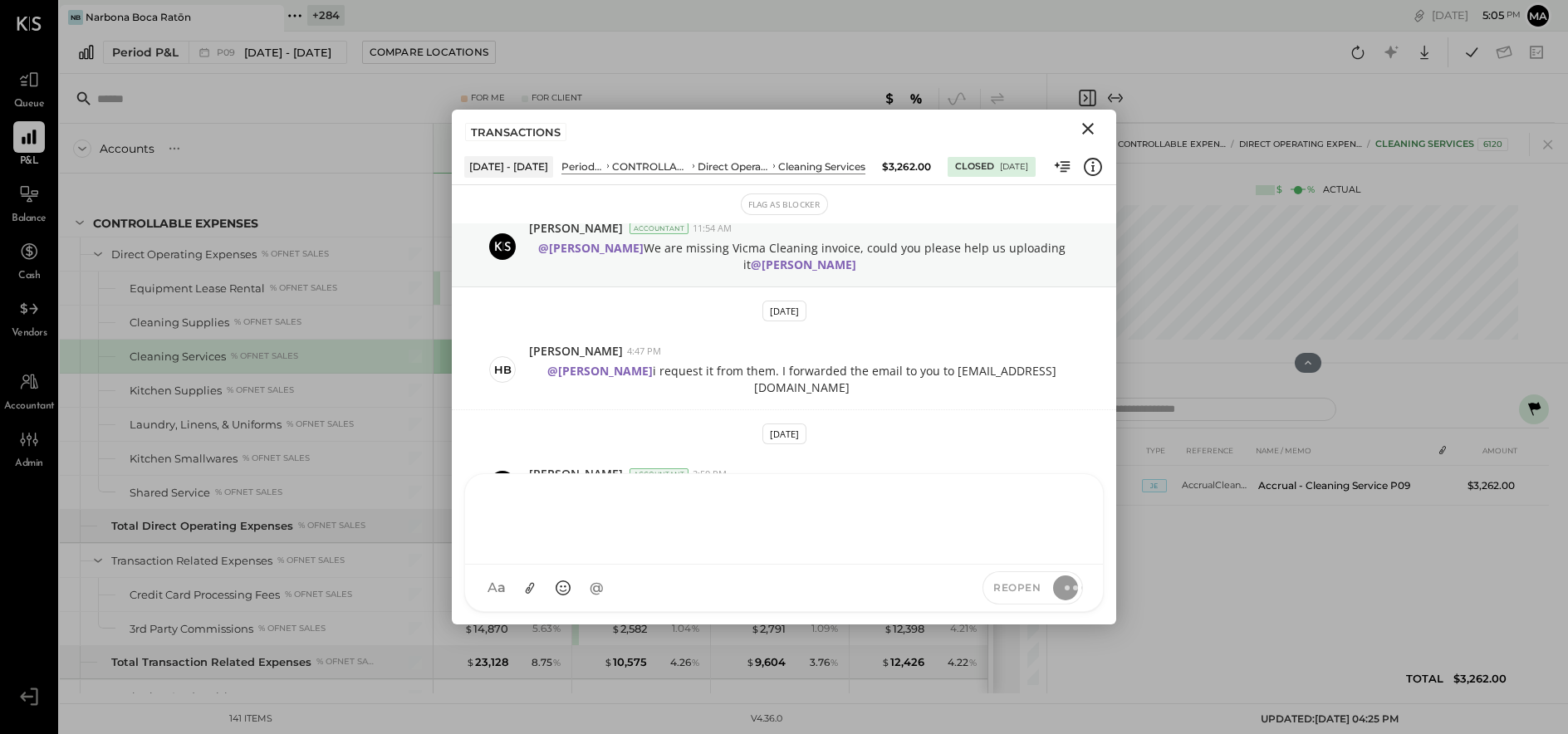
scroll to position [191, 0]
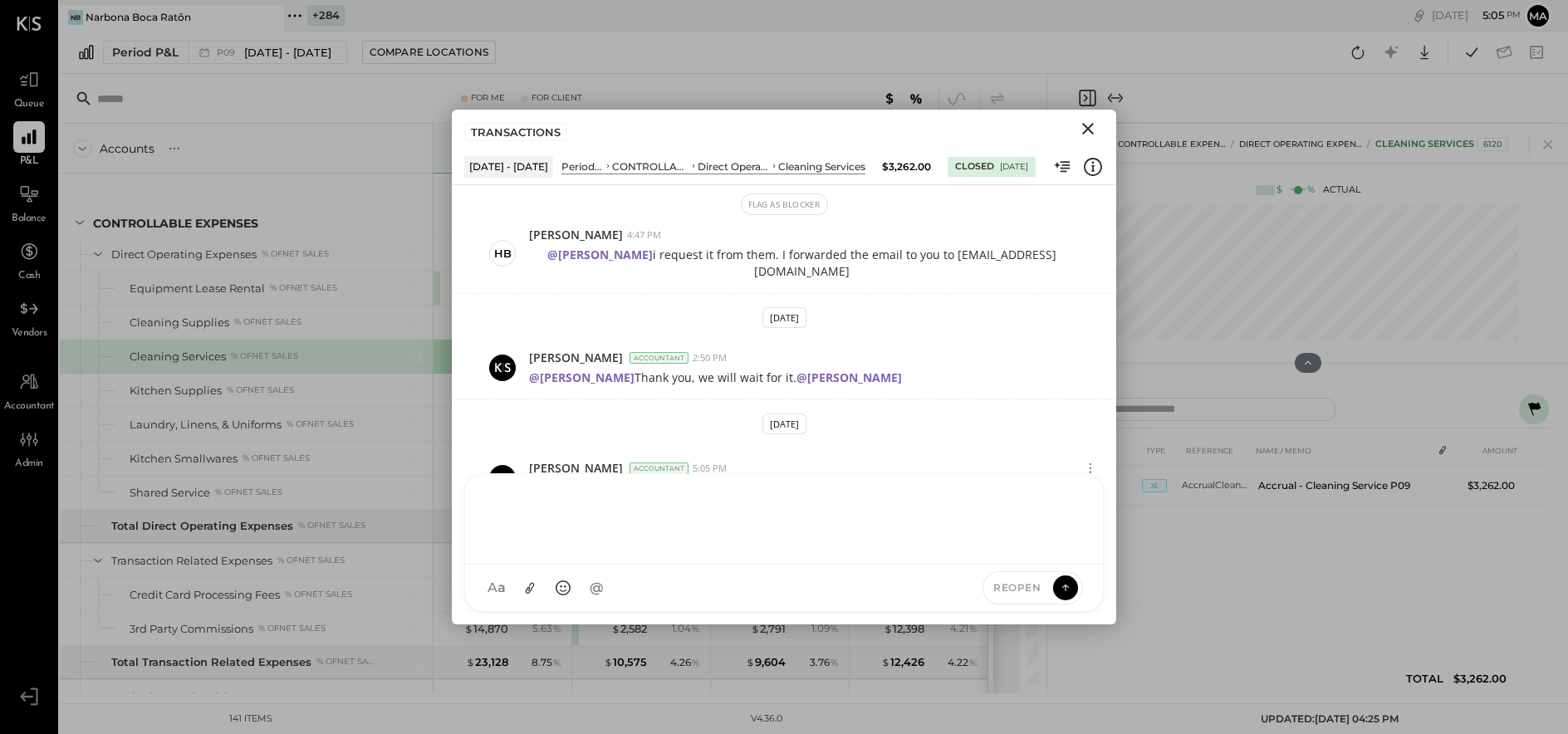
click at [1087, 127] on icon "Close" at bounding box center [1088, 128] width 11 height 11
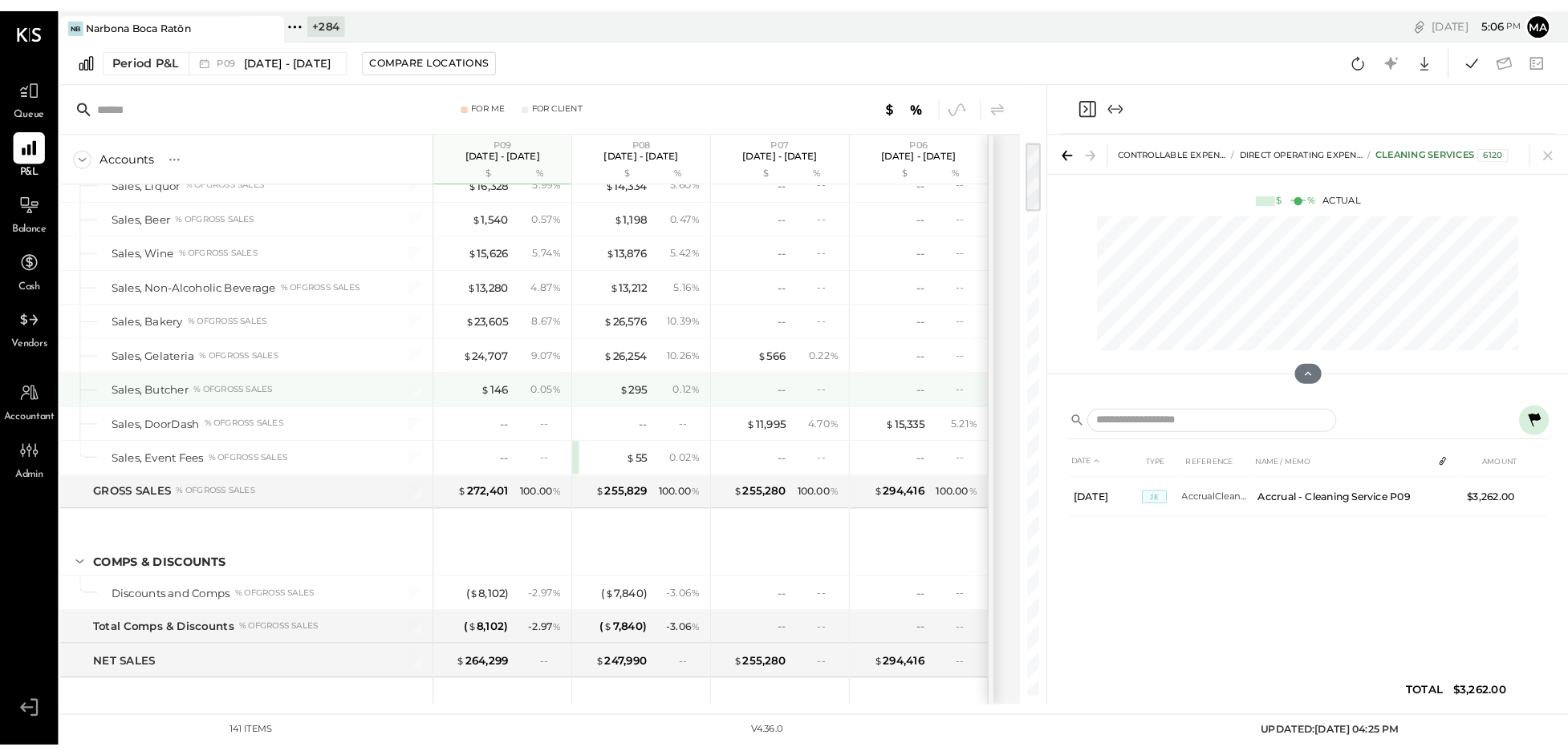
scroll to position [0, 0]
